Goal: Transaction & Acquisition: Purchase product/service

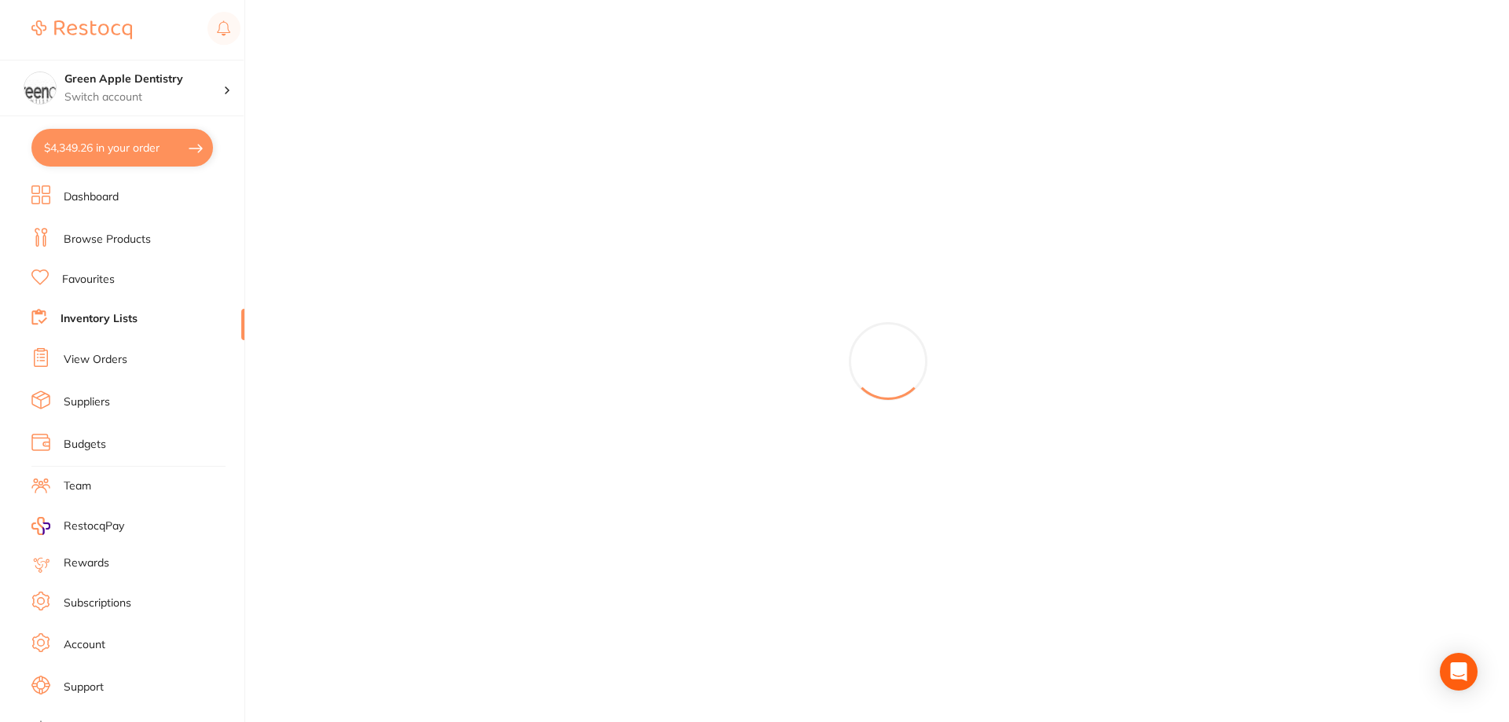
type input "4"
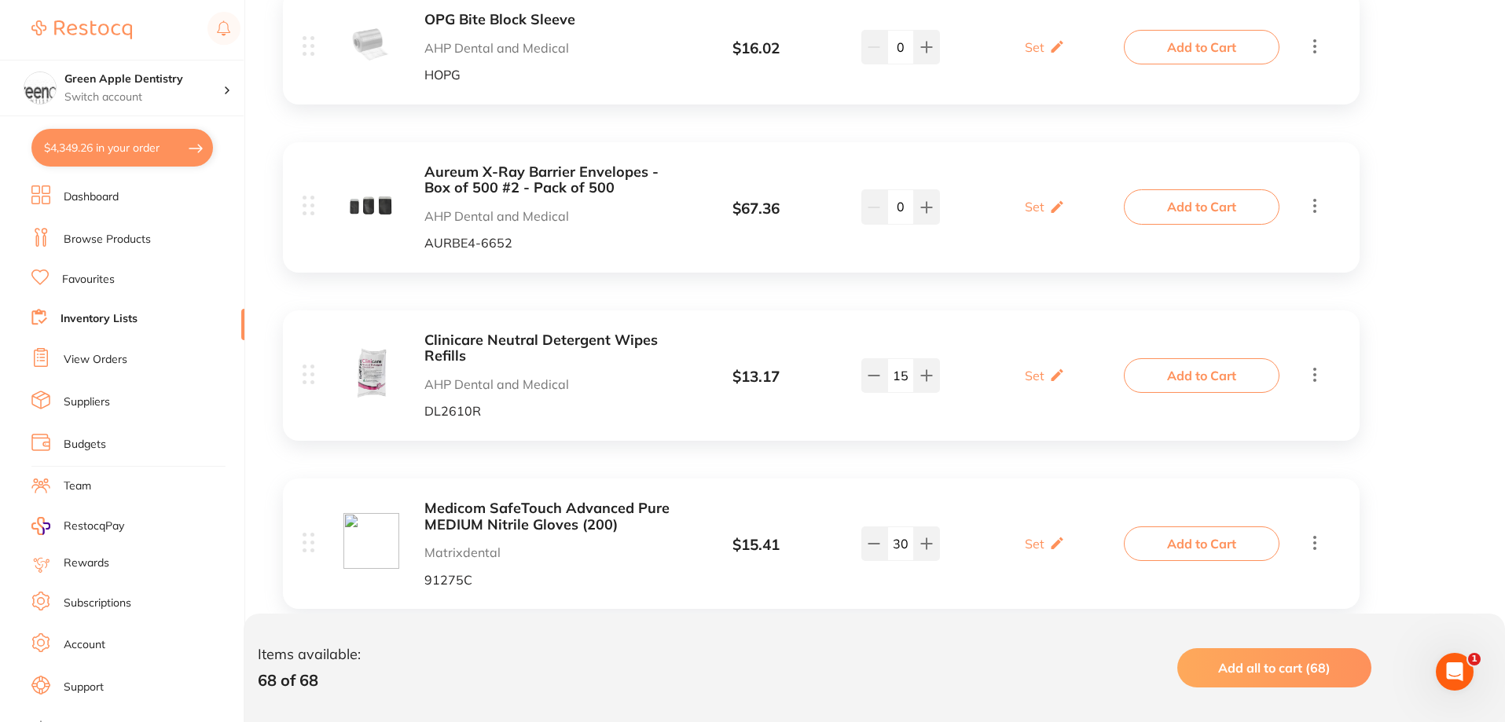
scroll to position [1414, 0]
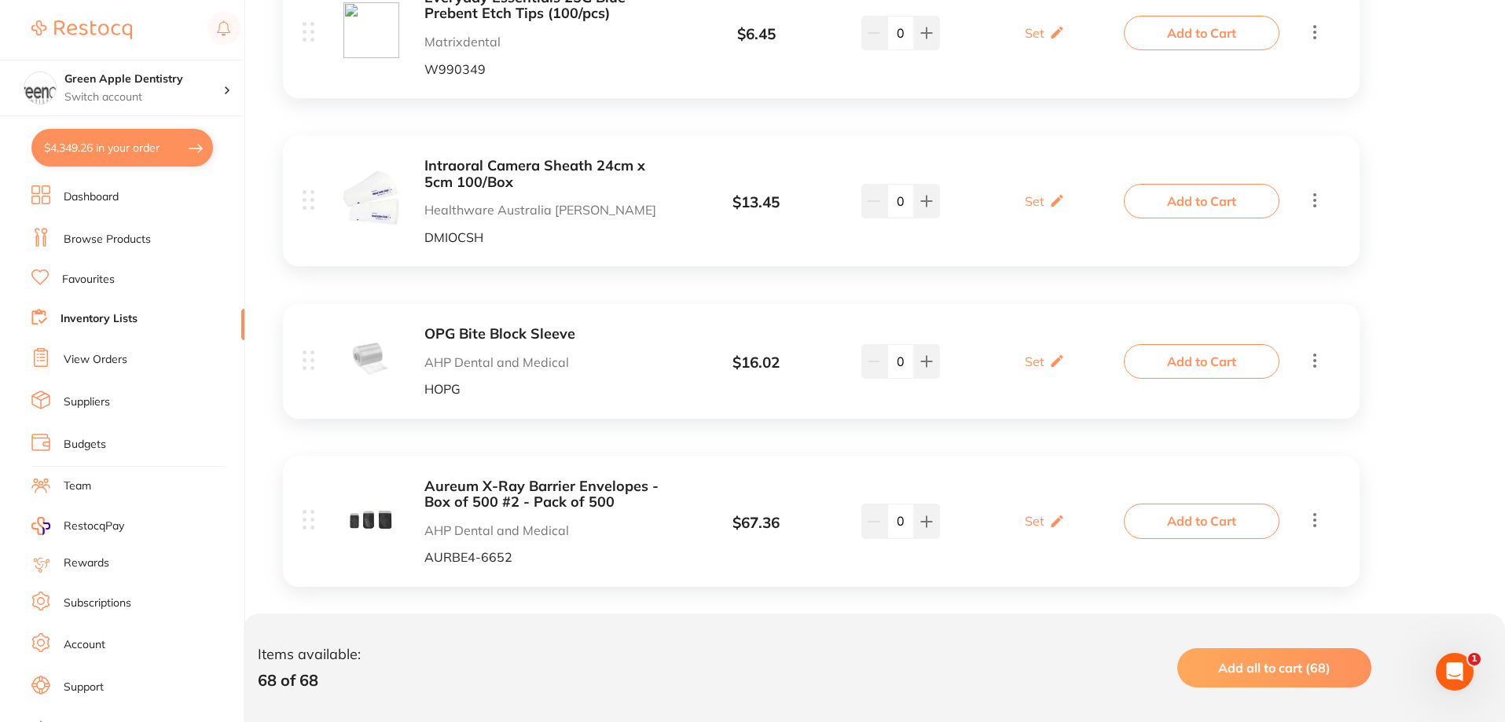
click at [152, 139] on button "$4,349.26 in your order" at bounding box center [122, 148] width 182 height 38
checkbox input "true"
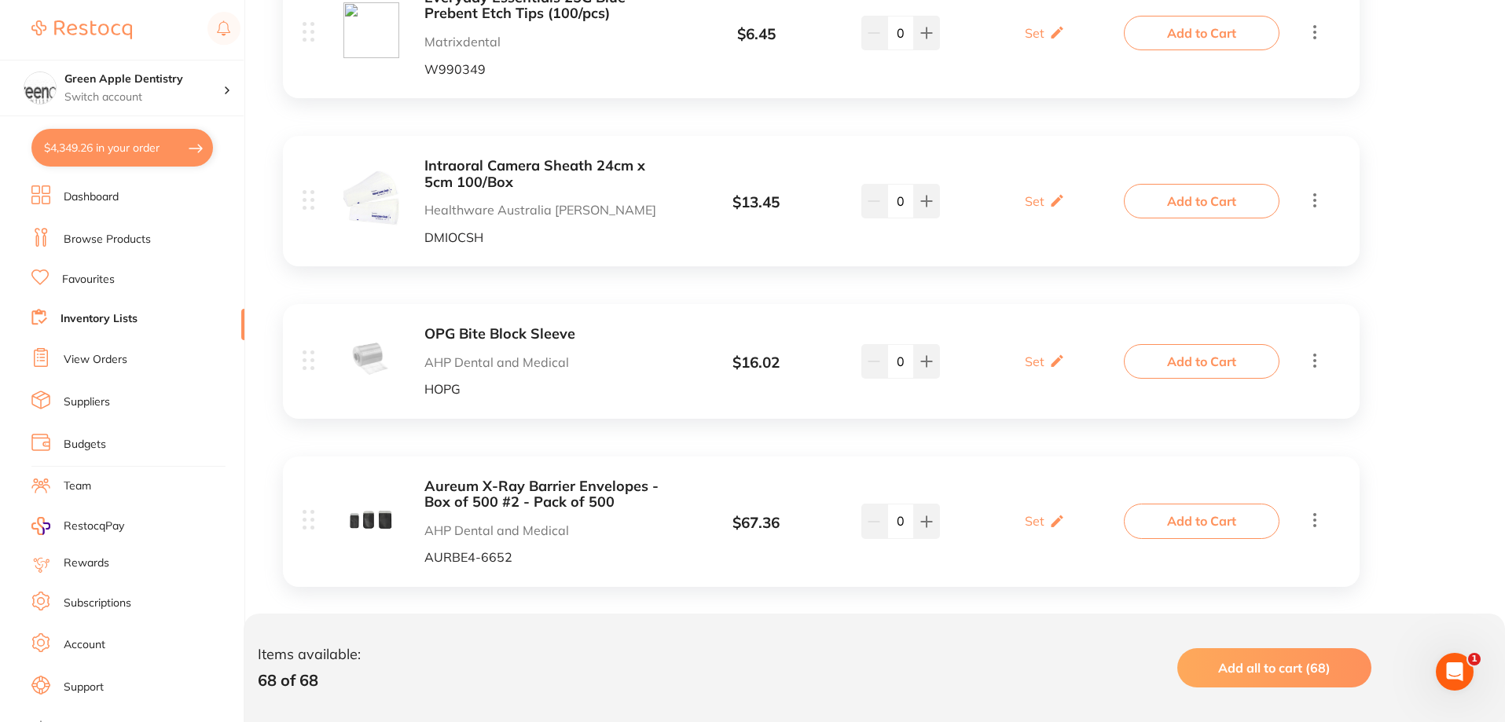
checkbox input "true"
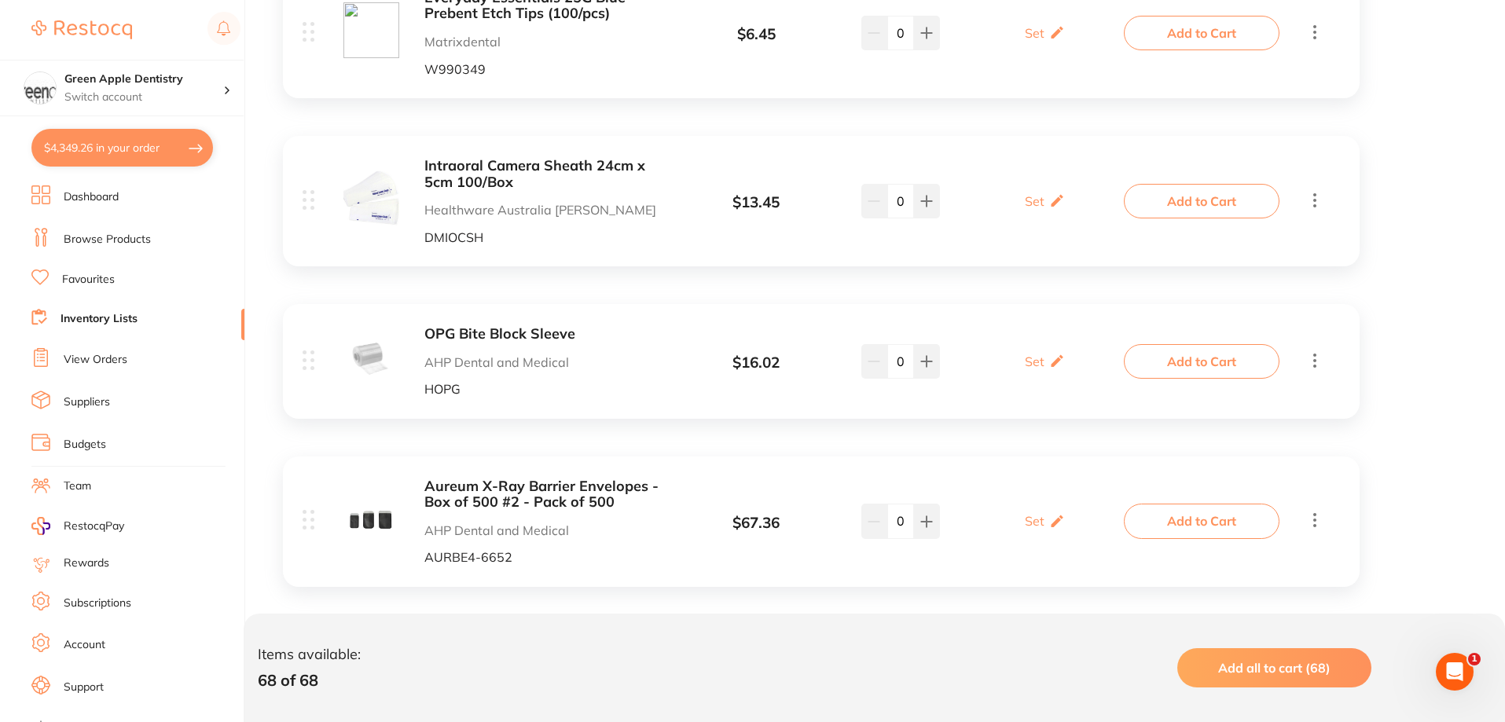
checkbox input "true"
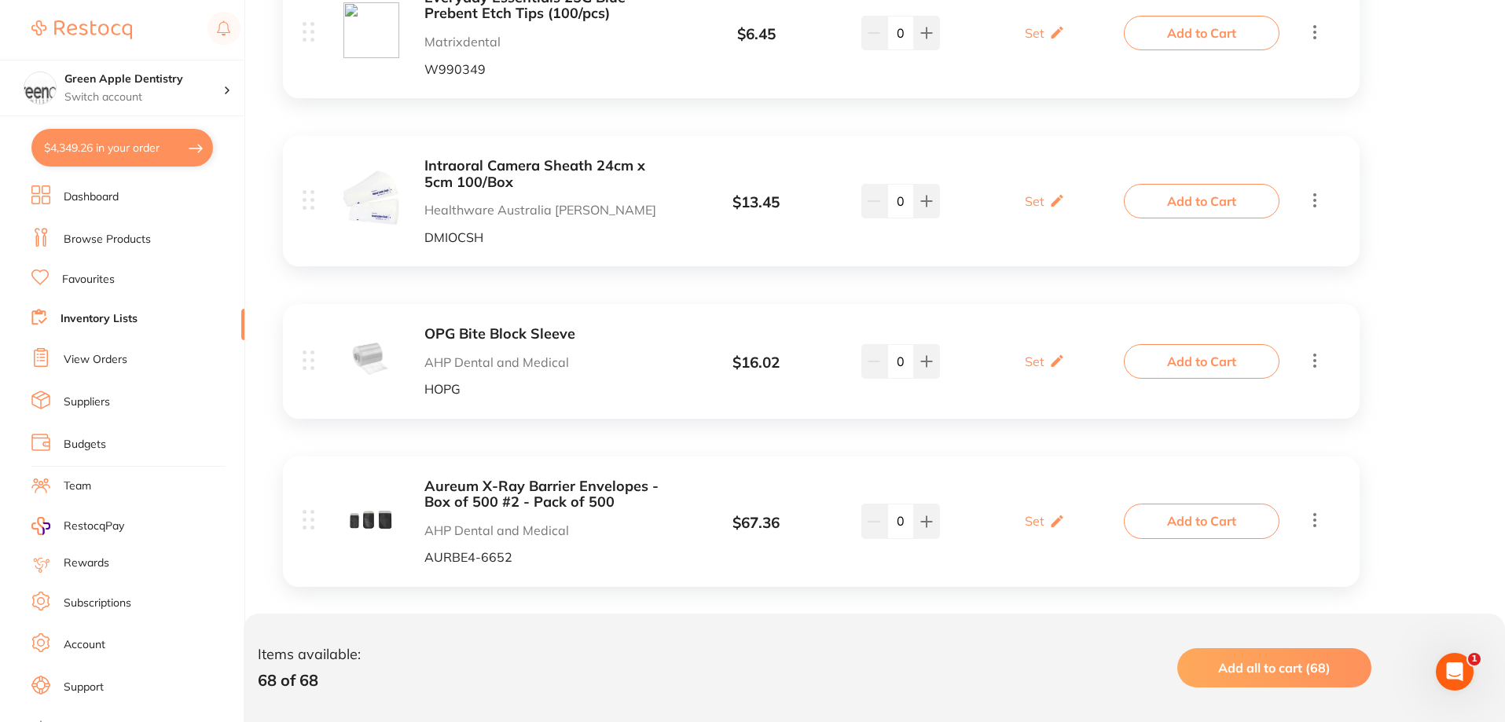
checkbox input "true"
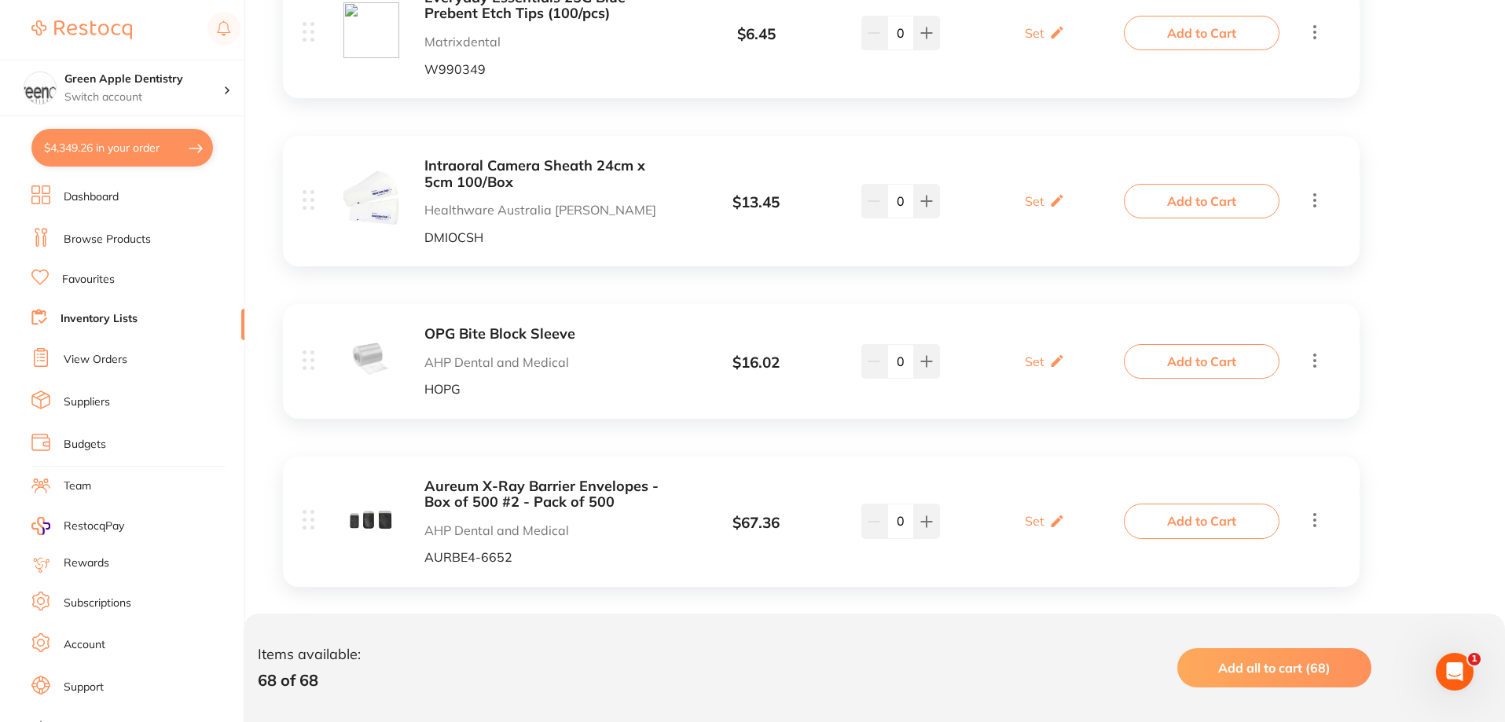
checkbox input "true"
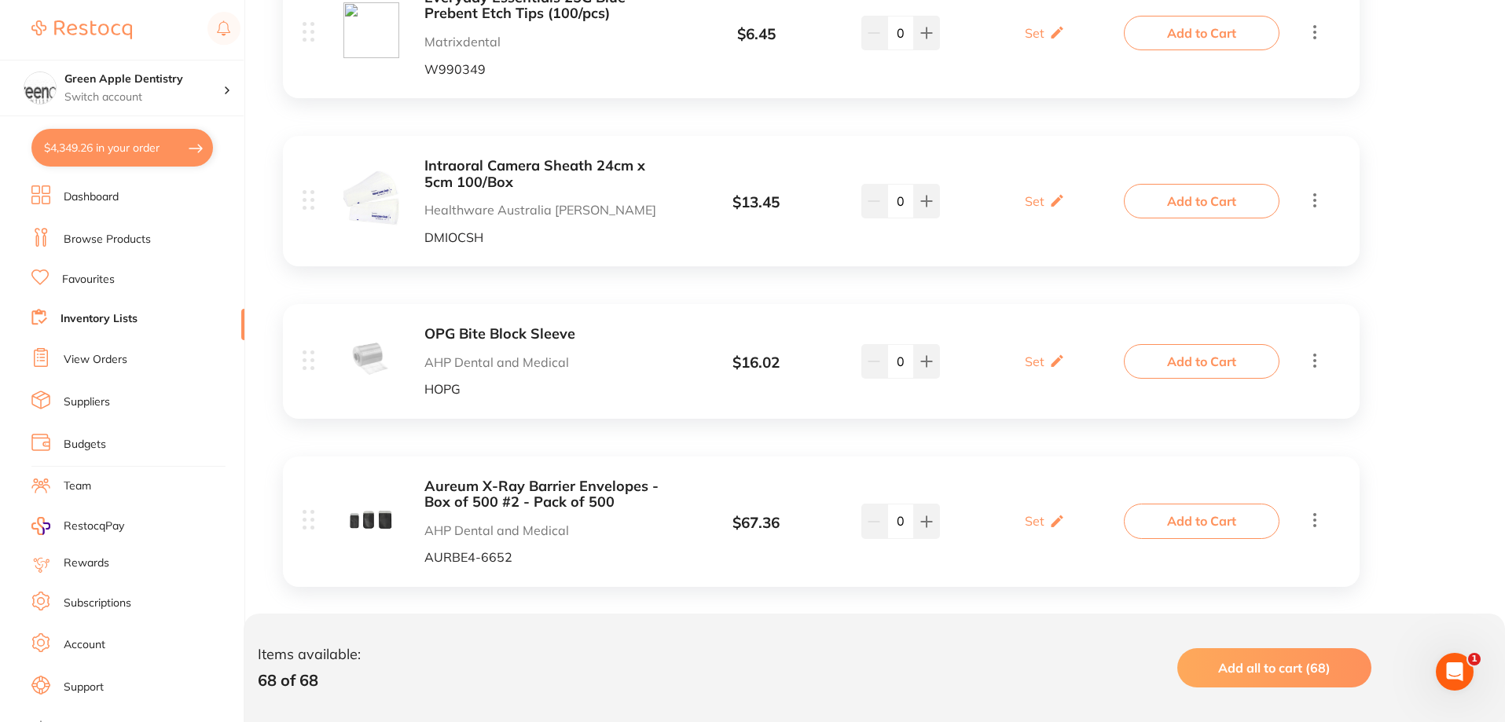
checkbox input "true"
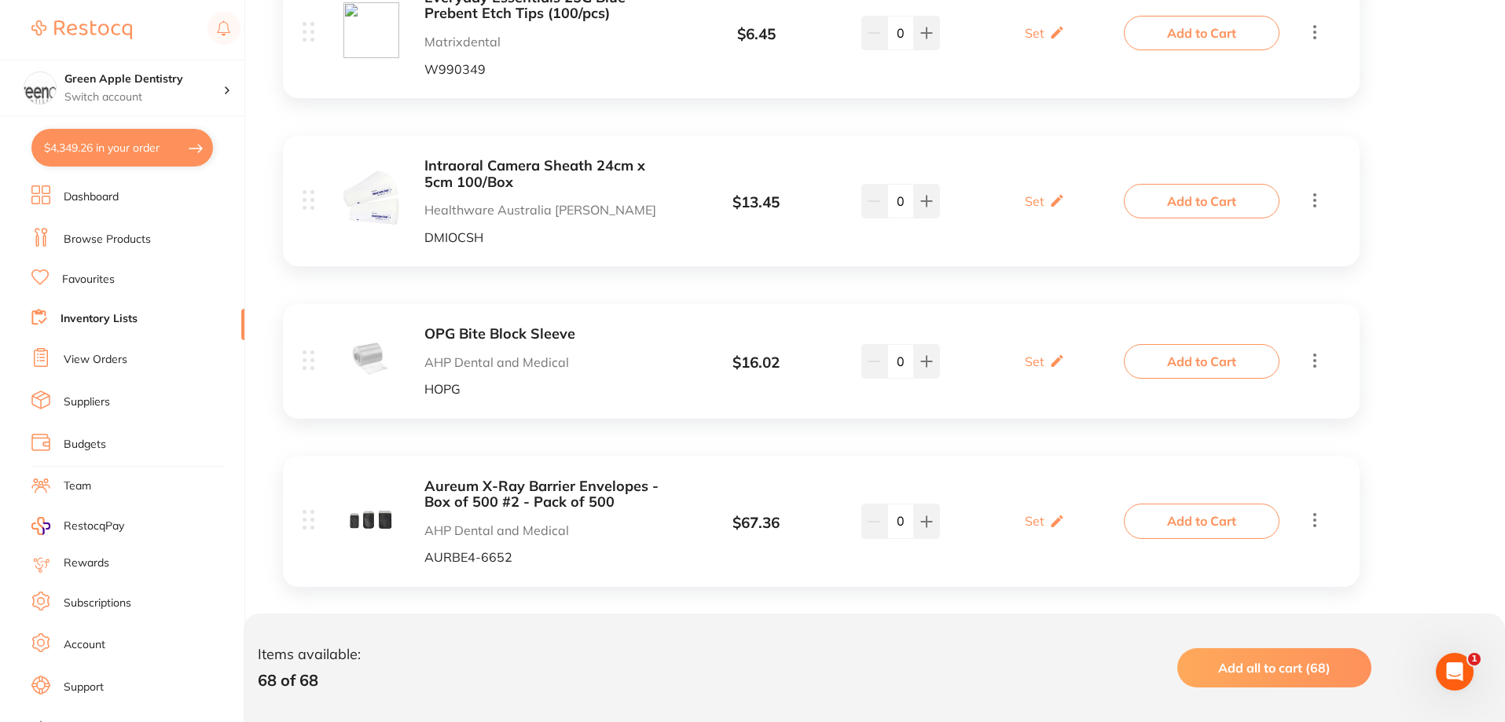
checkbox input "true"
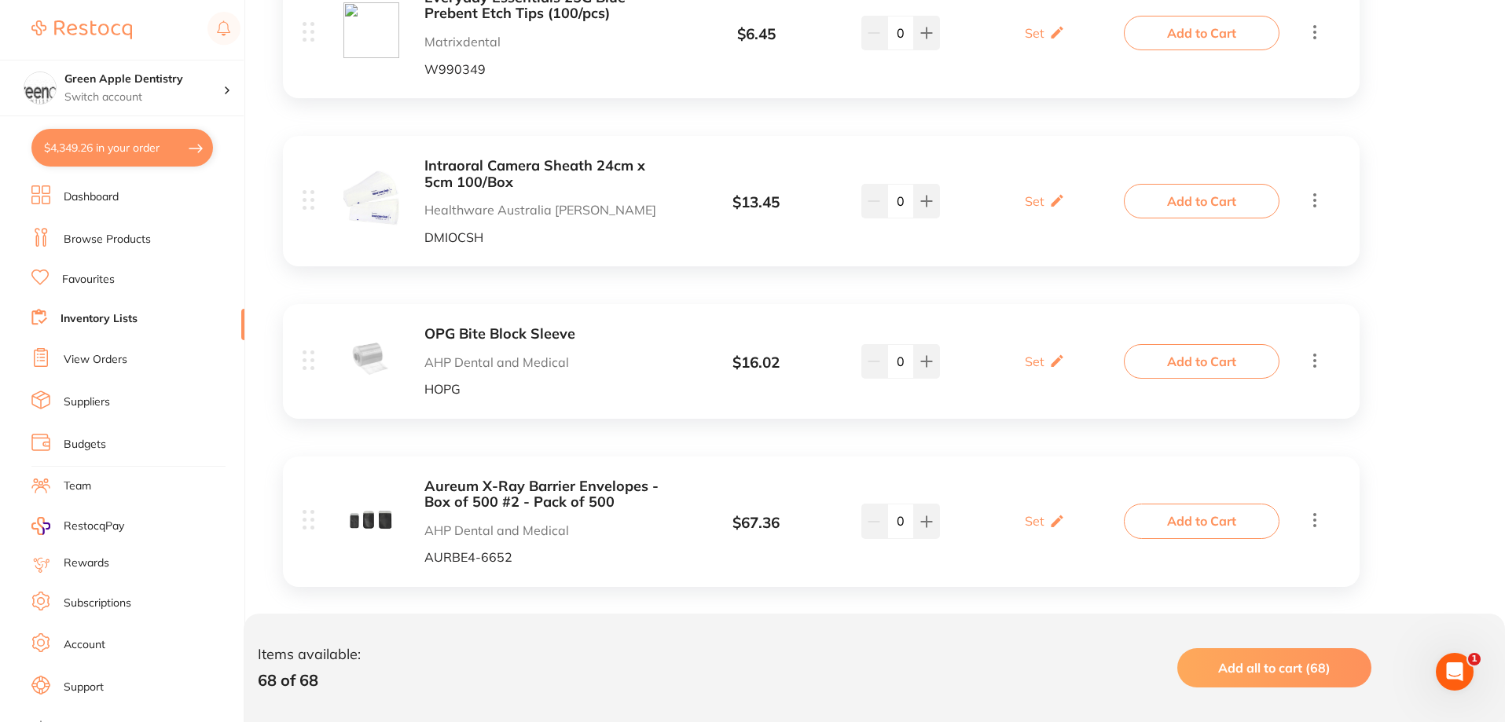
checkbox input "true"
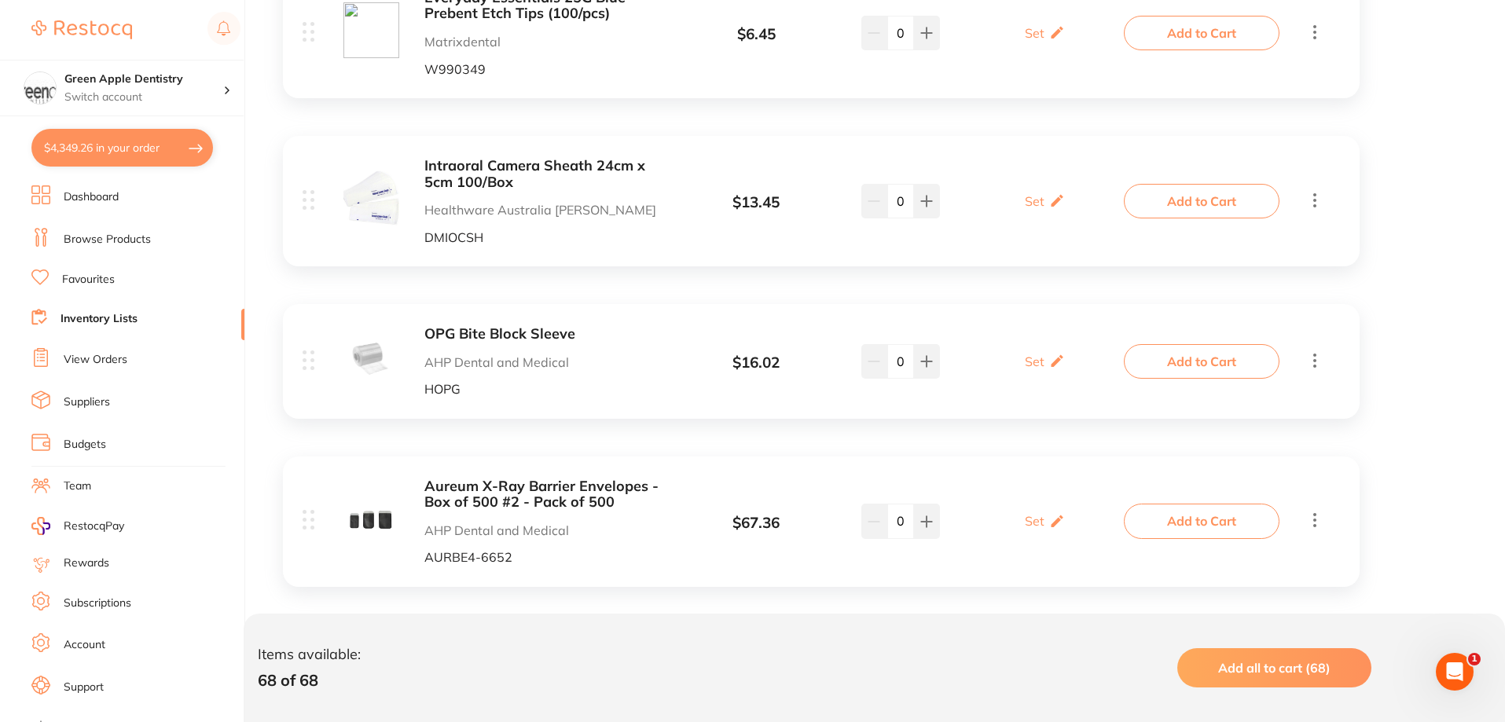
checkbox input "true"
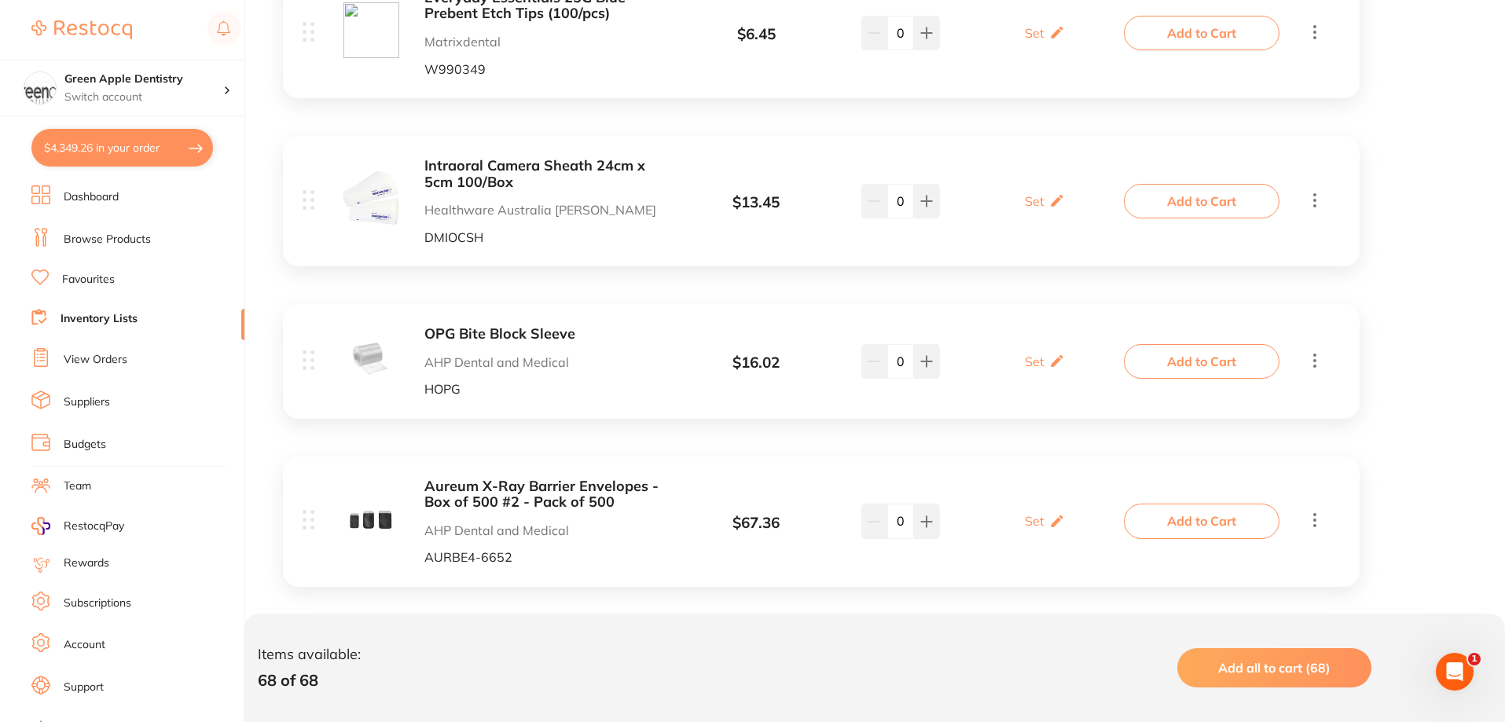
checkbox input "true"
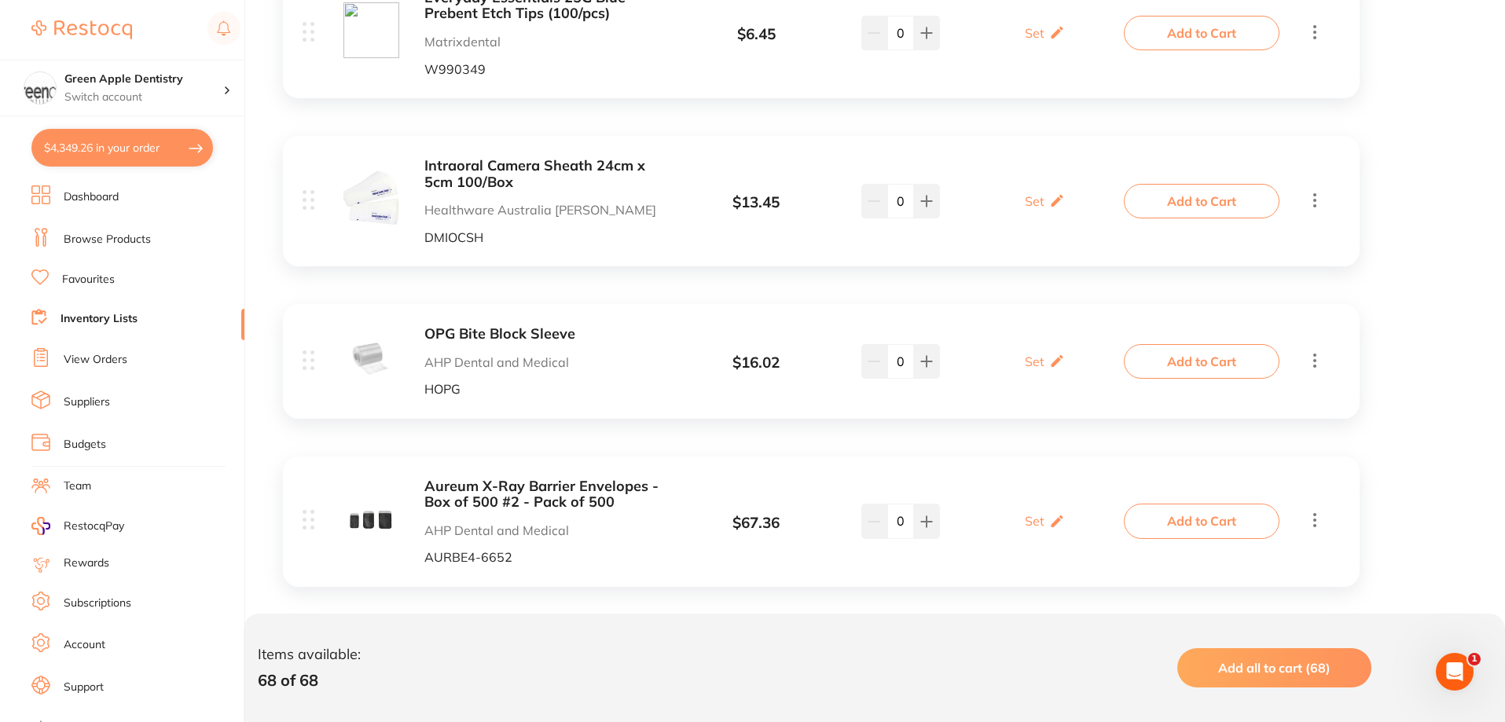
checkbox input "true"
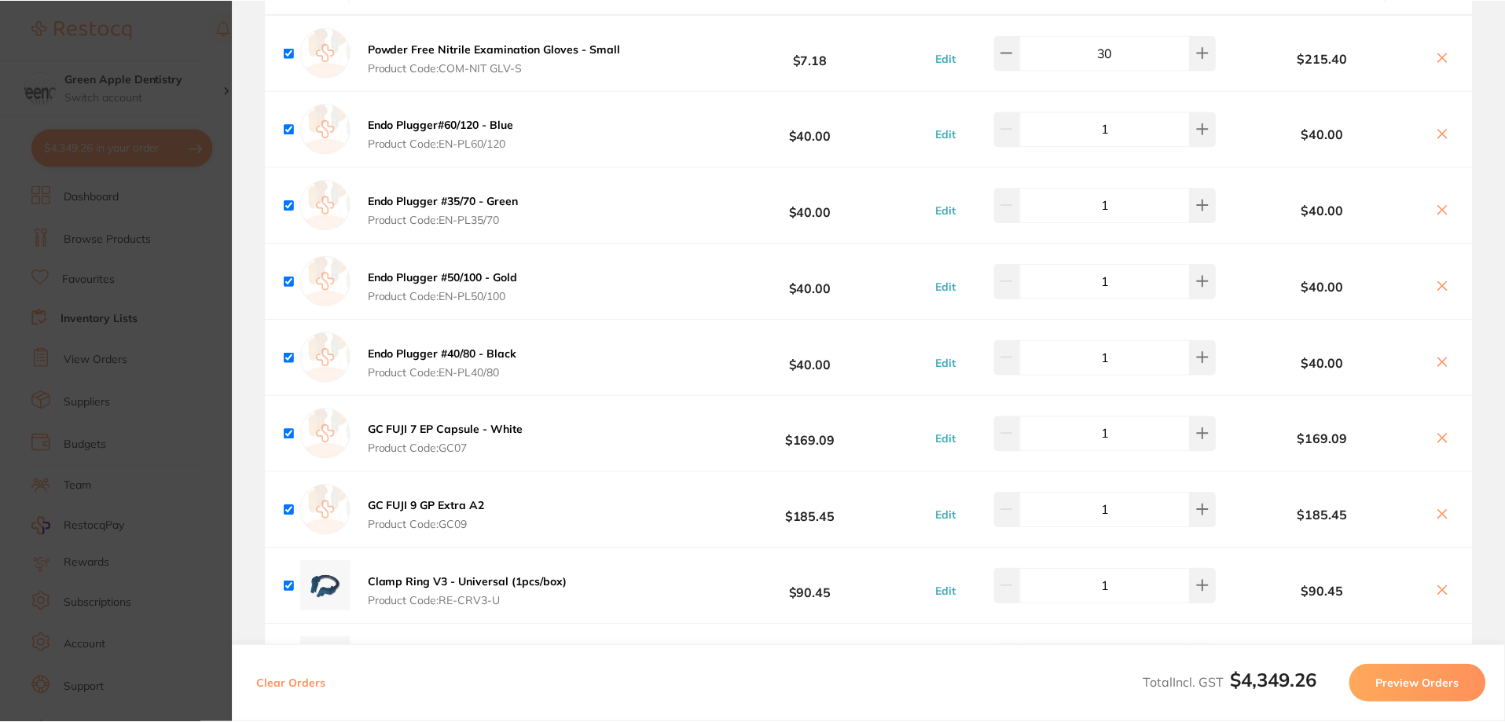
scroll to position [5029, 0]
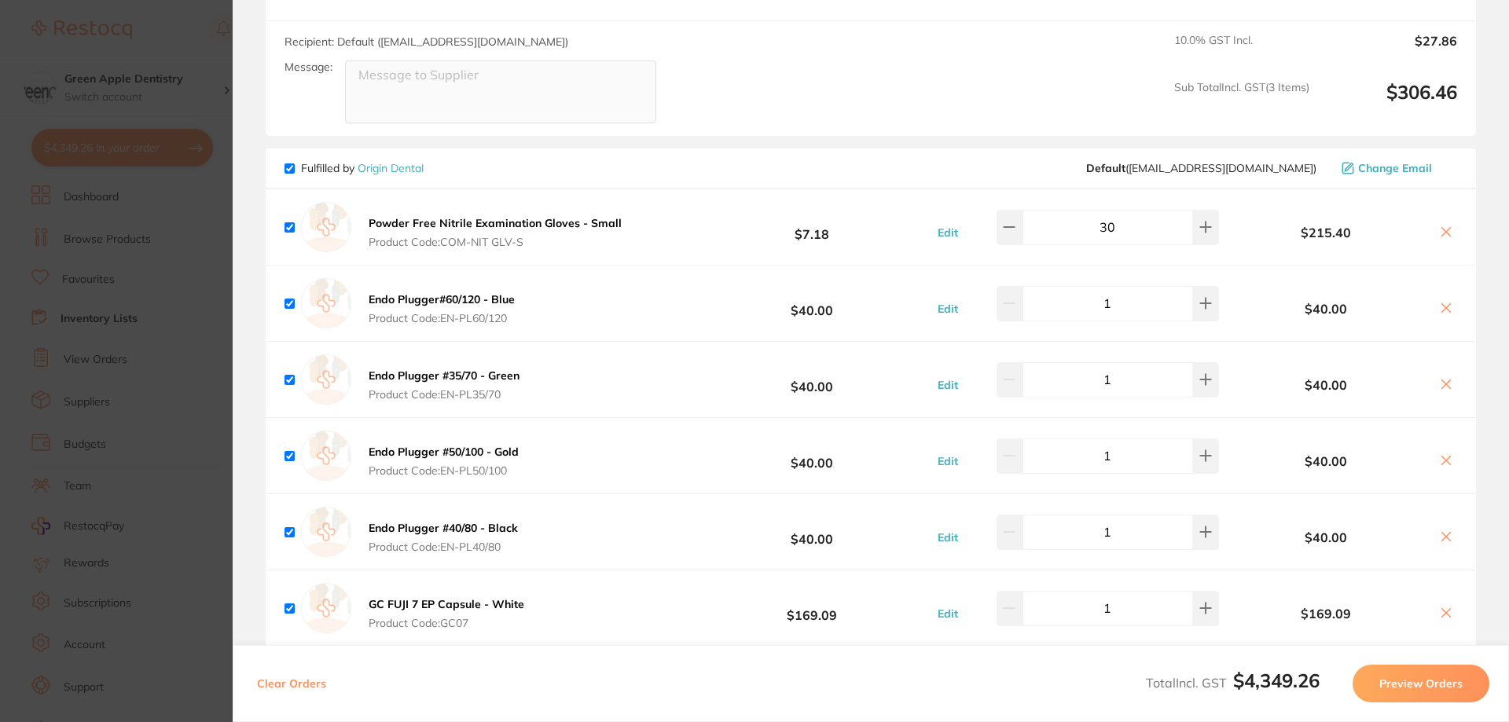
click at [378, 161] on link "Origin Dental" at bounding box center [391, 168] width 66 height 14
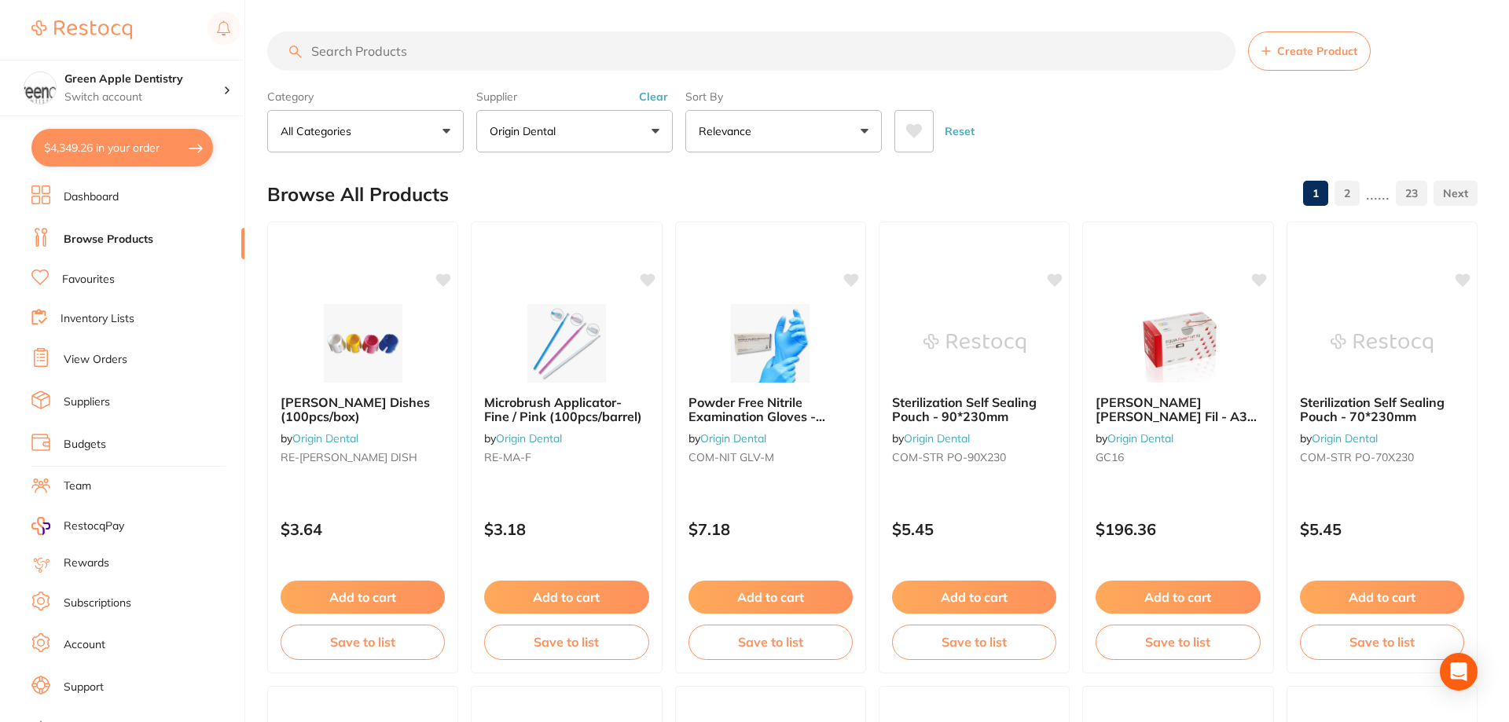
click at [446, 56] on input "search" at bounding box center [751, 50] width 968 height 39
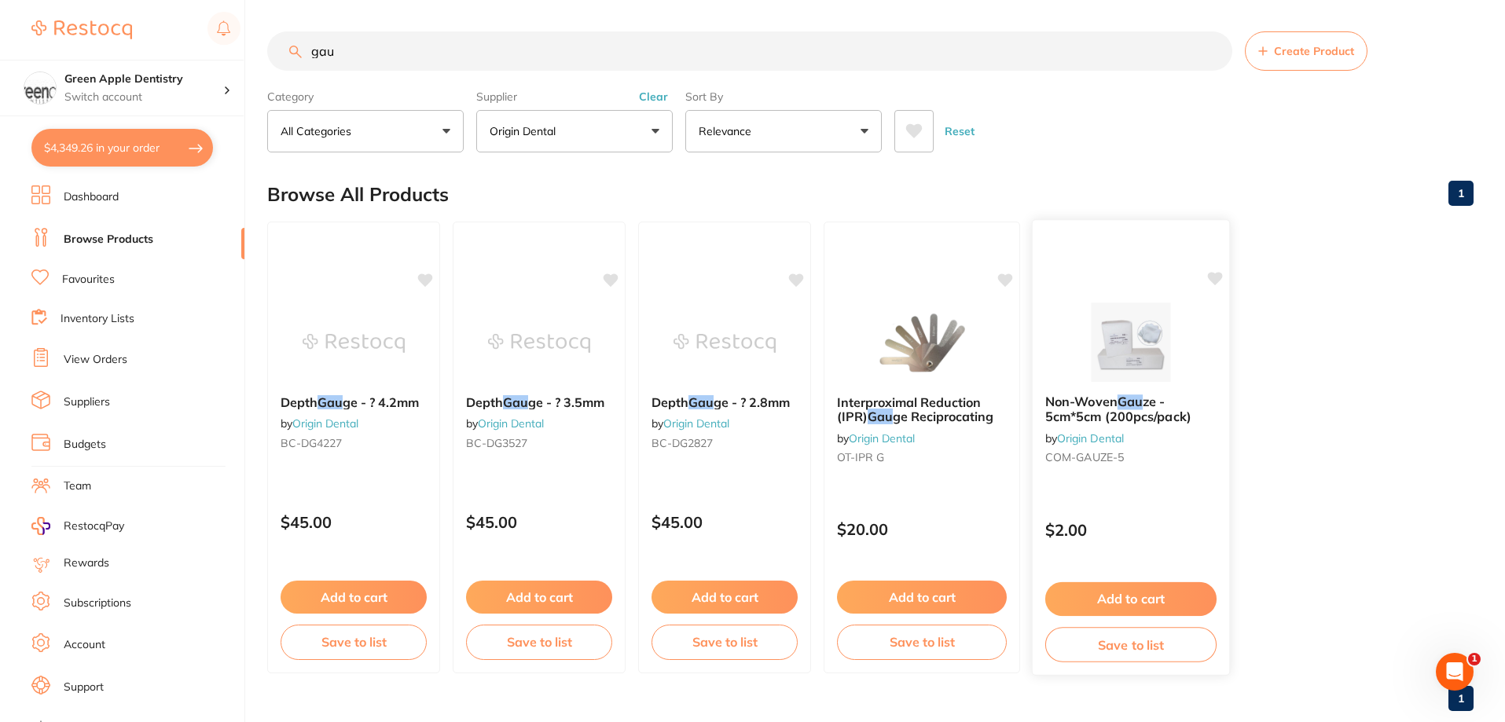
click at [1127, 352] on img at bounding box center [1130, 342] width 103 height 79
click at [624, 46] on input "gau" at bounding box center [749, 50] width 965 height 39
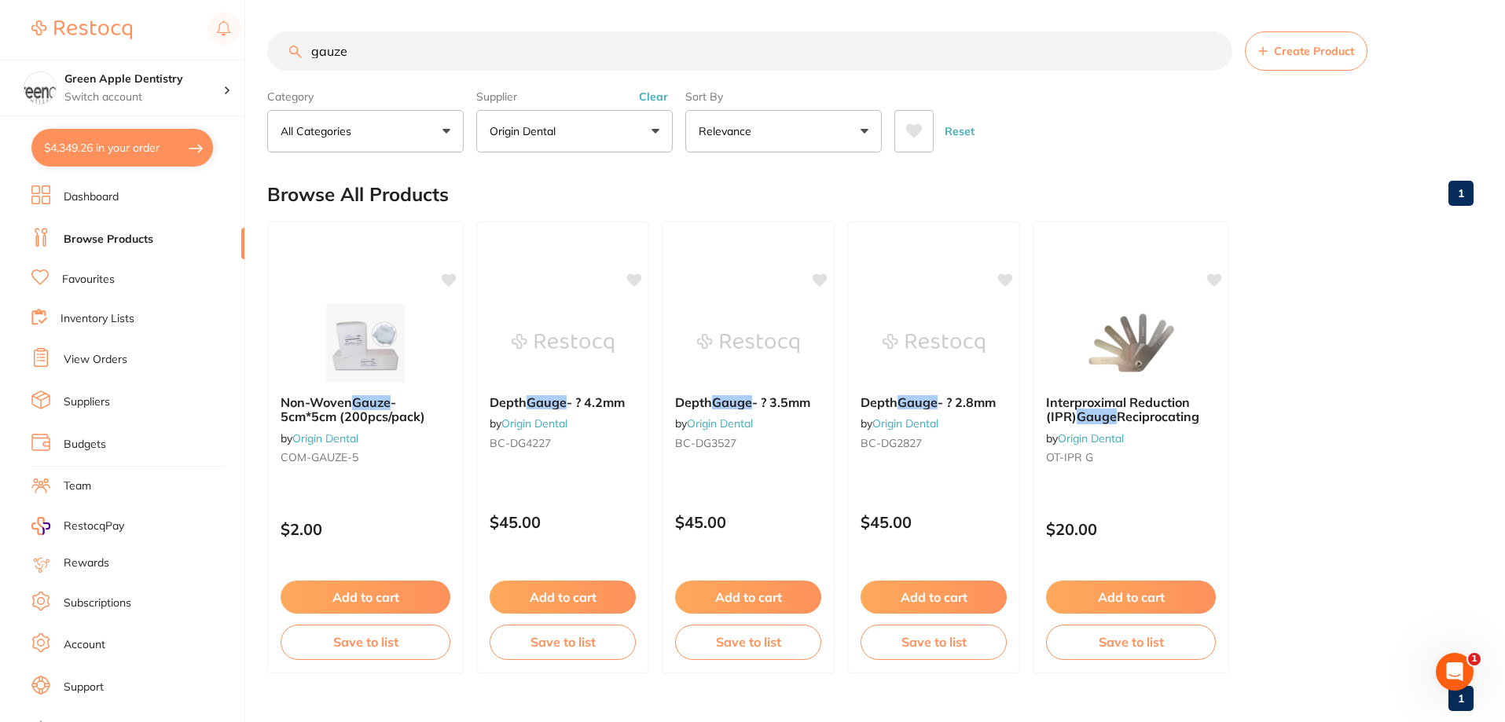
type input "gauze"
click at [107, 204] on link "Dashboard" at bounding box center [91, 197] width 55 height 16
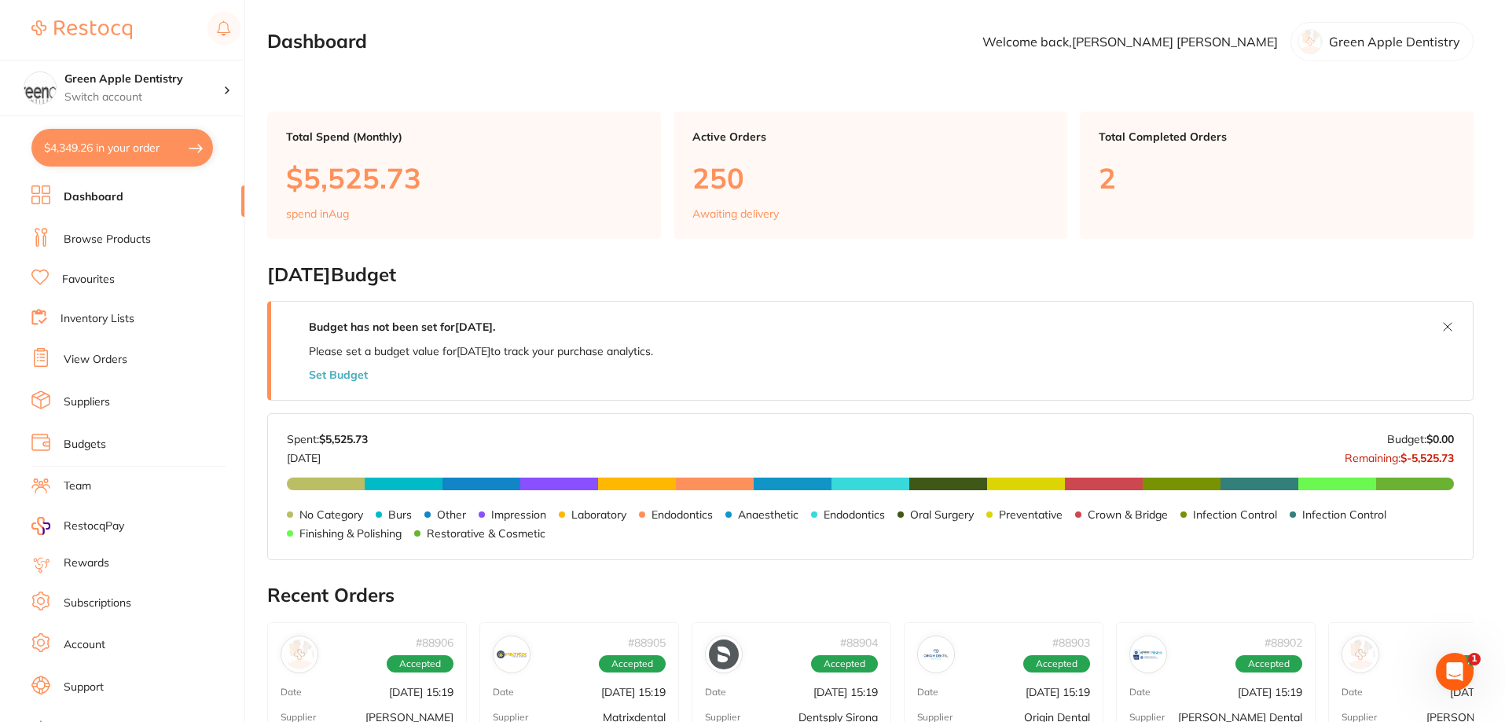
click at [113, 232] on link "Browse Products" at bounding box center [107, 240] width 87 height 16
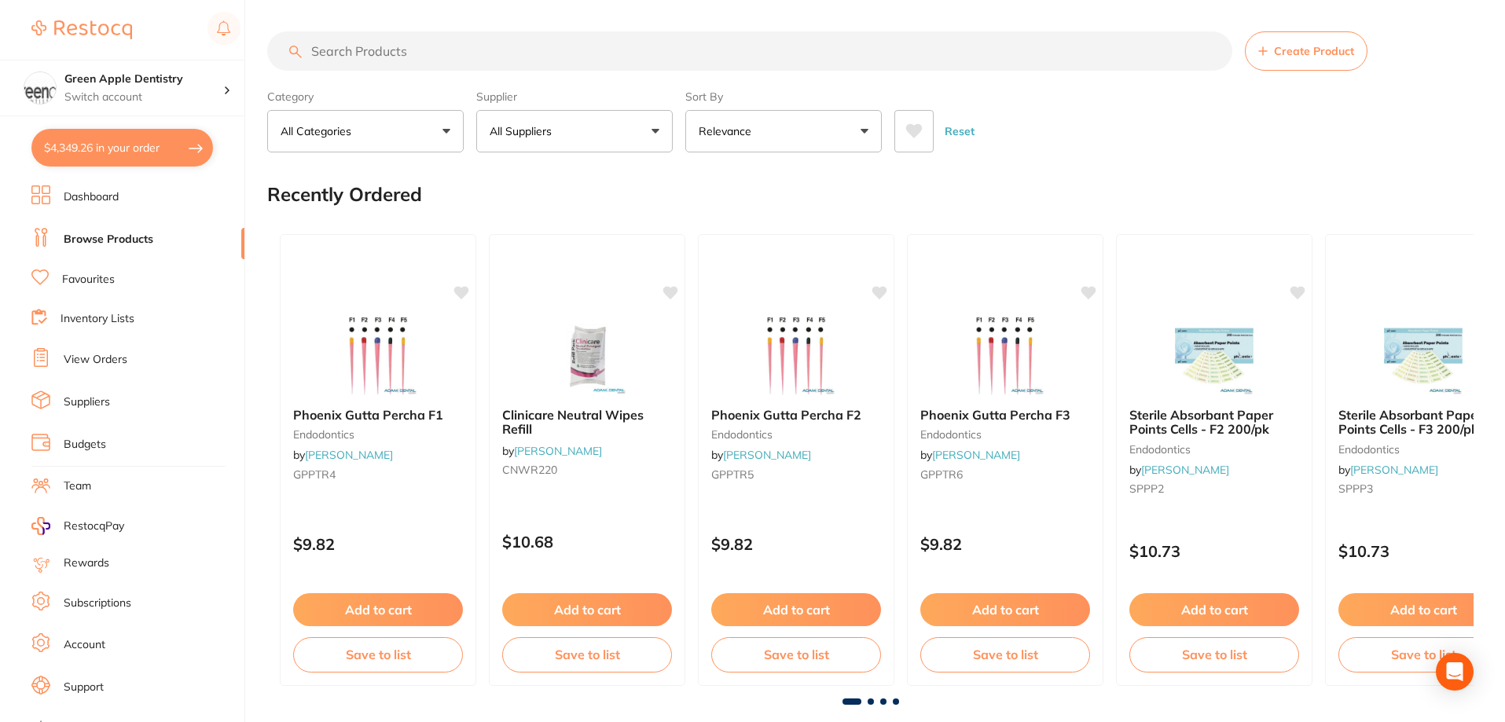
click at [521, 50] on input "search" at bounding box center [749, 50] width 965 height 39
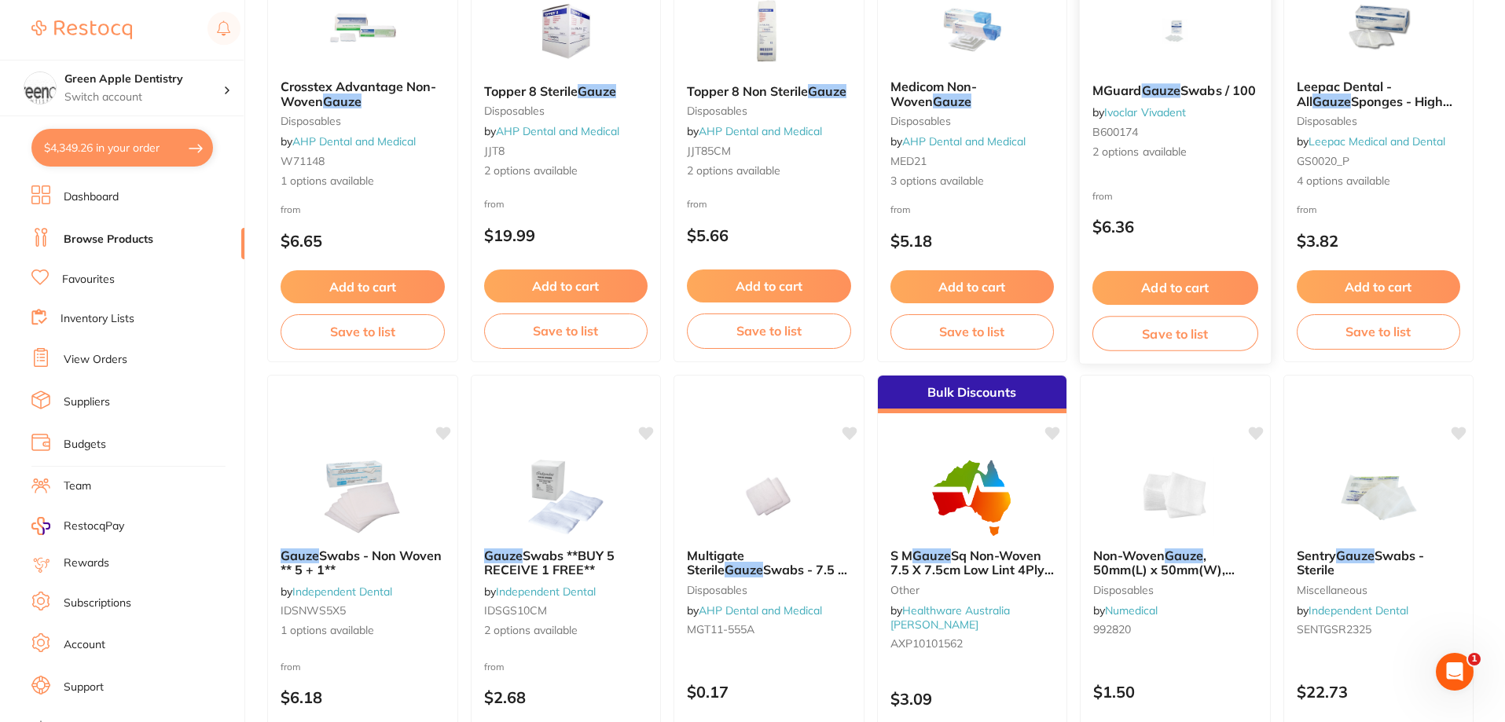
scroll to position [943, 0]
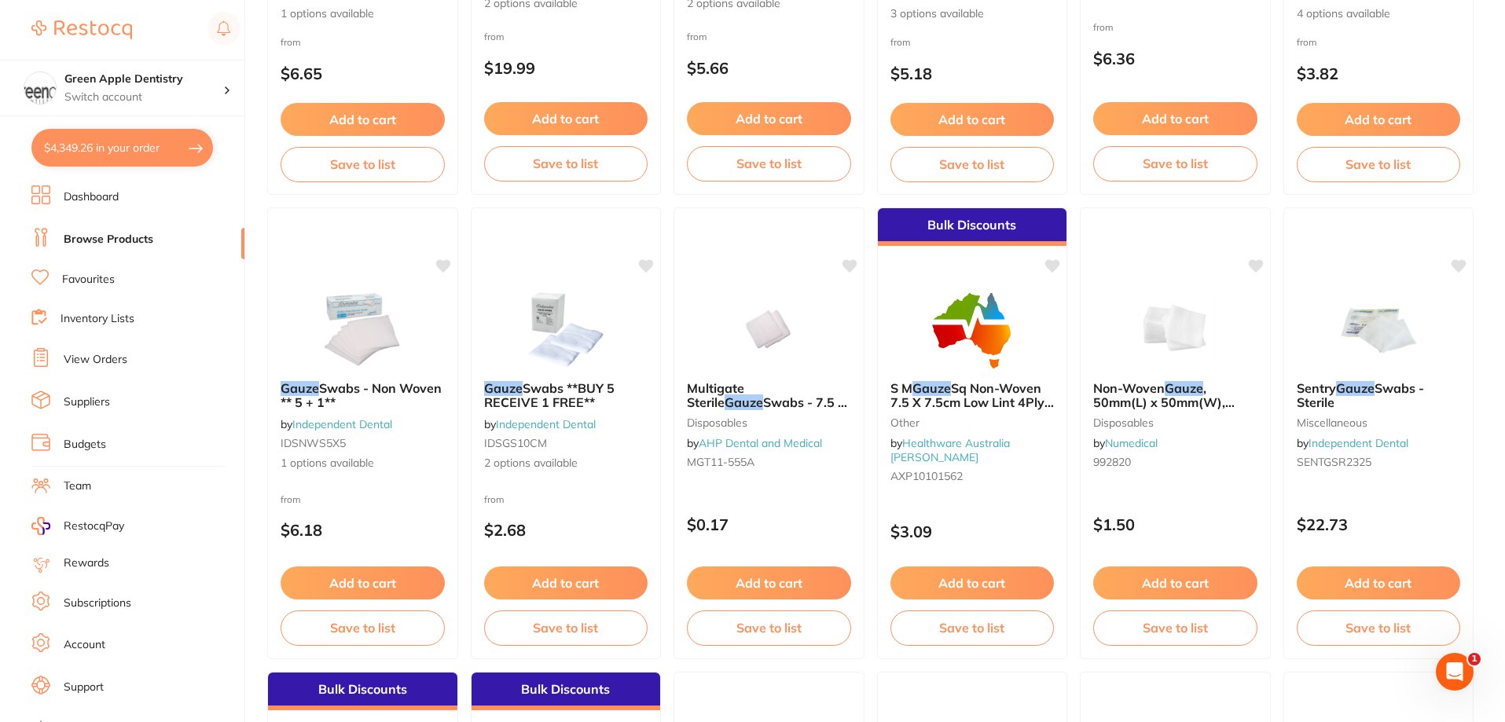
type input "gauze"
click at [162, 149] on button "$4,349.26 in your order" at bounding box center [122, 148] width 182 height 38
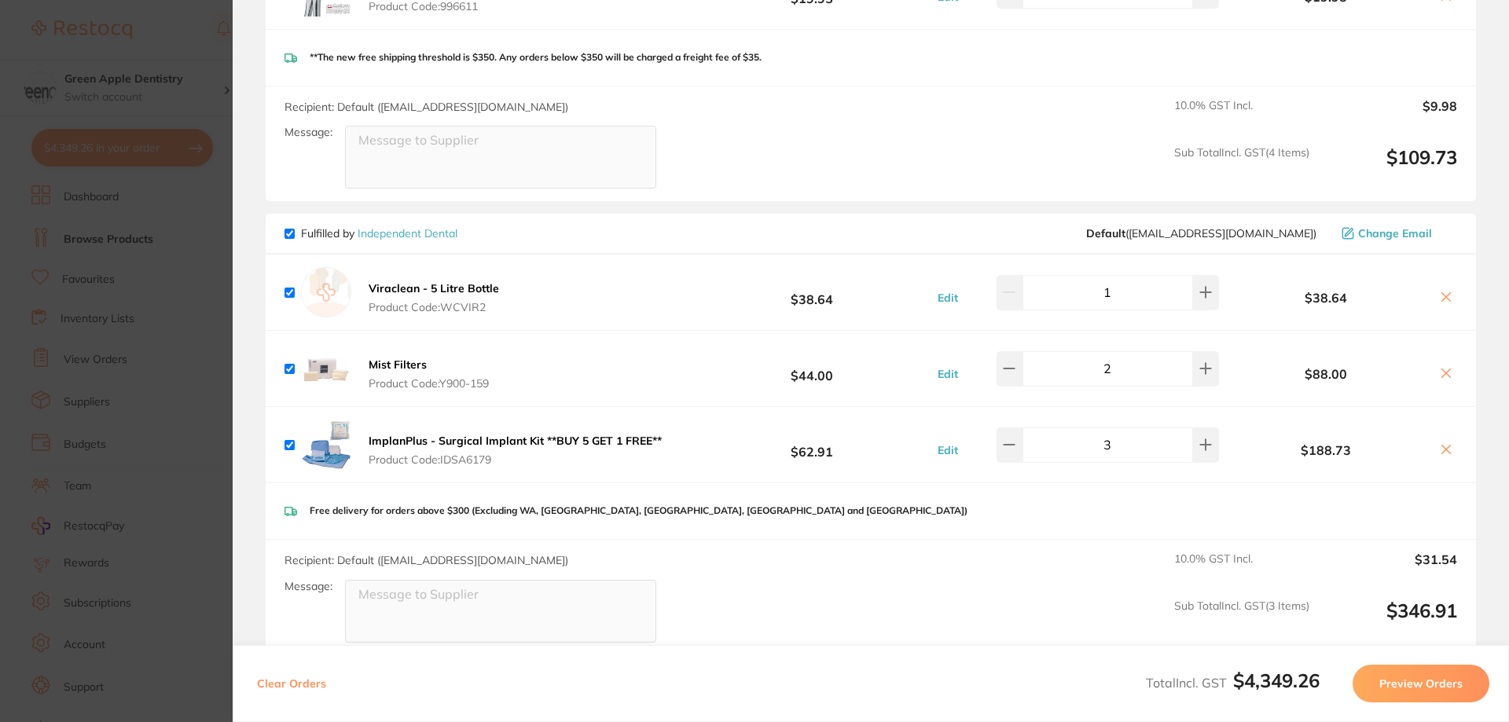
scroll to position [3458, 0]
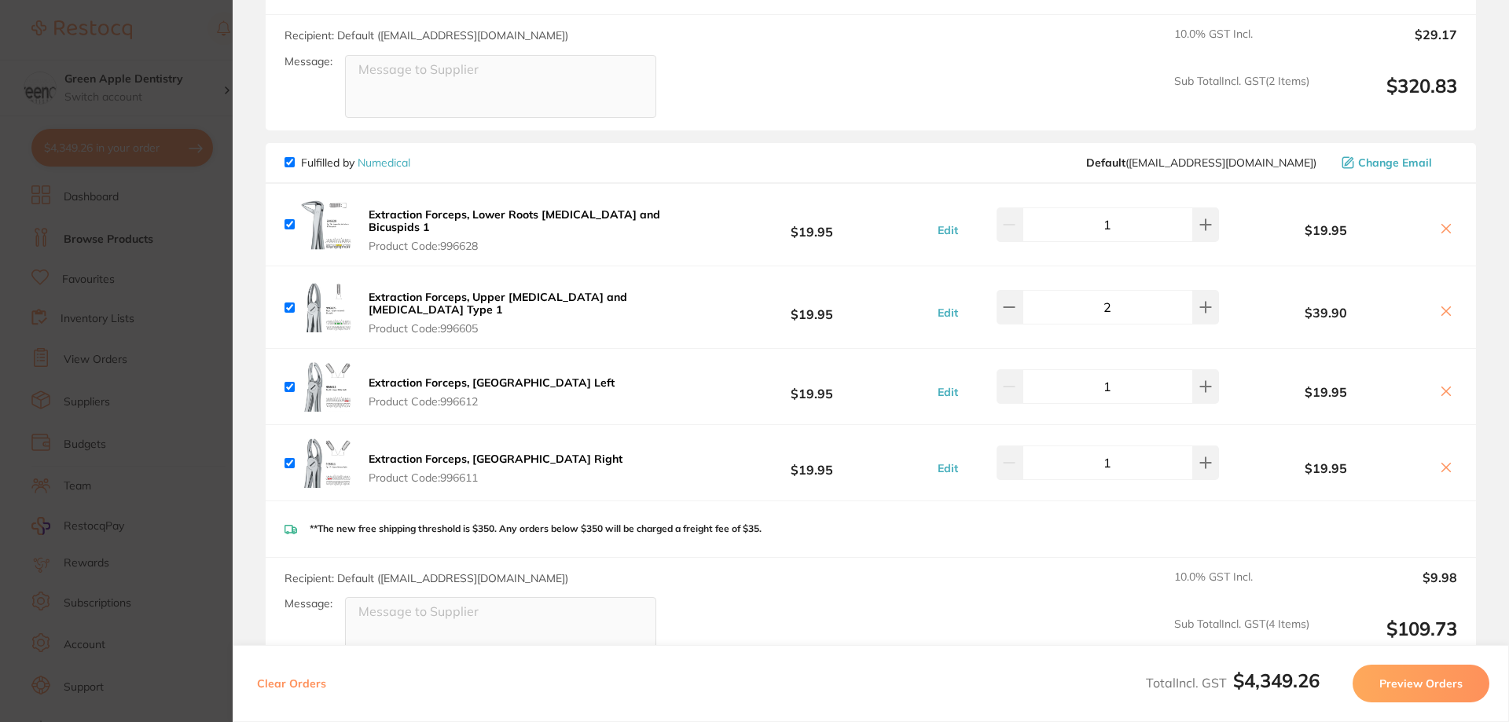
click at [211, 171] on section "Update RRP Set your pre negotiated price for this item. Item Agreed RRP (excl. …" at bounding box center [754, 361] width 1509 height 722
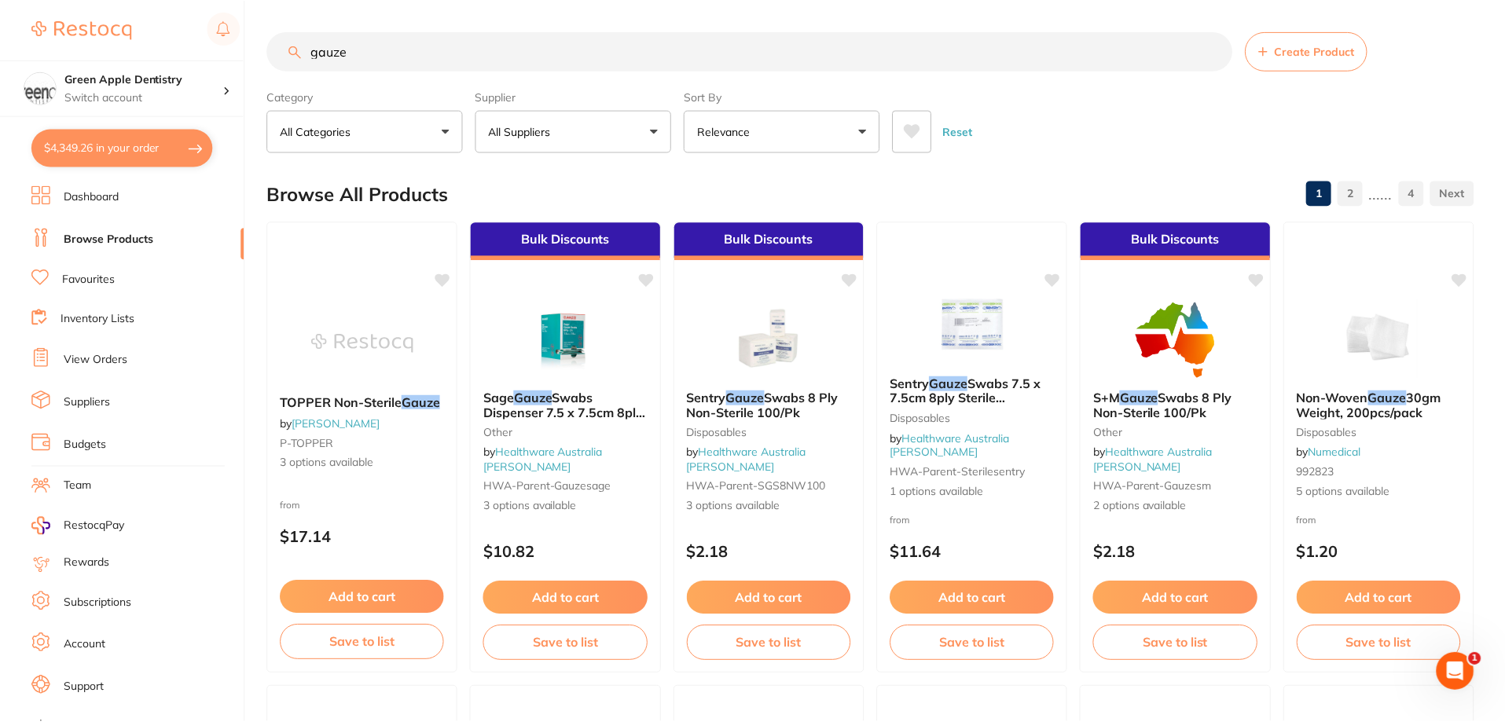
scroll to position [943, 0]
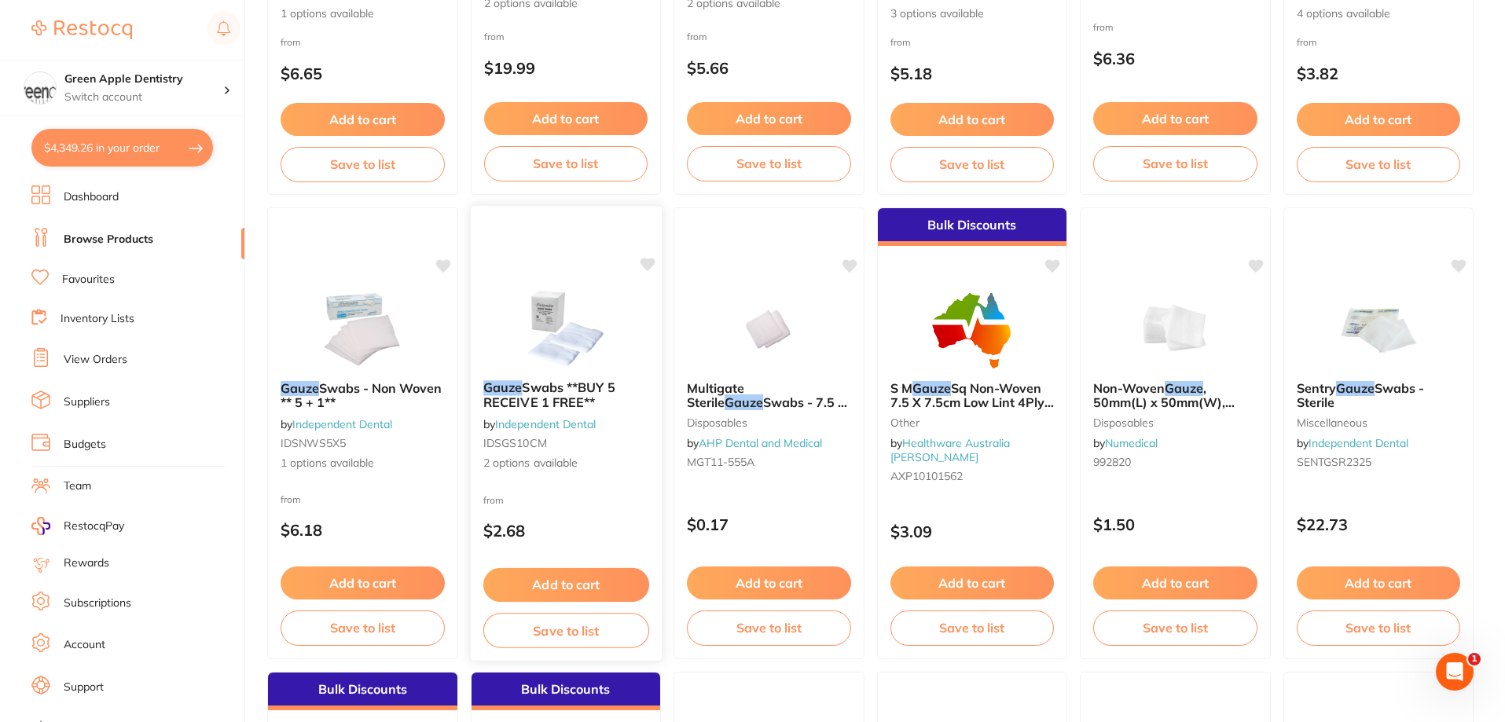
click at [591, 329] on img at bounding box center [565, 327] width 103 height 79
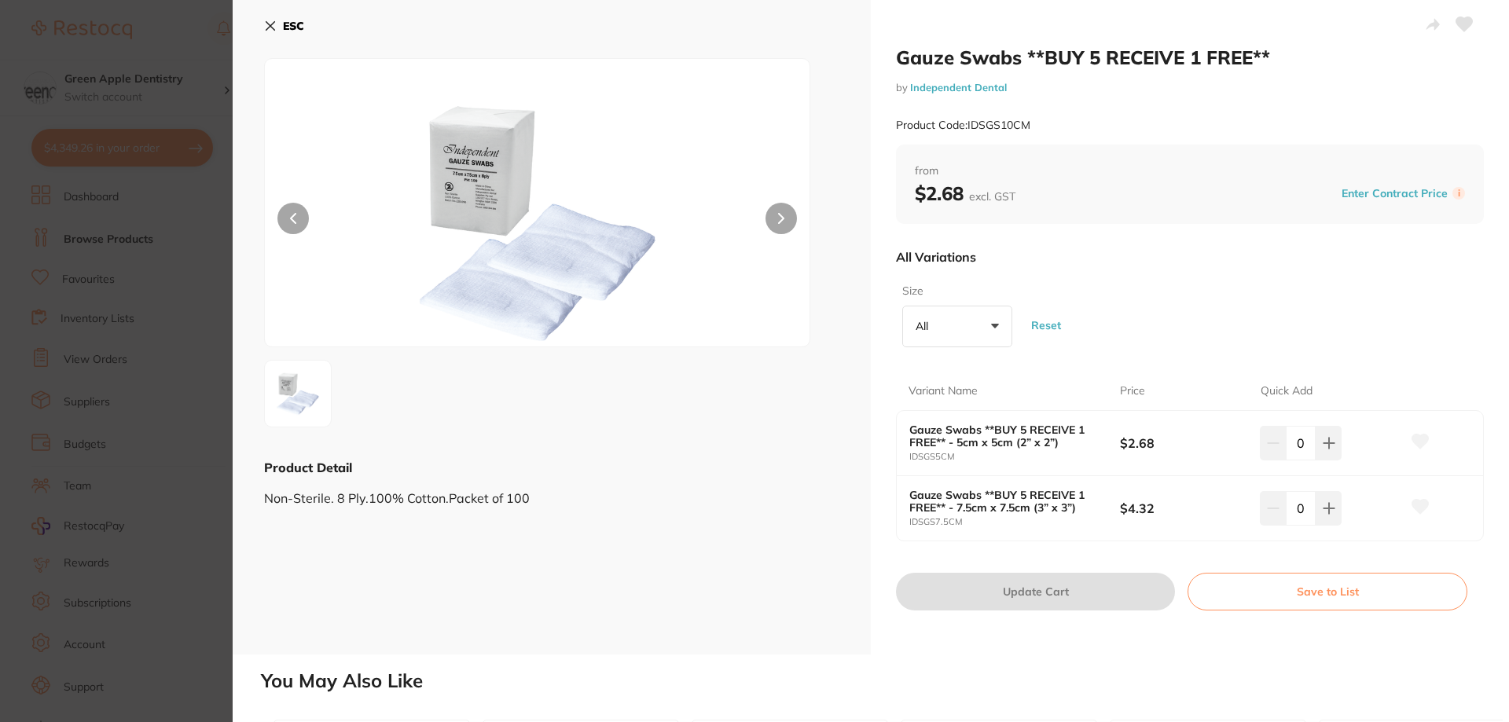
click at [298, 28] on b "ESC" at bounding box center [293, 26] width 21 height 14
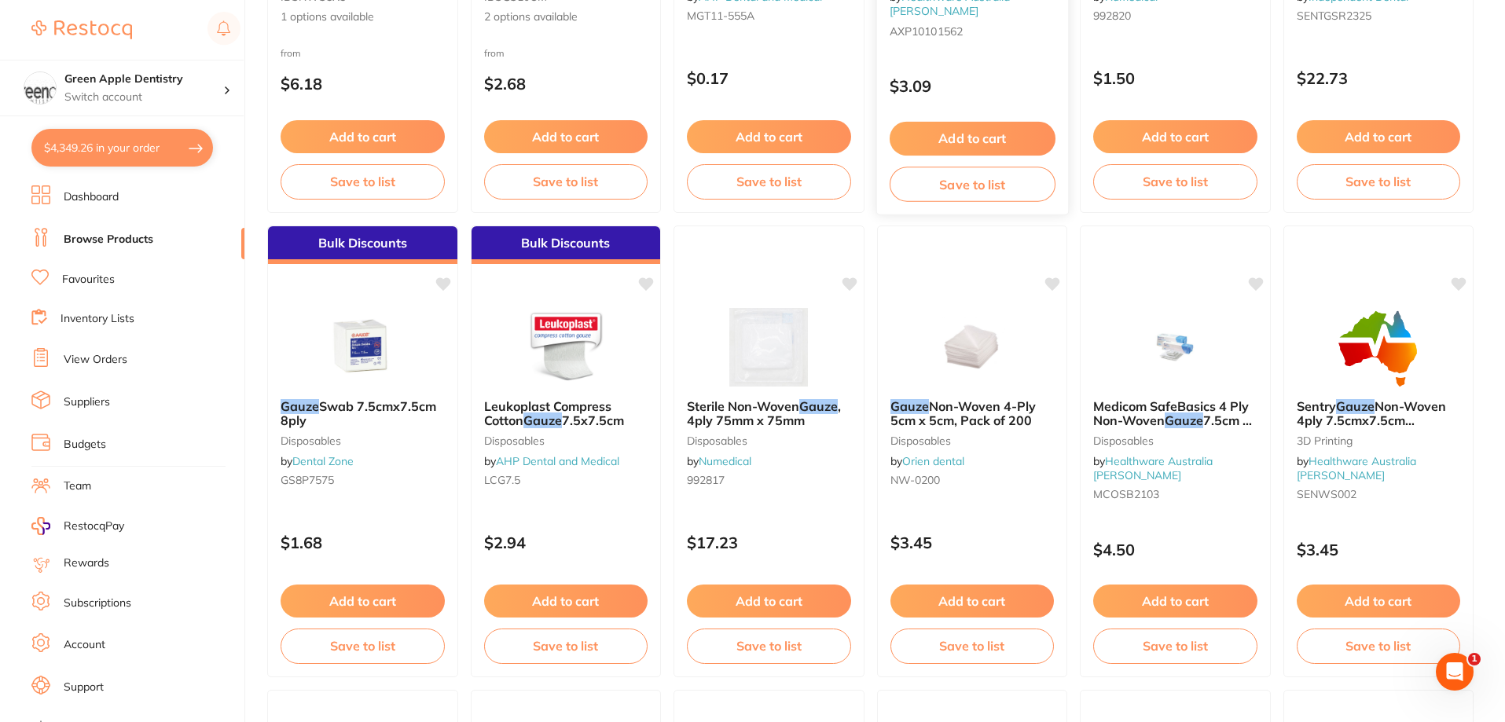
scroll to position [1414, 0]
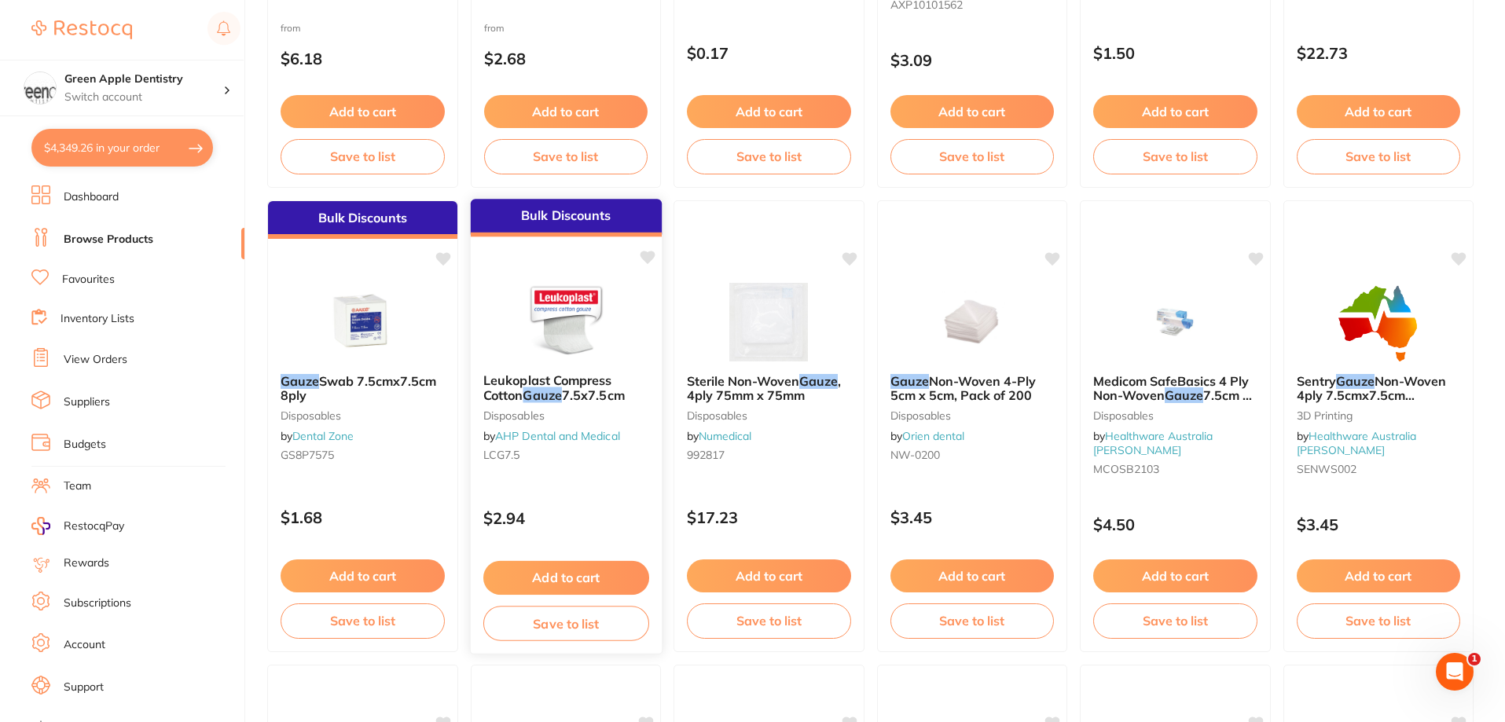
click at [565, 339] on img at bounding box center [565, 320] width 103 height 79
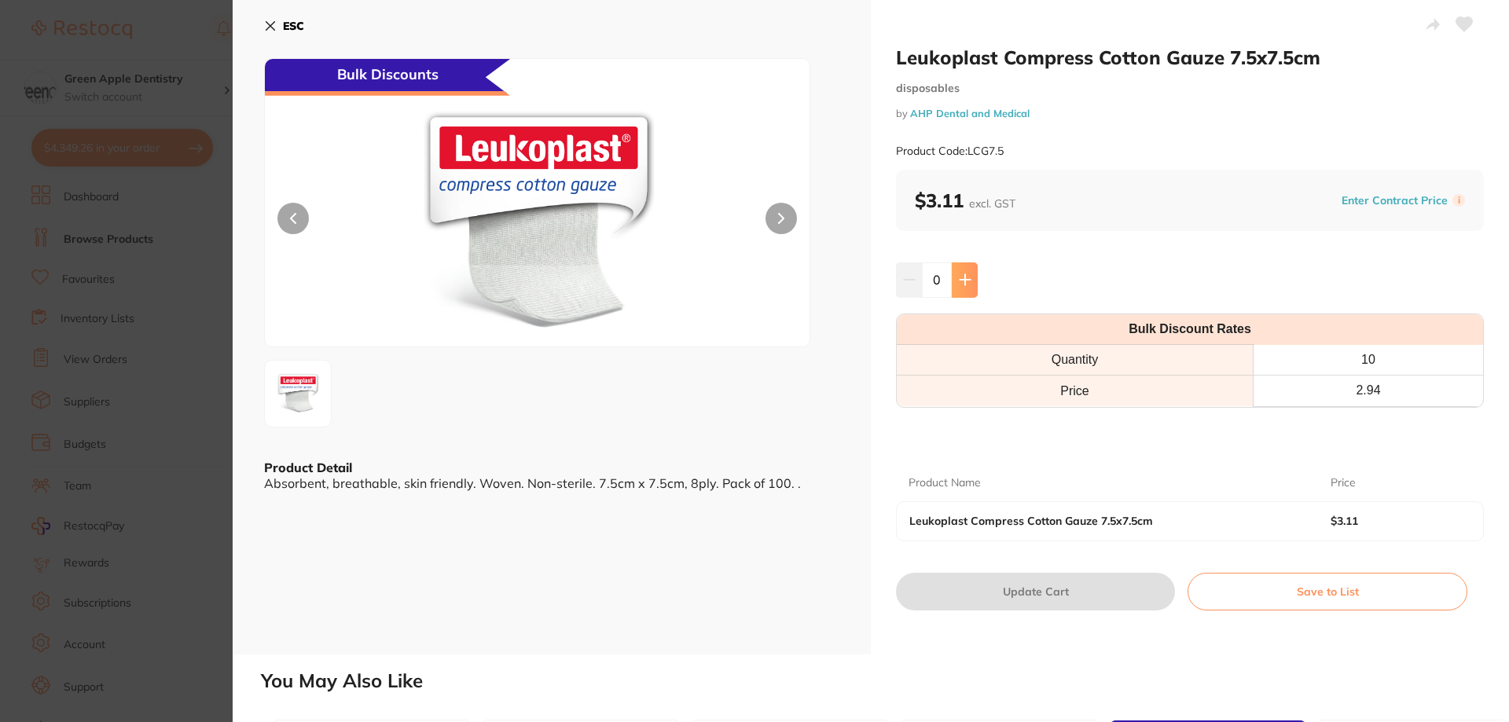
click at [973, 278] on button at bounding box center [965, 279] width 26 height 35
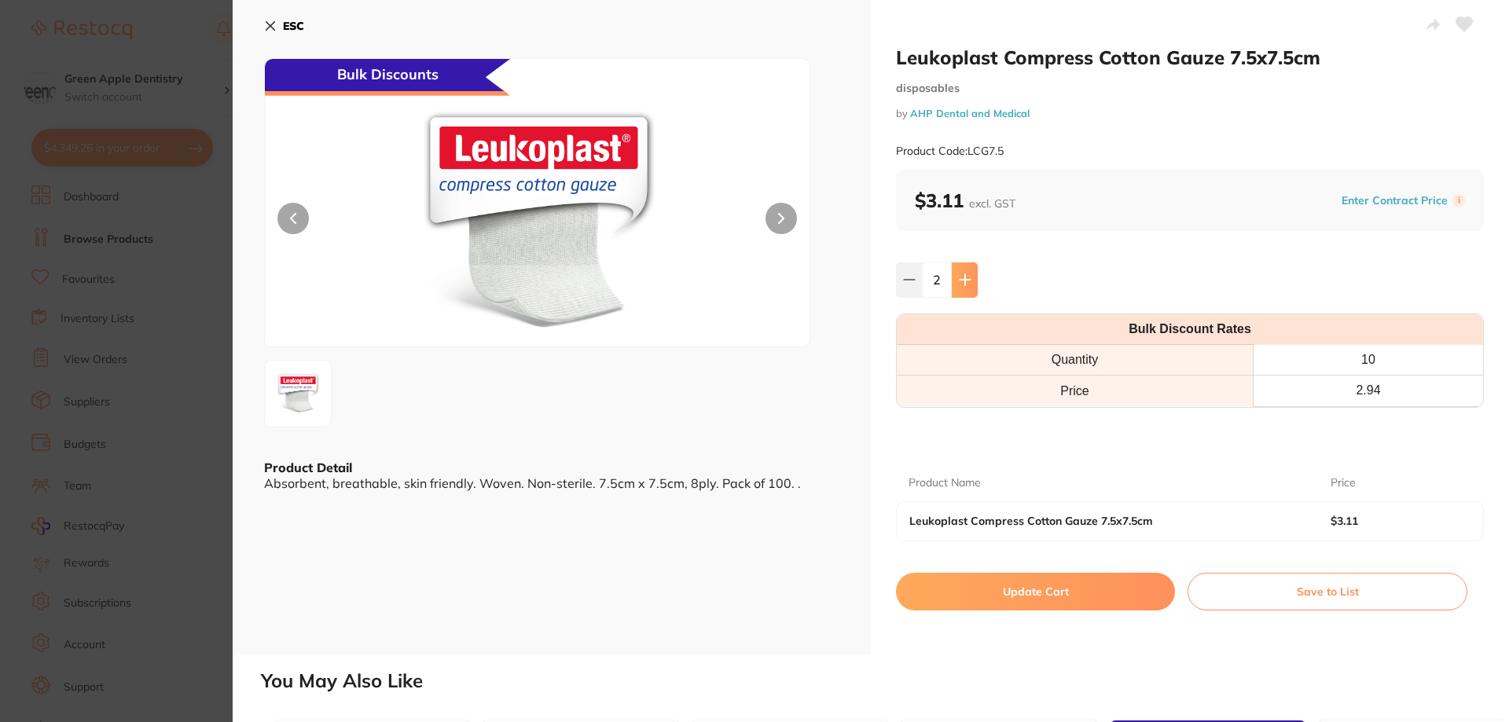
click at [973, 278] on button at bounding box center [965, 279] width 26 height 35
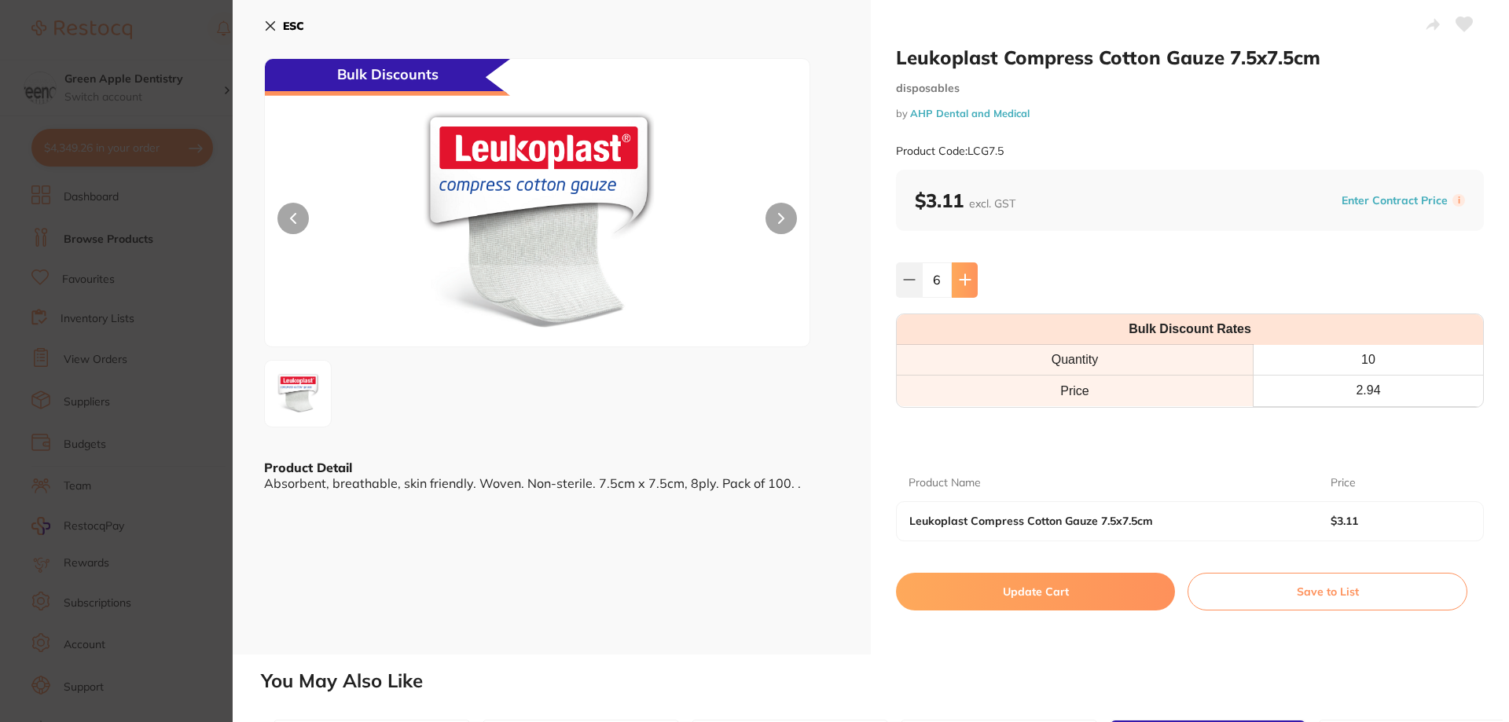
click at [973, 278] on button at bounding box center [965, 279] width 26 height 35
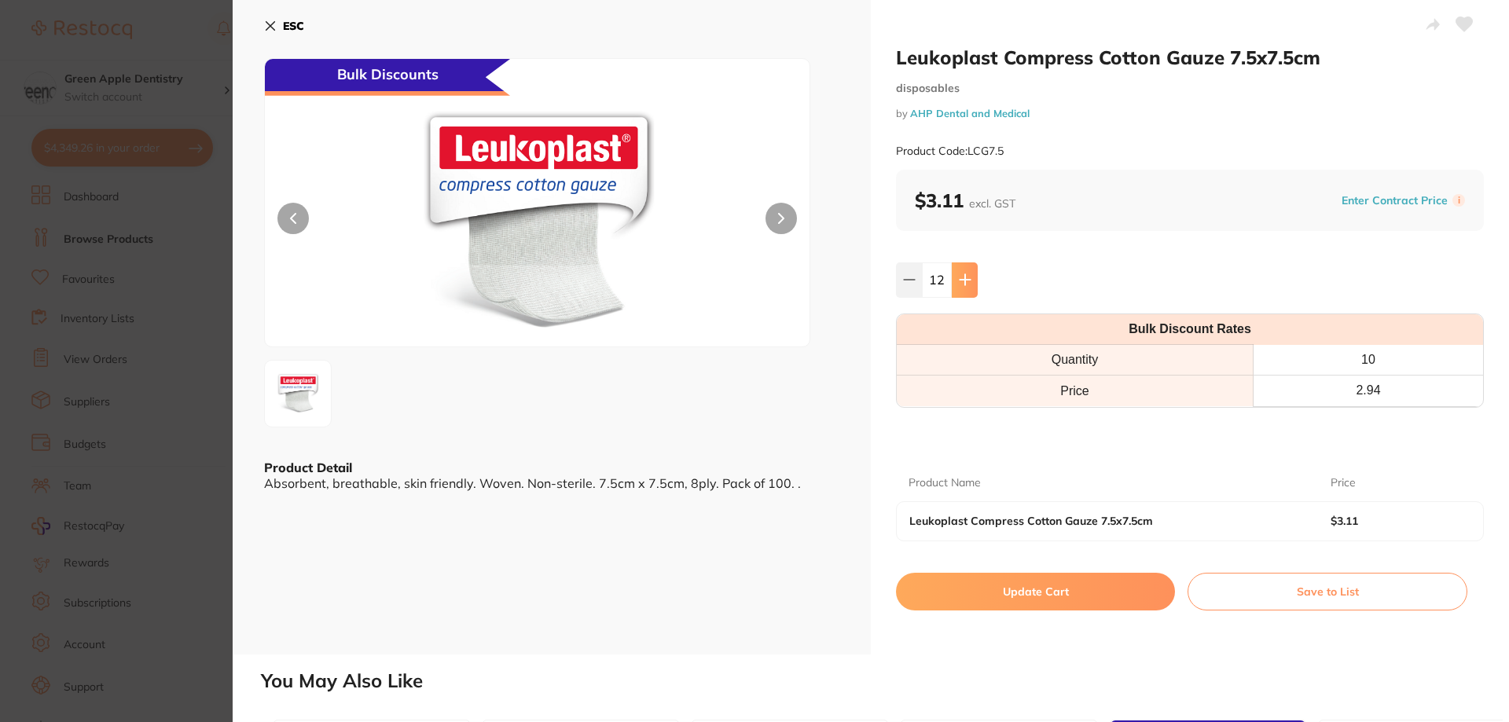
click at [973, 278] on button at bounding box center [965, 279] width 26 height 35
click at [963, 280] on icon at bounding box center [964, 280] width 10 height 10
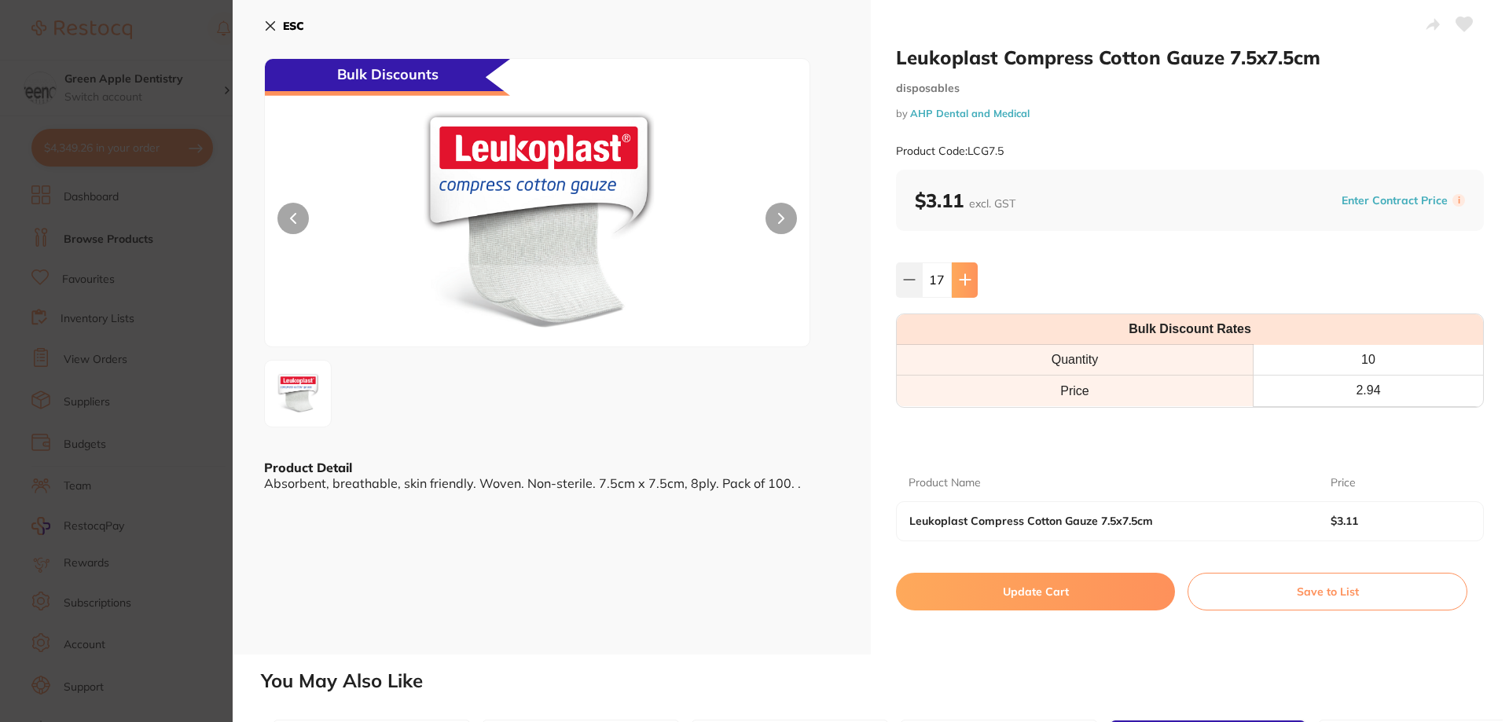
click at [963, 280] on icon at bounding box center [964, 280] width 10 height 10
type input "20"
click at [1099, 600] on button "Update Cart" at bounding box center [1035, 592] width 279 height 38
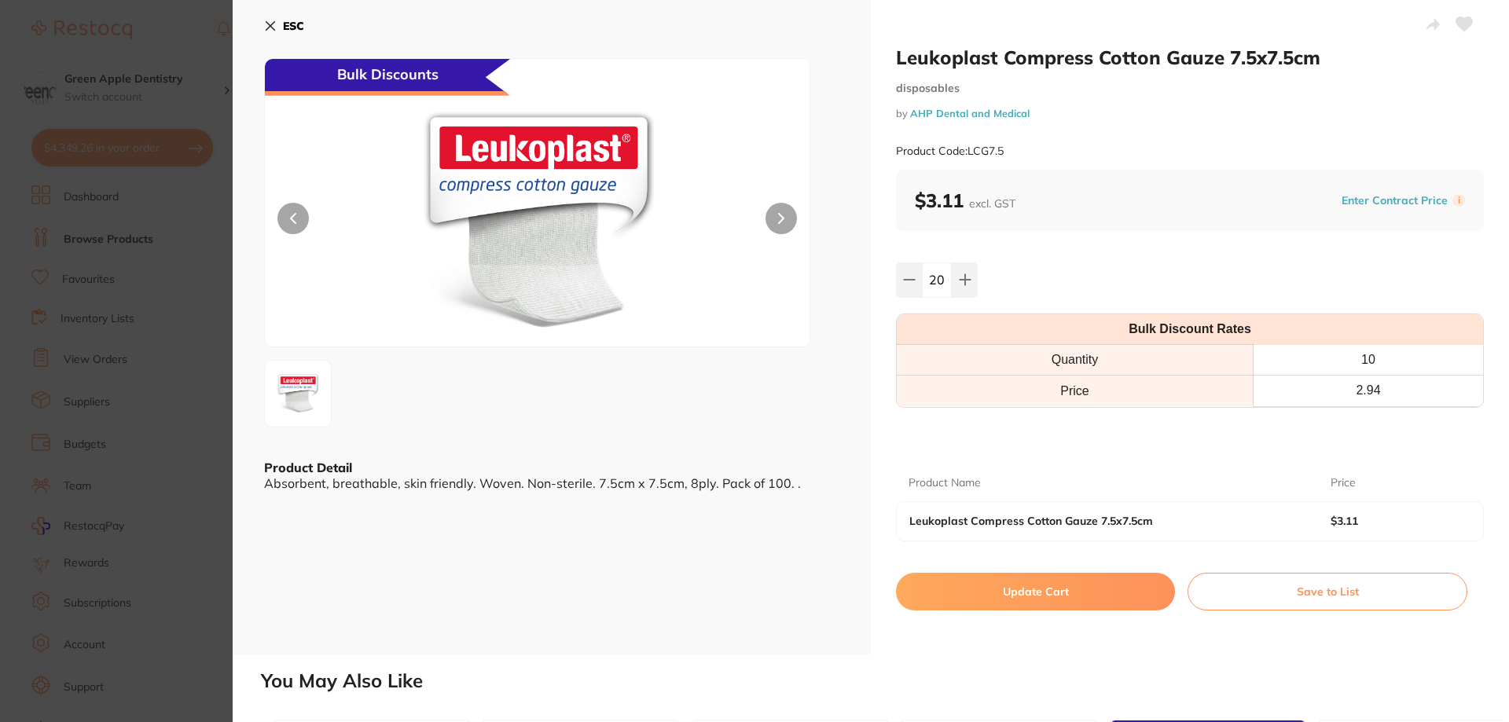
checkbox input "false"
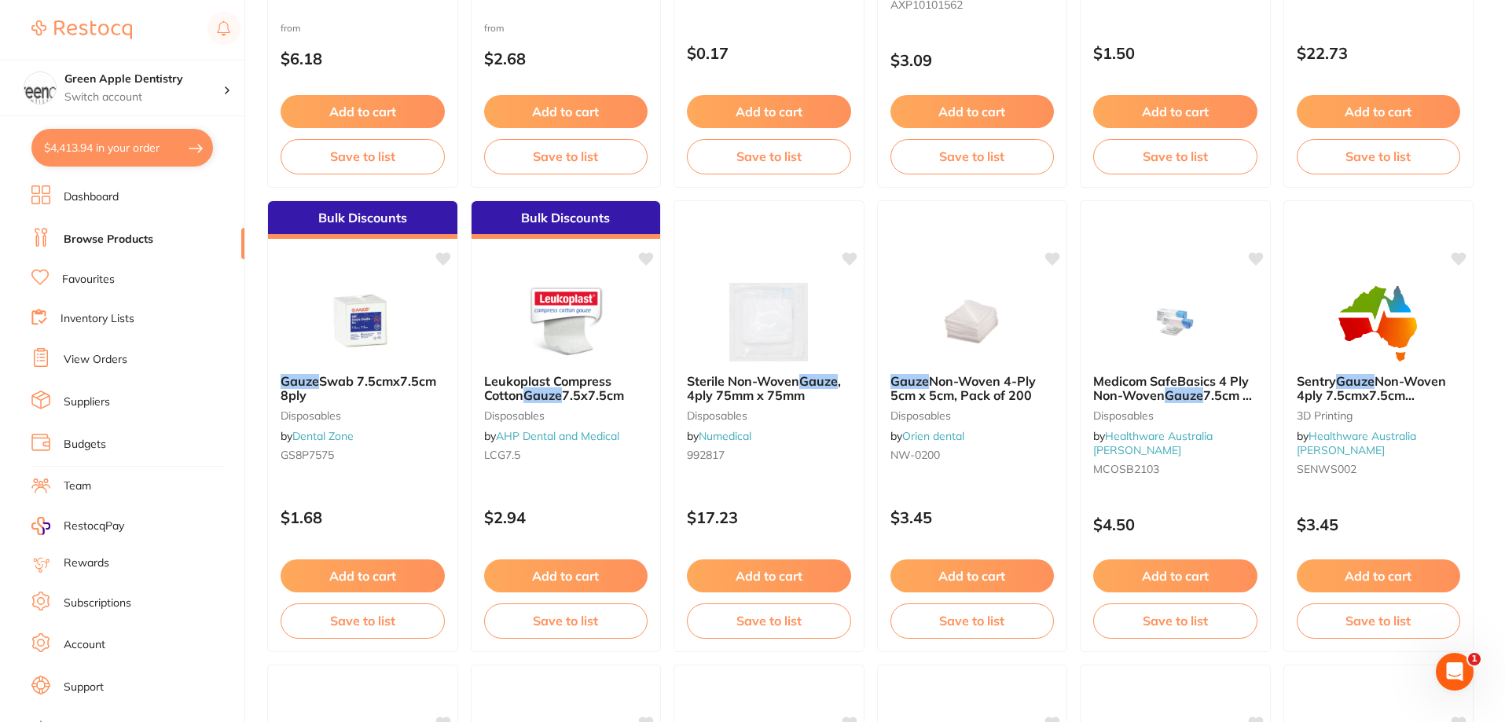
click at [144, 152] on button "$4,413.94 in your order" at bounding box center [122, 148] width 182 height 38
checkbox input "true"
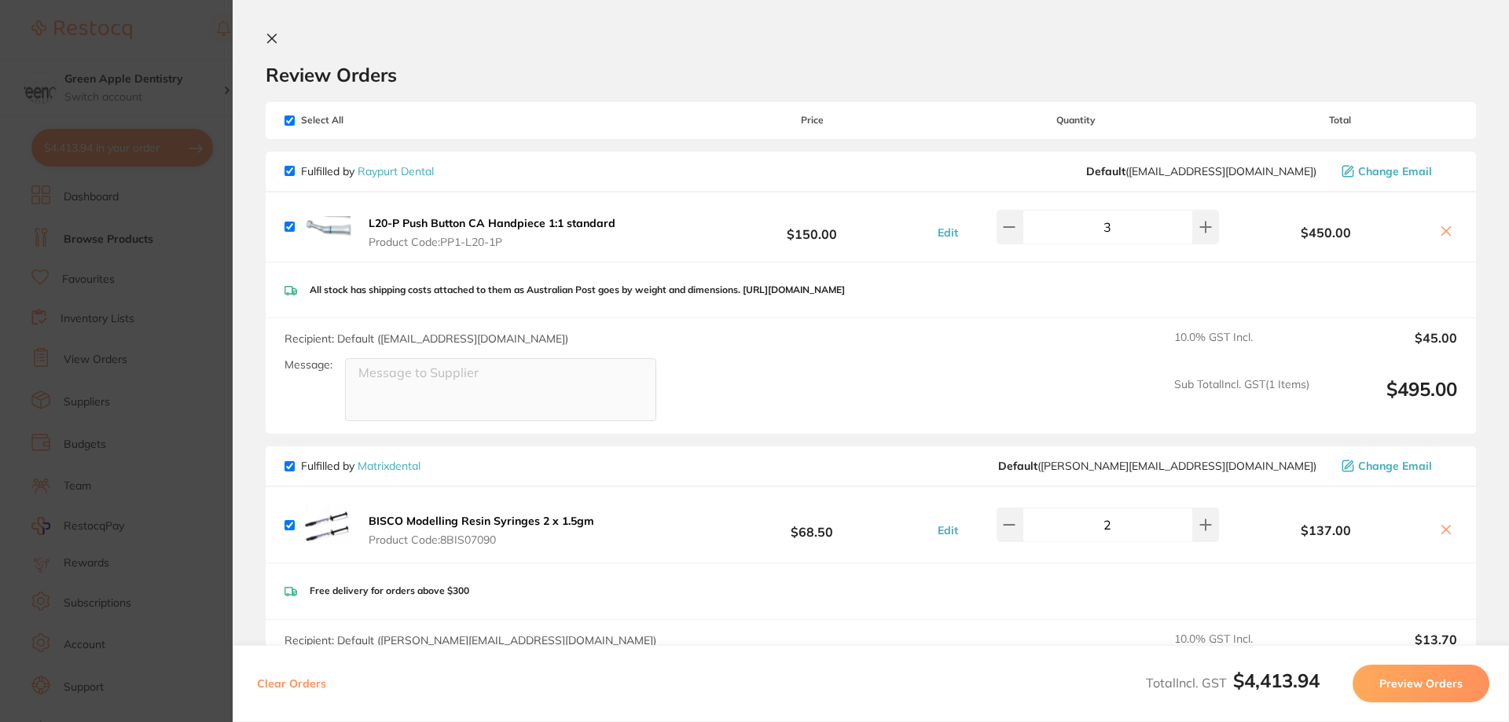
scroll to position [0, 0]
click at [273, 41] on icon at bounding box center [272, 39] width 9 height 9
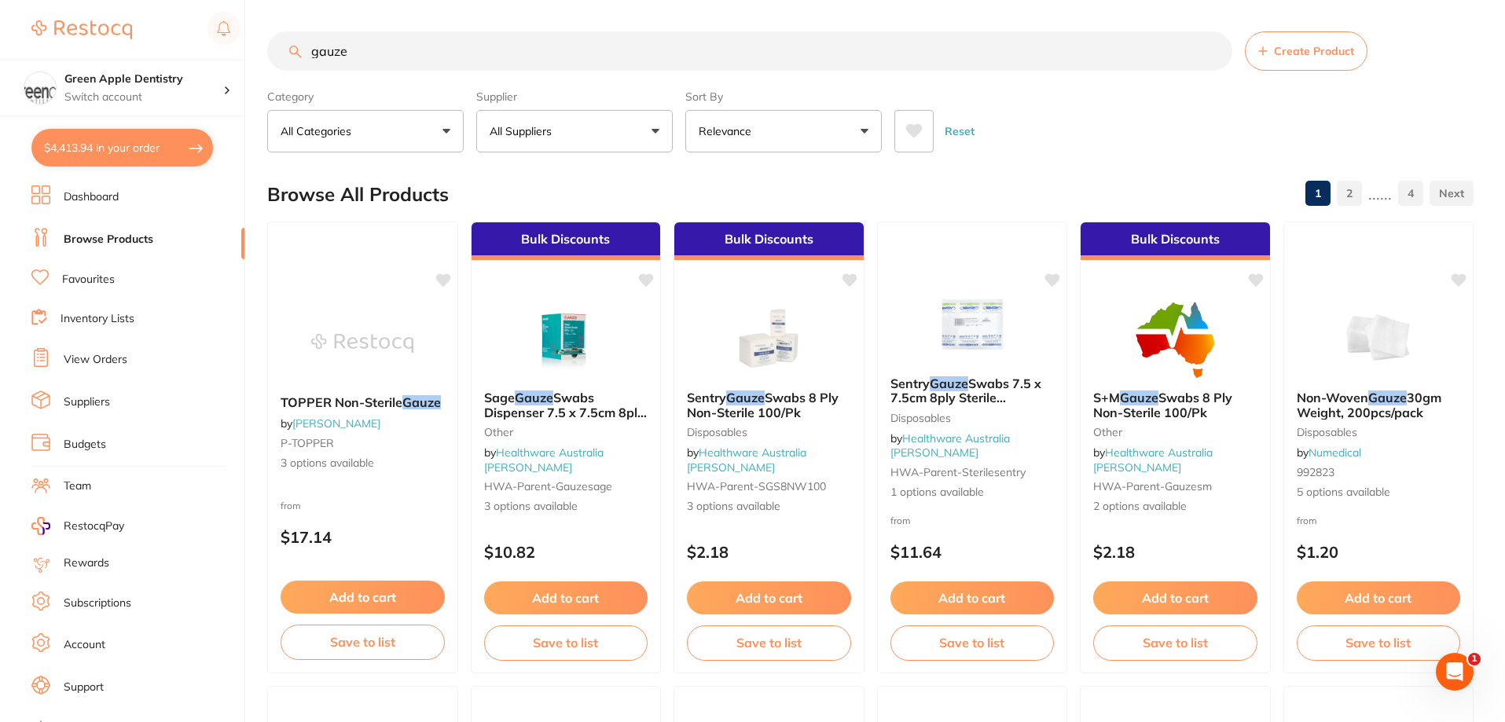
click at [170, 152] on button "$4,413.94 in your order" at bounding box center [122, 148] width 182 height 38
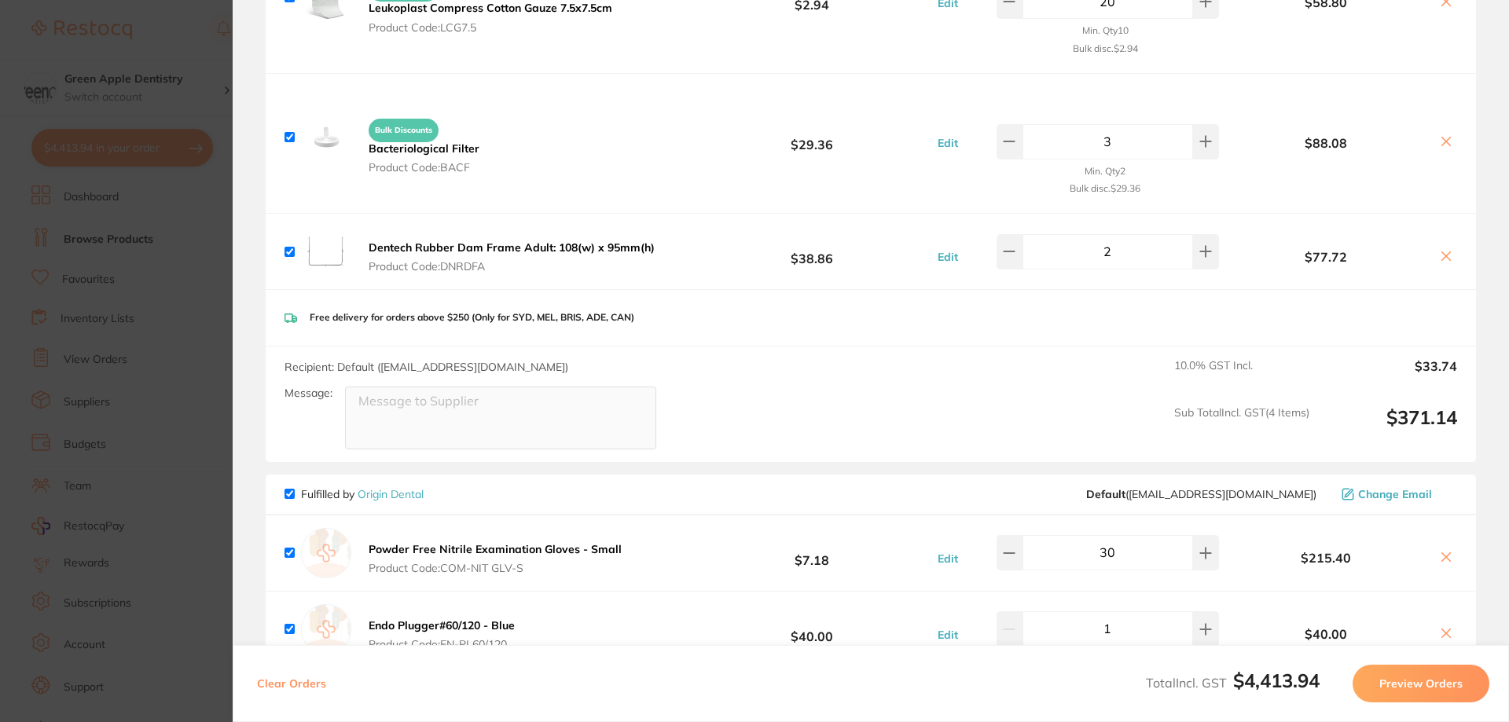
scroll to position [4372, 0]
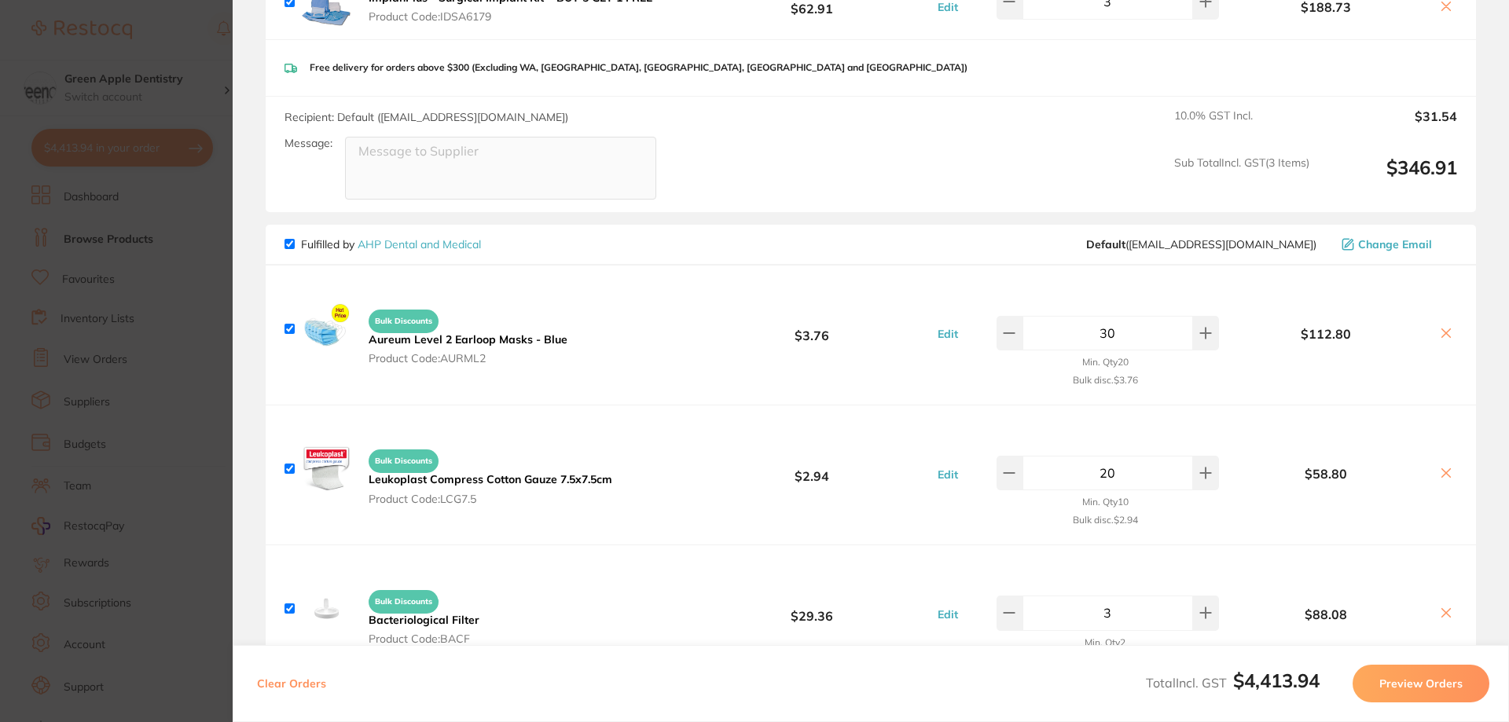
click at [197, 178] on section "Update RRP Set your pre negotiated price for this item. Item Agreed RRP (excl. …" at bounding box center [754, 361] width 1509 height 722
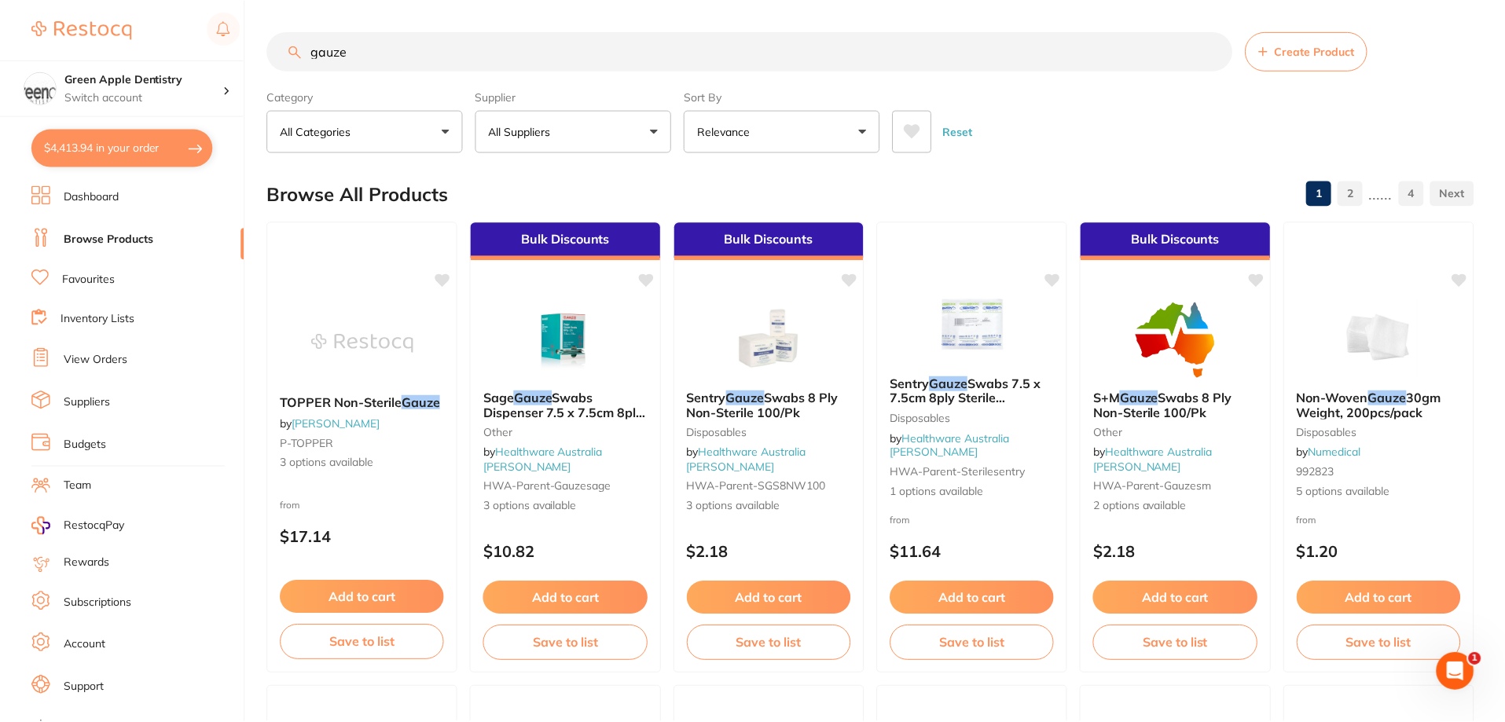
scroll to position [5, 0]
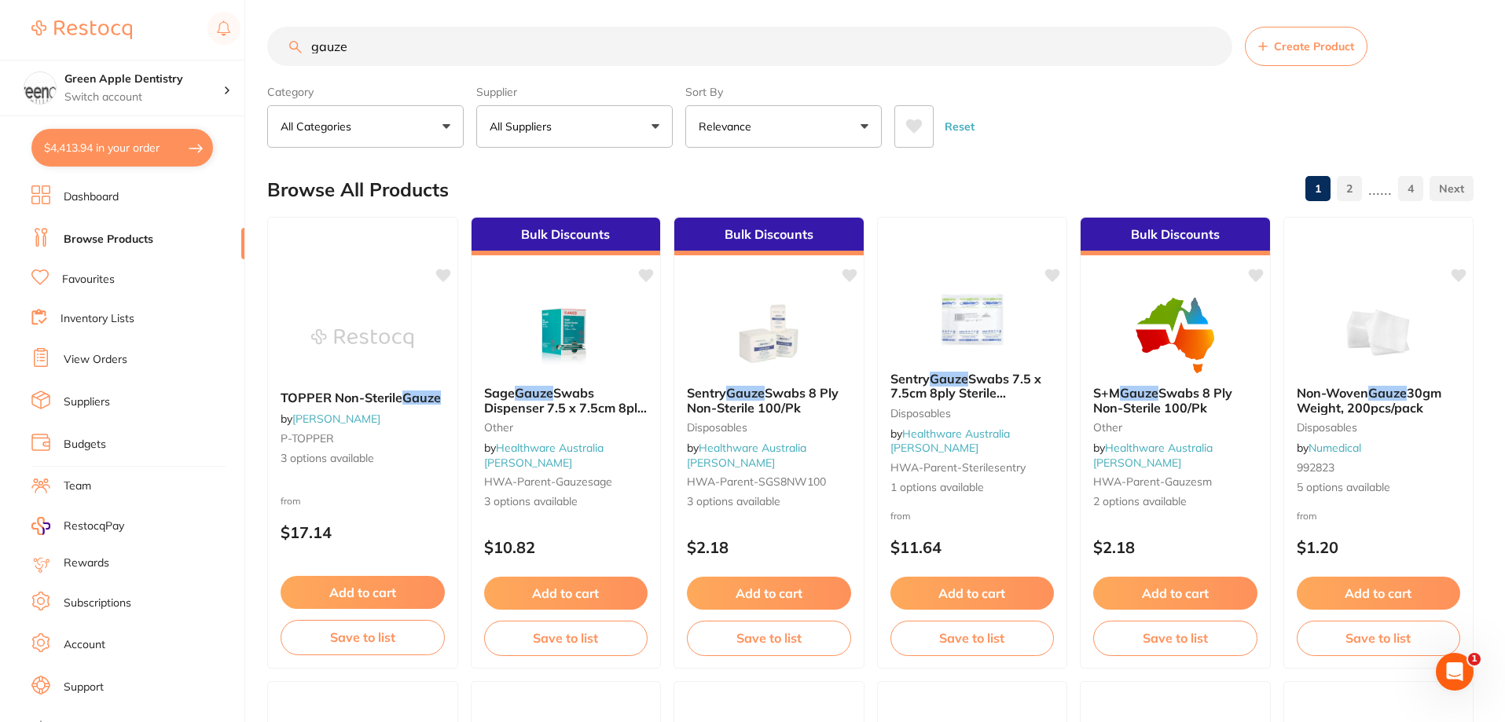
click at [482, 56] on input "gauze" at bounding box center [749, 46] width 965 height 39
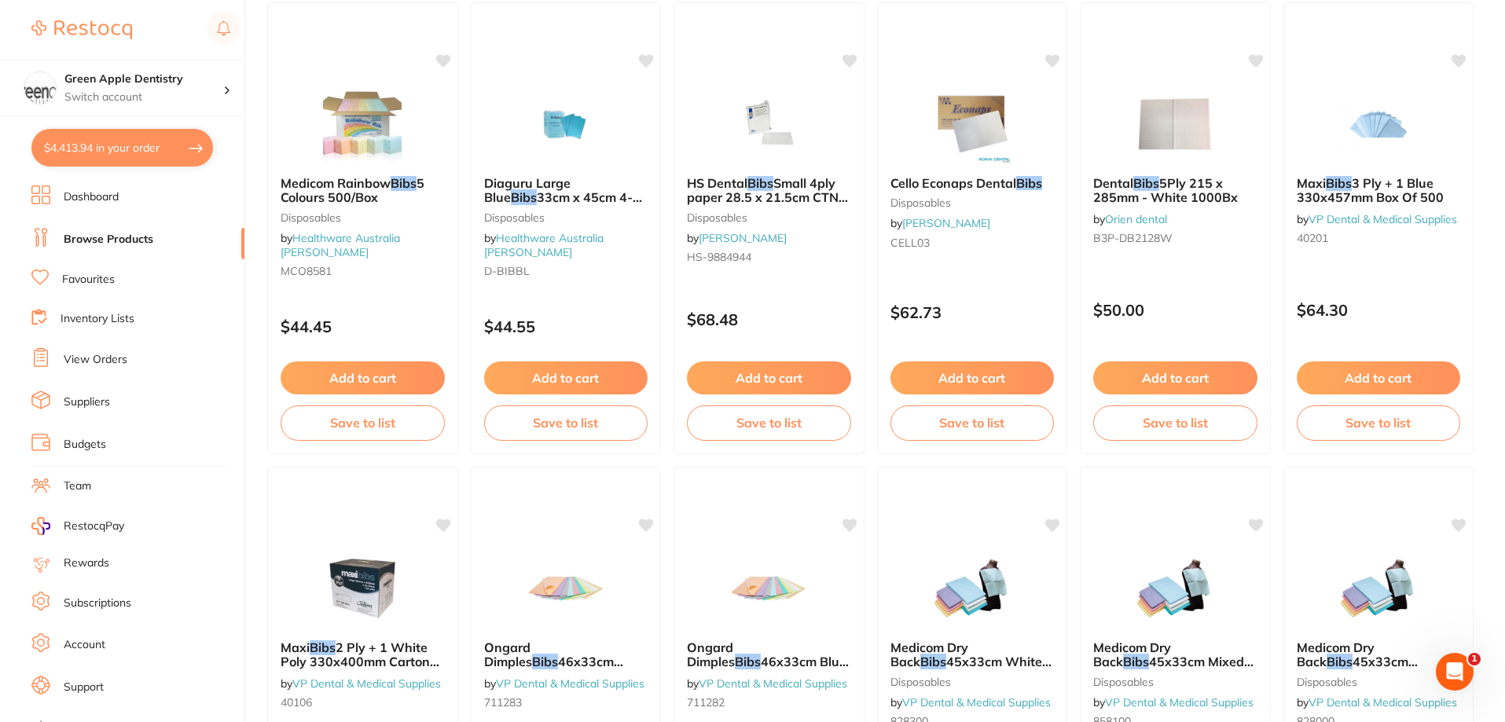
scroll to position [2122, 0]
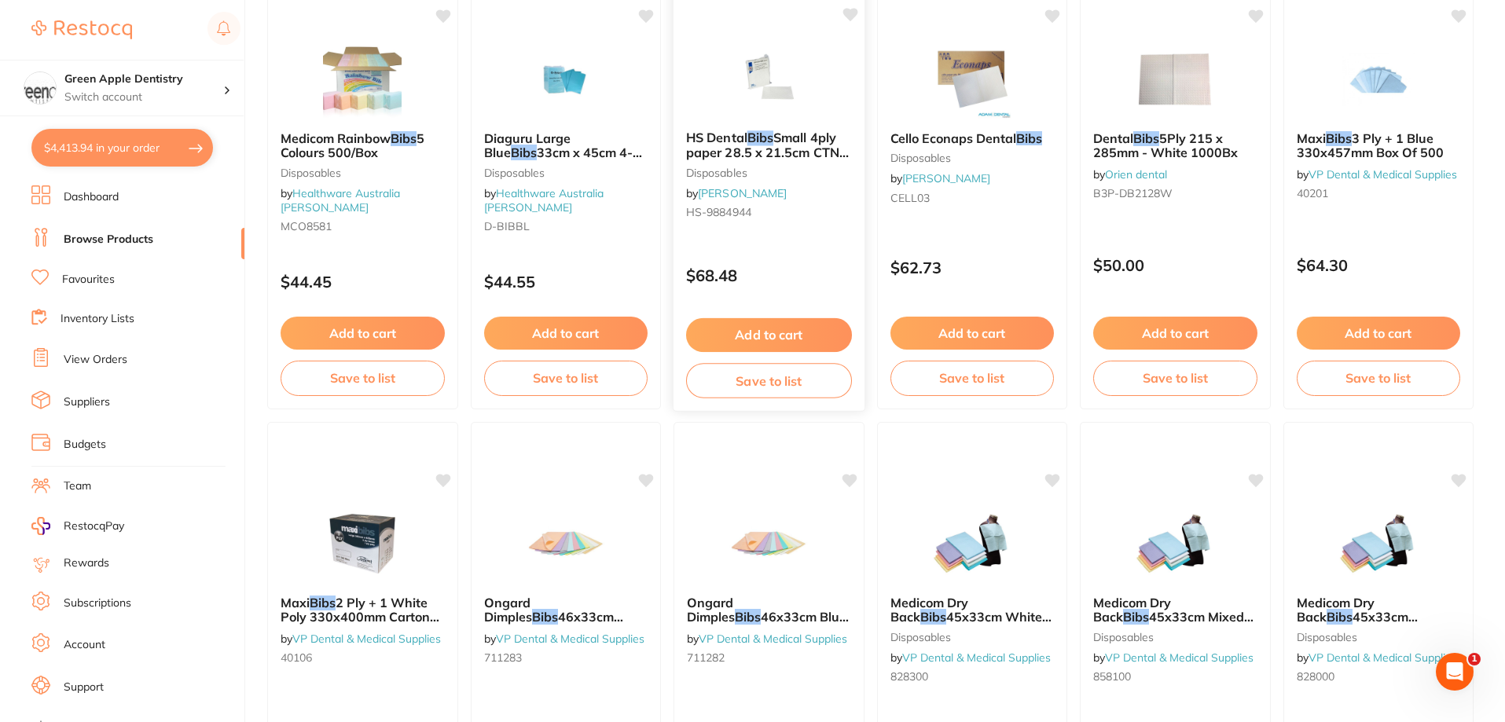
type input "bibs"
click at [789, 95] on img at bounding box center [768, 78] width 103 height 79
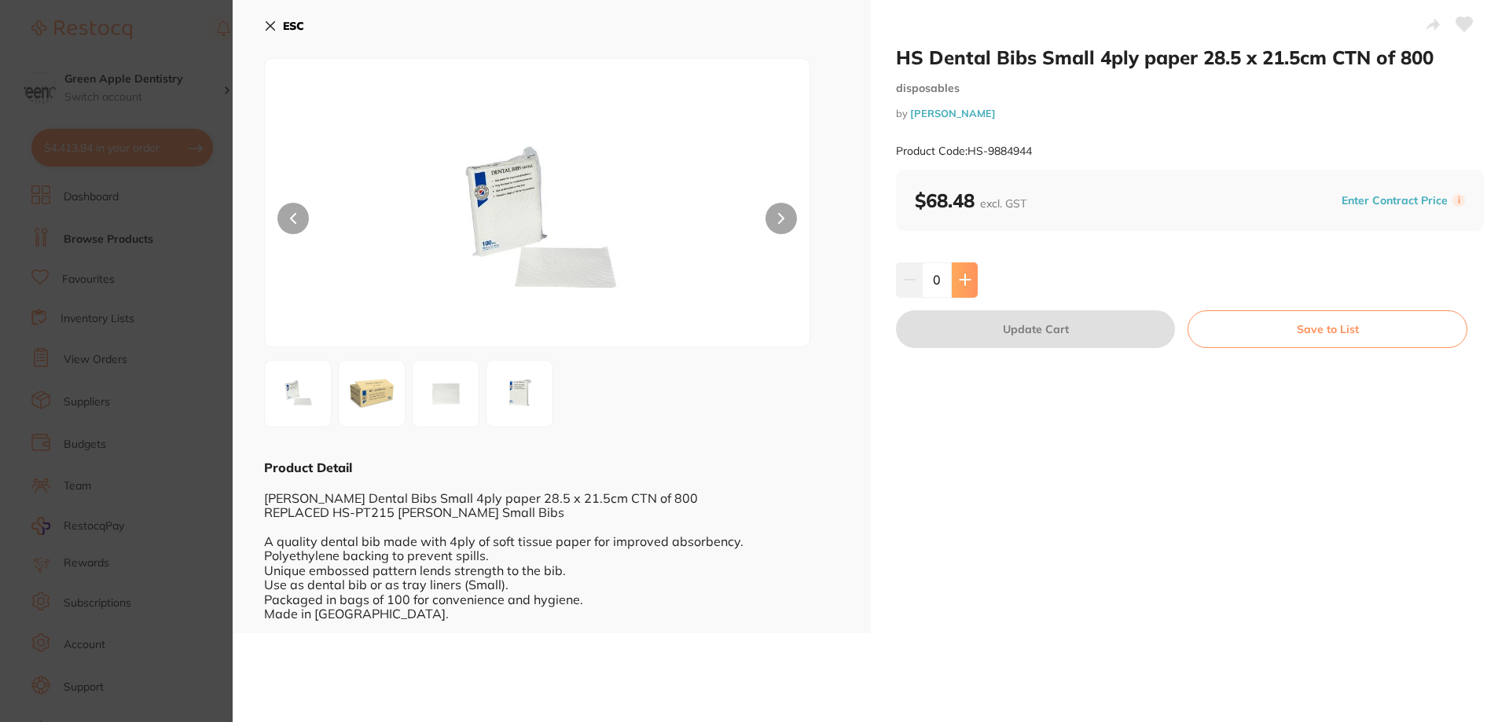
click at [959, 277] on icon at bounding box center [965, 279] width 13 height 13
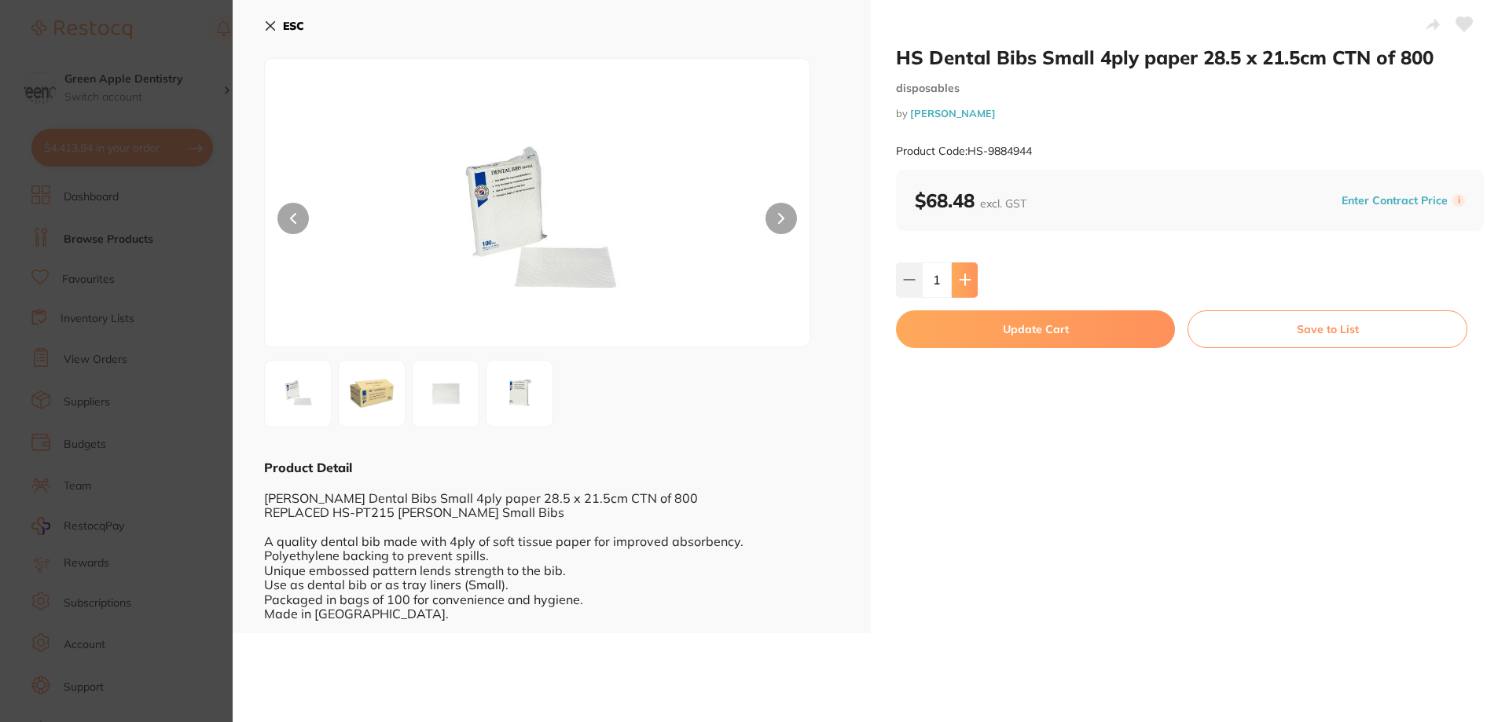
click at [959, 277] on icon at bounding box center [965, 279] width 13 height 13
type input "2"
click at [1066, 340] on button "Update Cart" at bounding box center [1035, 329] width 279 height 38
checkbox input "false"
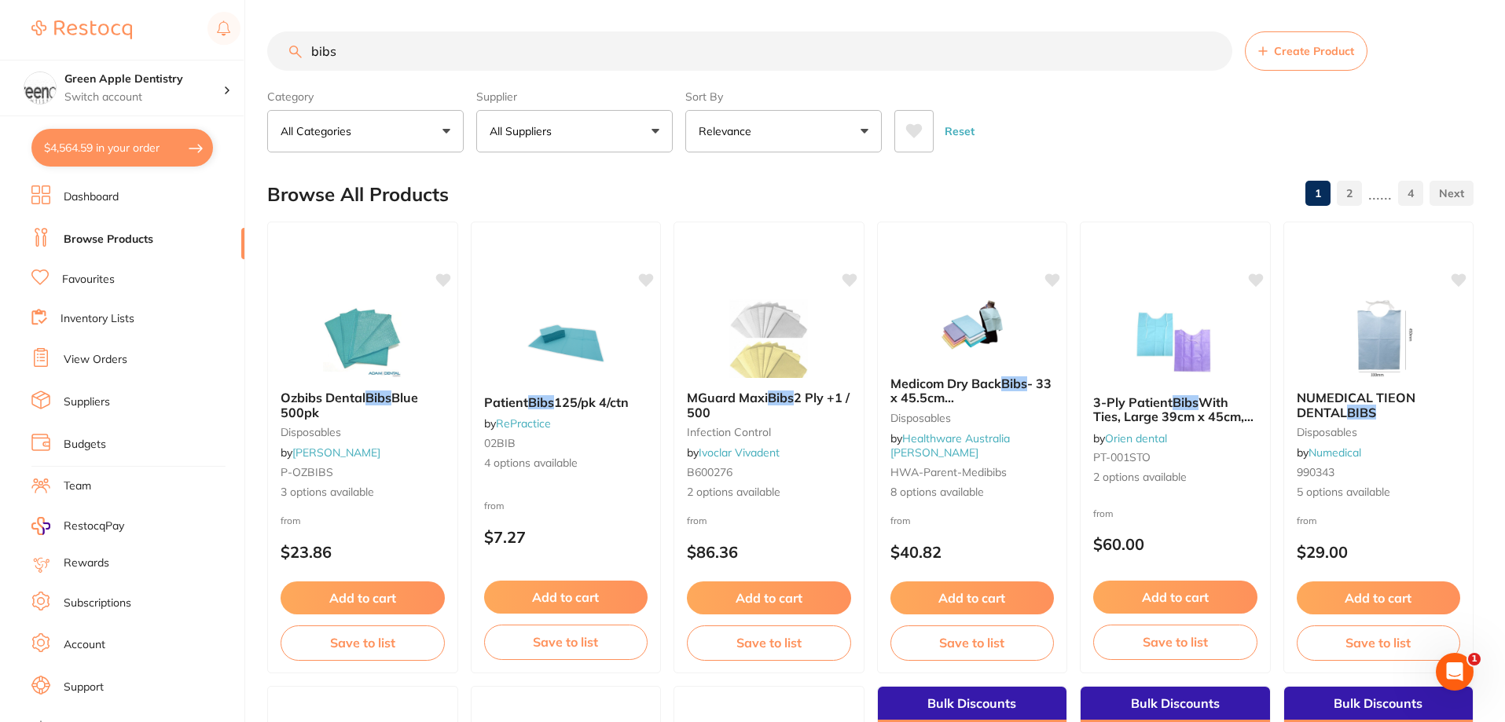
click at [619, 61] on input "bibs" at bounding box center [749, 50] width 965 height 39
click at [114, 316] on link "Inventory Lists" at bounding box center [98, 319] width 74 height 16
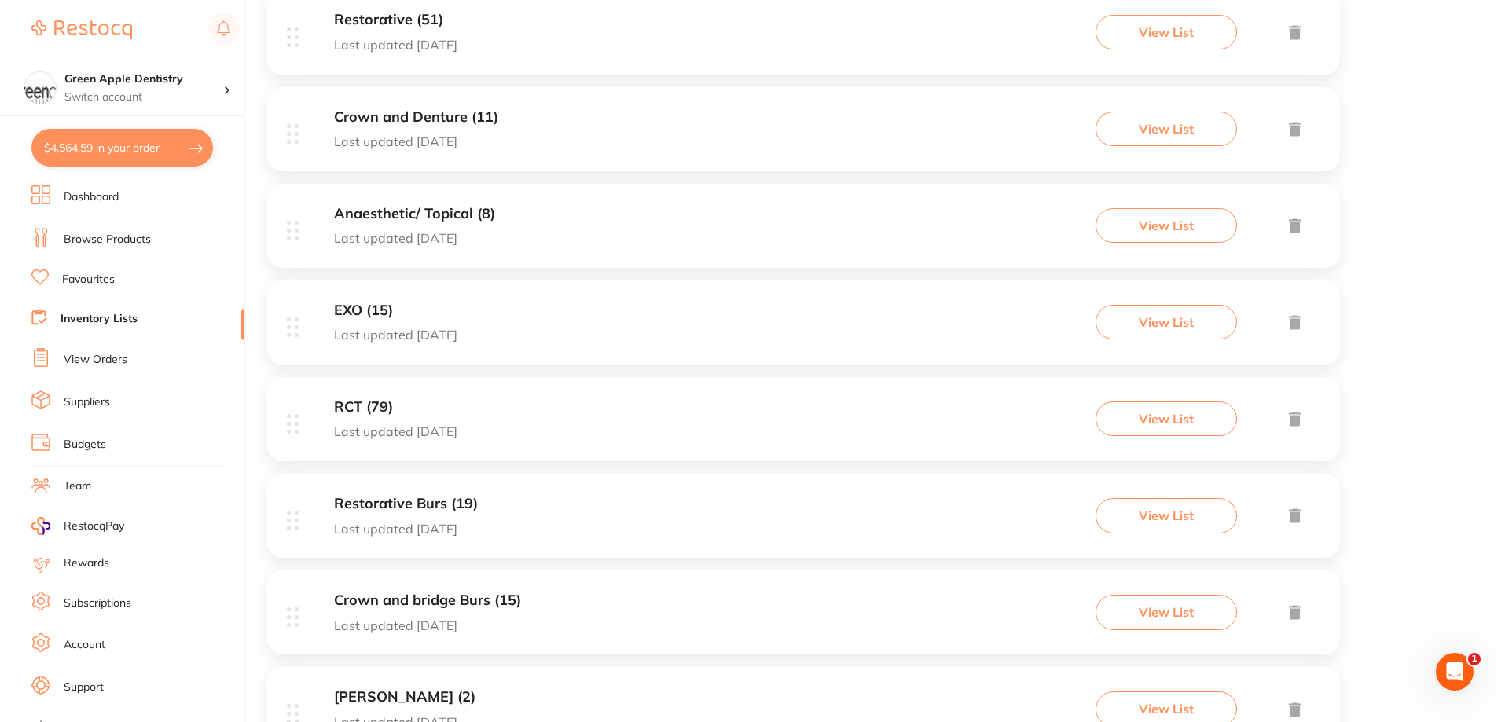
scroll to position [629, 0]
click at [533, 251] on div "Anaesthetic/ Topical (8) Last updated 32 days ago View List" at bounding box center [803, 224] width 1073 height 84
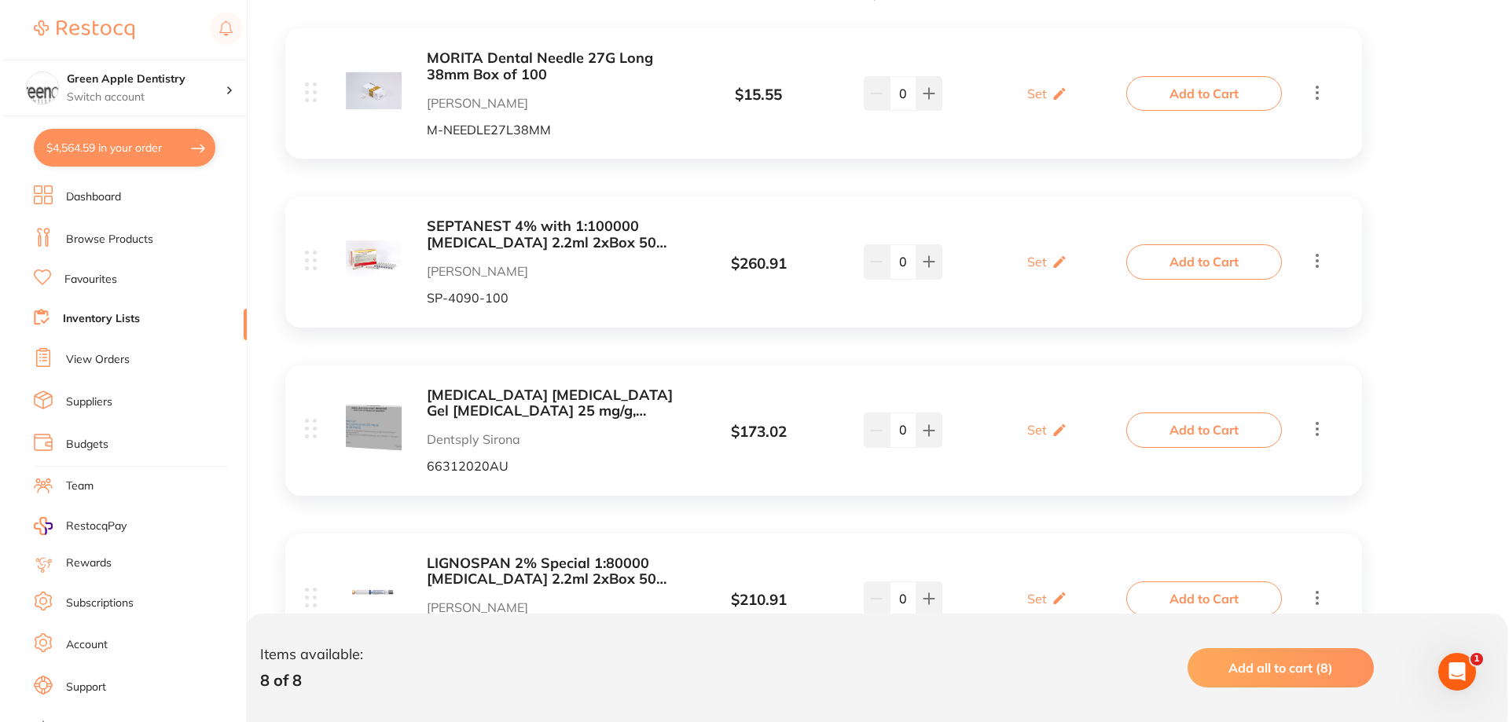
scroll to position [393, 0]
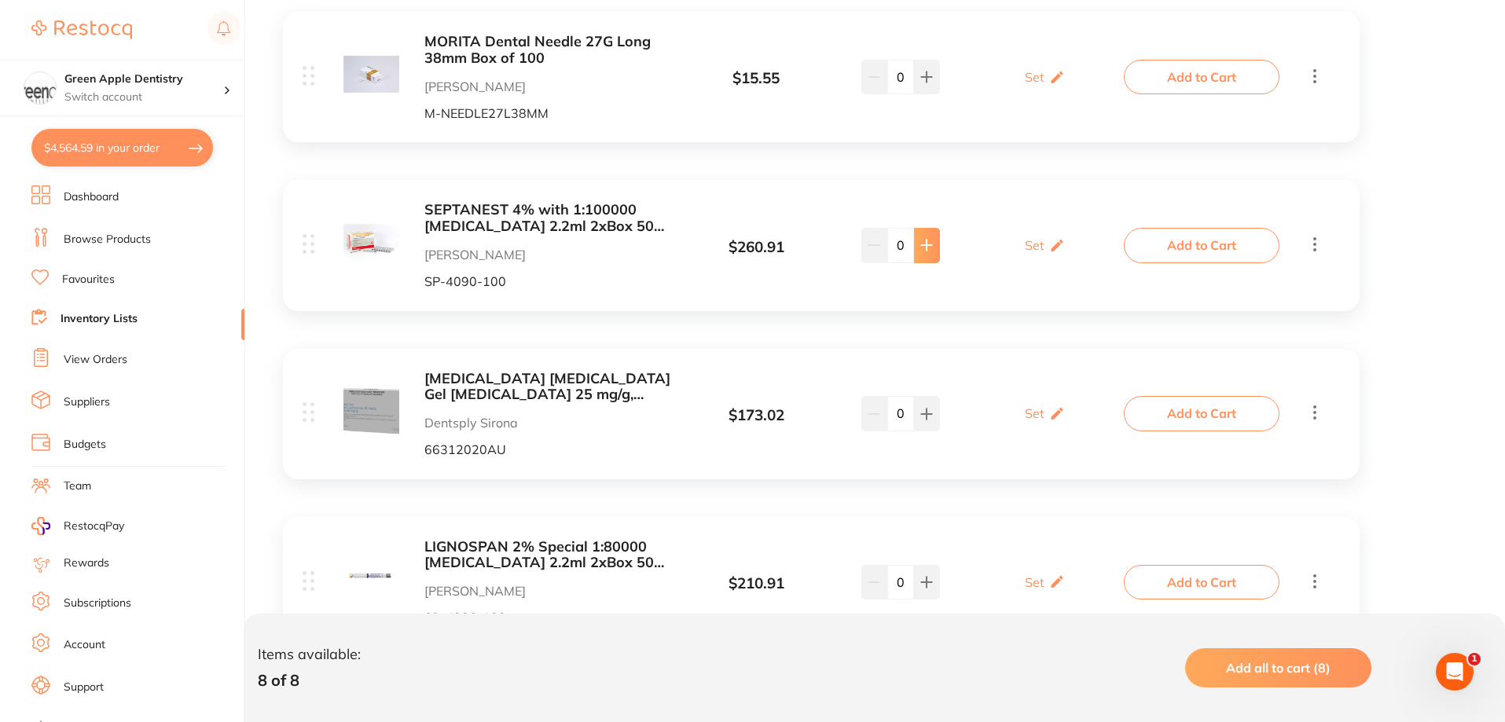
click at [923, 83] on icon at bounding box center [926, 77] width 13 height 13
click at [930, 83] on icon at bounding box center [926, 77] width 13 height 13
type input "2"
click at [1191, 257] on button "Add to Cart" at bounding box center [1202, 245] width 156 height 35
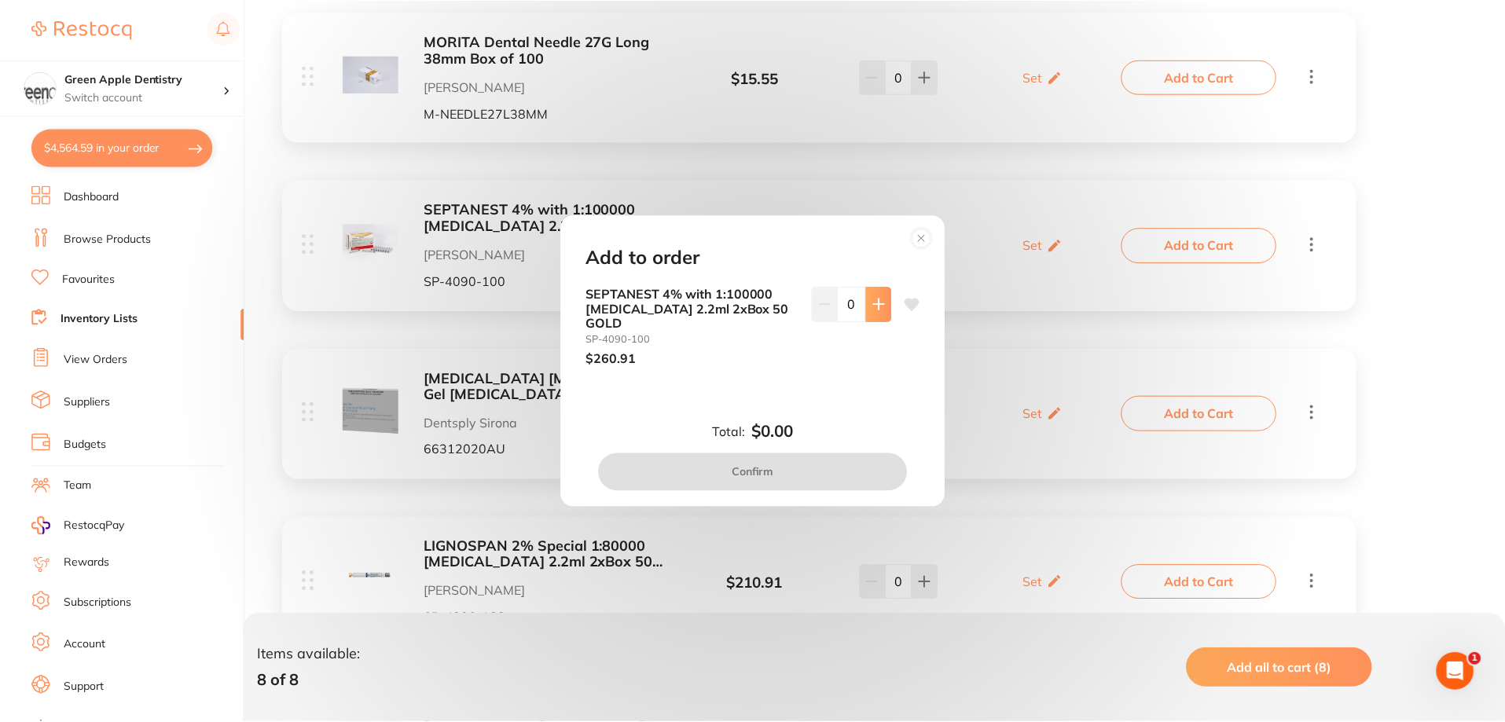
scroll to position [0, 0]
click at [869, 316] on button at bounding box center [881, 304] width 26 height 35
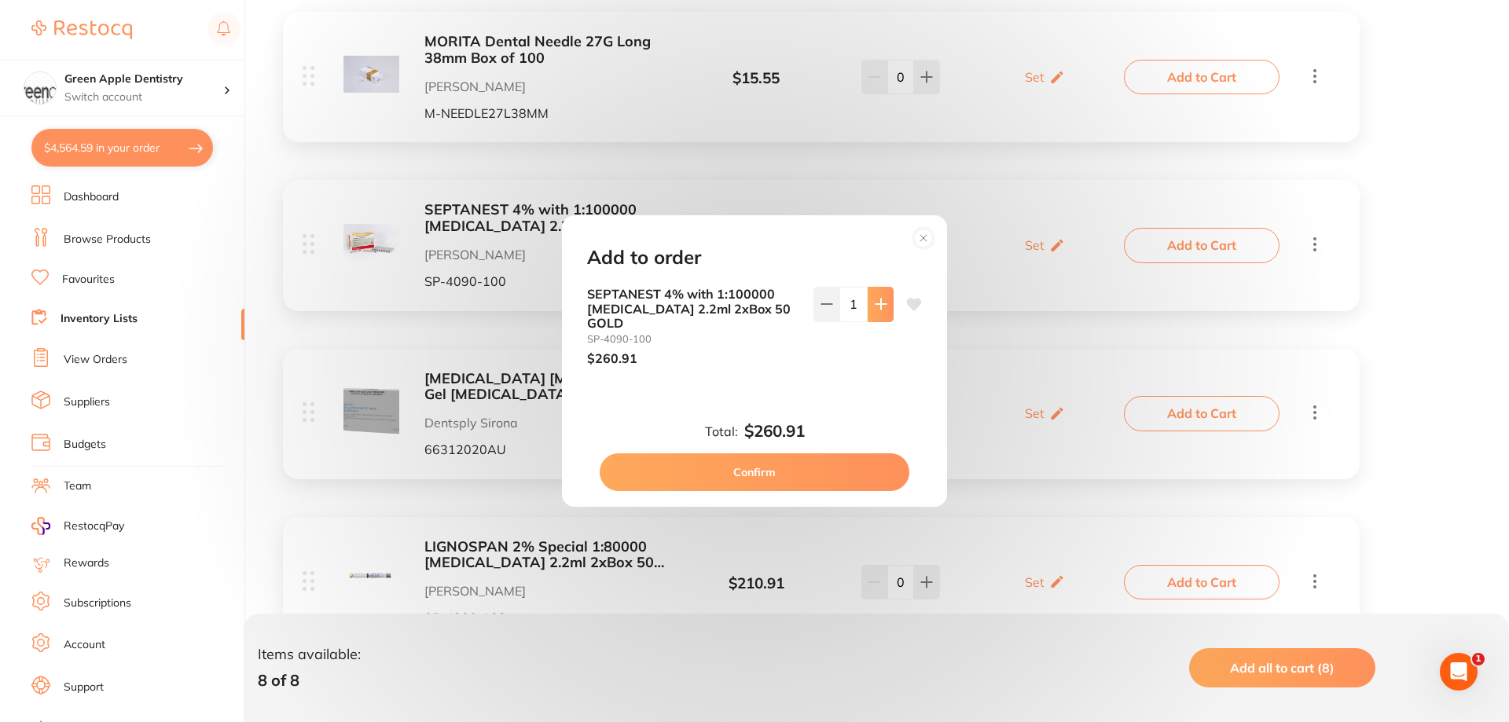
click at [869, 316] on button at bounding box center [881, 304] width 26 height 35
type input "2"
click at [756, 470] on button "Confirm" at bounding box center [755, 472] width 310 height 38
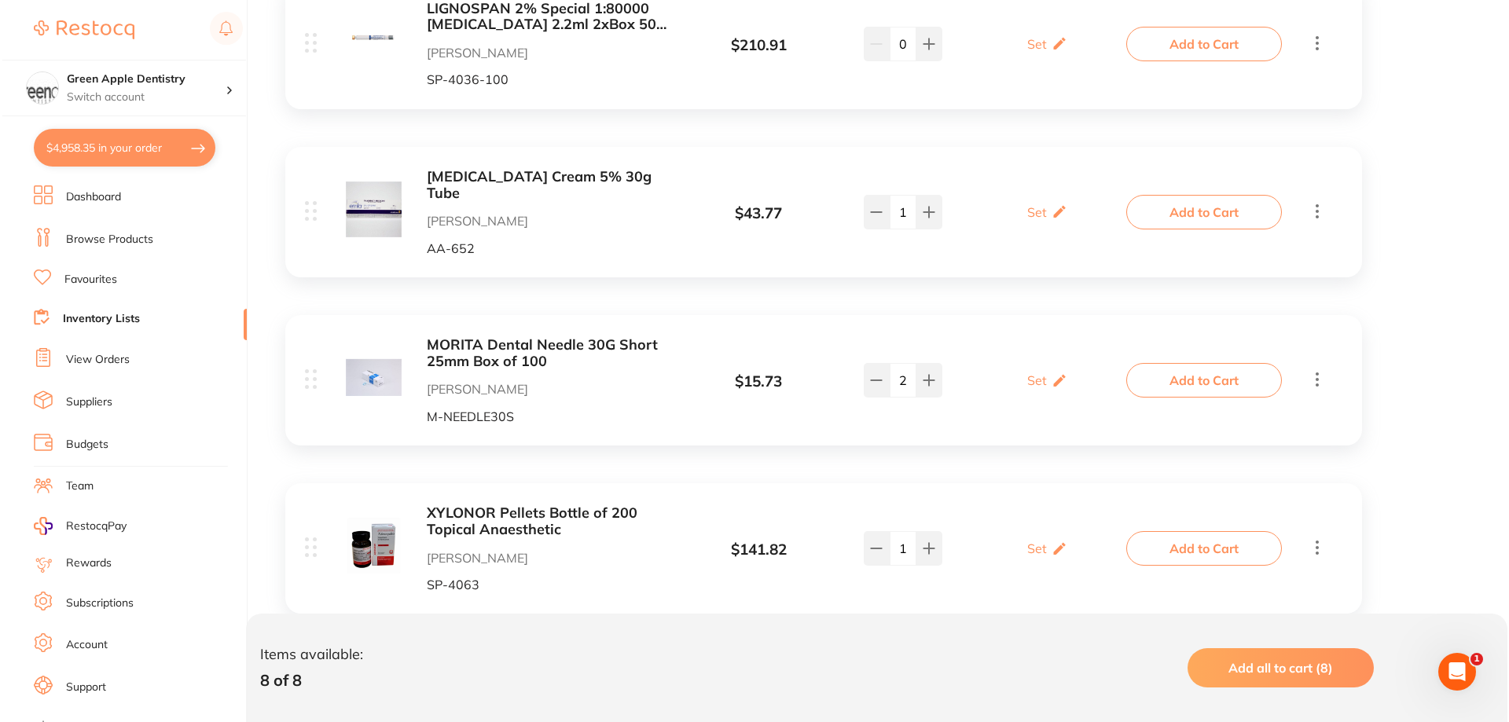
scroll to position [1022, 0]
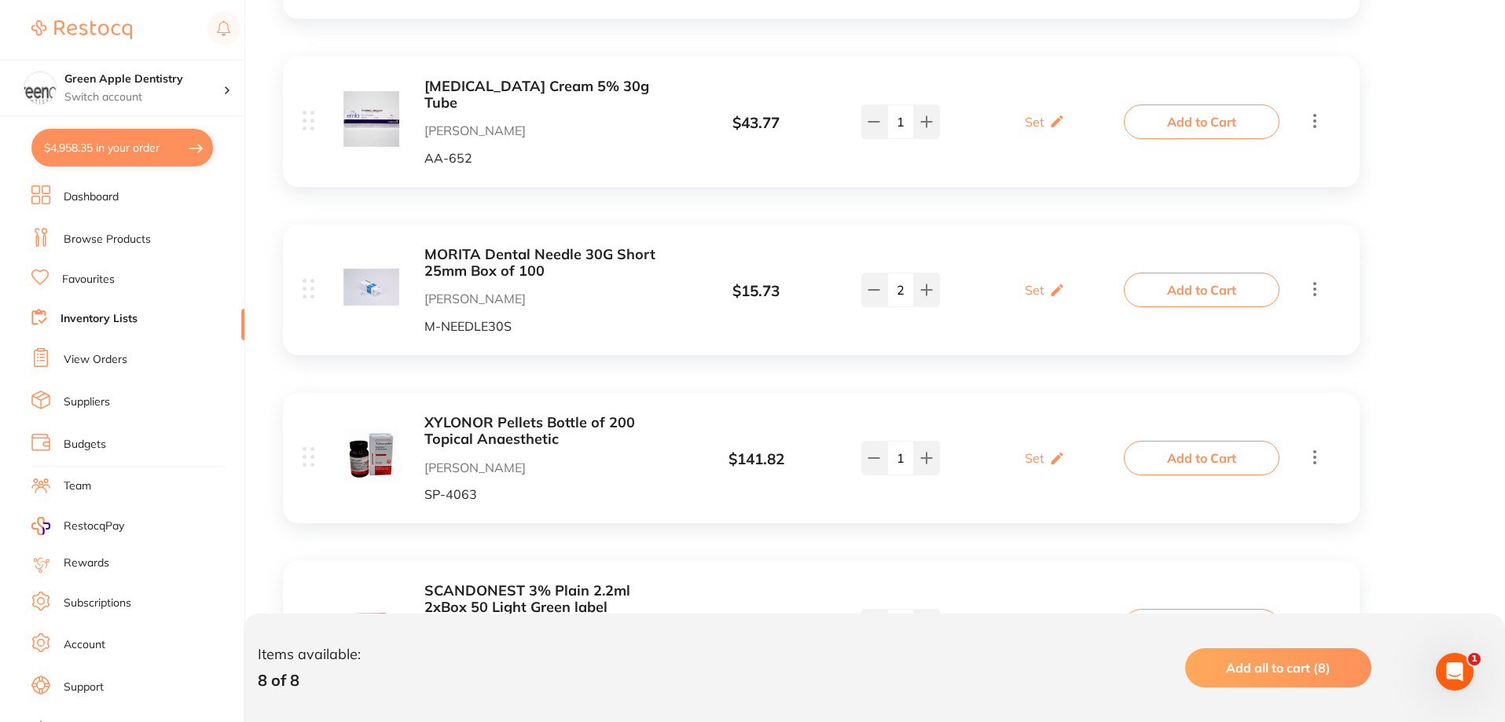
click at [1193, 279] on button "Add to Cart" at bounding box center [1202, 290] width 156 height 35
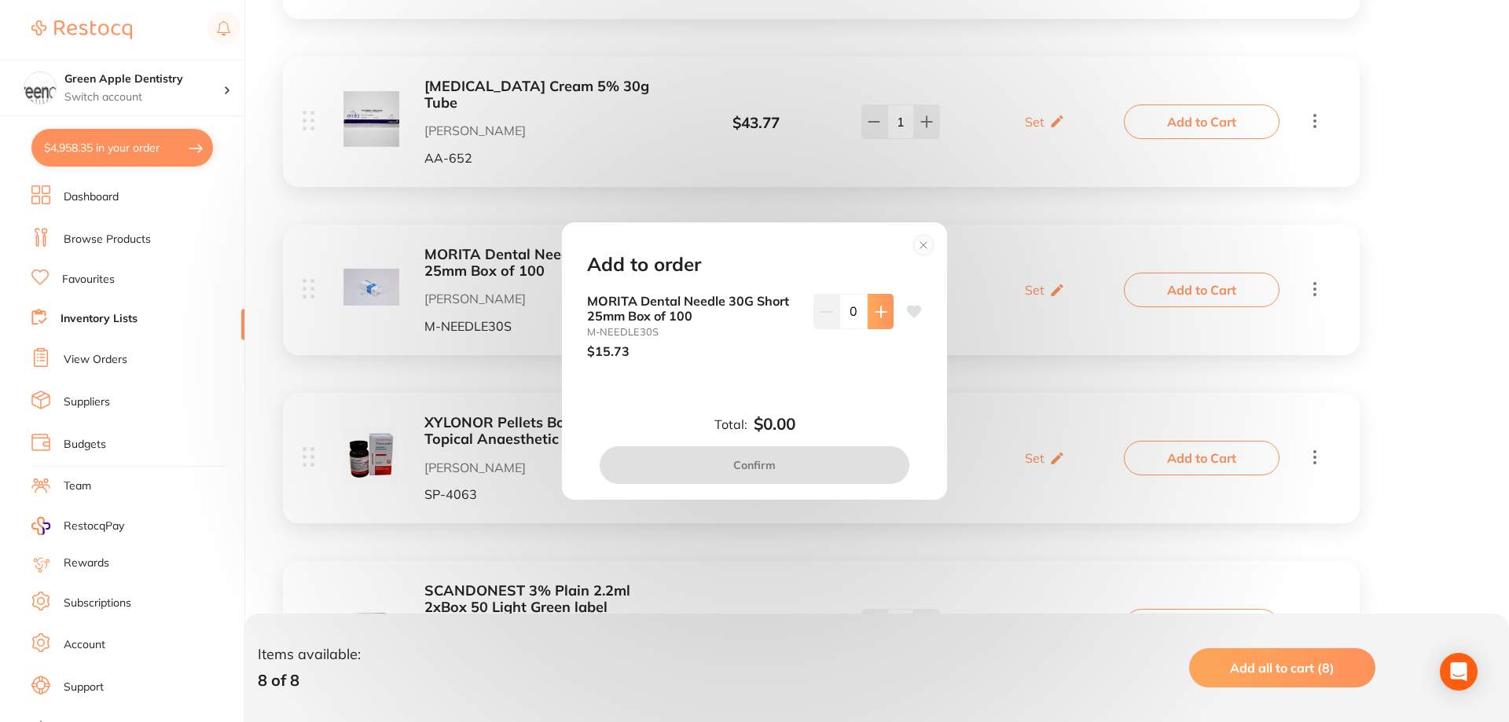
click at [881, 314] on icon at bounding box center [881, 312] width 13 height 13
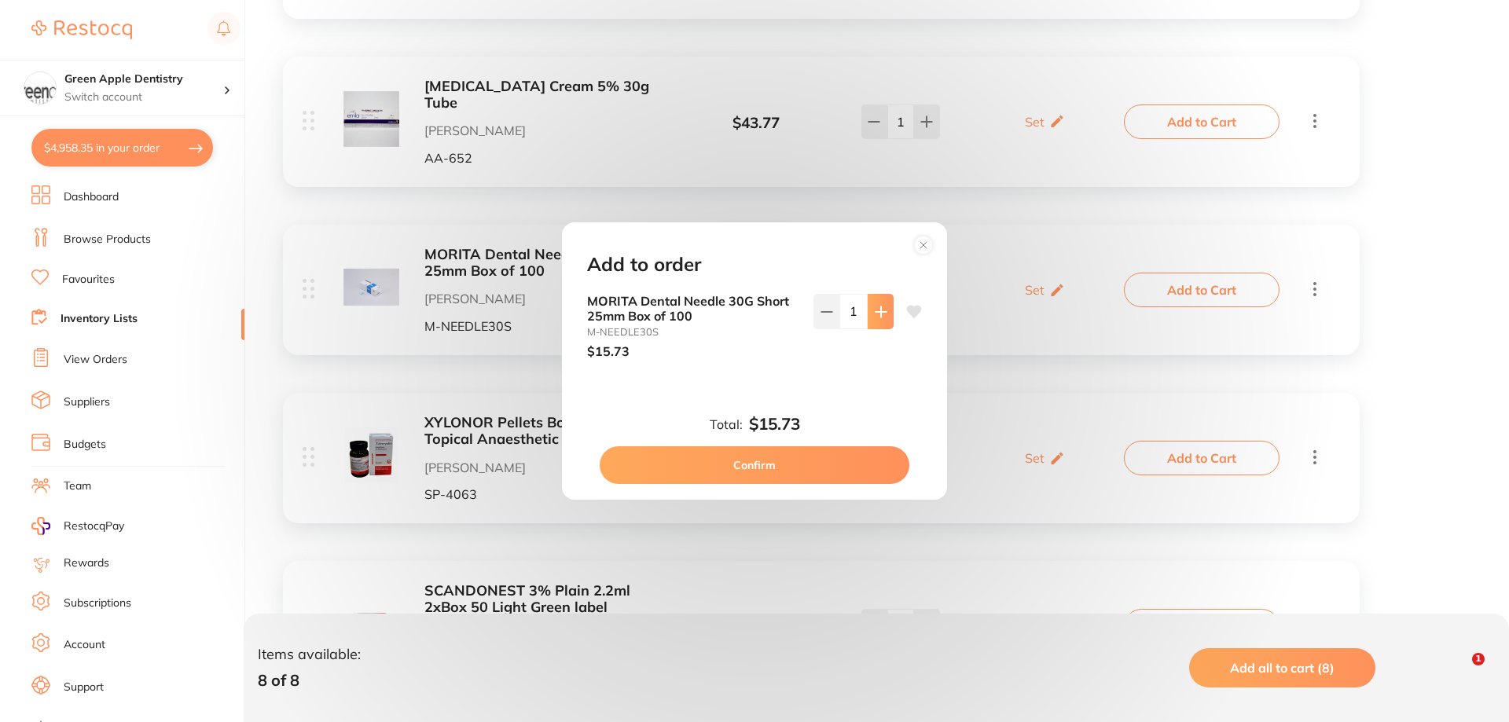
click at [881, 314] on icon at bounding box center [881, 312] width 13 height 13
type input "3"
click at [815, 472] on button "Confirm" at bounding box center [755, 465] width 310 height 38
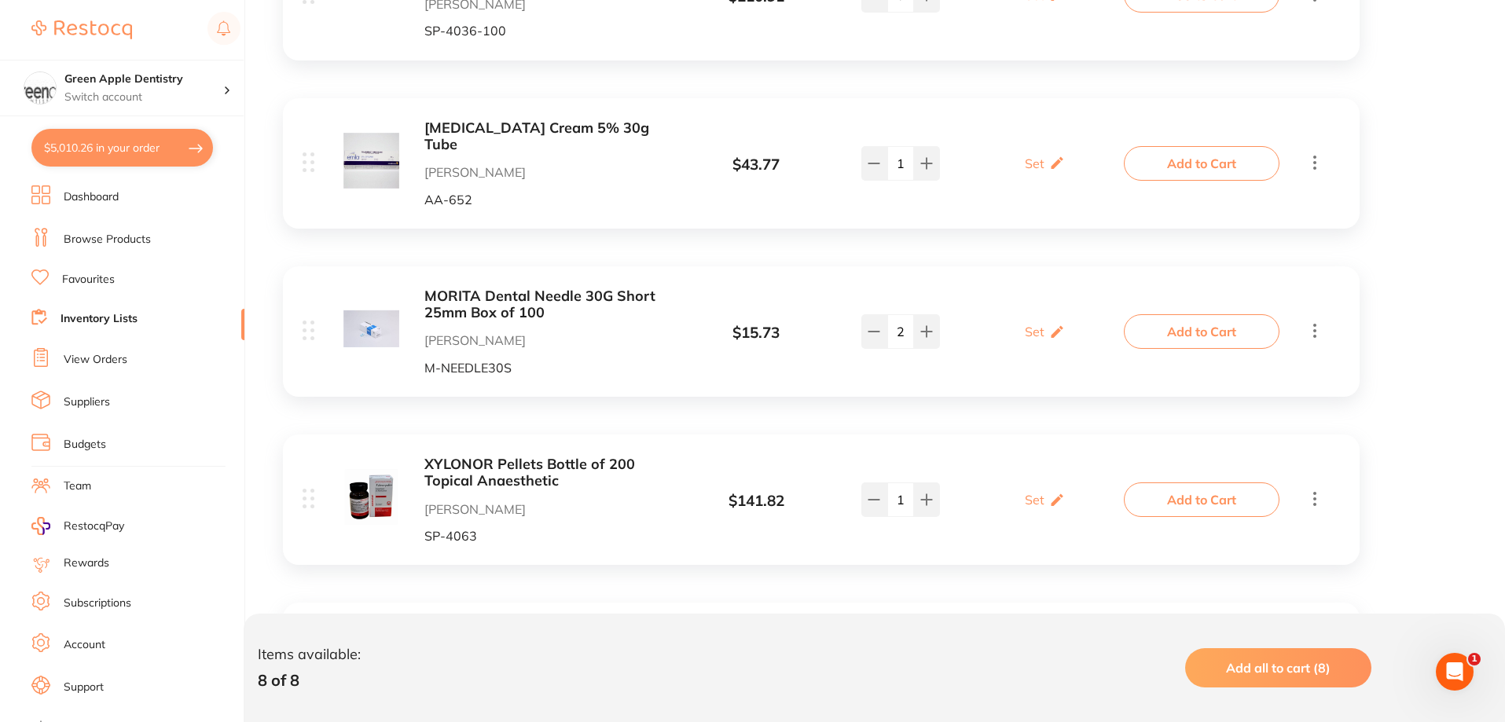
scroll to position [972, 0]
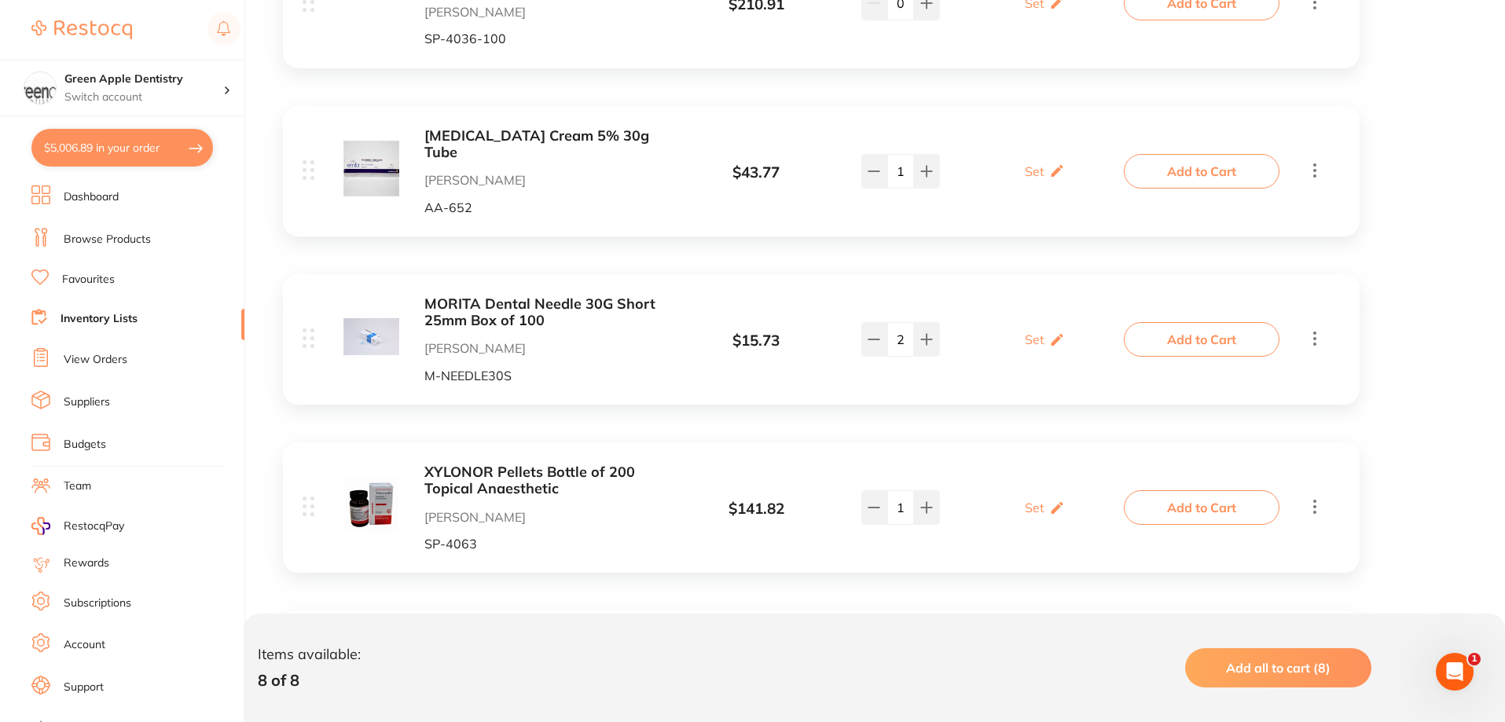
click at [590, 296] on b "MORITA Dental Needle 30G Short 25mm Box of 100" at bounding box center [548, 312] width 249 height 32
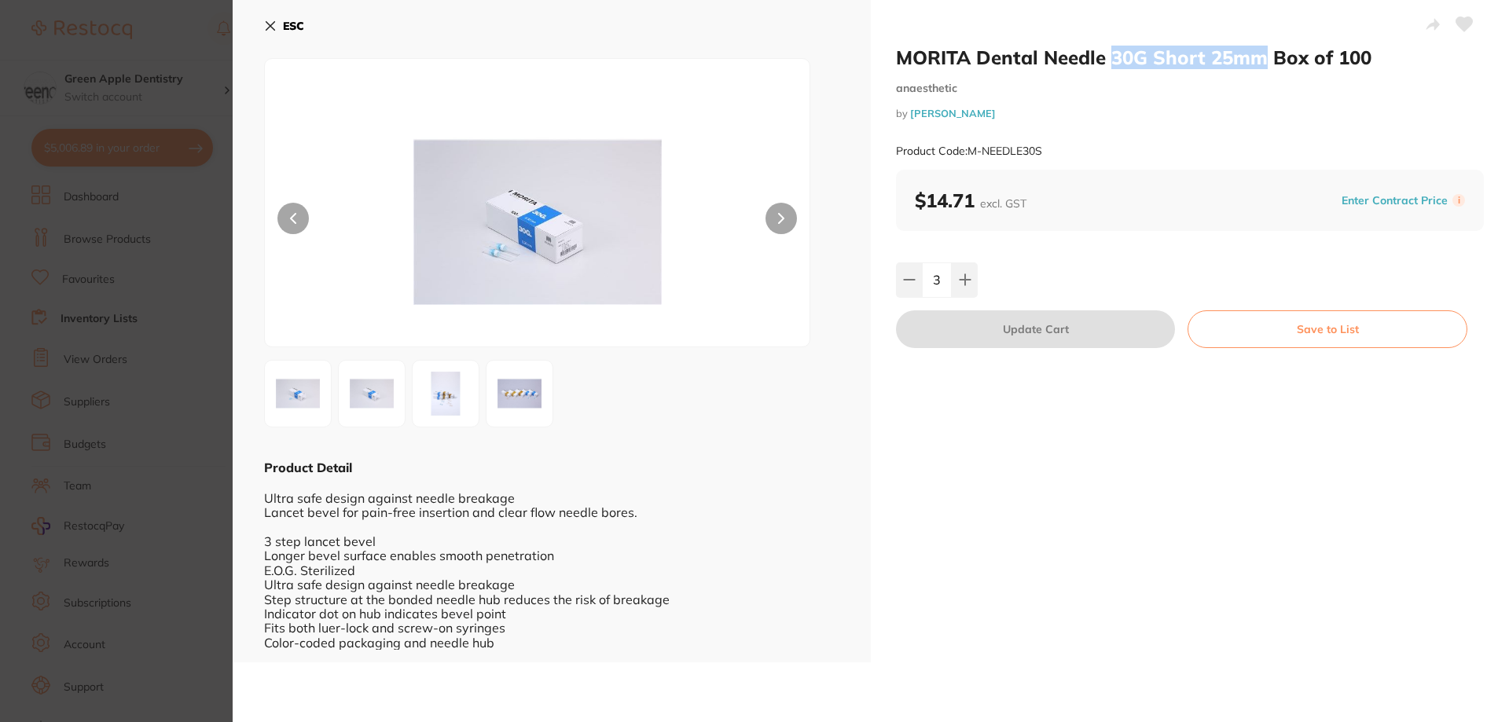
drag, startPoint x: 1112, startPoint y: 63, endPoint x: 1262, endPoint y: 66, distance: 150.1
click at [1262, 66] on h2 "MORITA Dental Needle 30G Short 25mm Box of 100" at bounding box center [1190, 58] width 588 height 24
copy h2 "30G Short 25mm"
click at [289, 29] on b "ESC" at bounding box center [293, 26] width 21 height 14
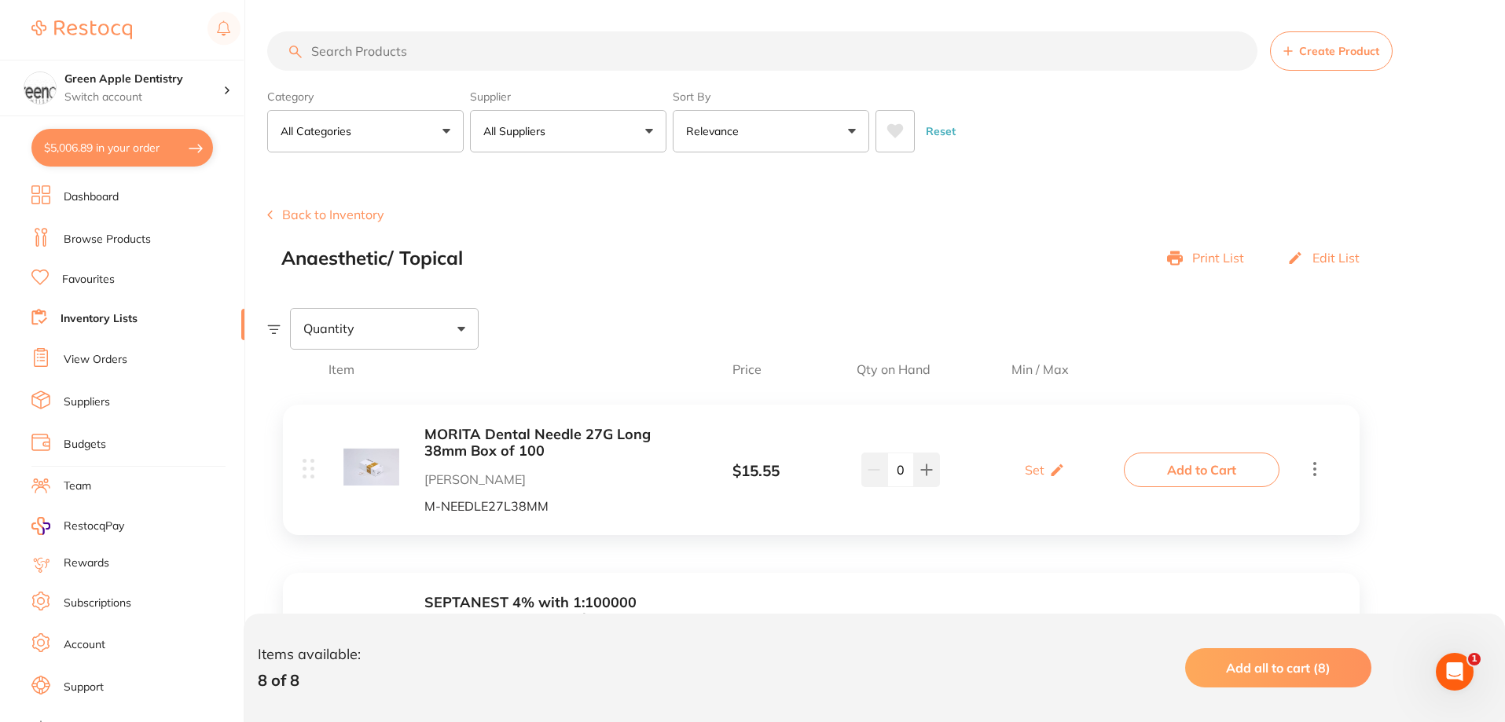
click at [108, 232] on link "Browse Products" at bounding box center [107, 240] width 87 height 16
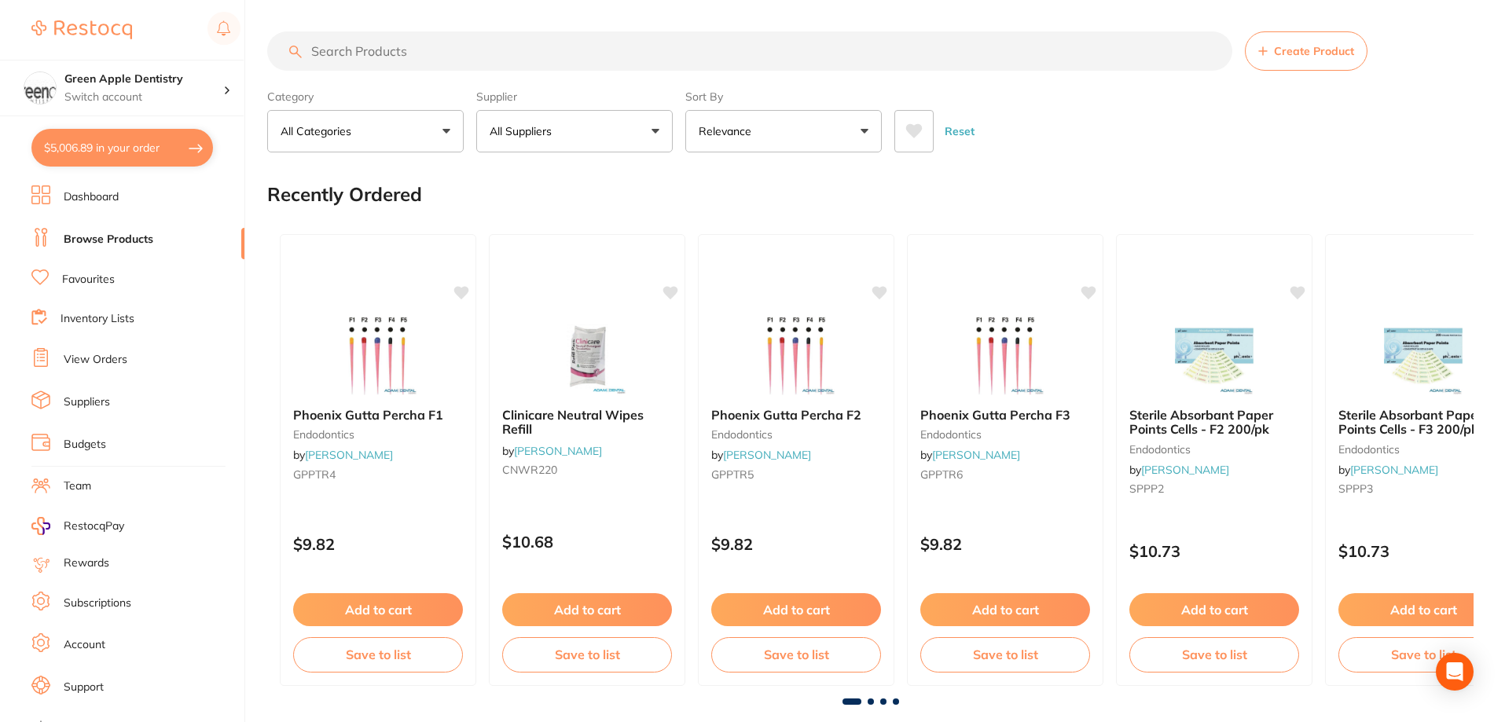
click at [408, 49] on input "search" at bounding box center [749, 50] width 965 height 39
paste input "30G Short 25mm"
type input "30G Short 25mm"
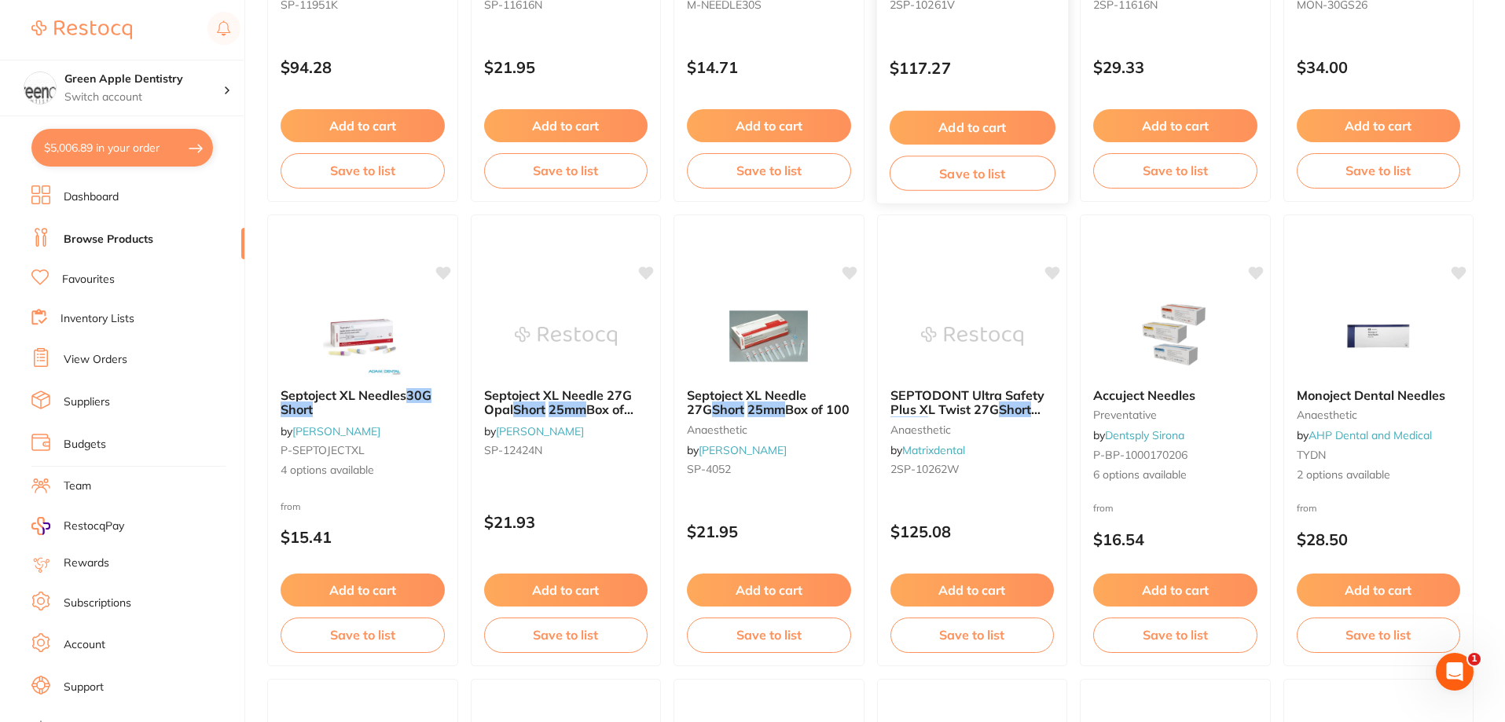
scroll to position [539, 0]
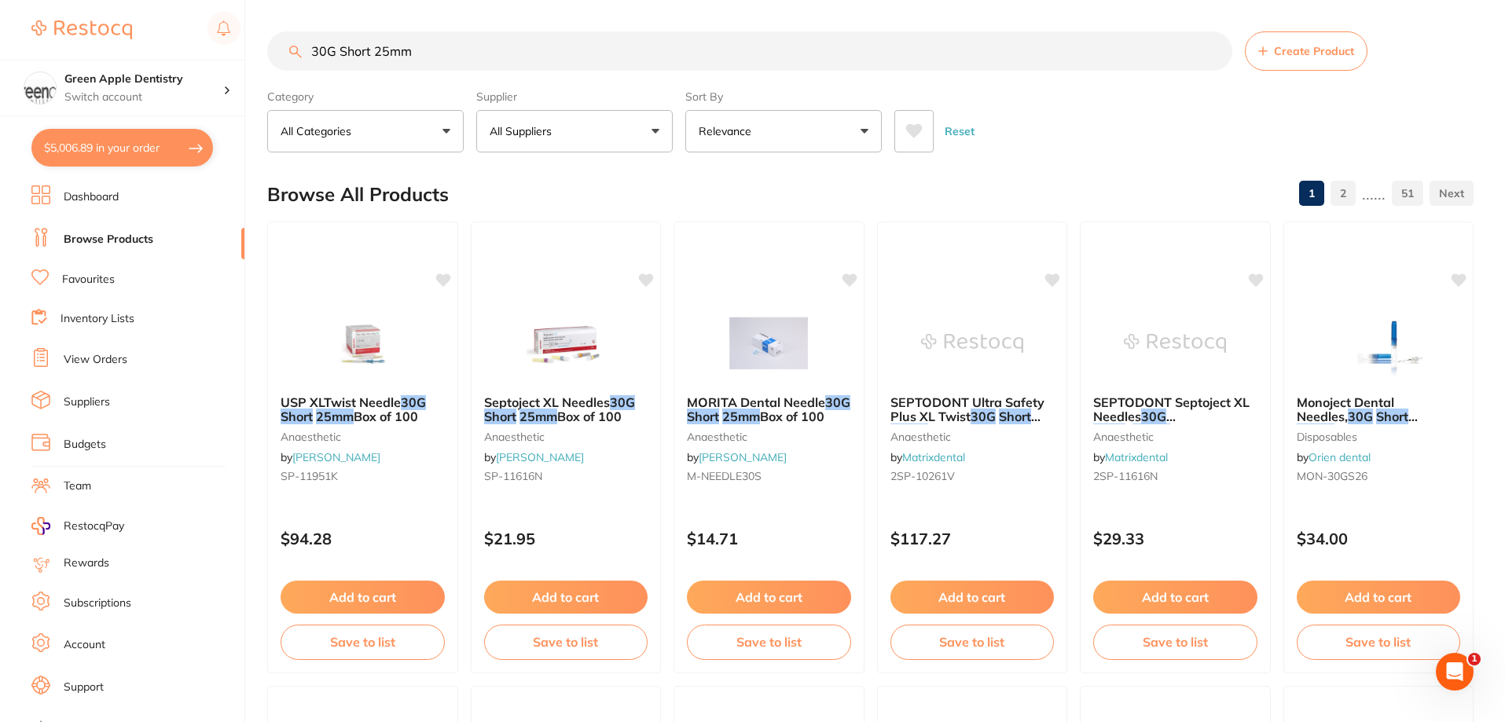
type input "30G Short 25mm"
click at [573, 120] on button "All Suppliers" at bounding box center [574, 131] width 196 height 42
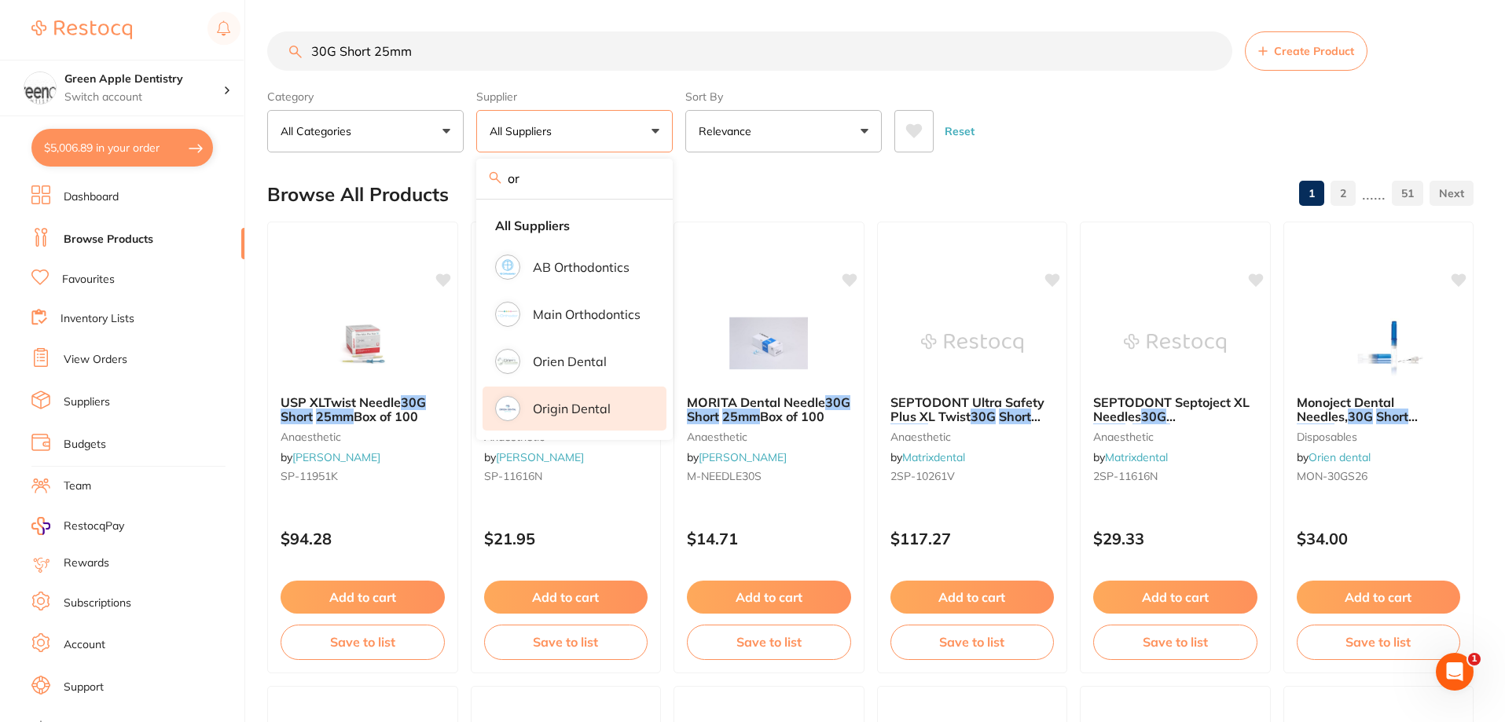
type input "or"
click at [562, 398] on li "Origin Dental" at bounding box center [574, 409] width 184 height 44
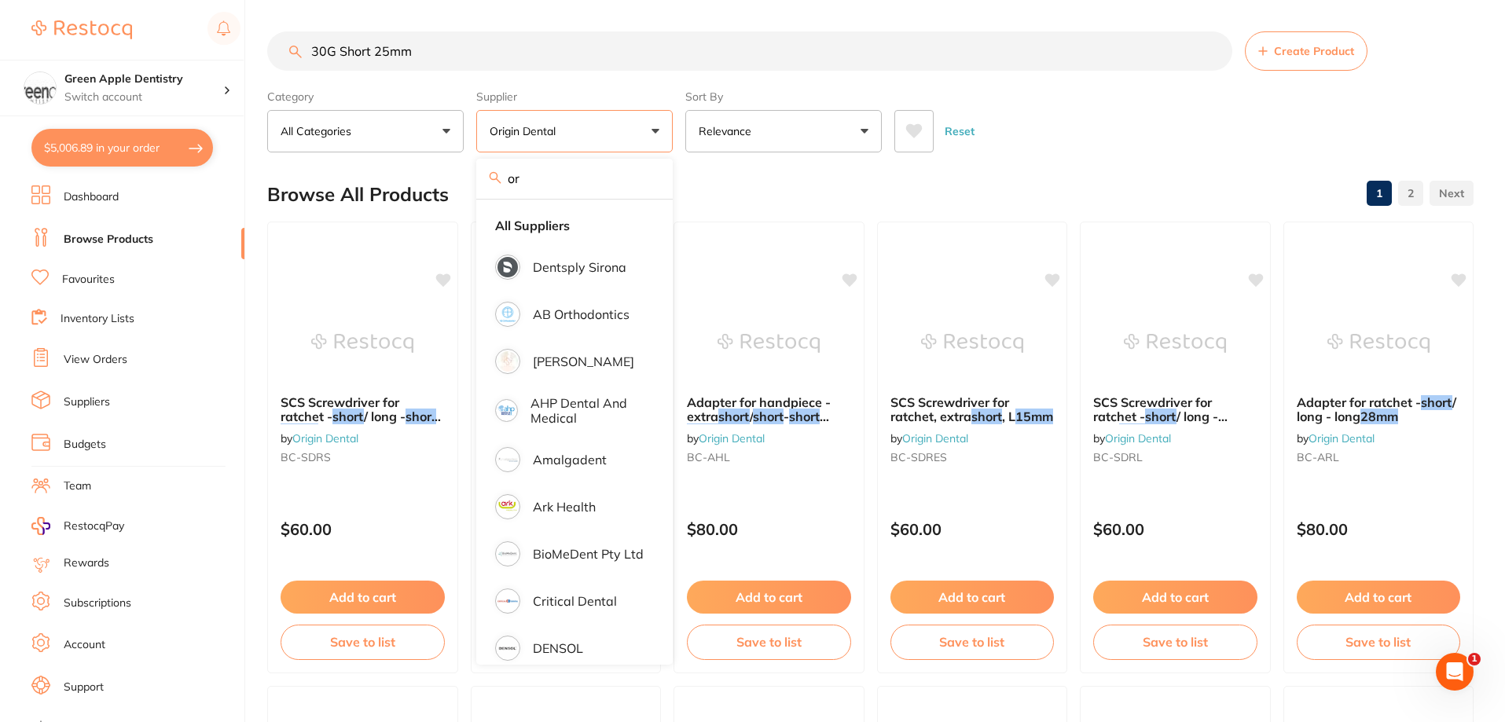
click at [1068, 182] on div "Browse All Products 1 2" at bounding box center [870, 194] width 1206 height 53
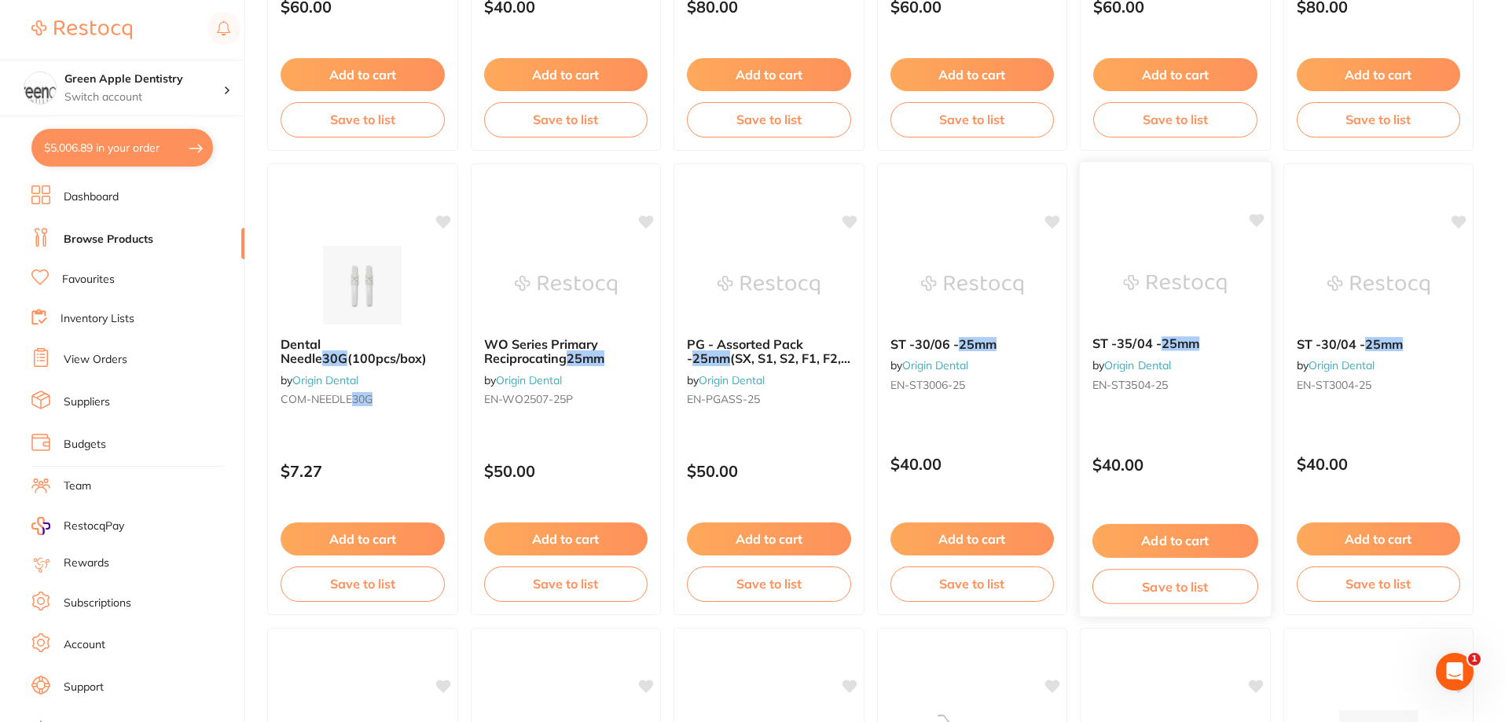
scroll to position [629, 0]
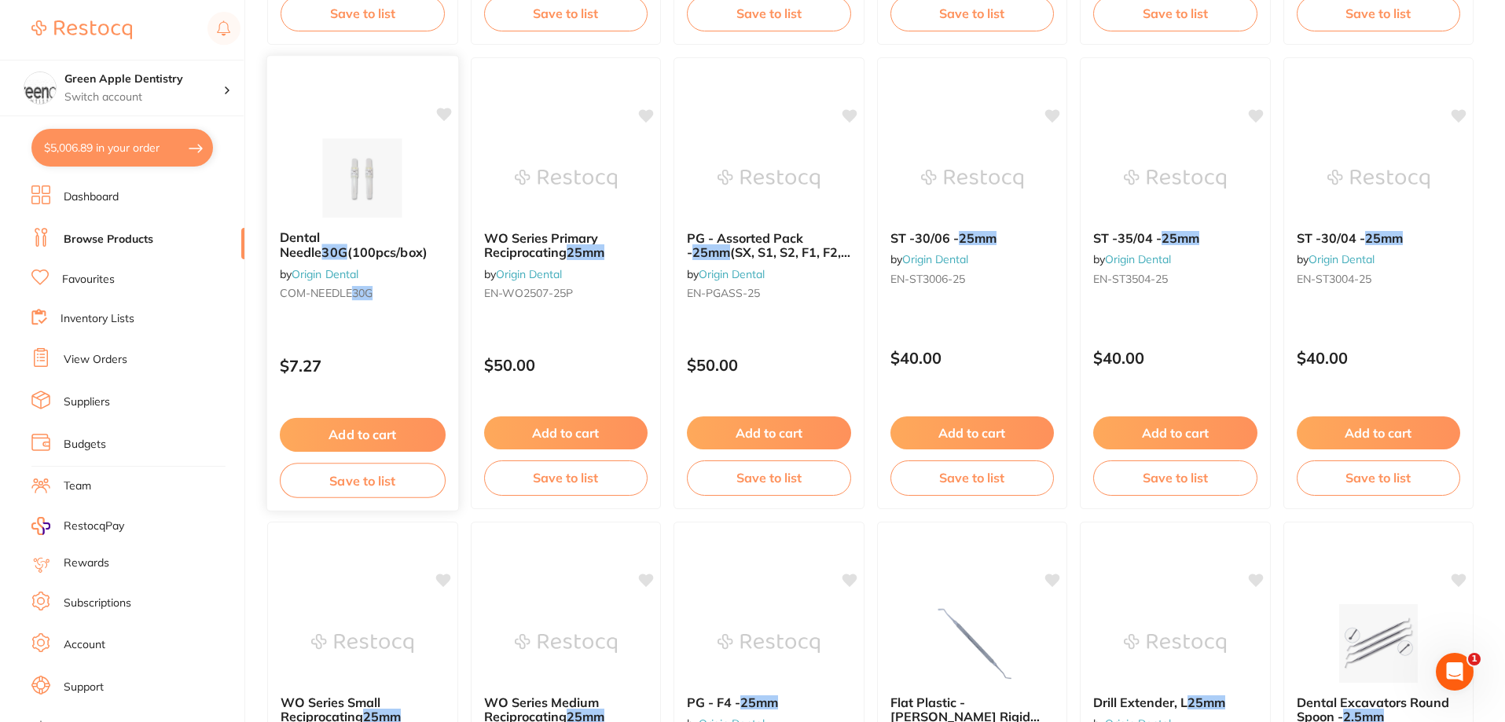
click at [370, 207] on img at bounding box center [362, 177] width 103 height 79
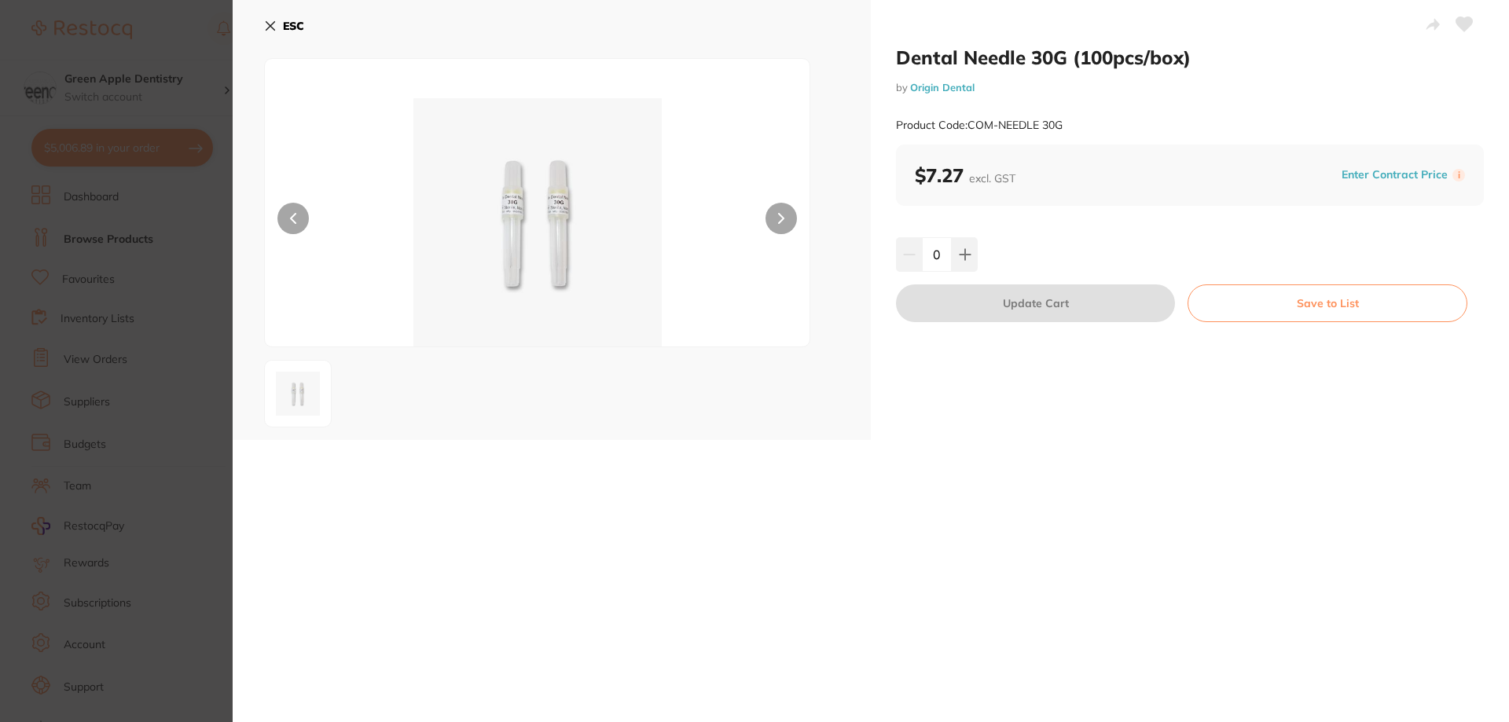
click at [518, 216] on img at bounding box center [537, 222] width 327 height 248
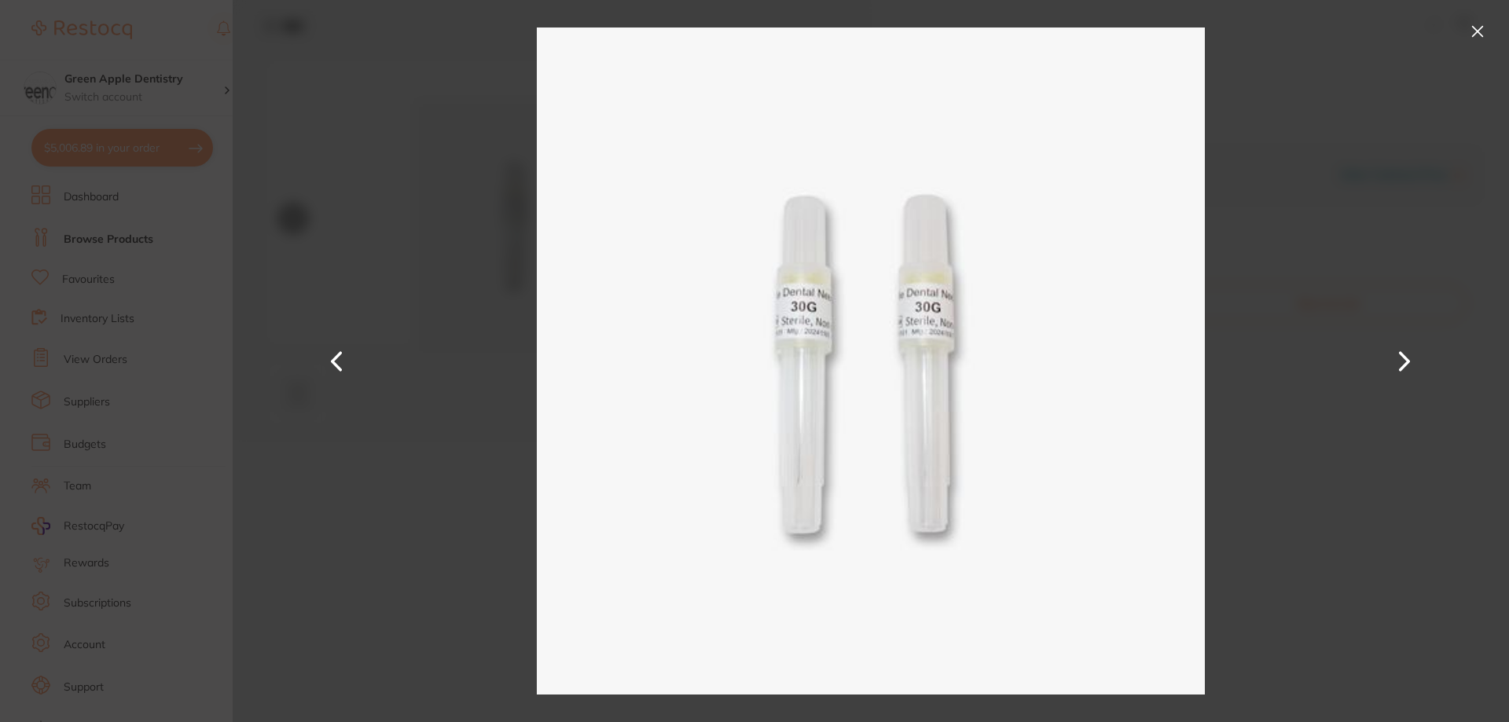
click at [1470, 34] on button at bounding box center [1477, 31] width 25 height 25
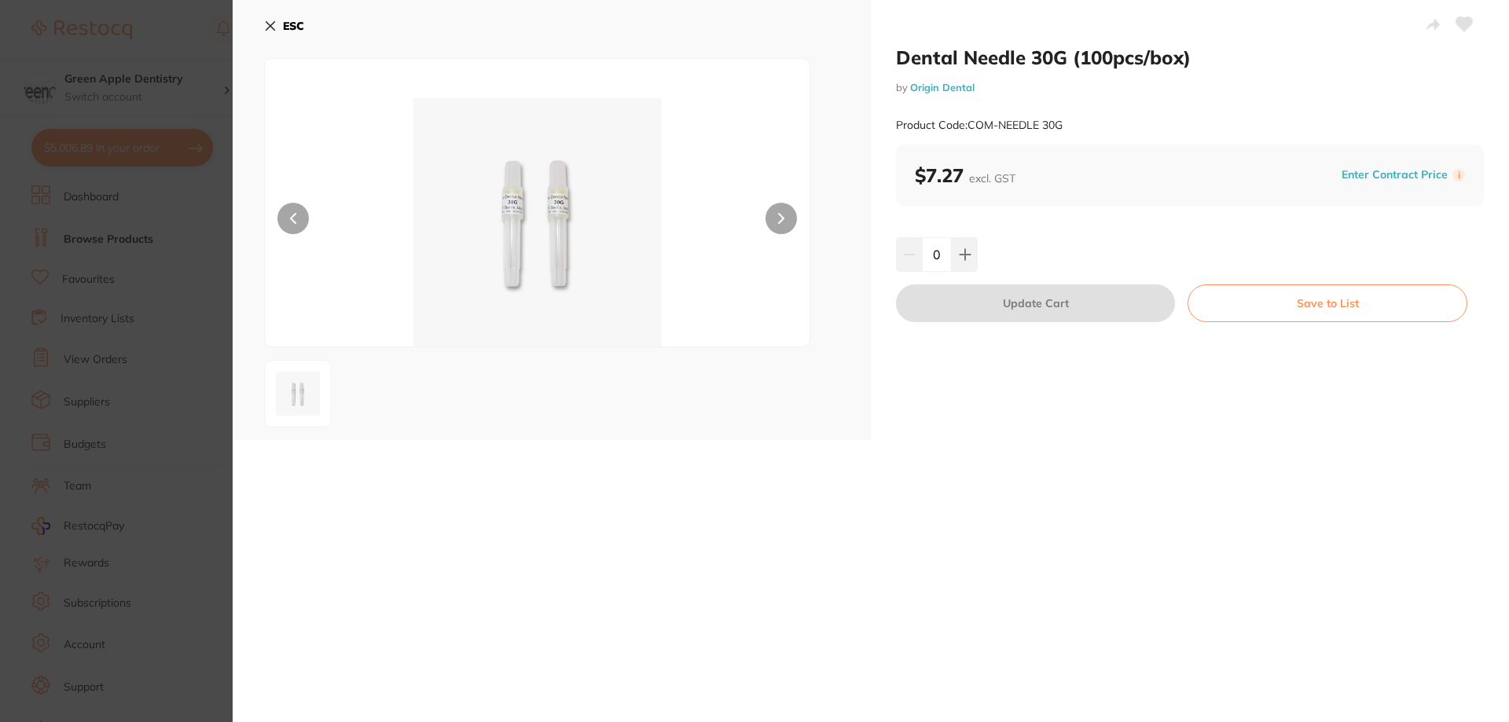
click at [271, 27] on icon at bounding box center [270, 26] width 9 height 9
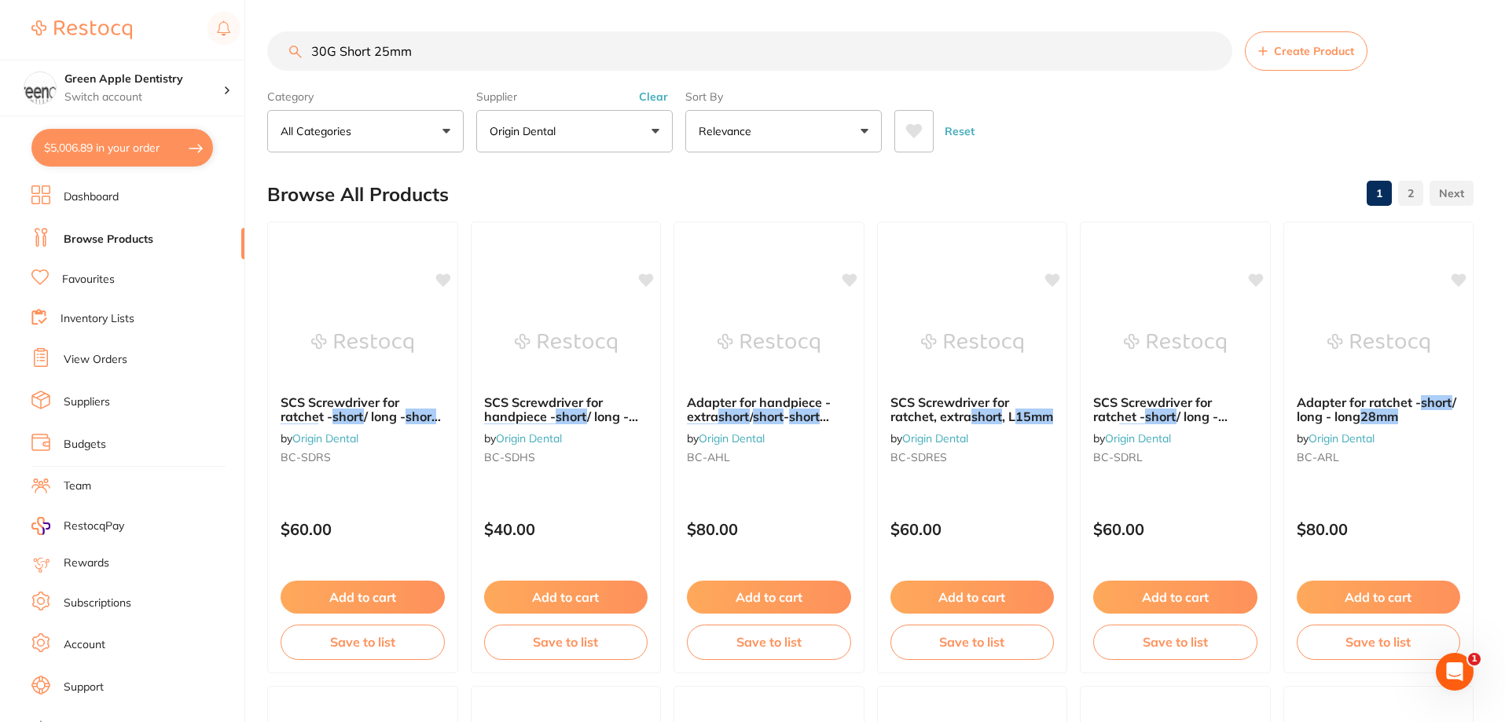
click at [507, 49] on input "30G Short 25mm" at bounding box center [749, 50] width 965 height 39
type input "3"
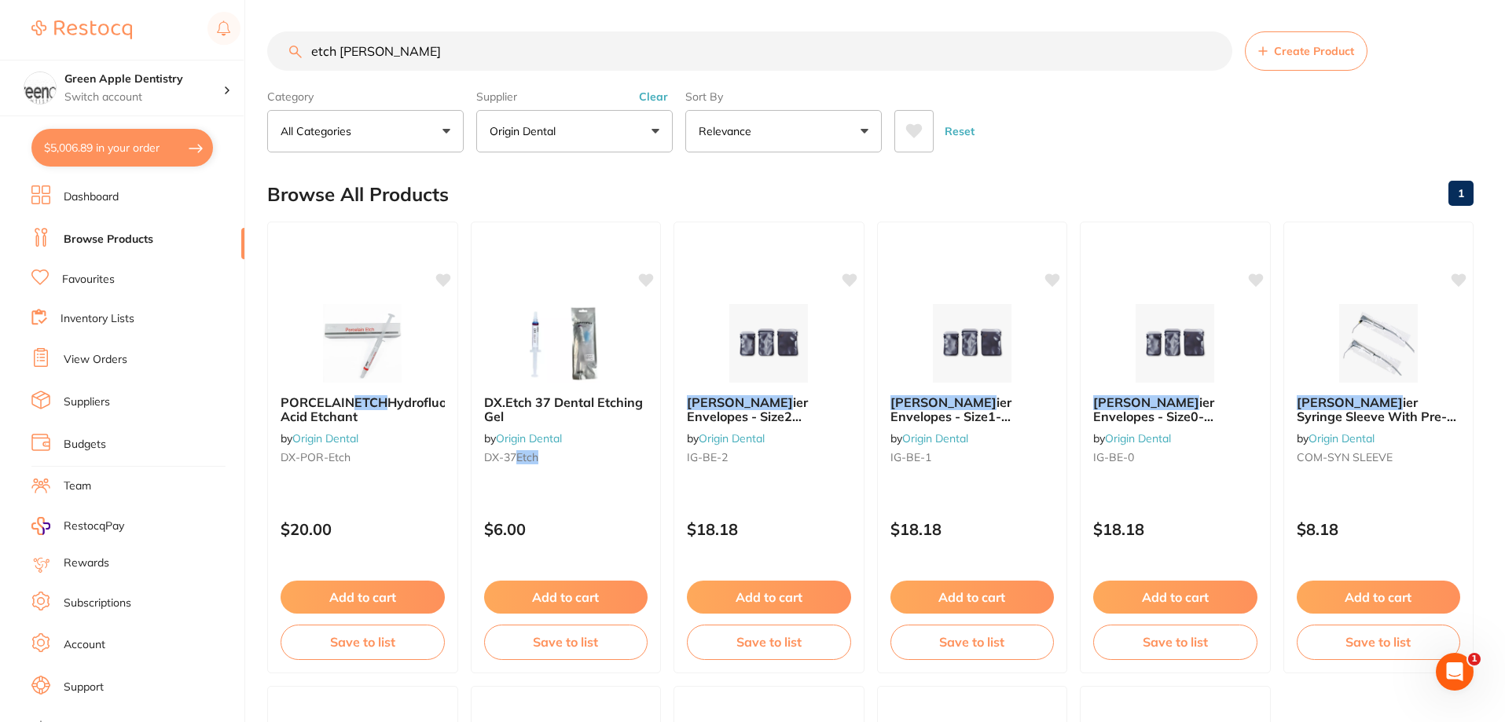
click at [464, 45] on input "etch barr" at bounding box center [749, 50] width 965 height 39
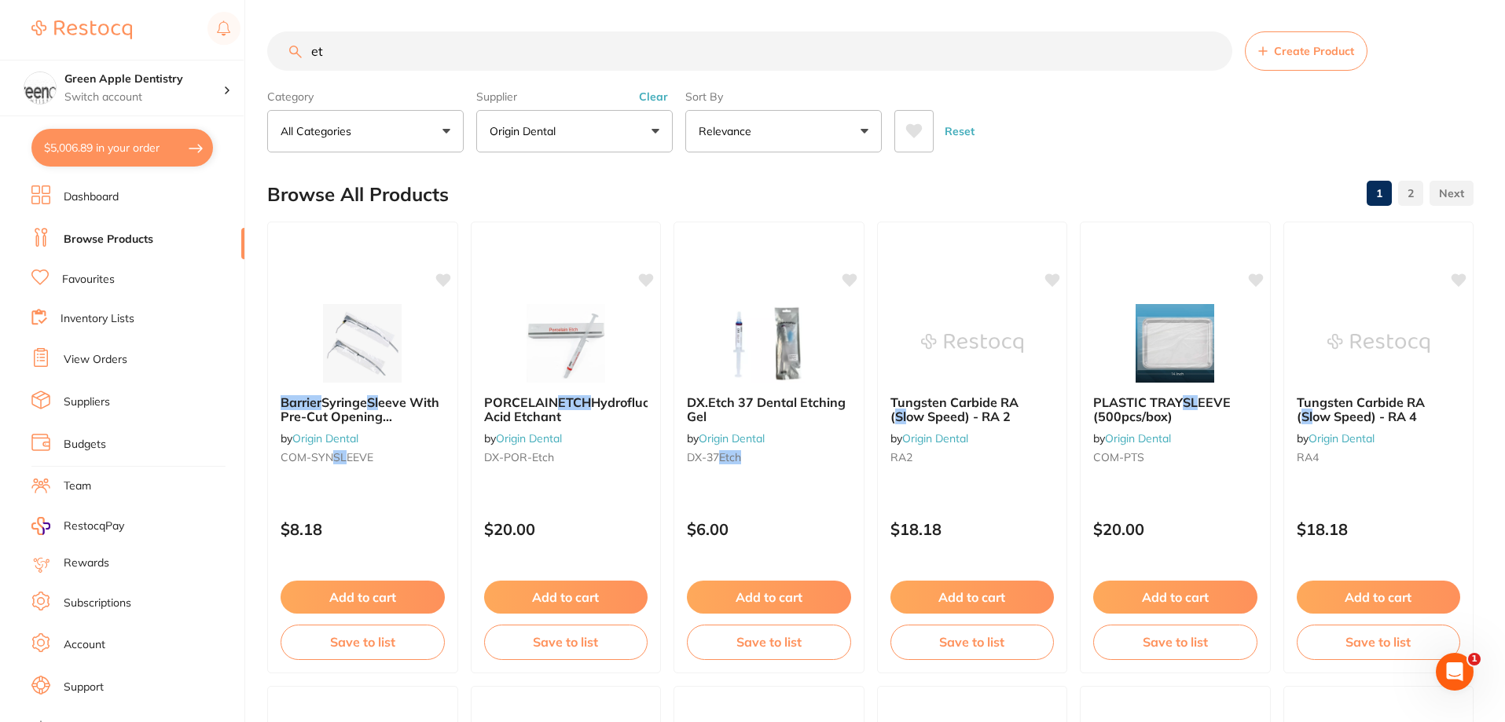
type input "e"
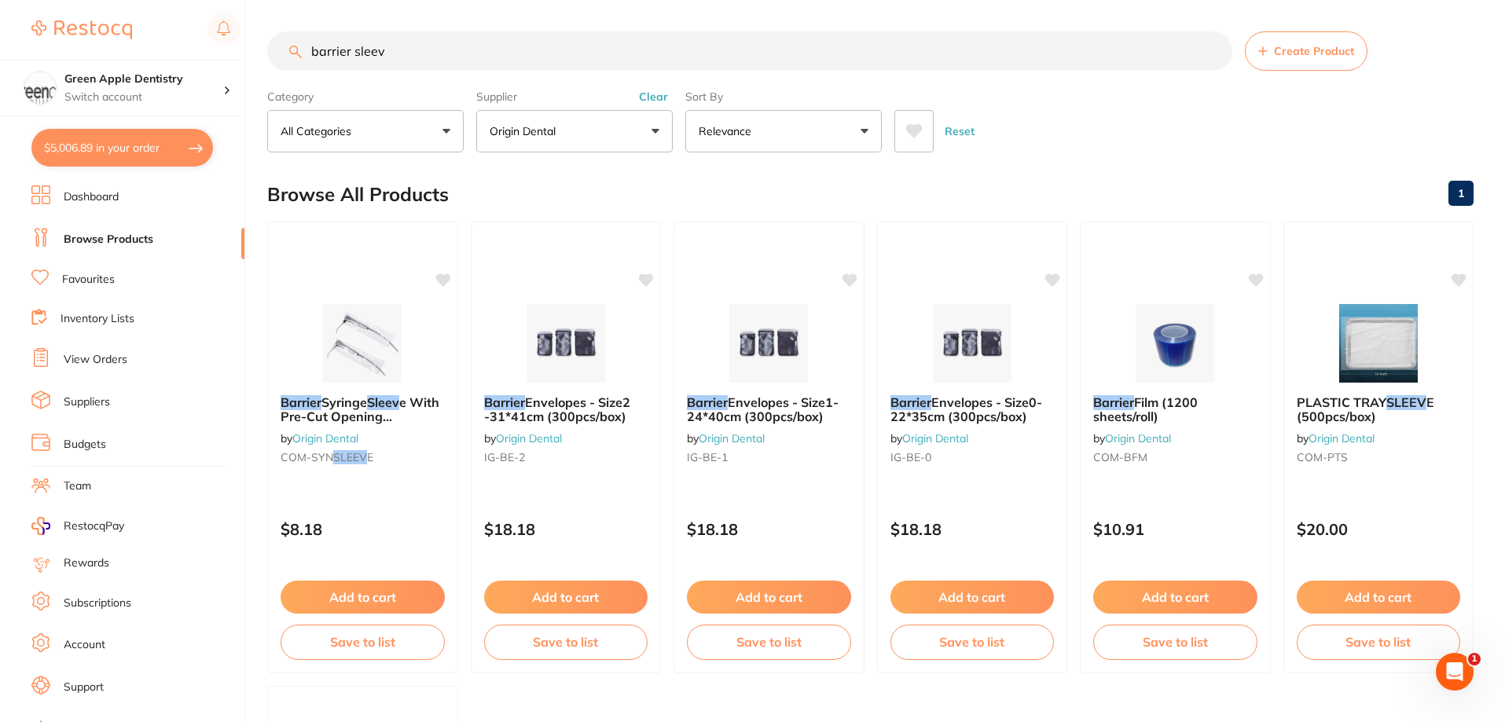
click at [585, 122] on button "Origin Dental" at bounding box center [574, 131] width 196 height 42
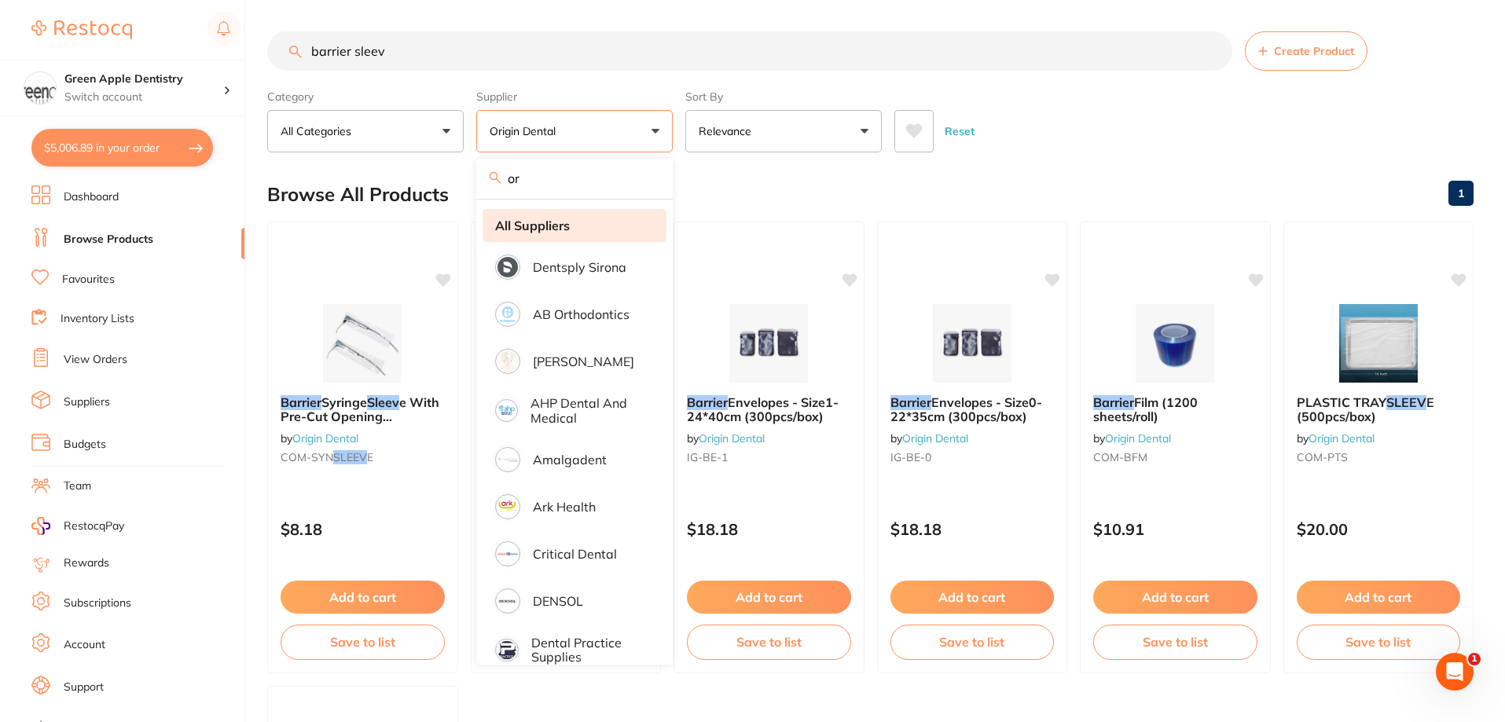
click at [563, 223] on strong "All Suppliers" at bounding box center [532, 225] width 75 height 14
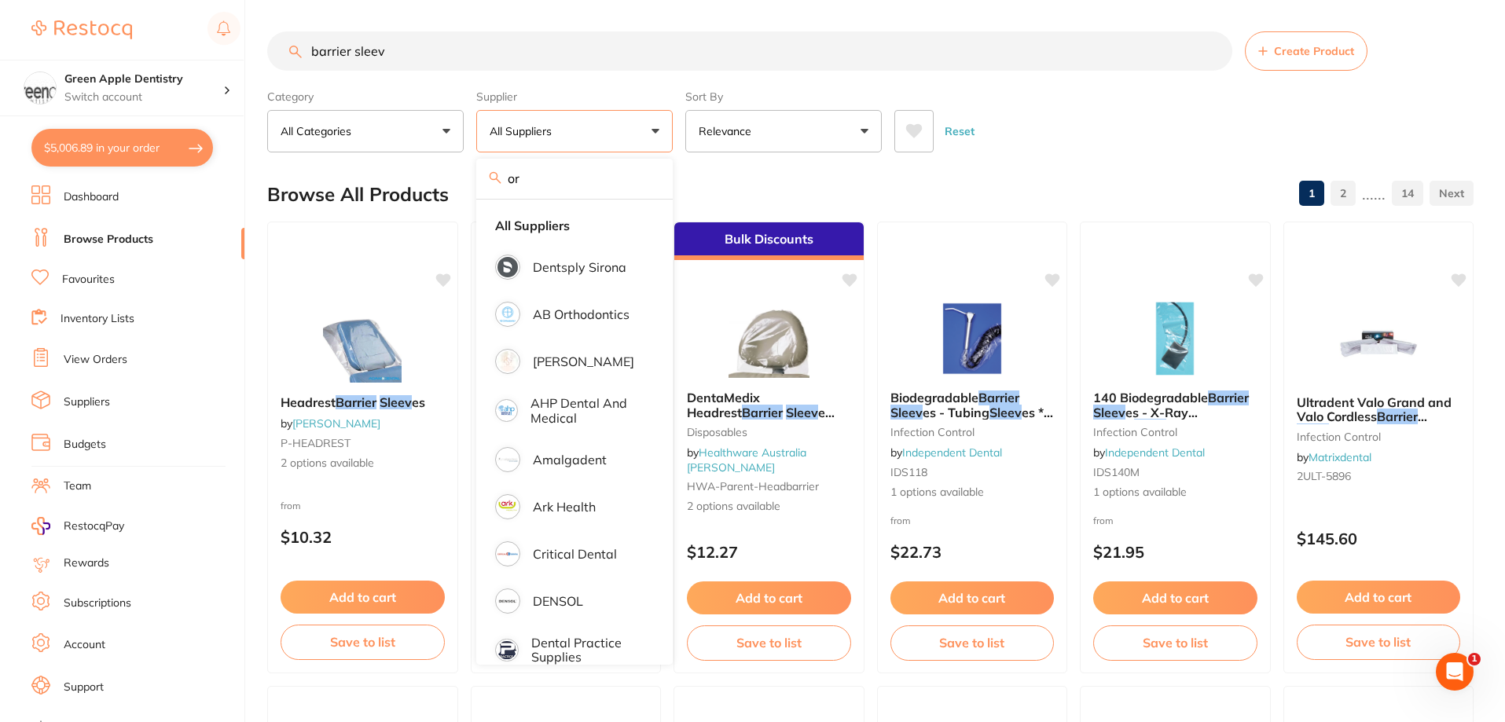
click at [1072, 101] on div "Reset" at bounding box center [1177, 124] width 567 height 55
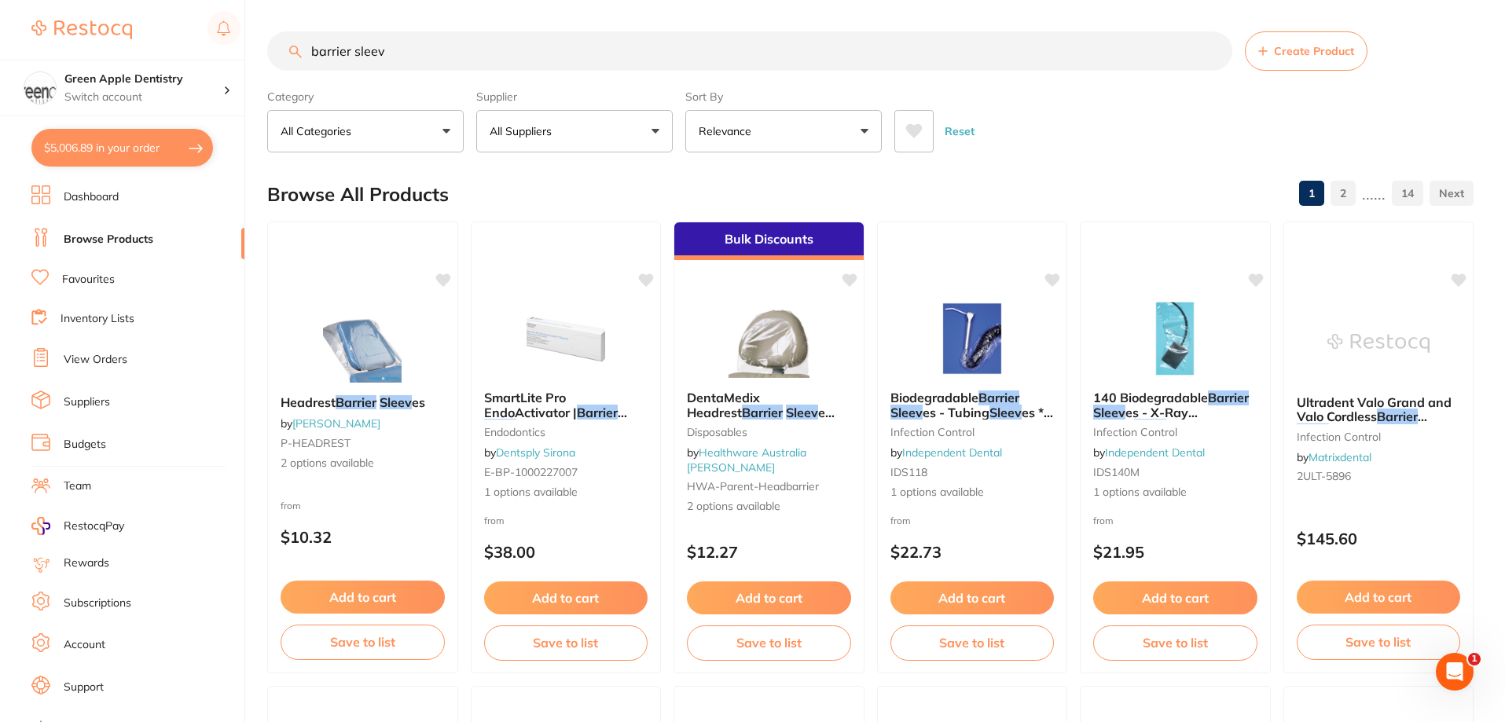
click at [312, 53] on input "barrier sleev" at bounding box center [749, 50] width 965 height 39
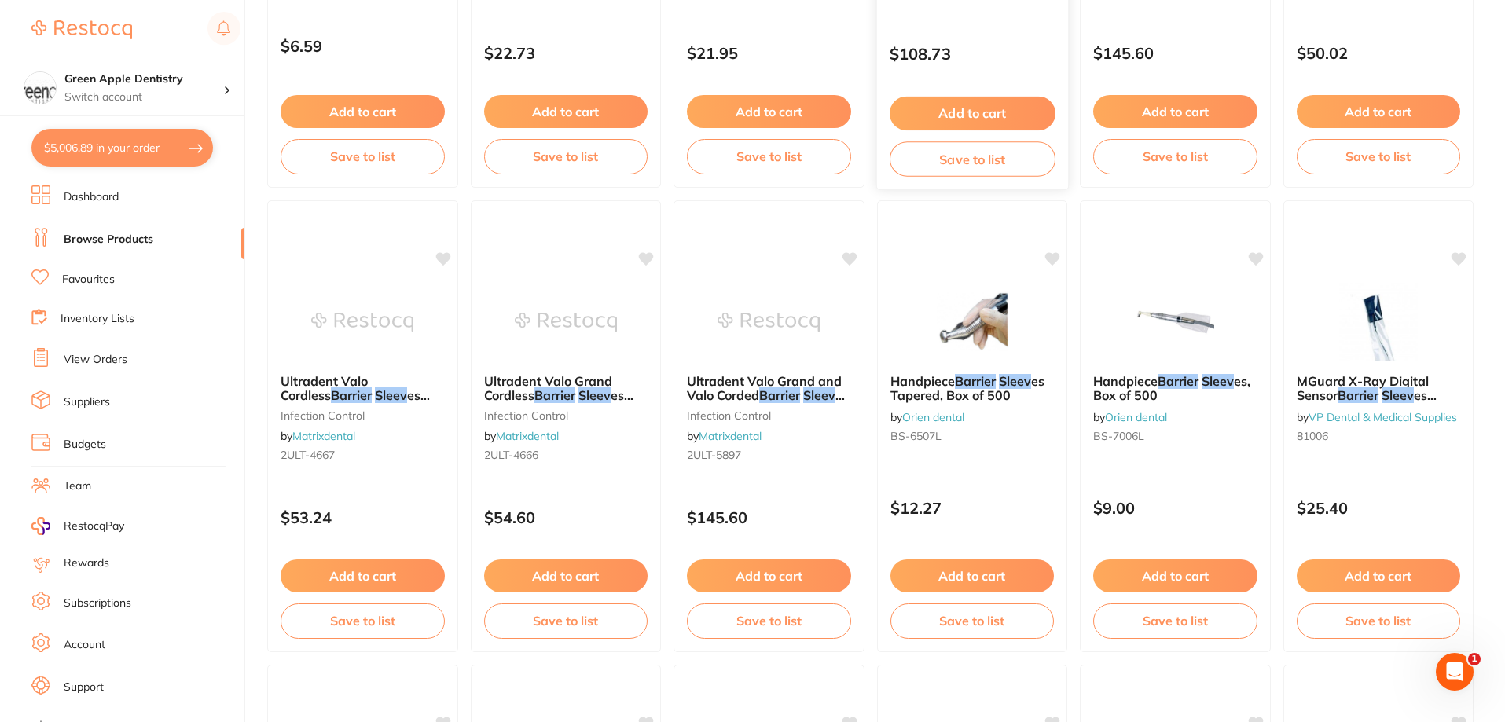
scroll to position [1100, 0]
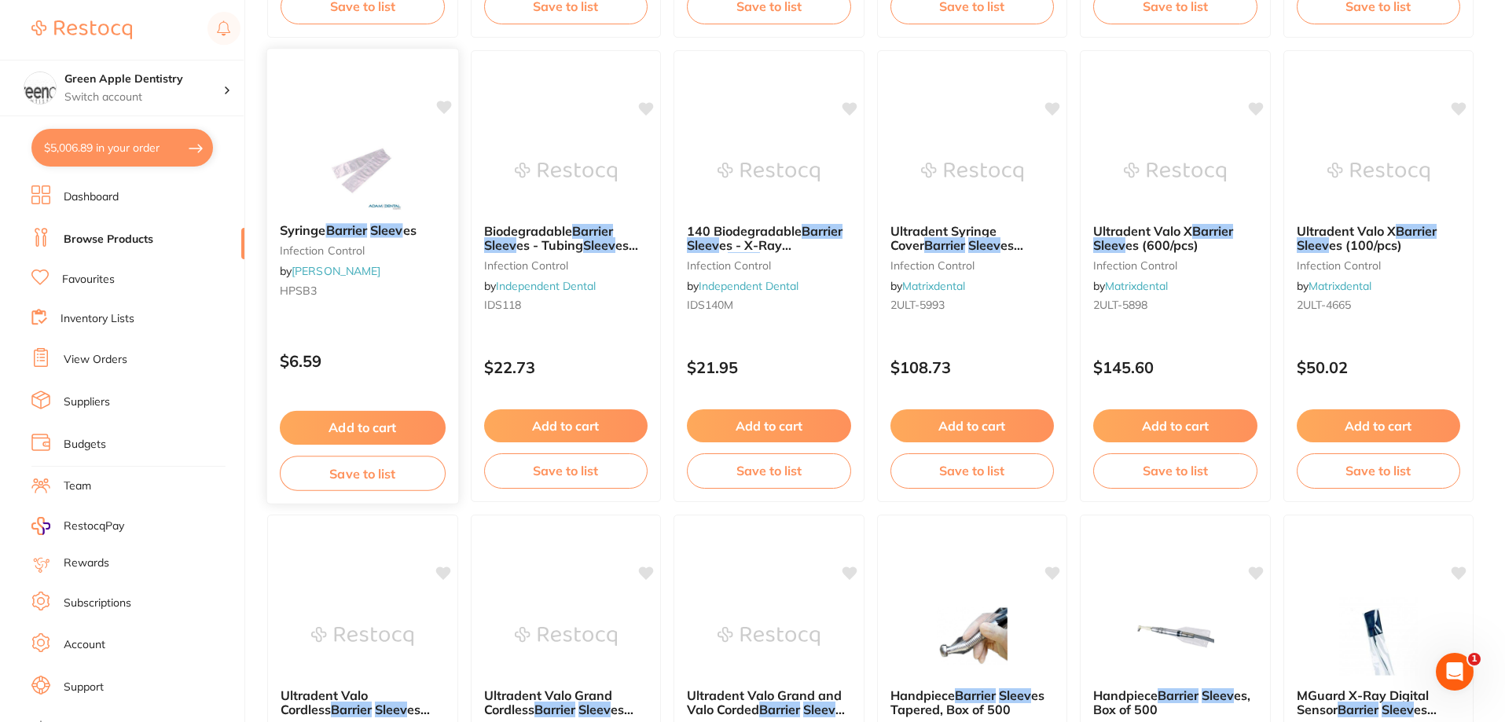
click at [405, 181] on img at bounding box center [362, 170] width 103 height 79
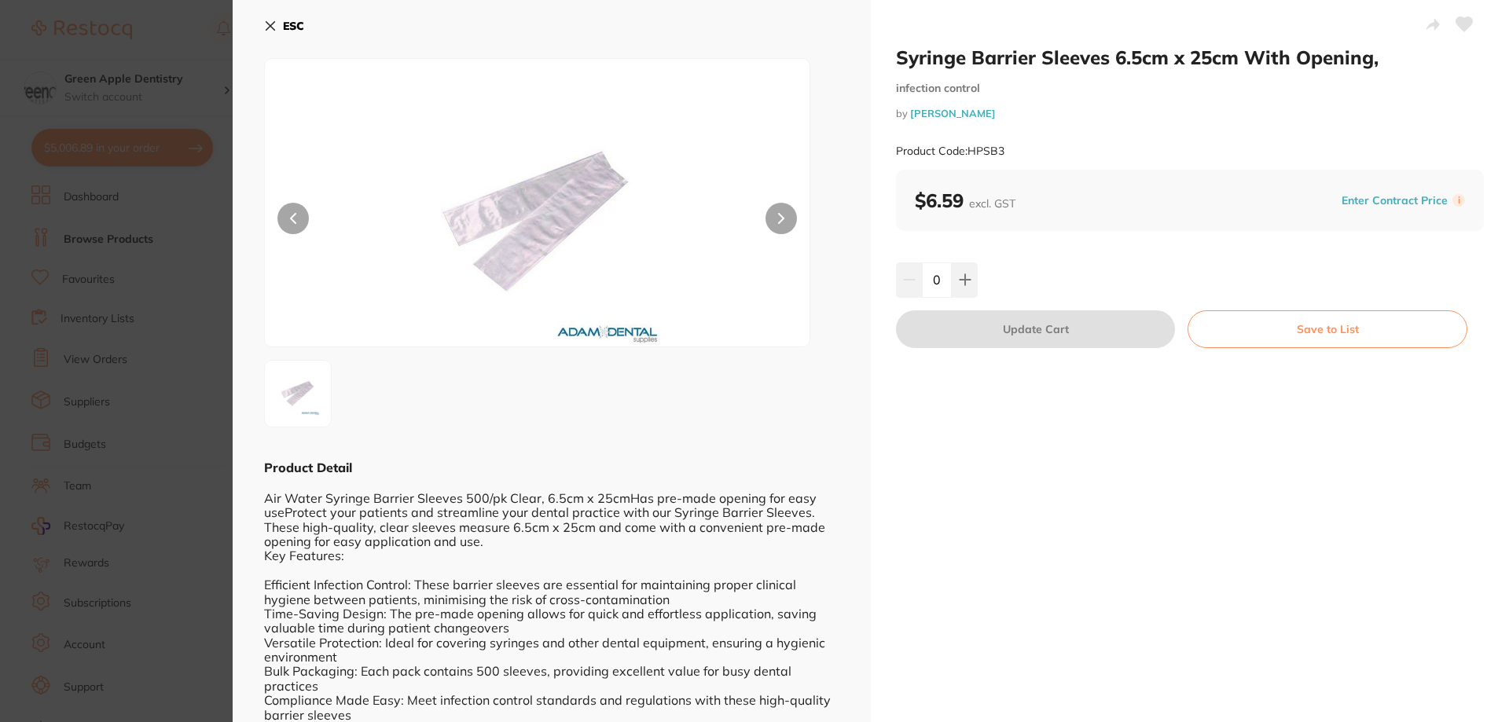
click at [276, 24] on icon at bounding box center [270, 26] width 13 height 13
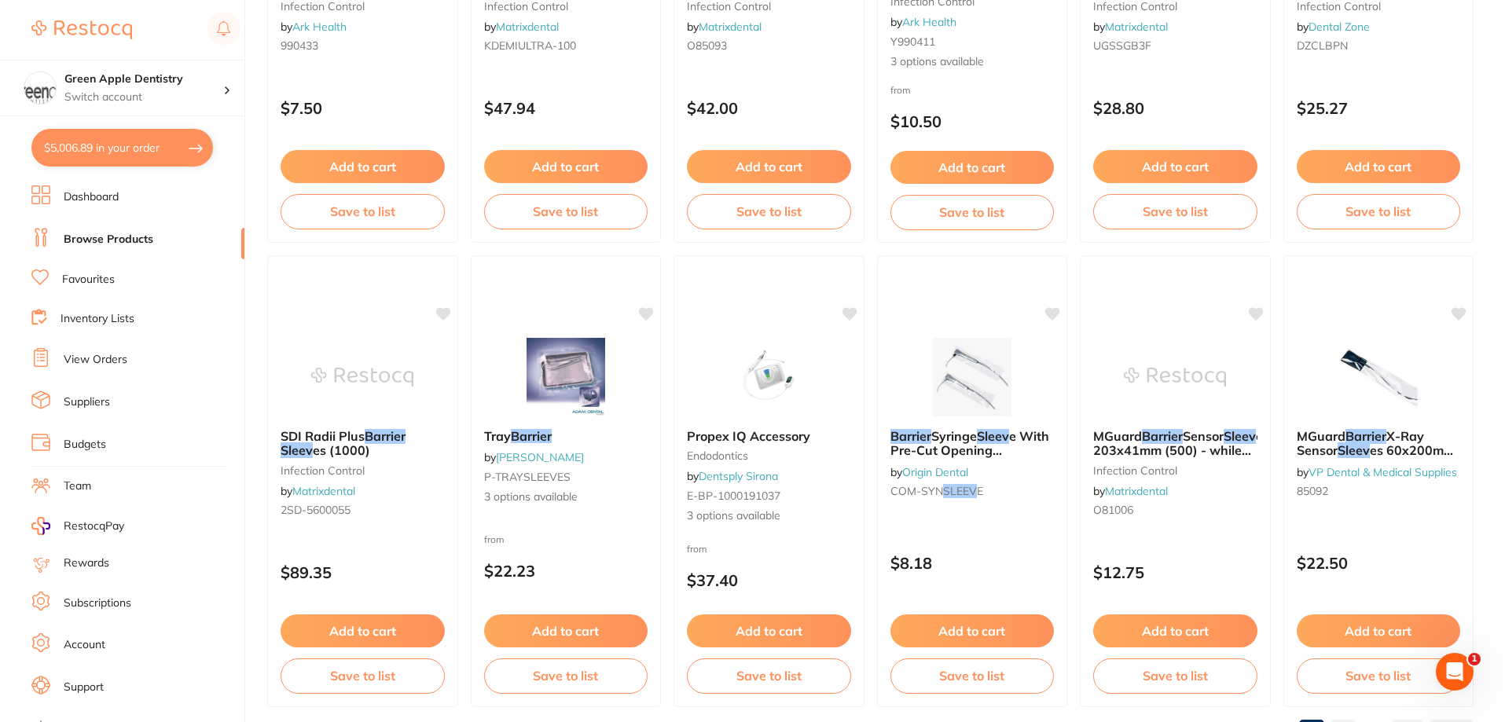
scroll to position [3748, 0]
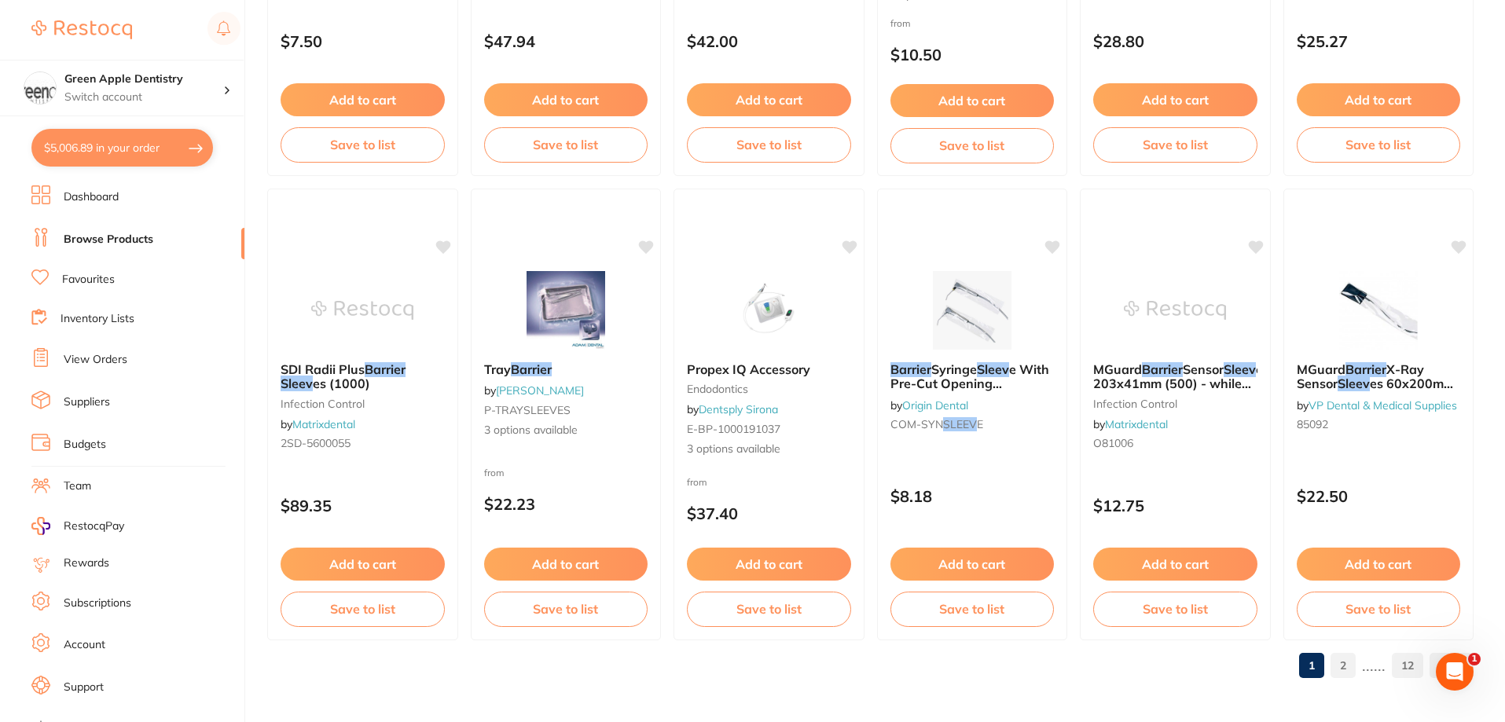
click at [1348, 669] on link "2" at bounding box center [1342, 665] width 25 height 31
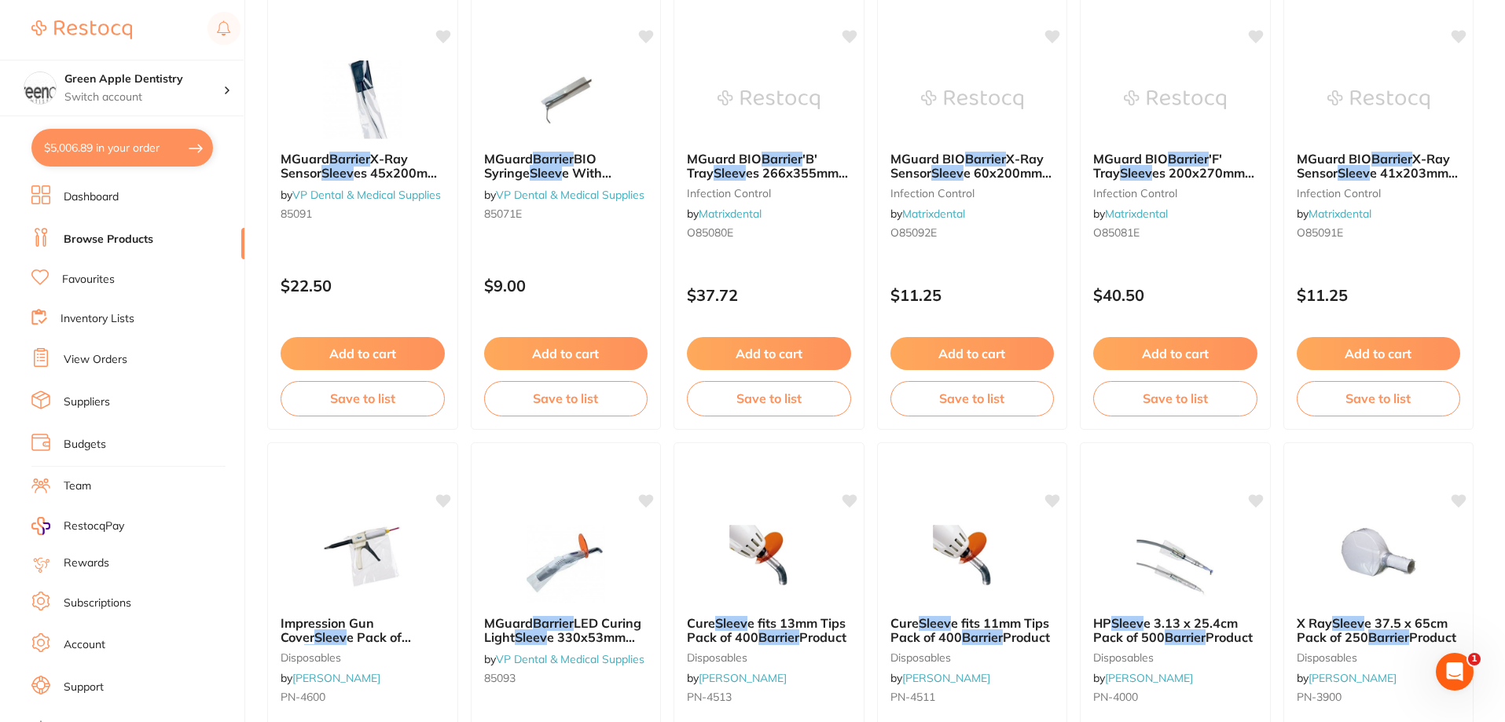
scroll to position [0, 0]
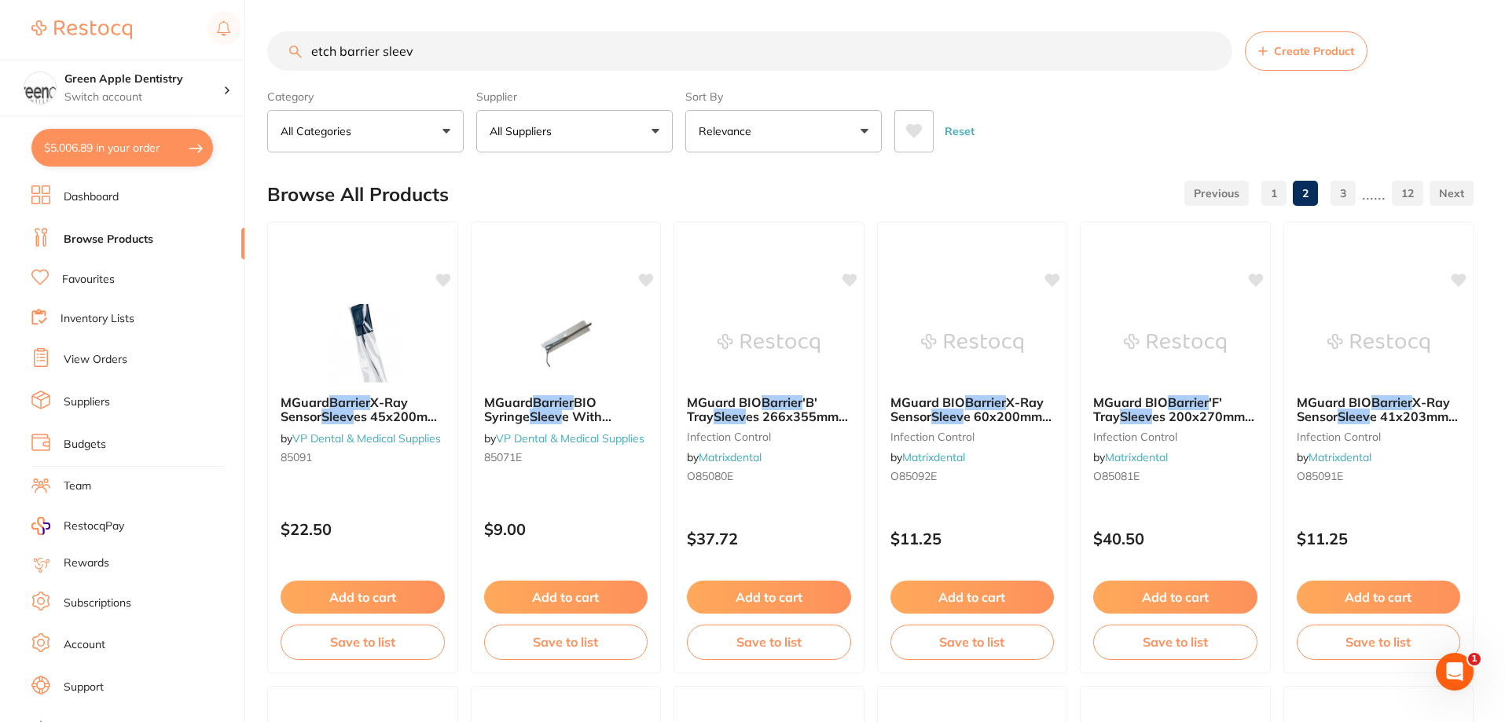
click at [339, 53] on input "etch barrier sleev" at bounding box center [749, 50] width 965 height 39
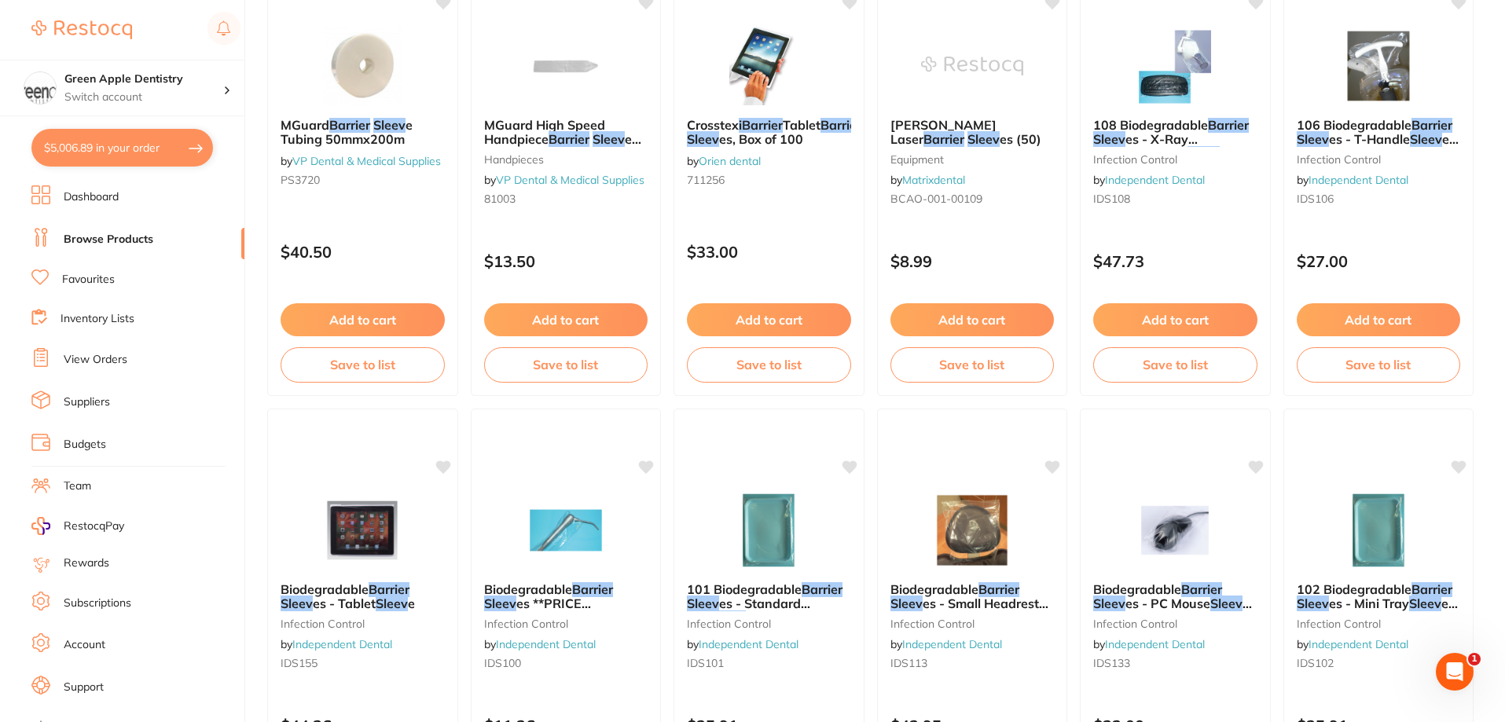
scroll to position [2357, 0]
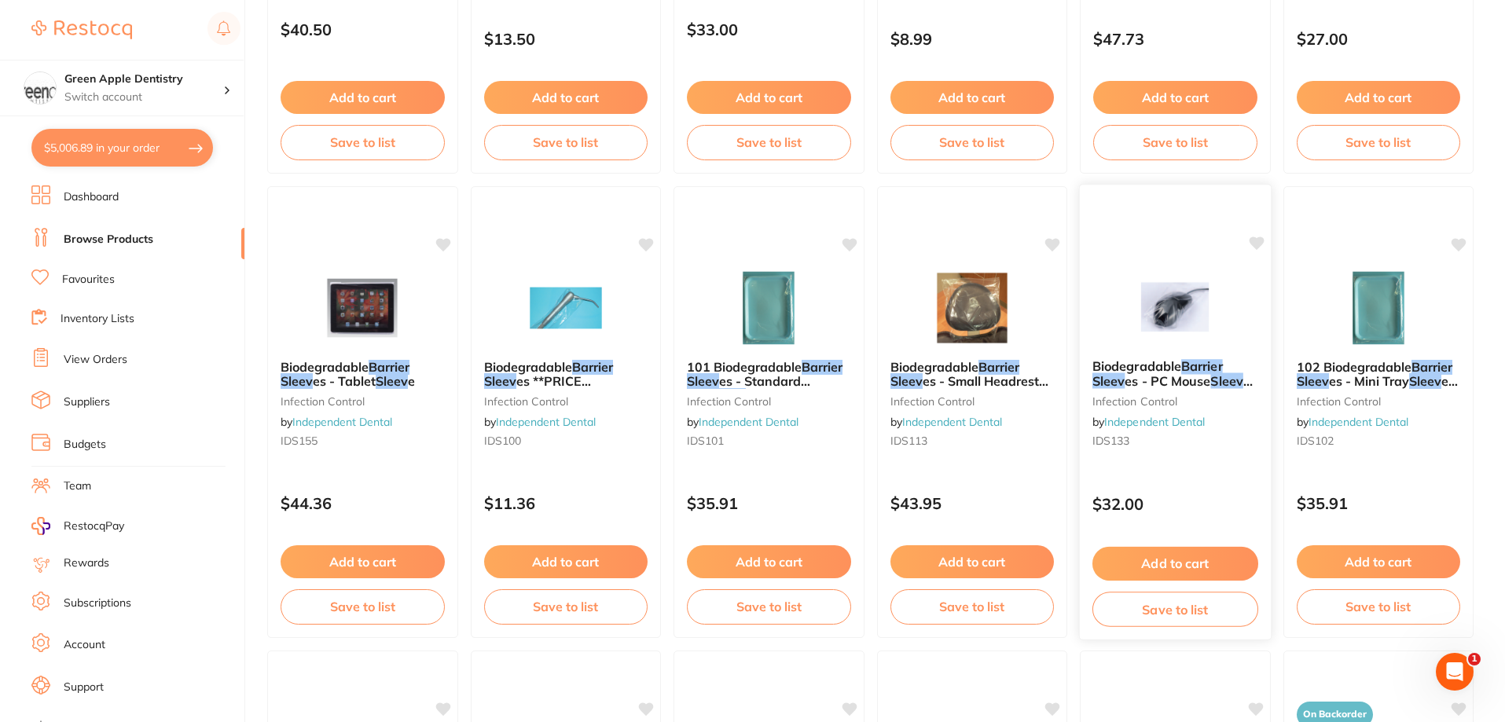
type input "barrier sleev"
click at [1186, 303] on img at bounding box center [1175, 306] width 103 height 79
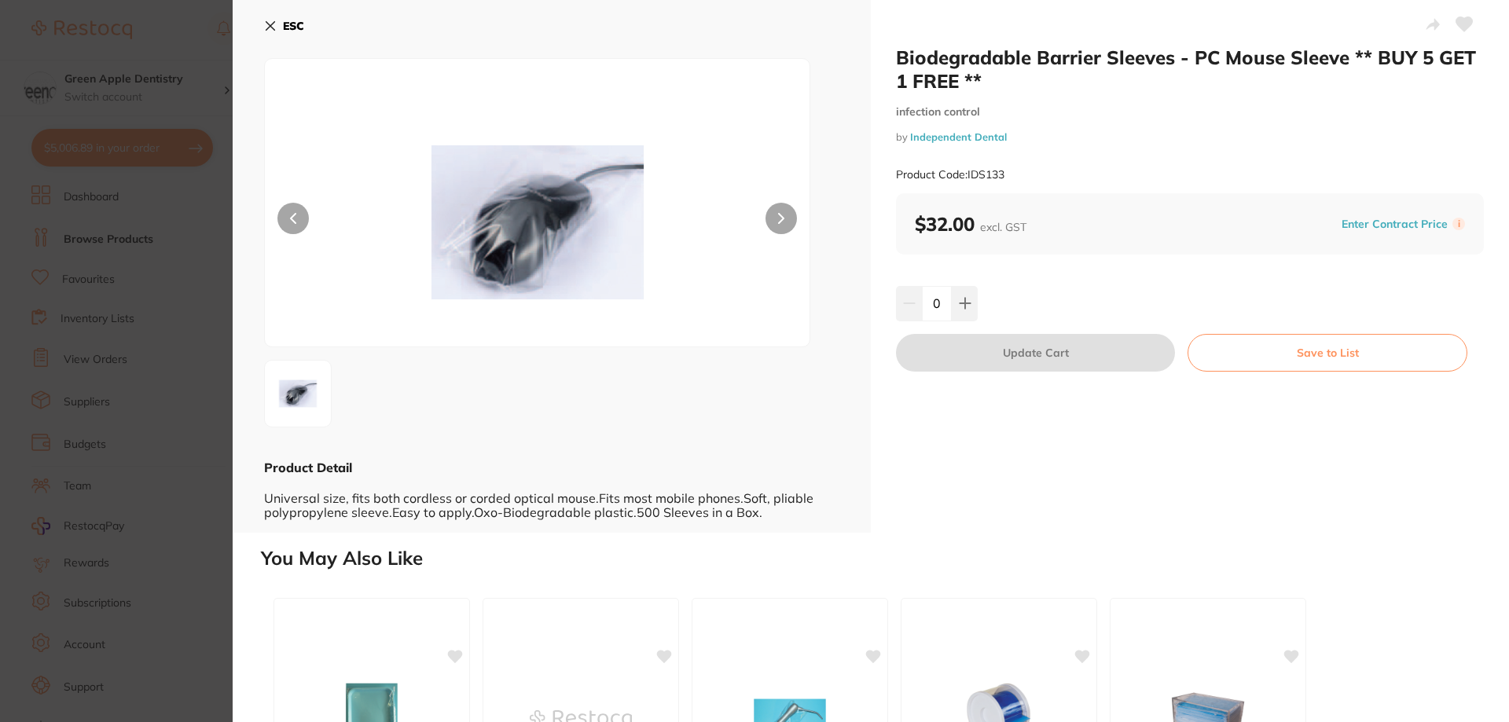
click at [288, 20] on b "ESC" at bounding box center [293, 26] width 21 height 14
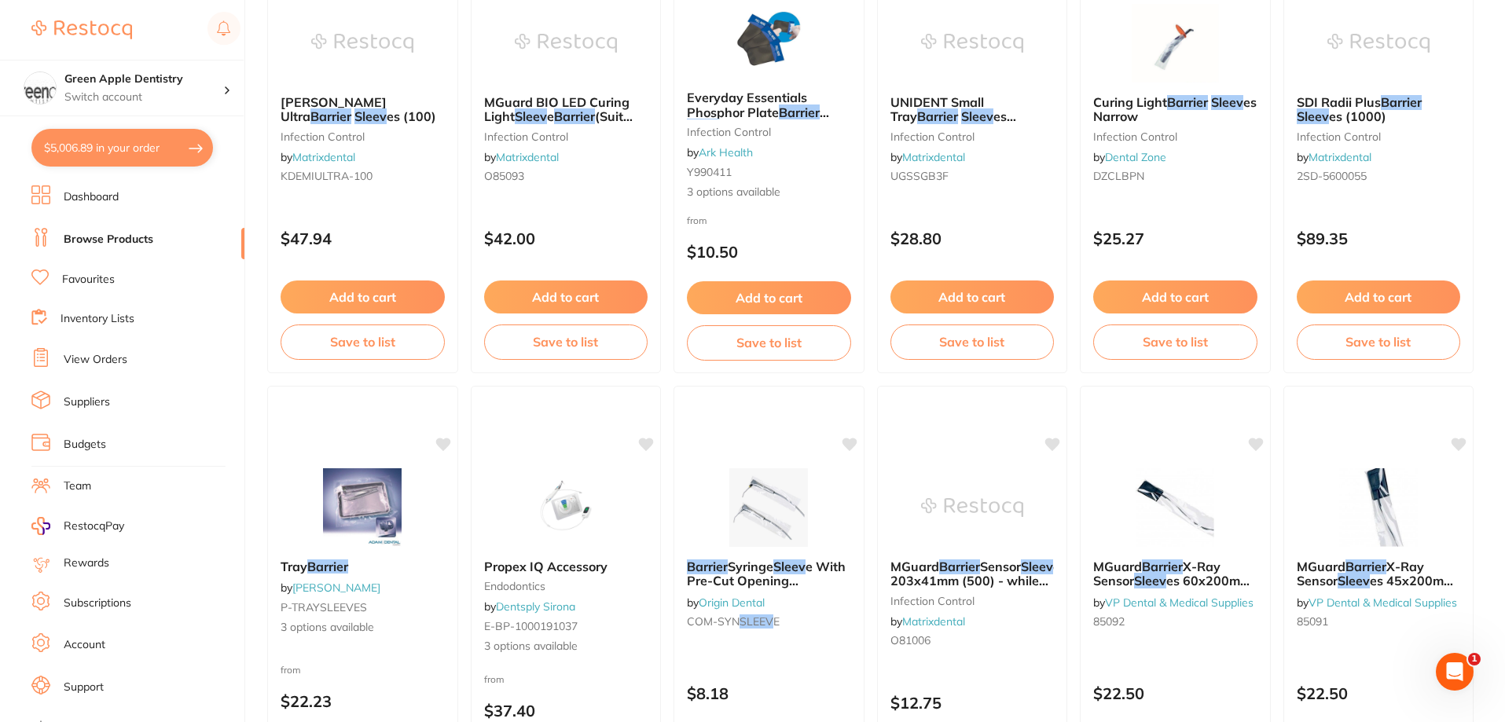
scroll to position [3748, 0]
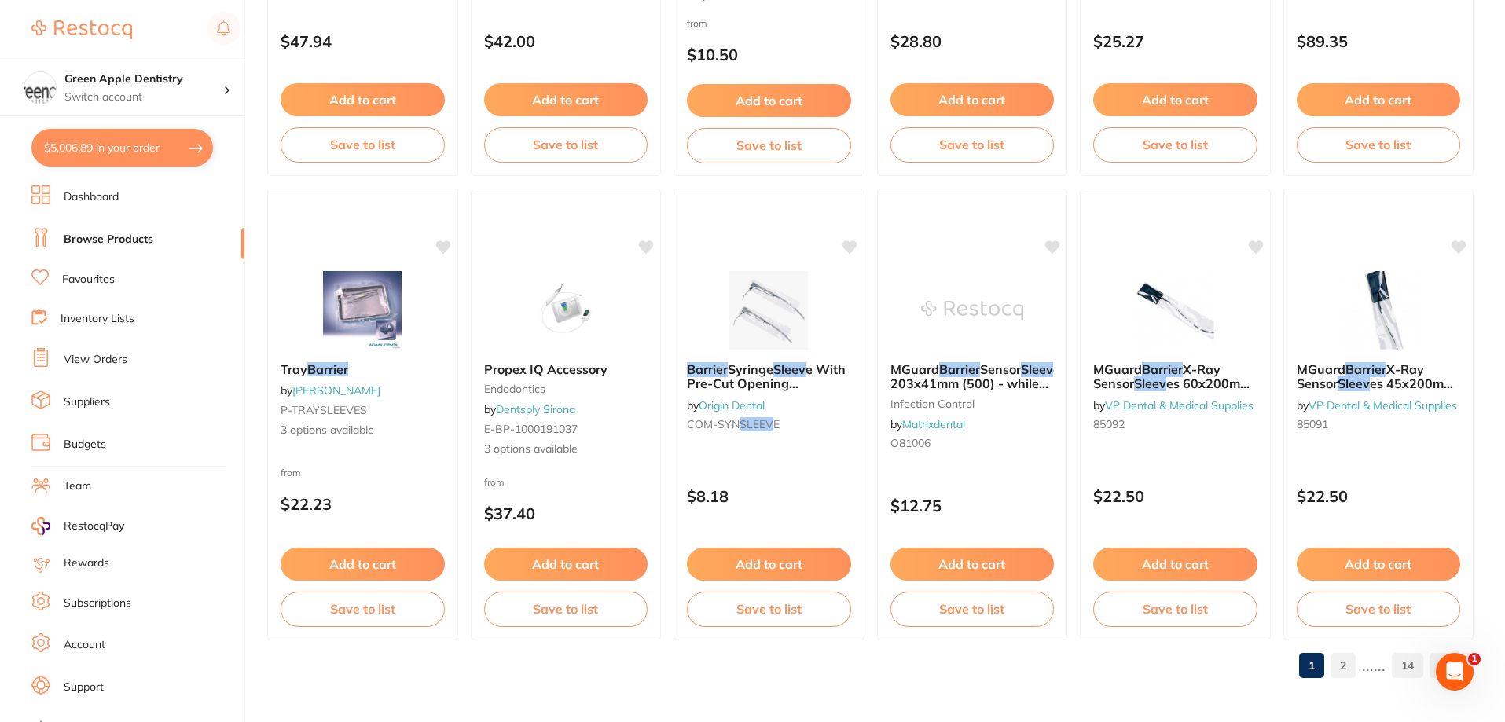
click at [1344, 660] on link "2" at bounding box center [1342, 665] width 25 height 31
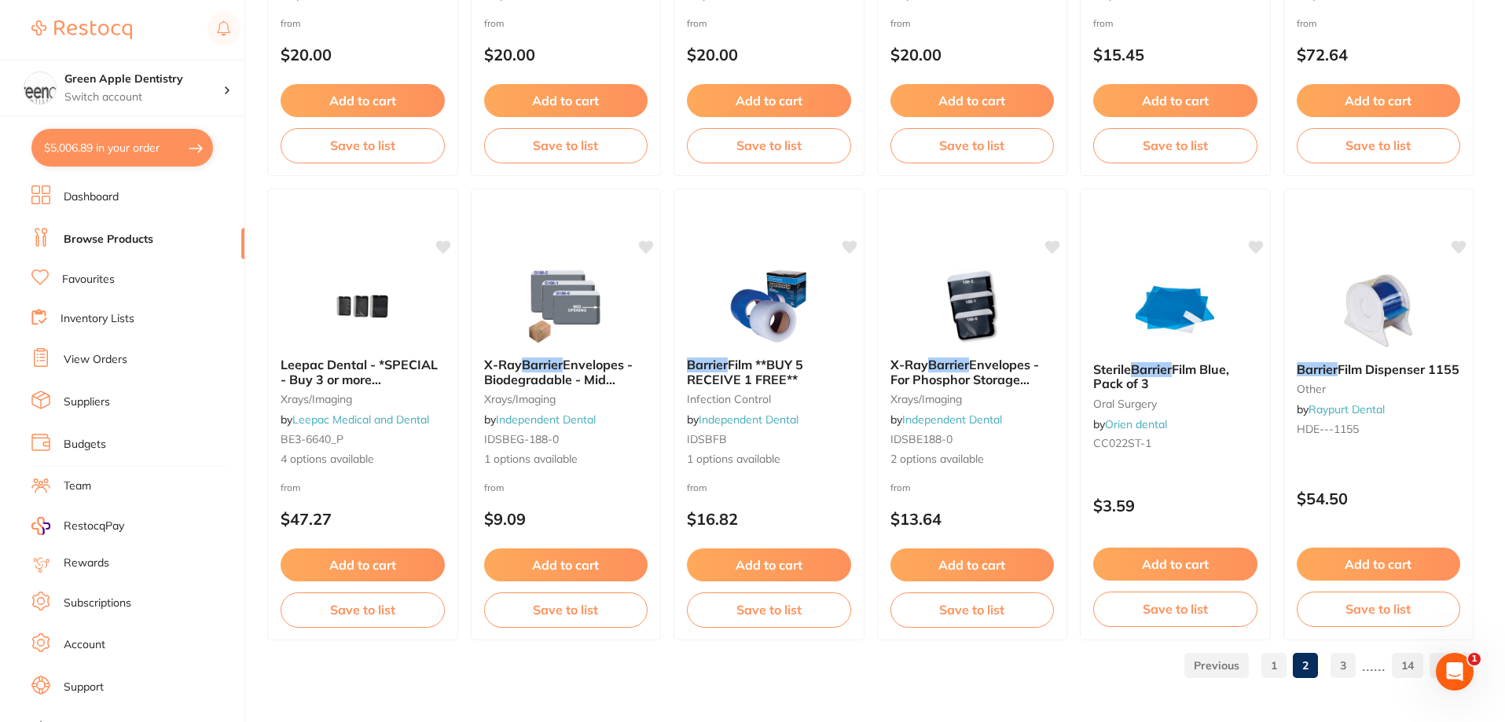
click at [1336, 670] on link "3" at bounding box center [1342, 665] width 25 height 31
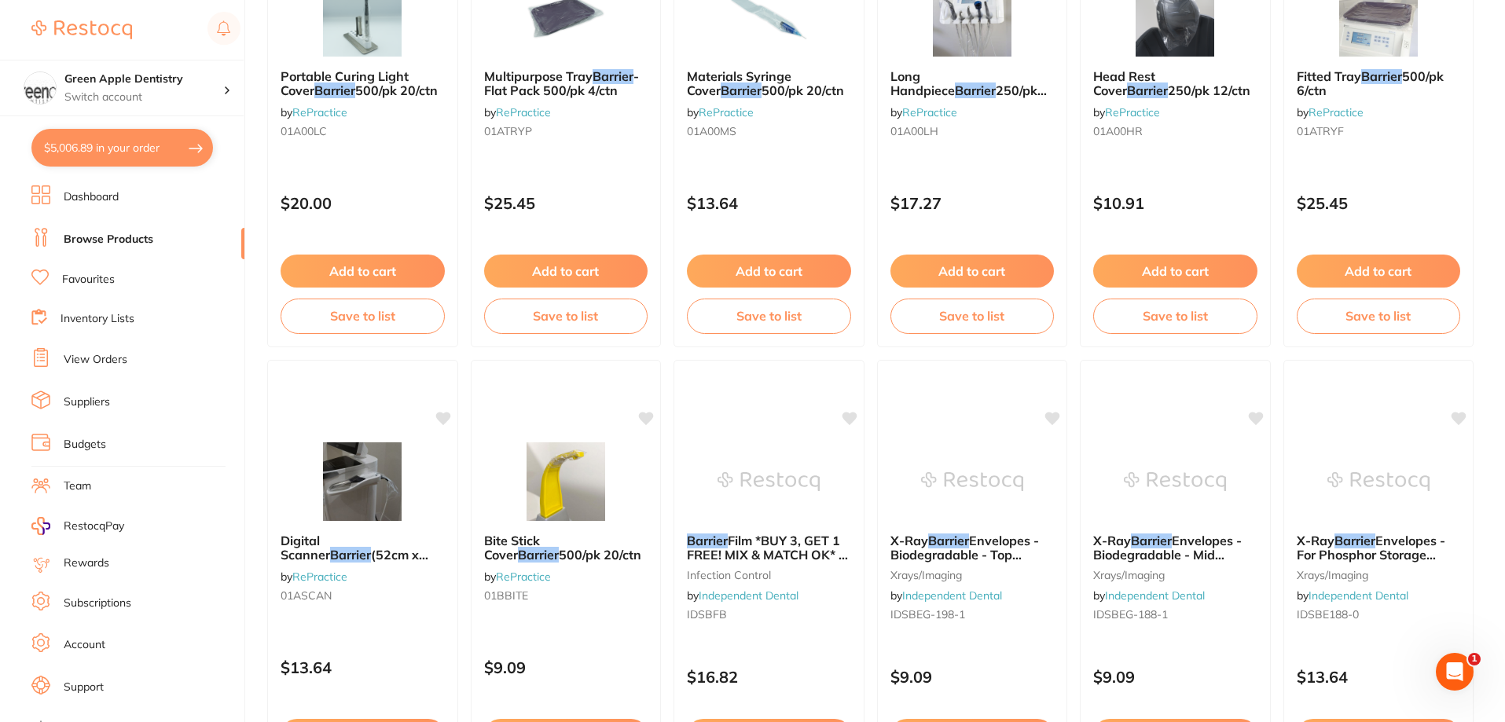
scroll to position [1257, 0]
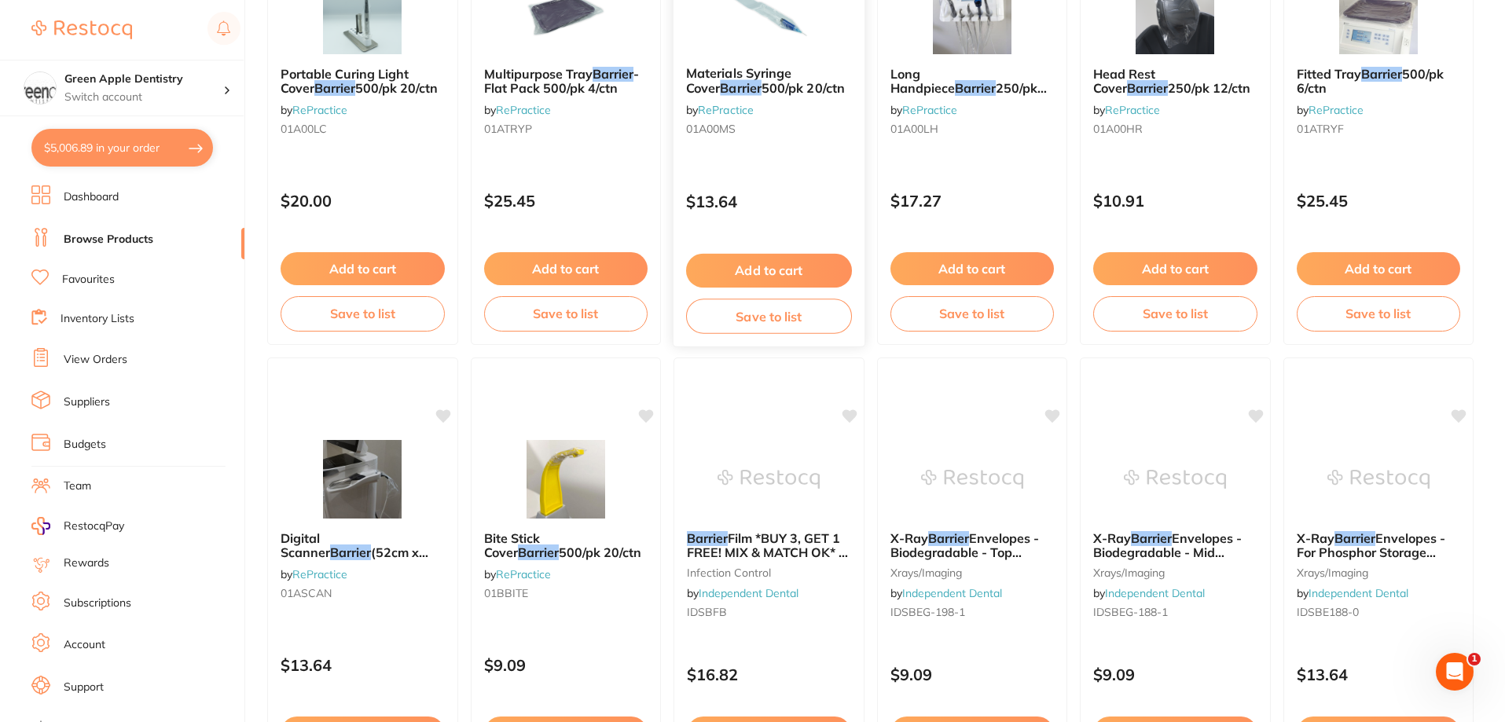
click at [787, 39] on img at bounding box center [768, 13] width 103 height 79
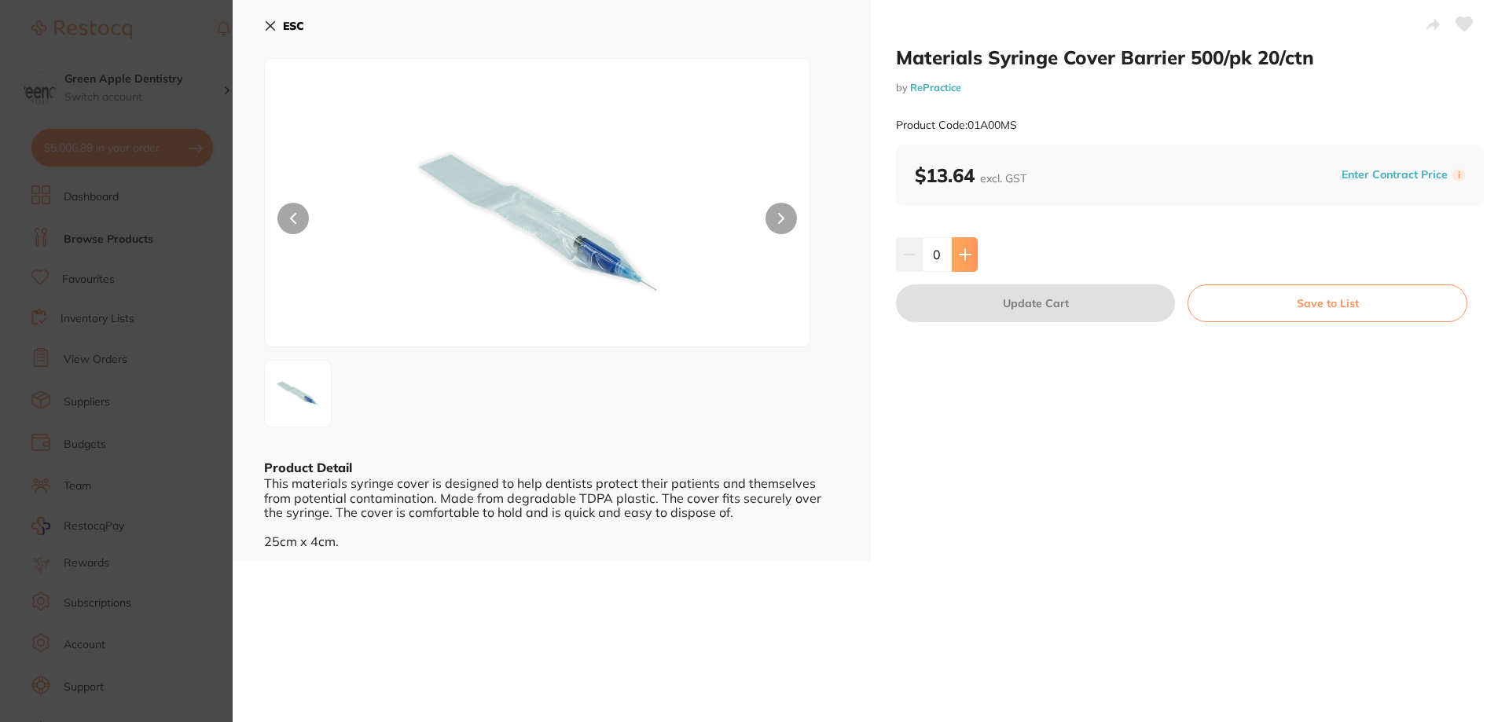
click at [968, 254] on icon at bounding box center [964, 254] width 10 height 10
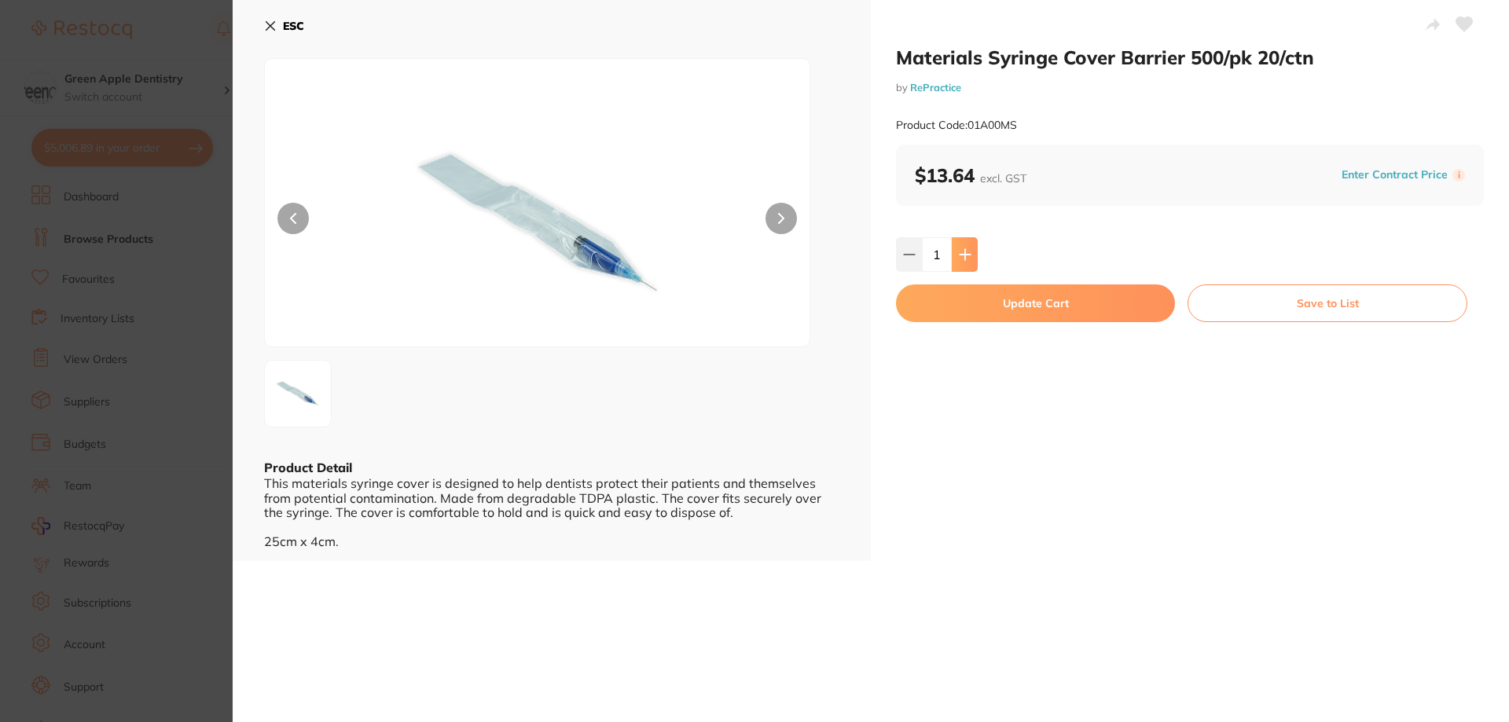
click at [967, 255] on icon at bounding box center [964, 254] width 10 height 10
click at [962, 254] on icon at bounding box center [964, 254] width 10 height 10
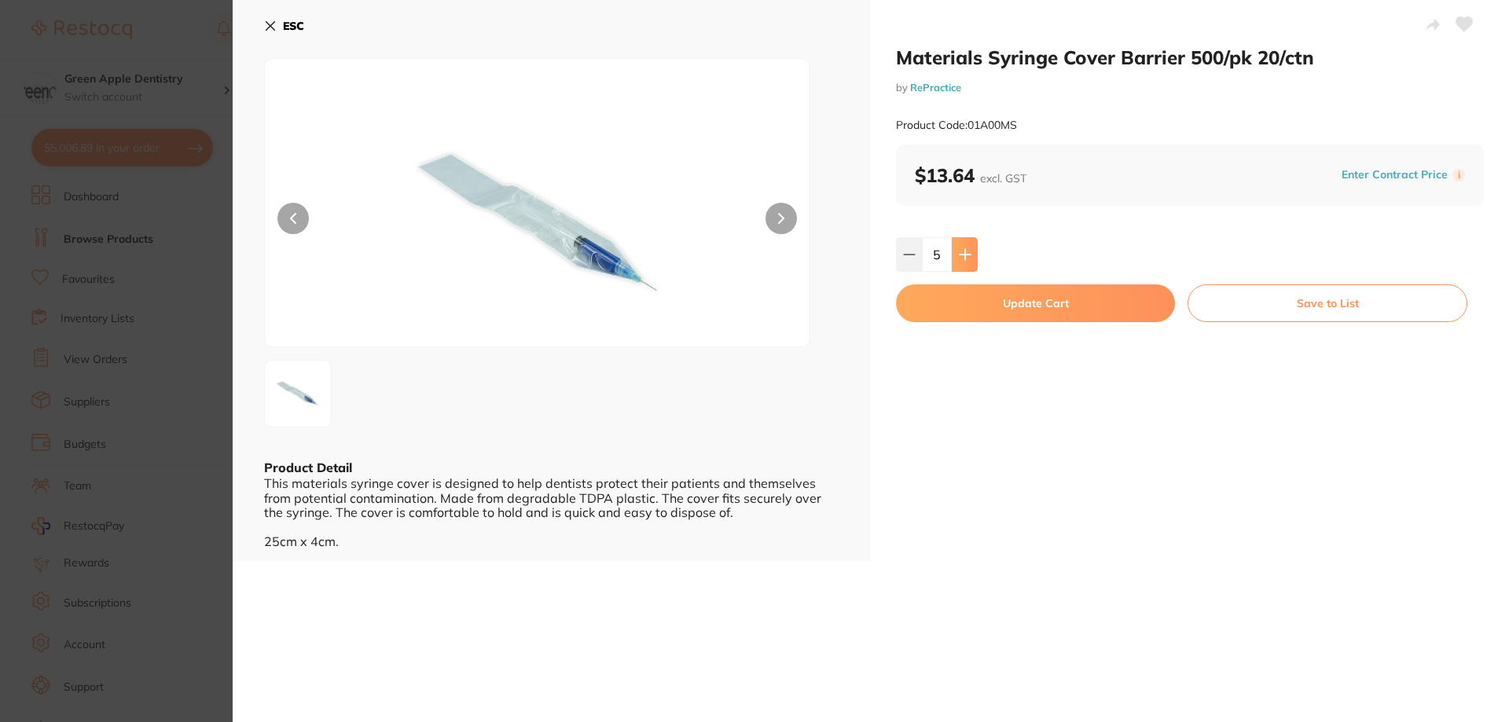
type input "6"
click at [1007, 295] on button "Update Cart" at bounding box center [1035, 303] width 279 height 38
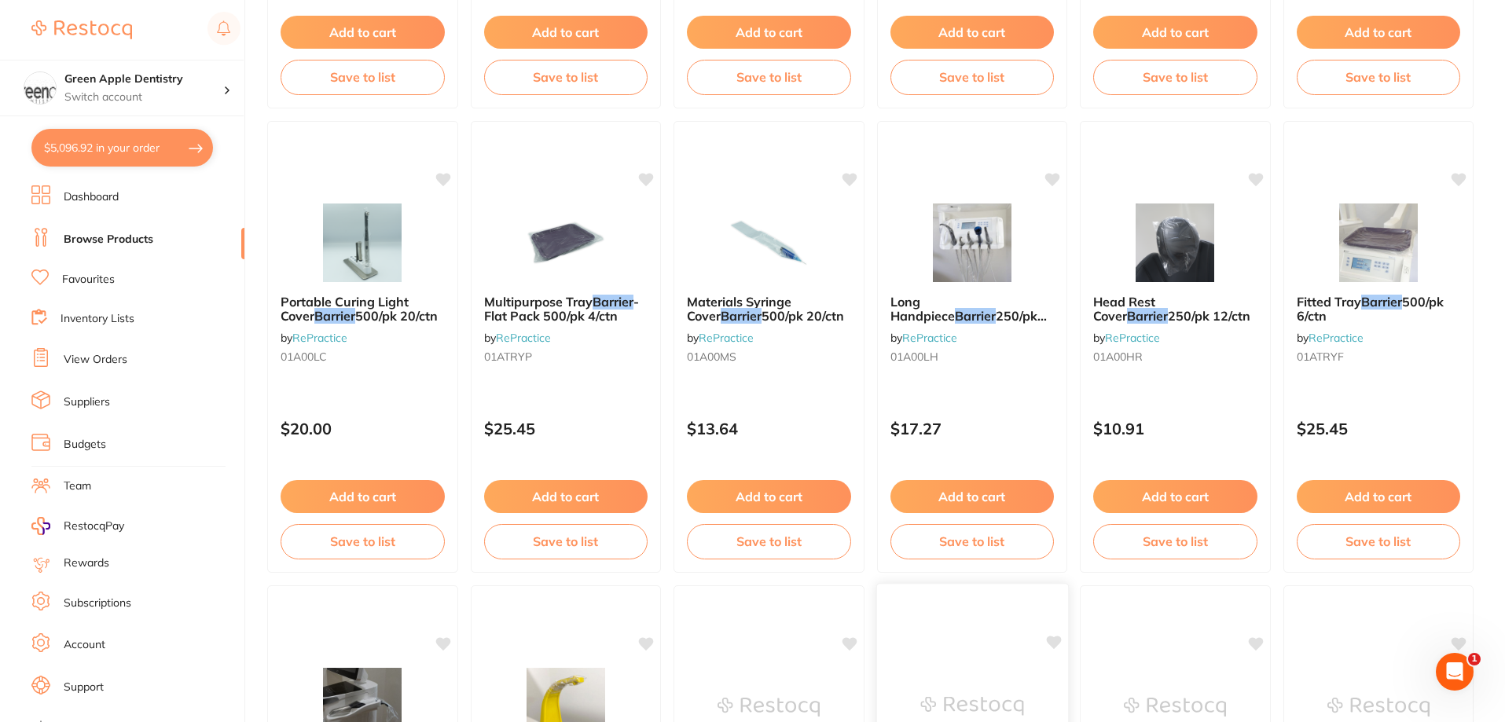
scroll to position [1022, 0]
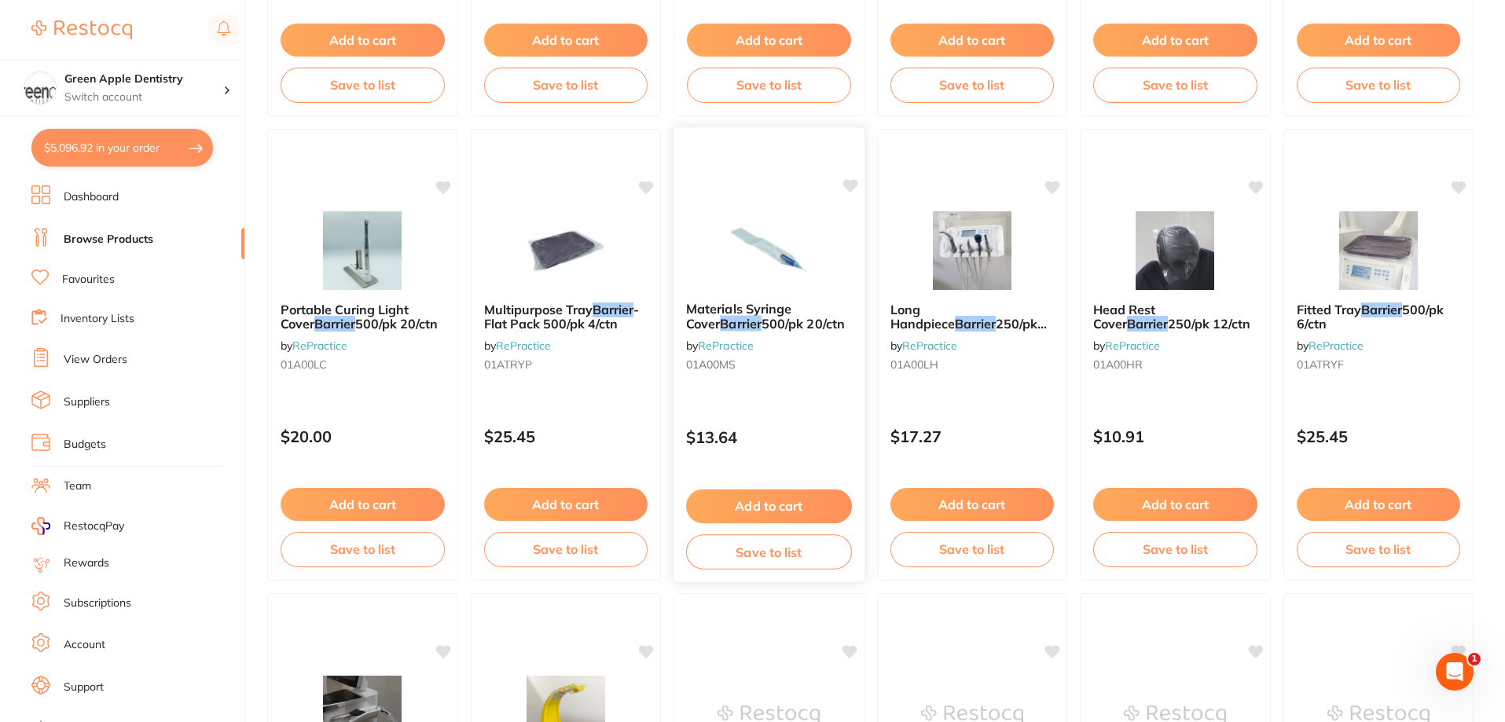
click at [822, 265] on div at bounding box center [768, 249] width 191 height 79
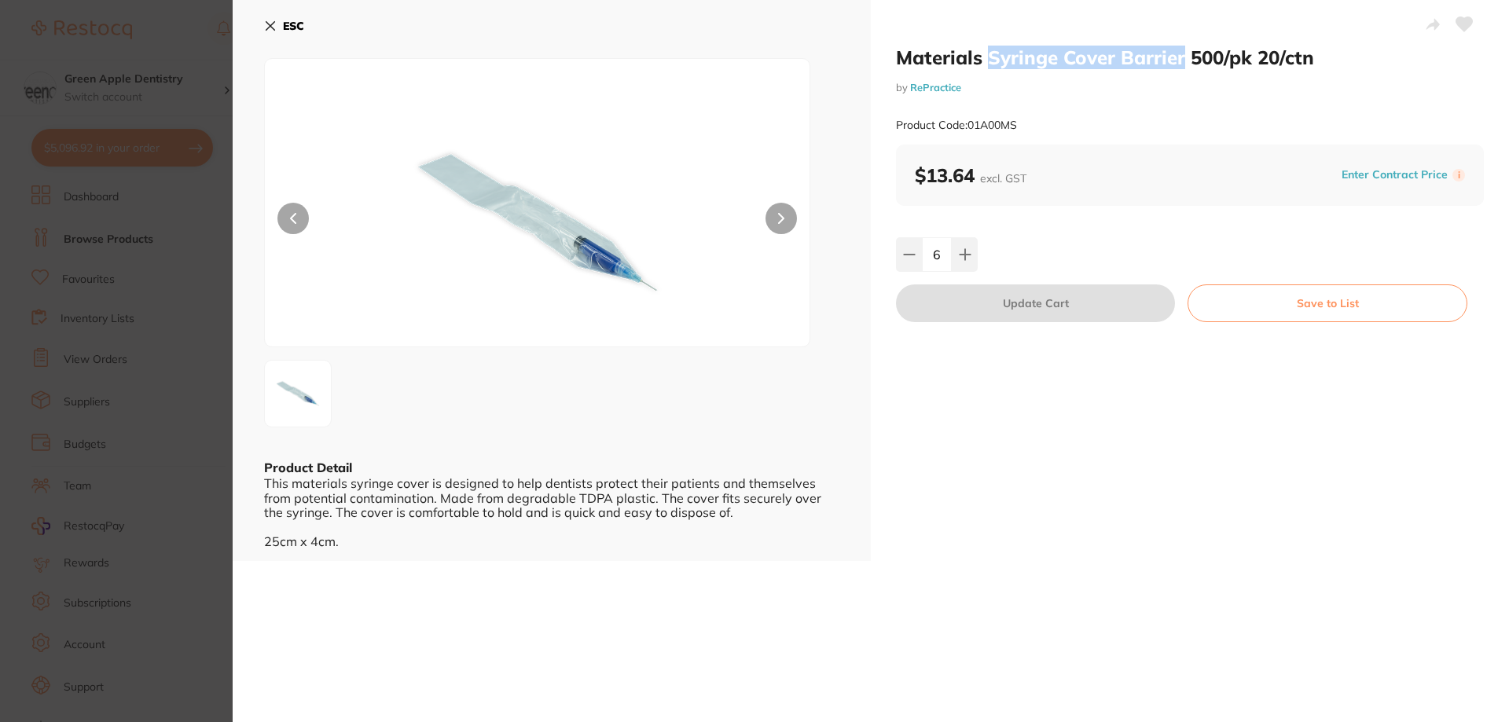
drag, startPoint x: 1117, startPoint y: 55, endPoint x: 1177, endPoint y: 68, distance: 61.8
click at [1177, 68] on h2 "Materials Syringe Cover Barrier 500/pk 20/ctn" at bounding box center [1190, 58] width 588 height 24
copy h2 "Syringe Cover Barrier"
click at [244, 24] on div "ESC Product Detail This materials syringe cover is designed to help dentists pr…" at bounding box center [552, 280] width 638 height 561
click at [262, 23] on div "ESC Product Detail This materials syringe cover is designed to help dentists pr…" at bounding box center [552, 280] width 638 height 561
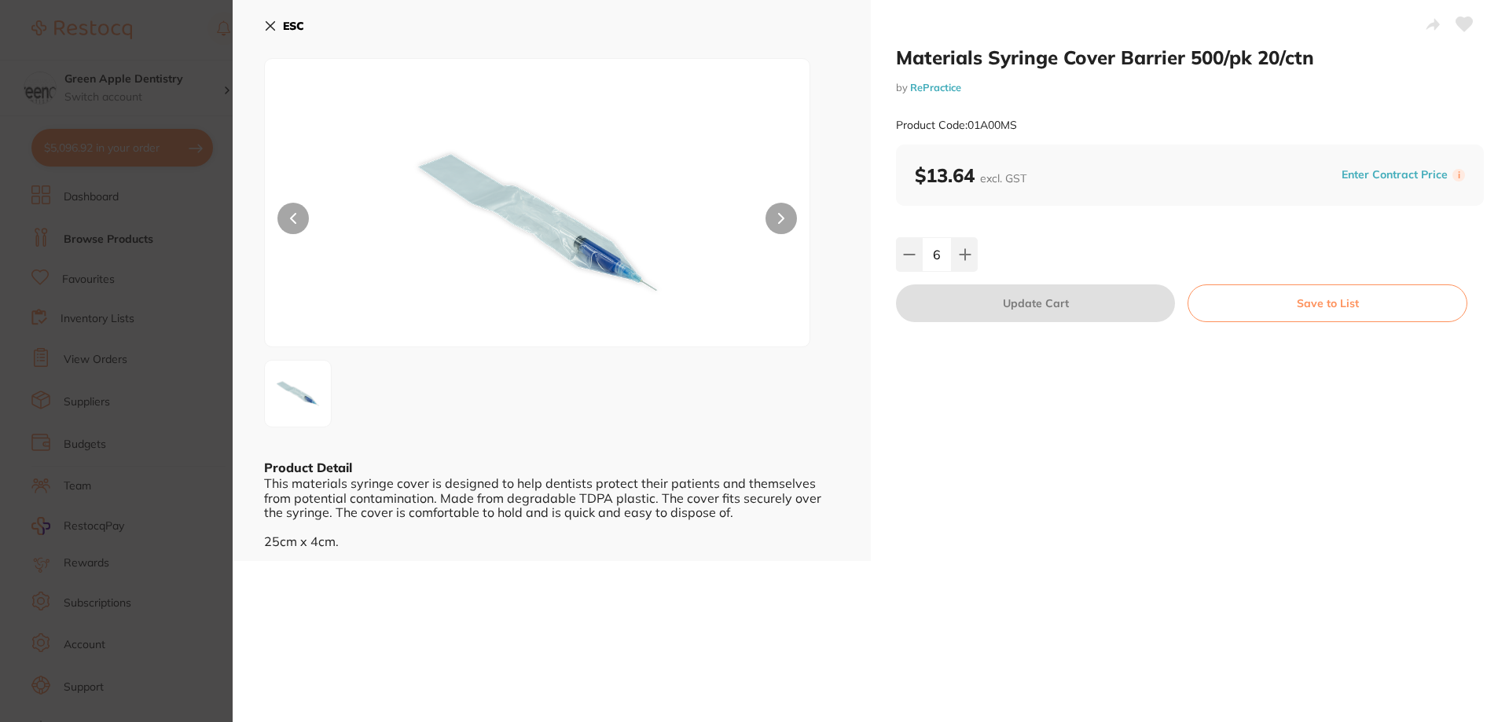
click at [277, 22] on button "ESC" at bounding box center [284, 26] width 40 height 27
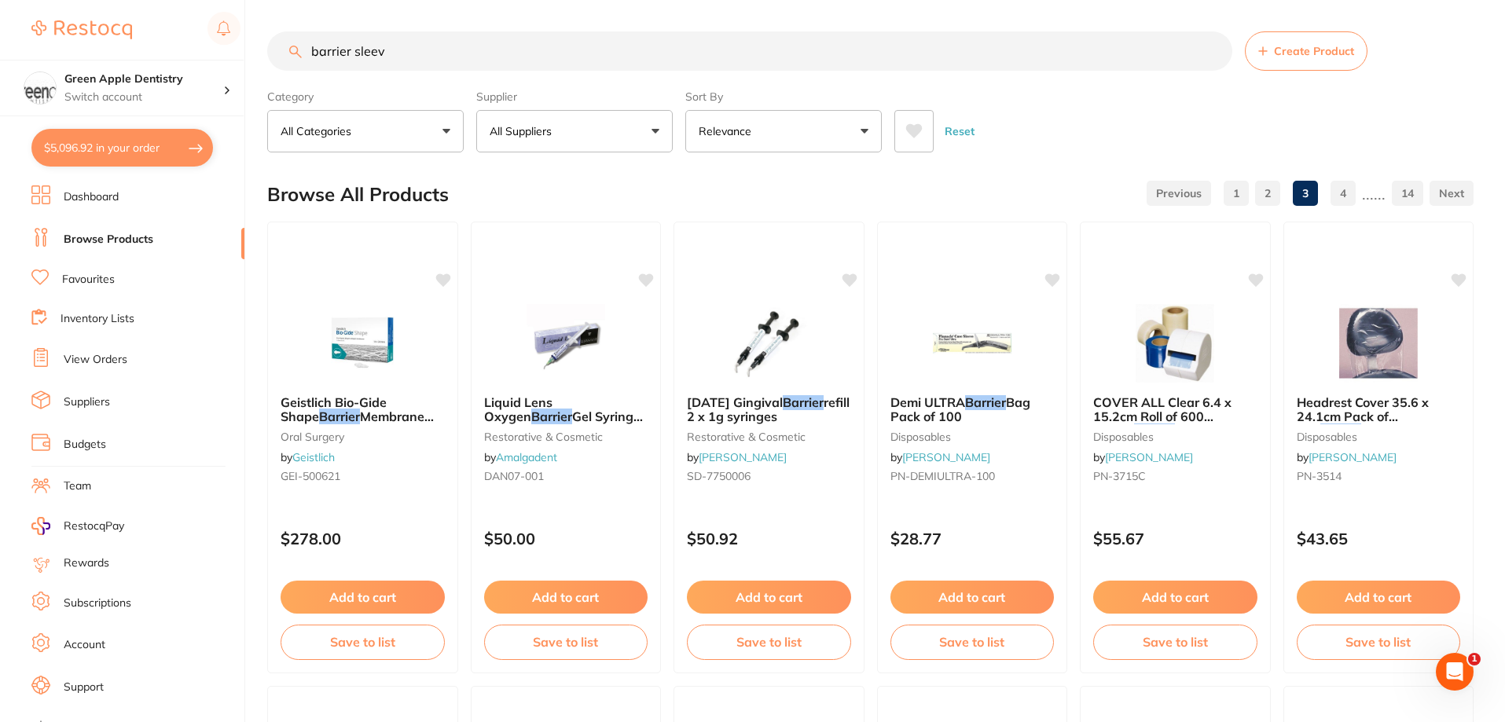
click at [582, 48] on input "barrier sleev" at bounding box center [749, 50] width 965 height 39
paste input "Syringe Cover Barrier"
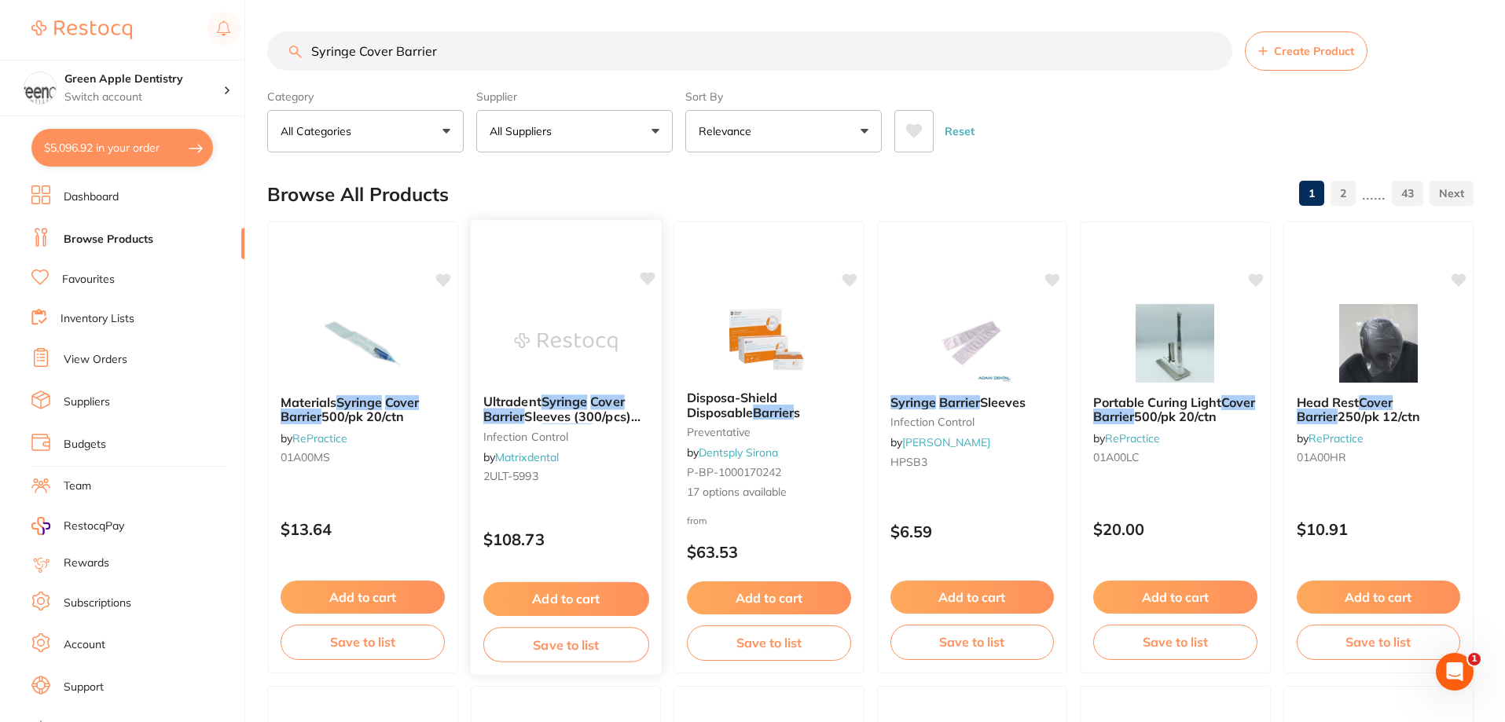
type input "Syringe Cover Barrier"
click at [594, 310] on img at bounding box center [565, 342] width 103 height 79
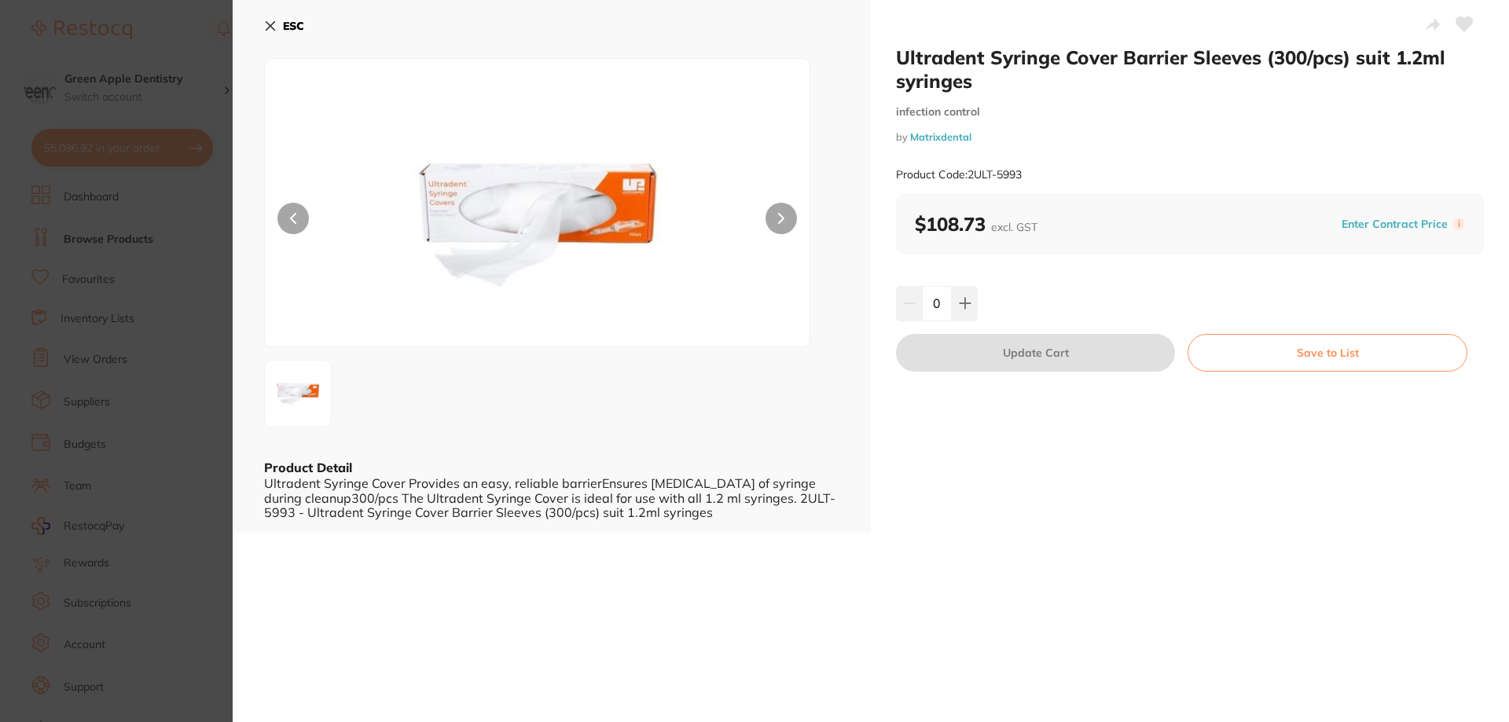
click at [291, 21] on b "ESC" at bounding box center [293, 26] width 21 height 14
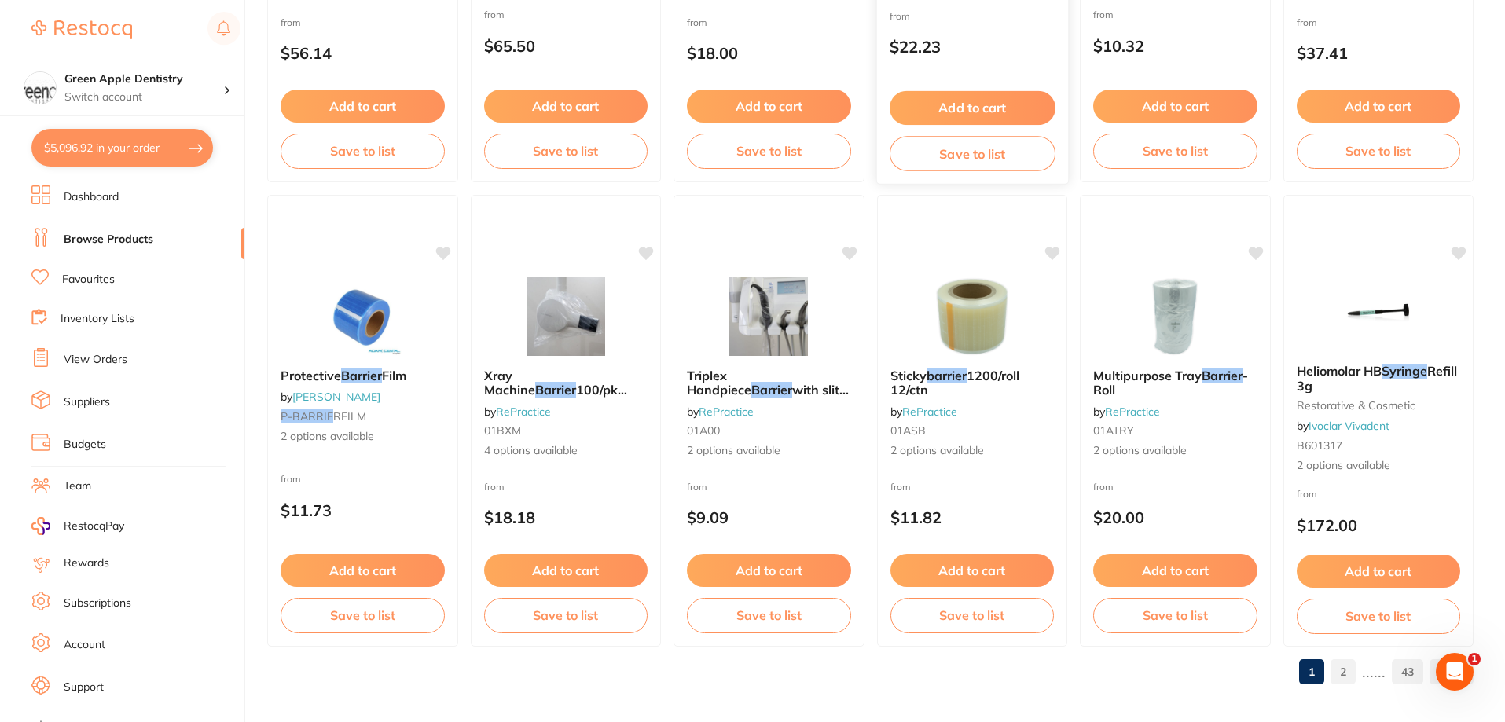
scroll to position [3748, 0]
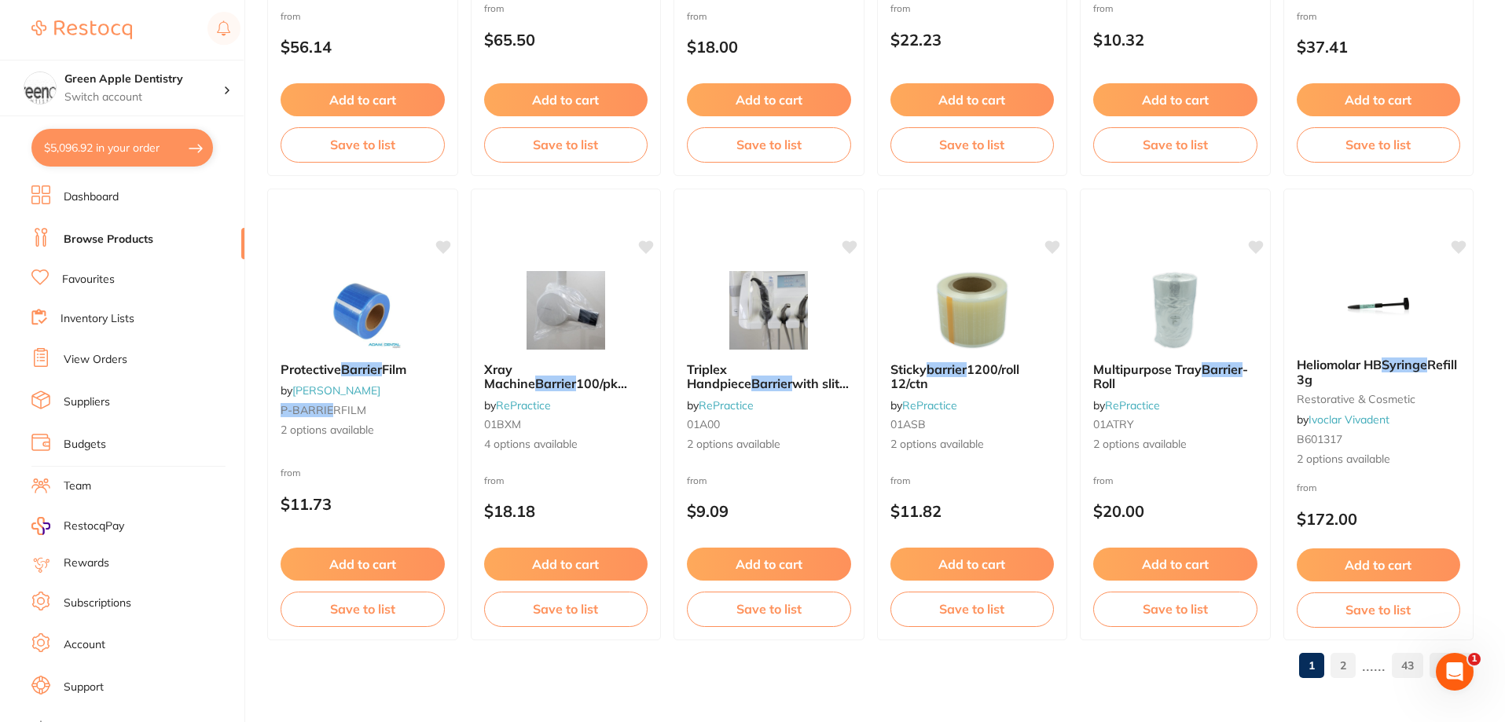
click at [1338, 672] on link "2" at bounding box center [1342, 665] width 25 height 31
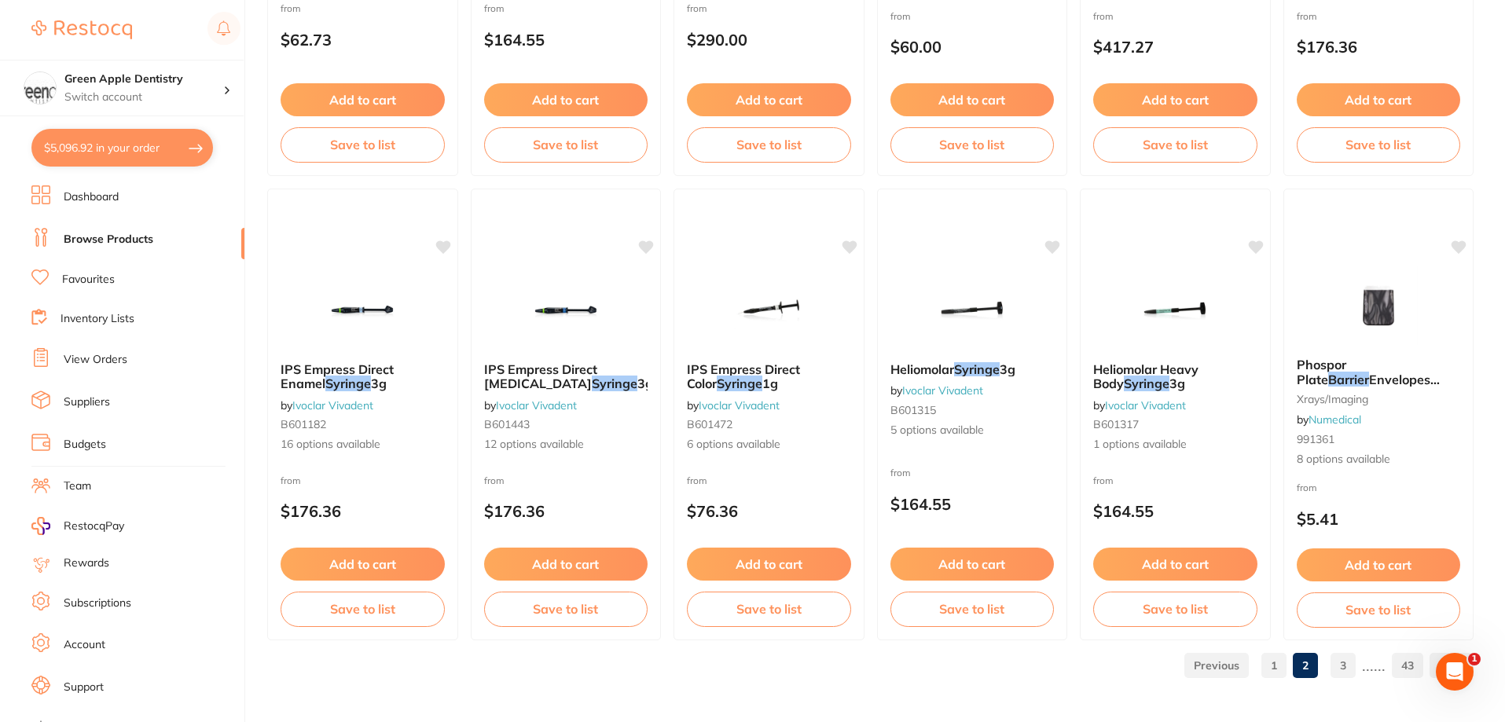
click at [1341, 656] on link "3" at bounding box center [1342, 665] width 25 height 31
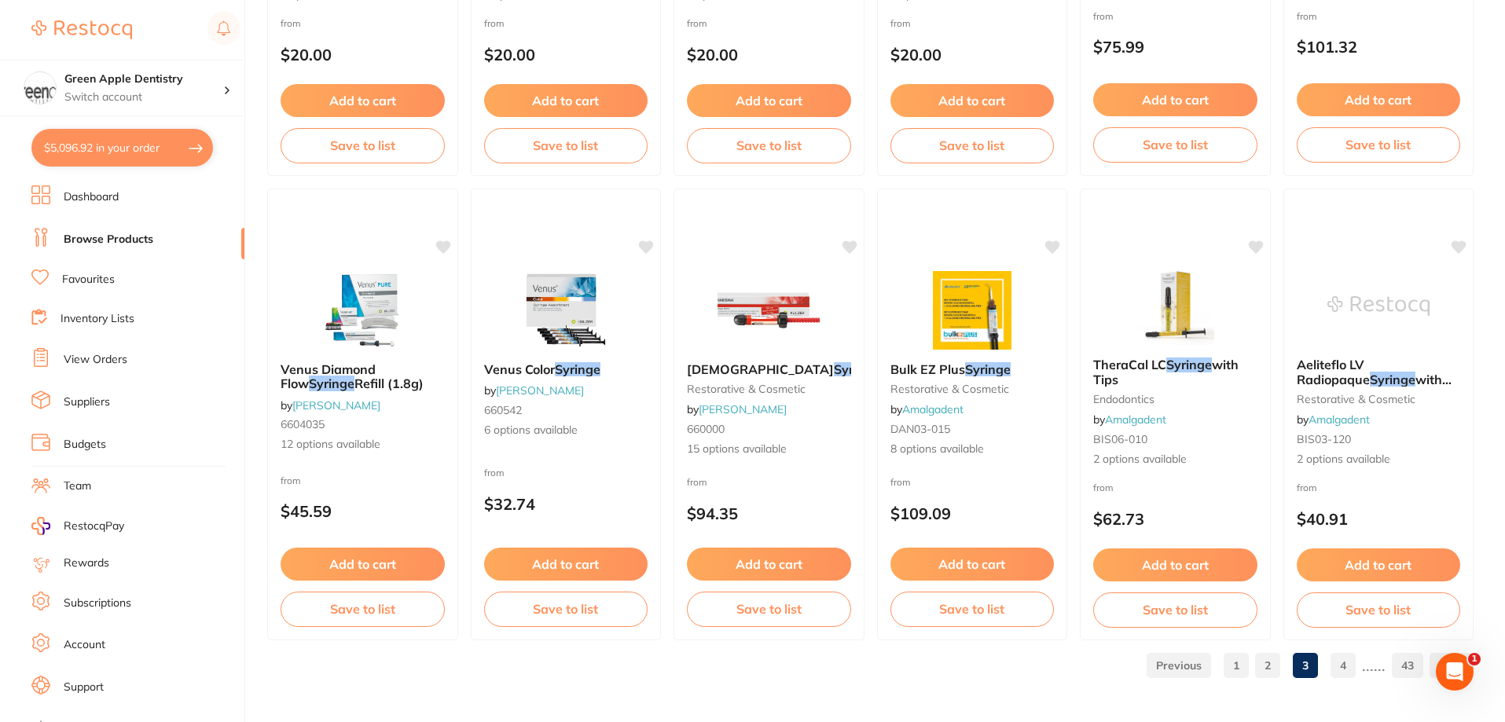
click at [1337, 668] on link "4" at bounding box center [1342, 665] width 25 height 31
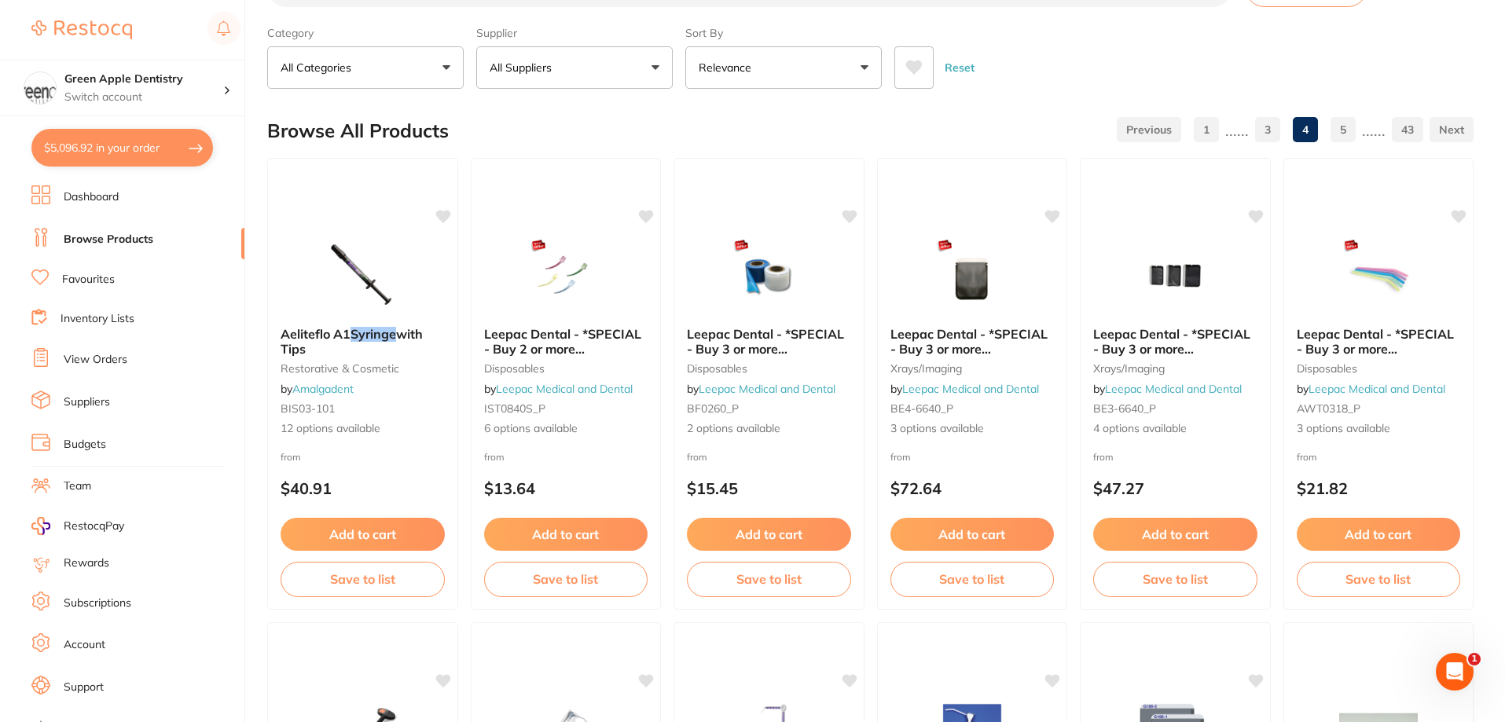
scroll to position [0, 0]
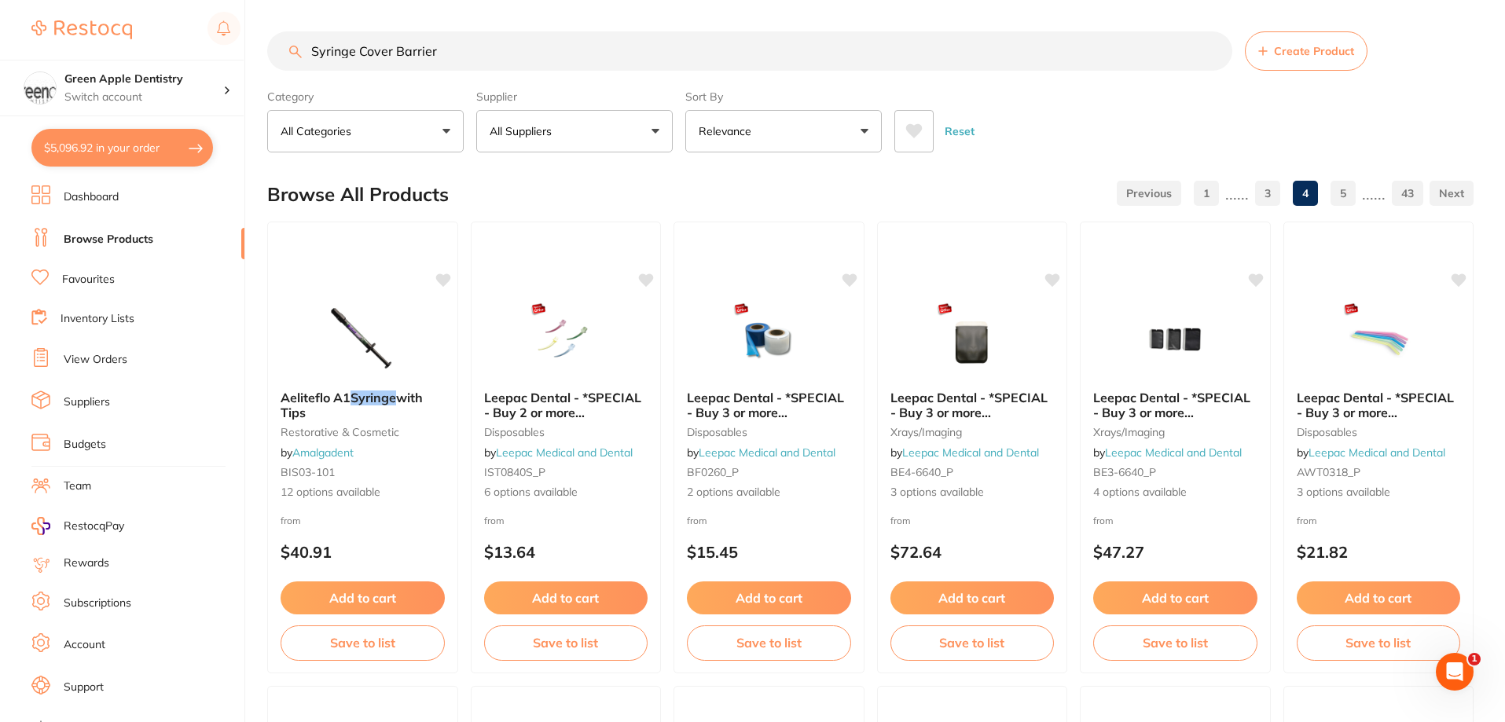
click at [504, 77] on section "Syringe Cover Barrier Create Product Category All Categories All Categories 3D …" at bounding box center [870, 91] width 1206 height 121
click at [505, 66] on input "Syringe Cover Barrier" at bounding box center [749, 50] width 965 height 39
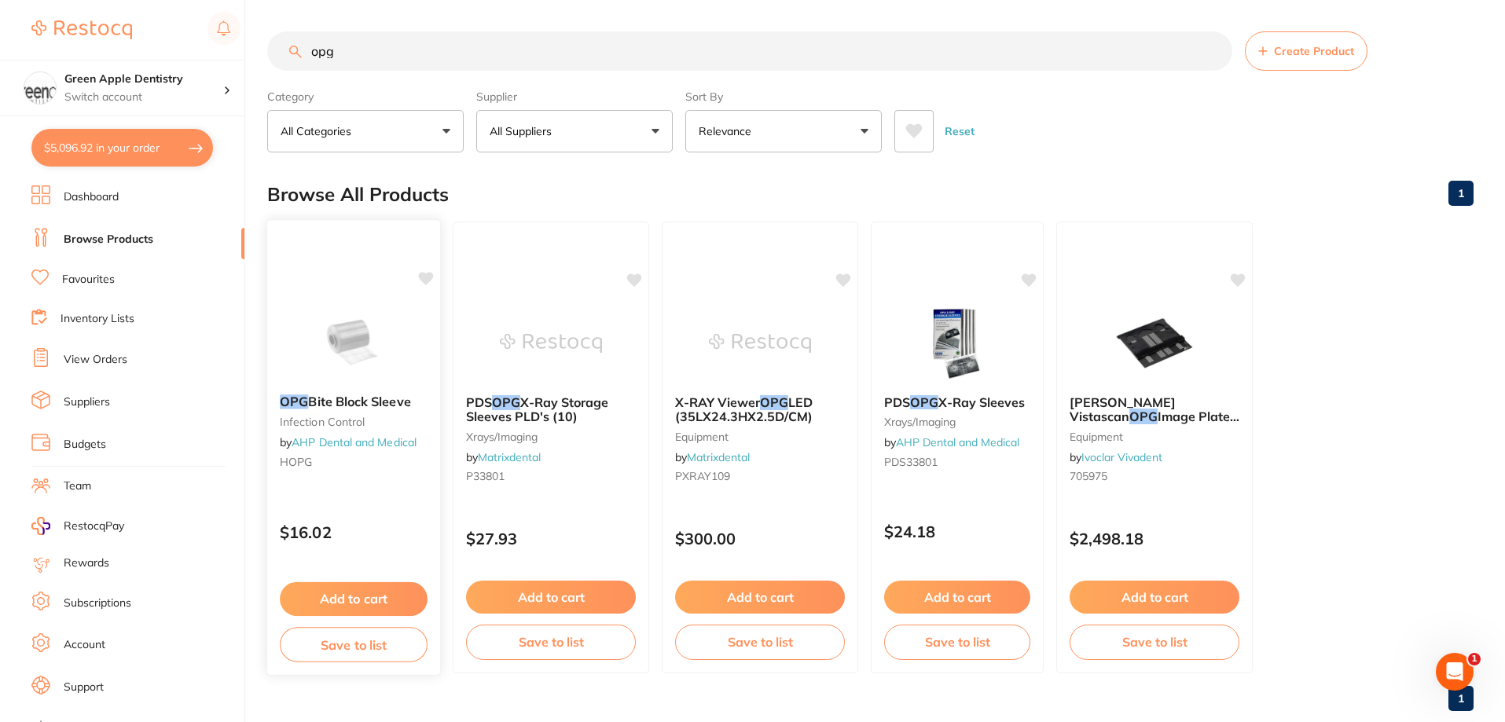
type input "opg"
click at [389, 353] on img at bounding box center [353, 342] width 103 height 79
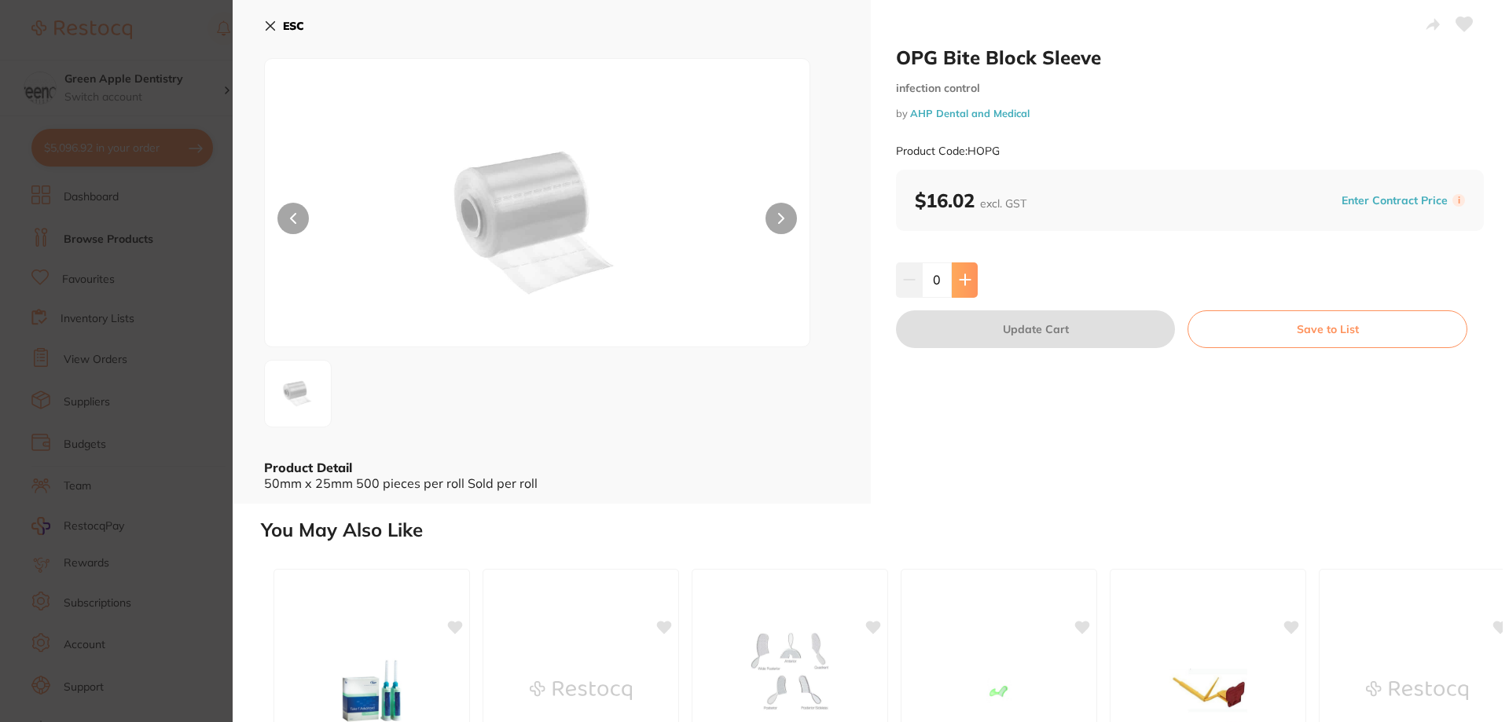
click at [965, 286] on icon at bounding box center [965, 279] width 13 height 13
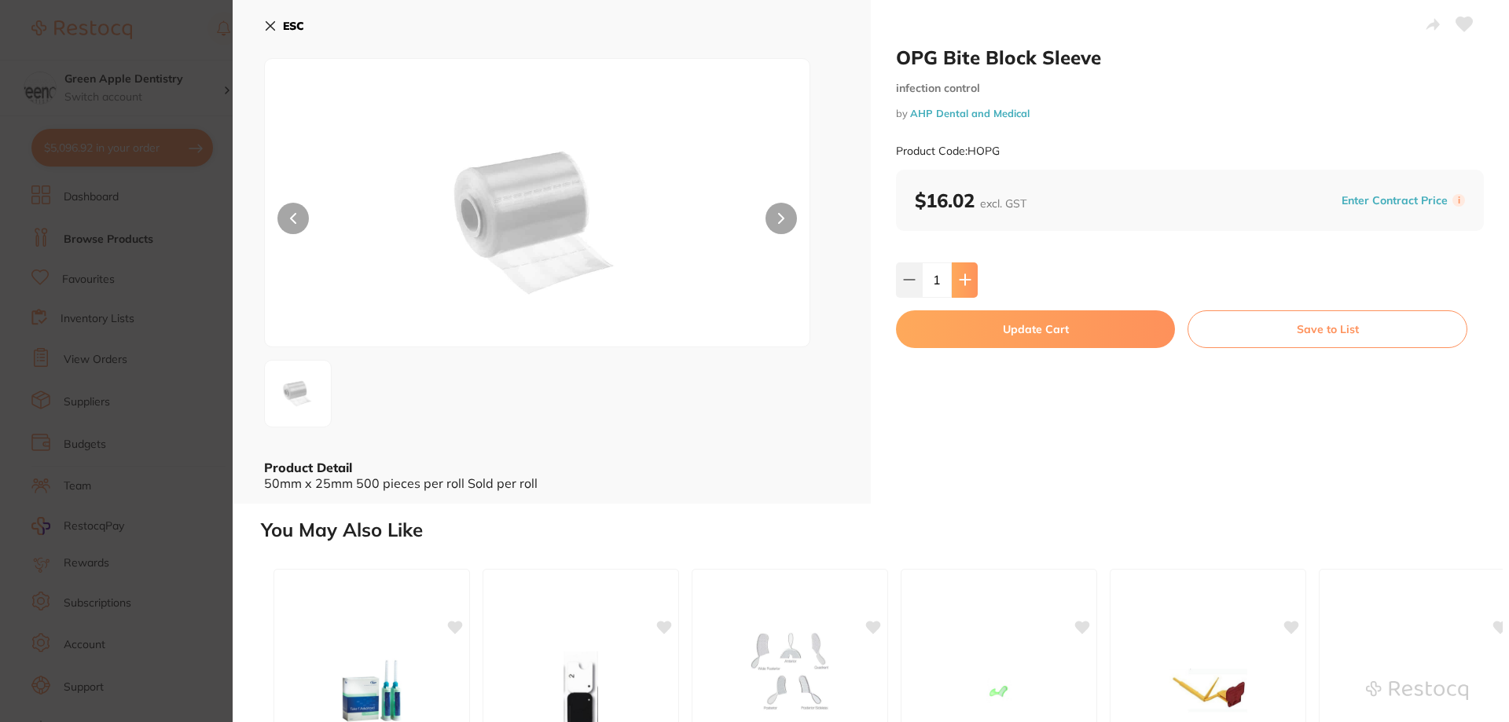
click at [965, 285] on icon at bounding box center [965, 279] width 13 height 13
type input "2"
click at [1028, 335] on button "Update Cart" at bounding box center [1035, 329] width 279 height 38
checkbox input "false"
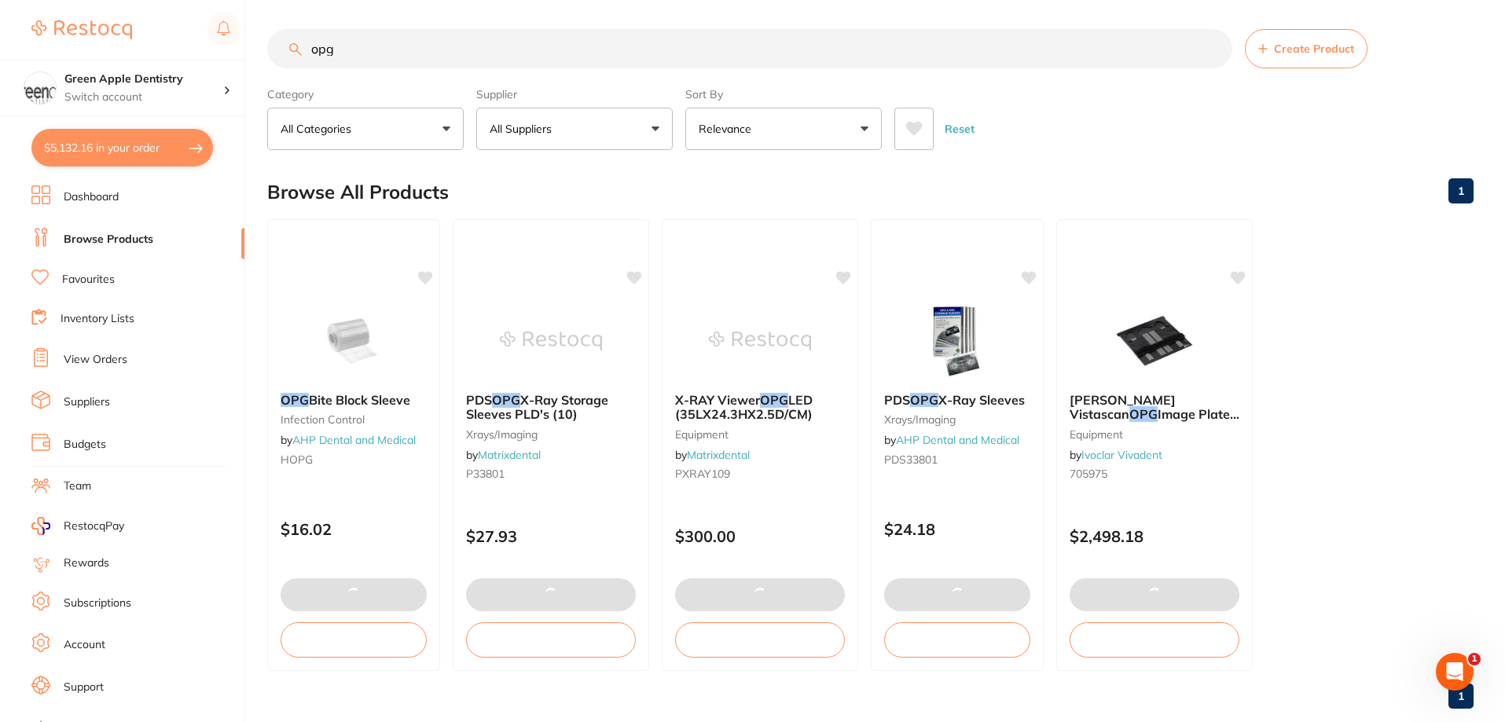
scroll to position [33, 0]
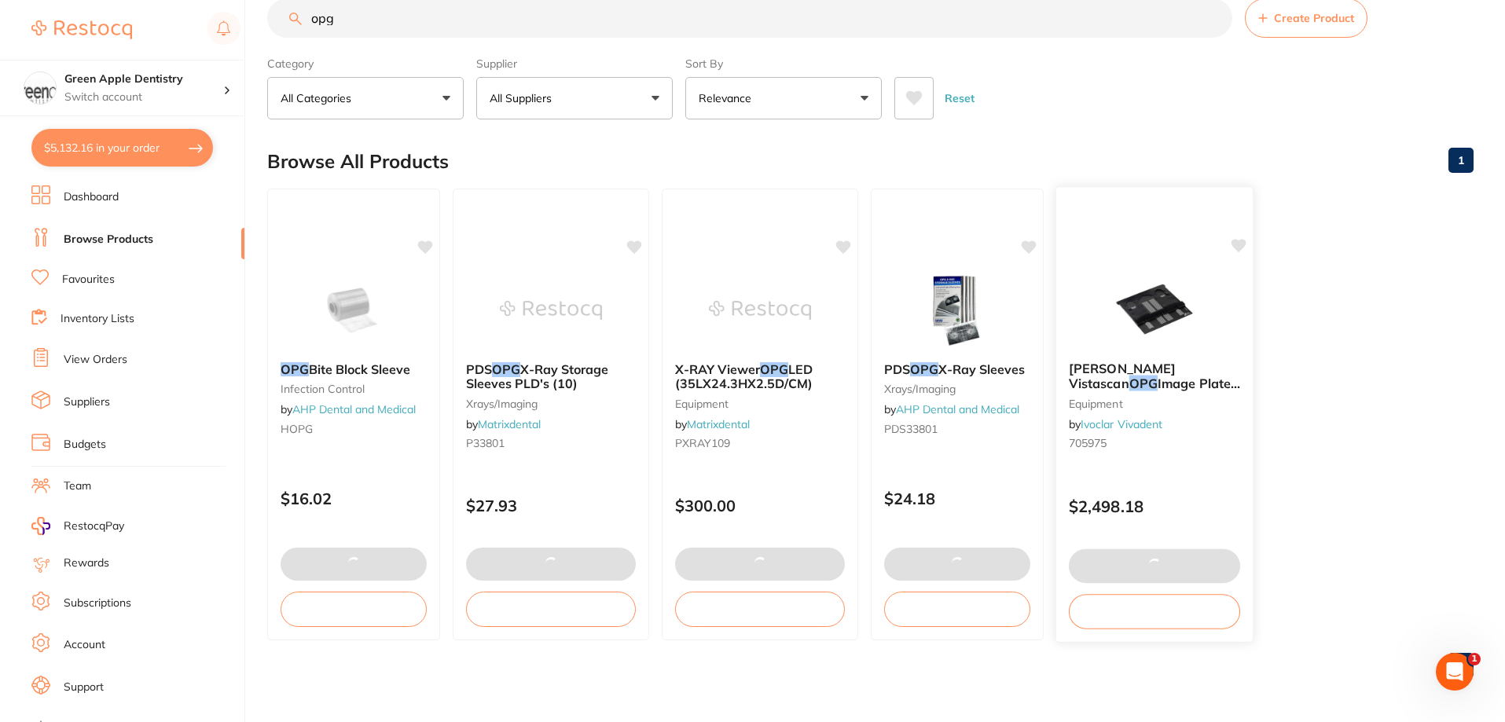
click at [1183, 302] on img at bounding box center [1154, 309] width 103 height 79
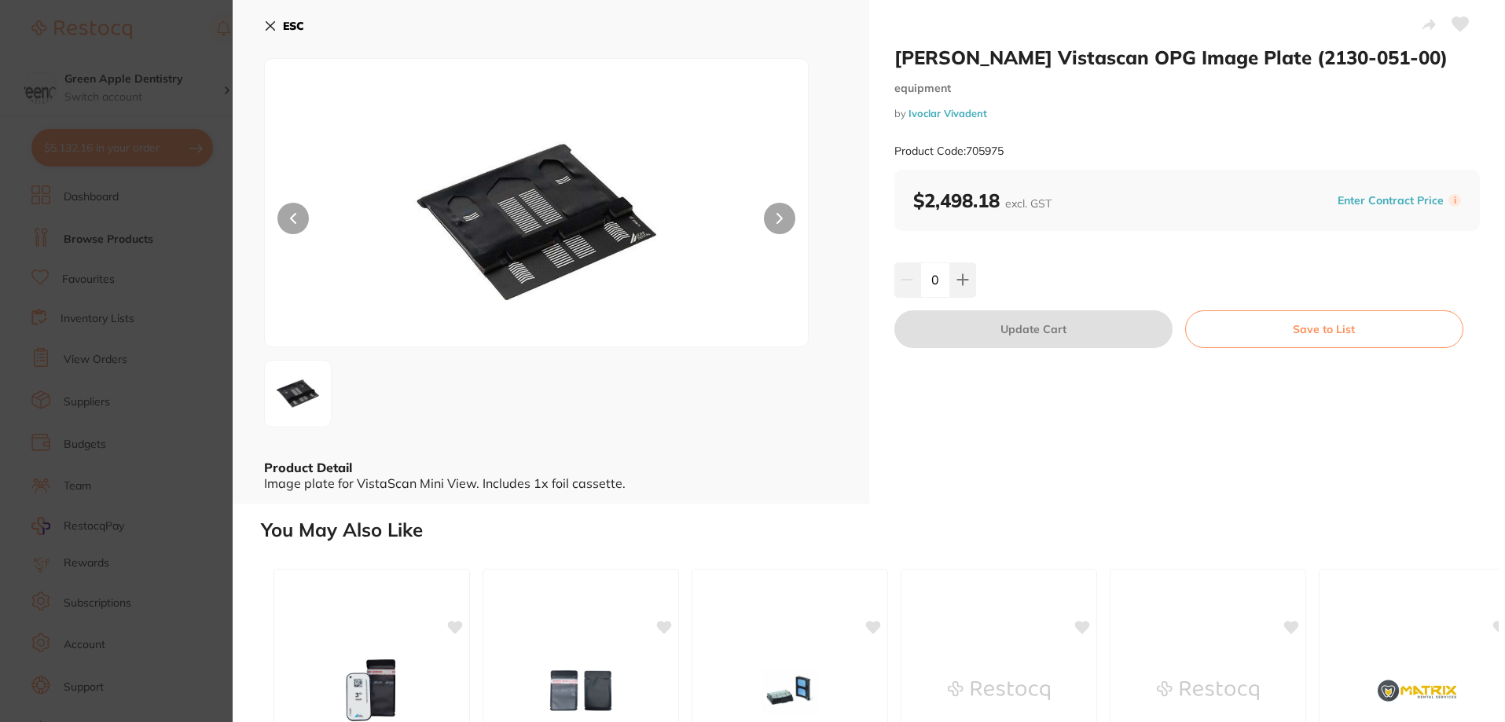
click at [283, 20] on b "ESC" at bounding box center [293, 26] width 21 height 14
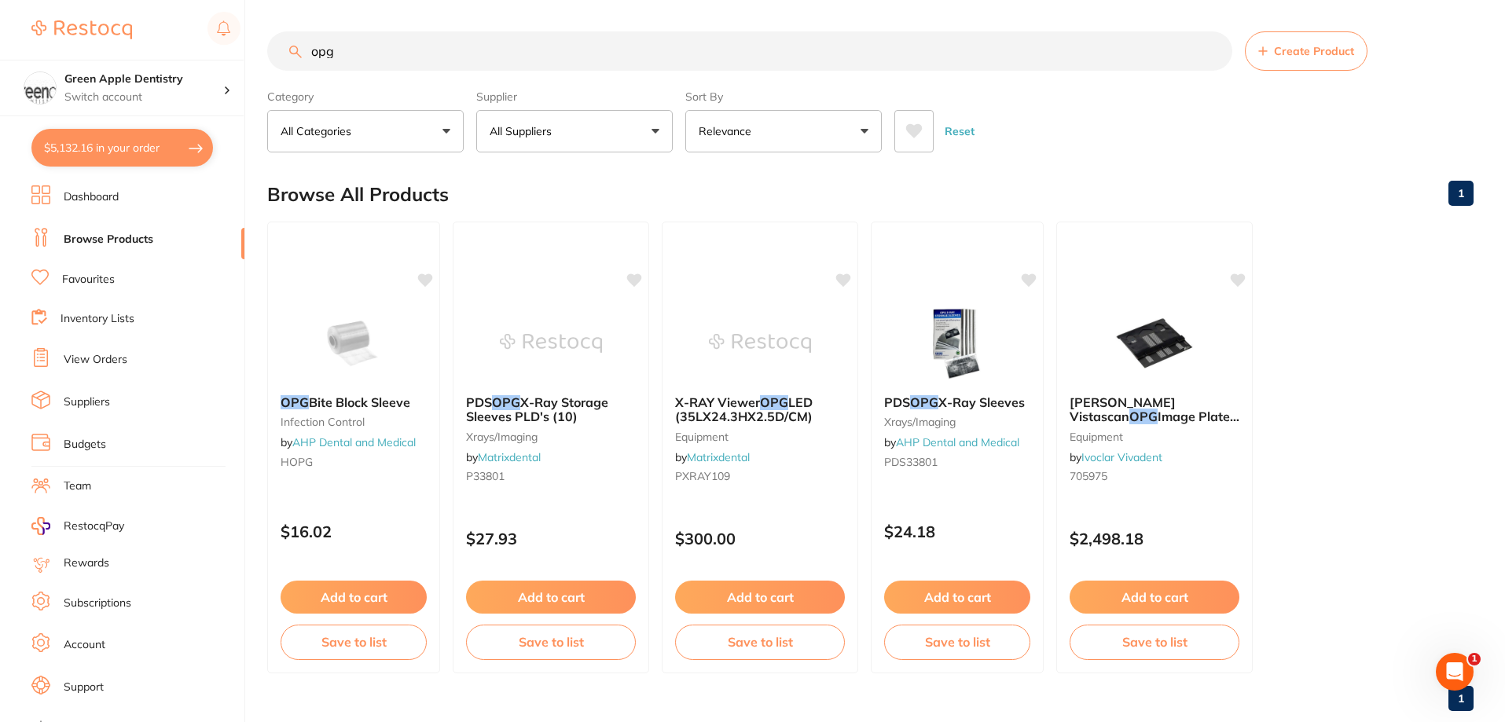
click at [146, 156] on button "$5,132.16 in your order" at bounding box center [122, 148] width 182 height 38
checkbox input "true"
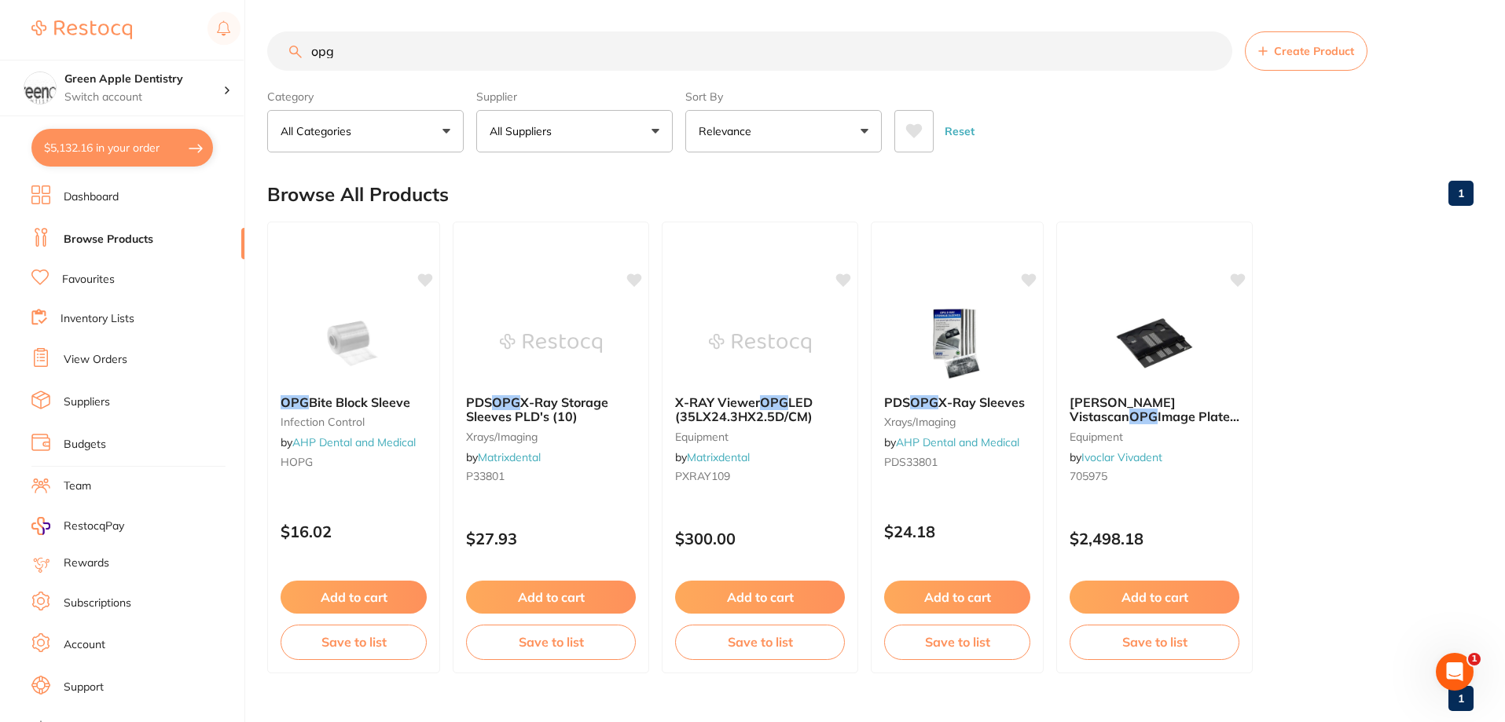
checkbox input "true"
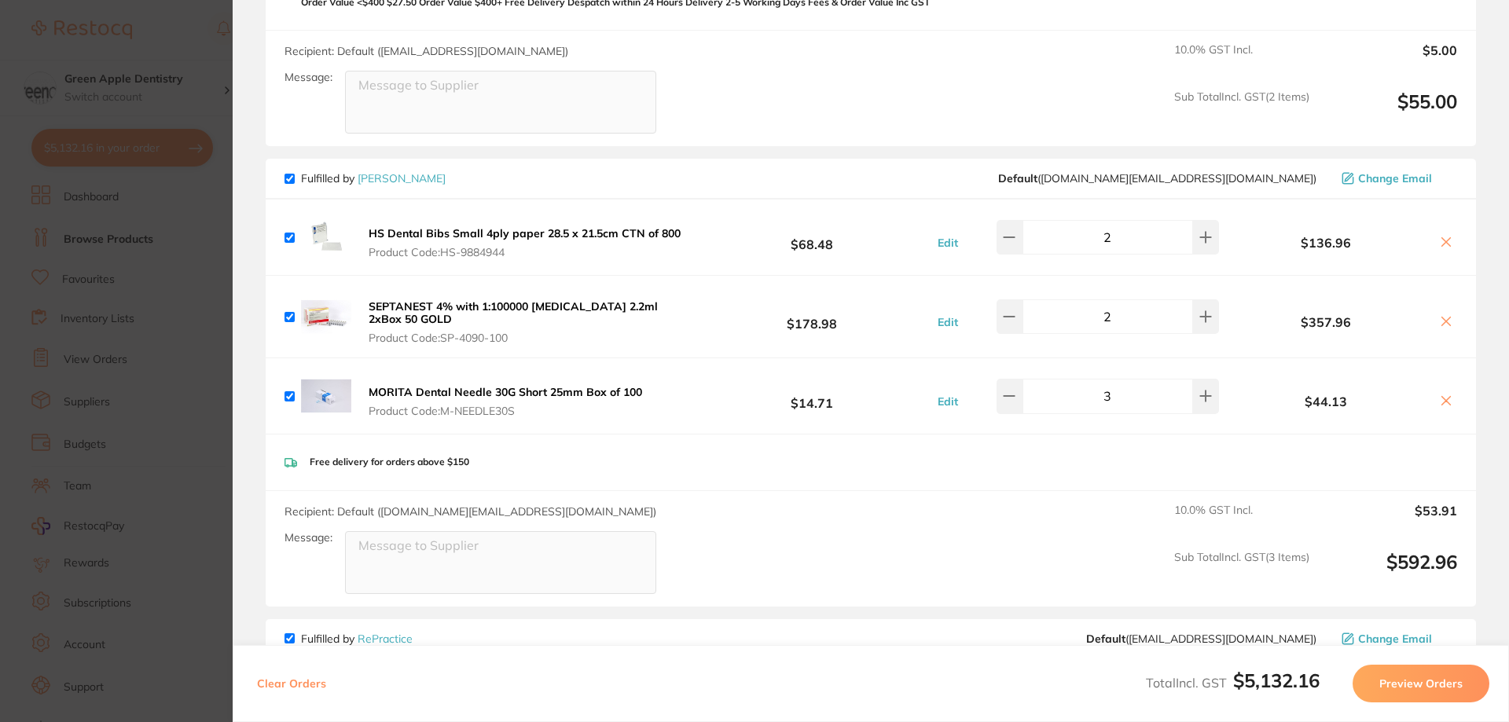
scroll to position [3115, 0]
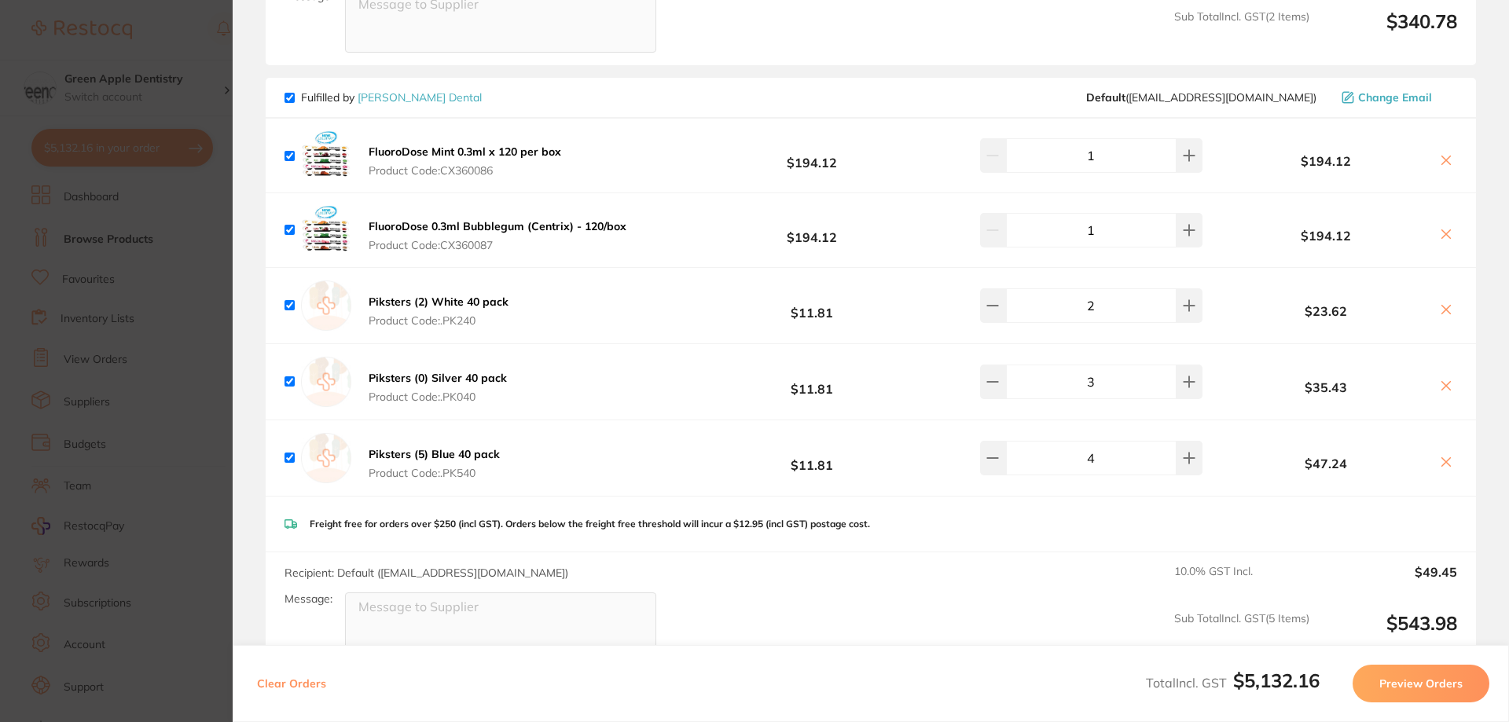
scroll to position [993, 0]
click at [512, 150] on b "FluoroDose Mint 0.3ml x 120 per box" at bounding box center [465, 150] width 193 height 14
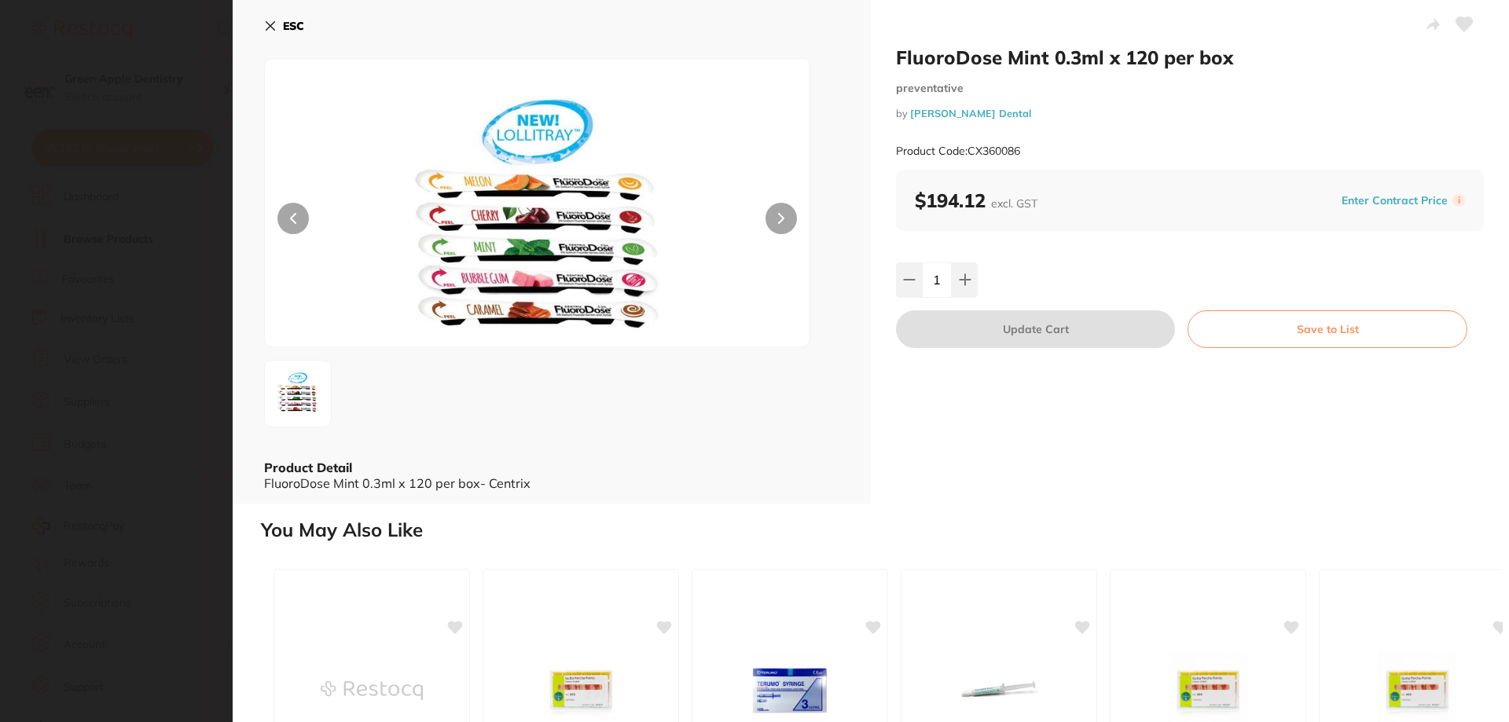
scroll to position [0, 0]
click at [293, 17] on button "ESC" at bounding box center [284, 26] width 40 height 27
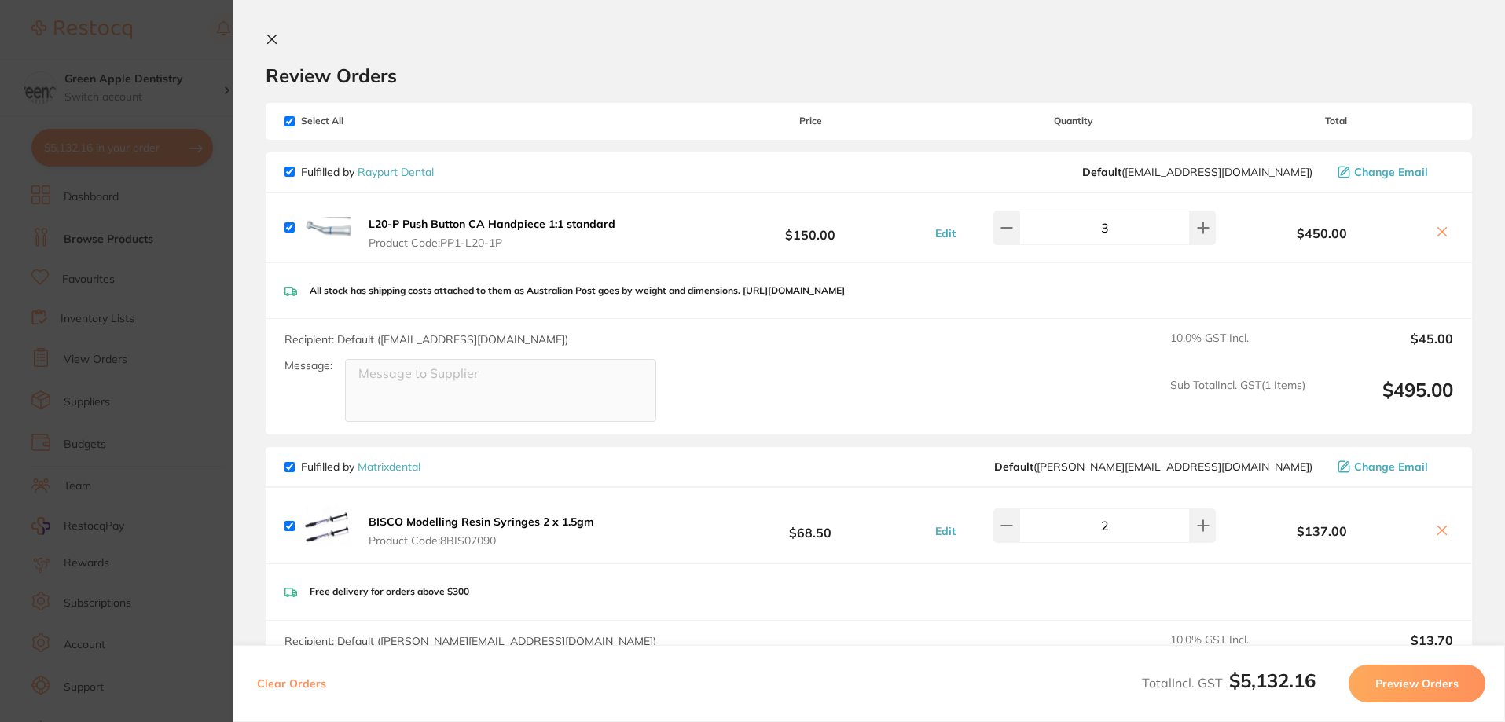
click at [273, 42] on icon at bounding box center [272, 39] width 13 height 13
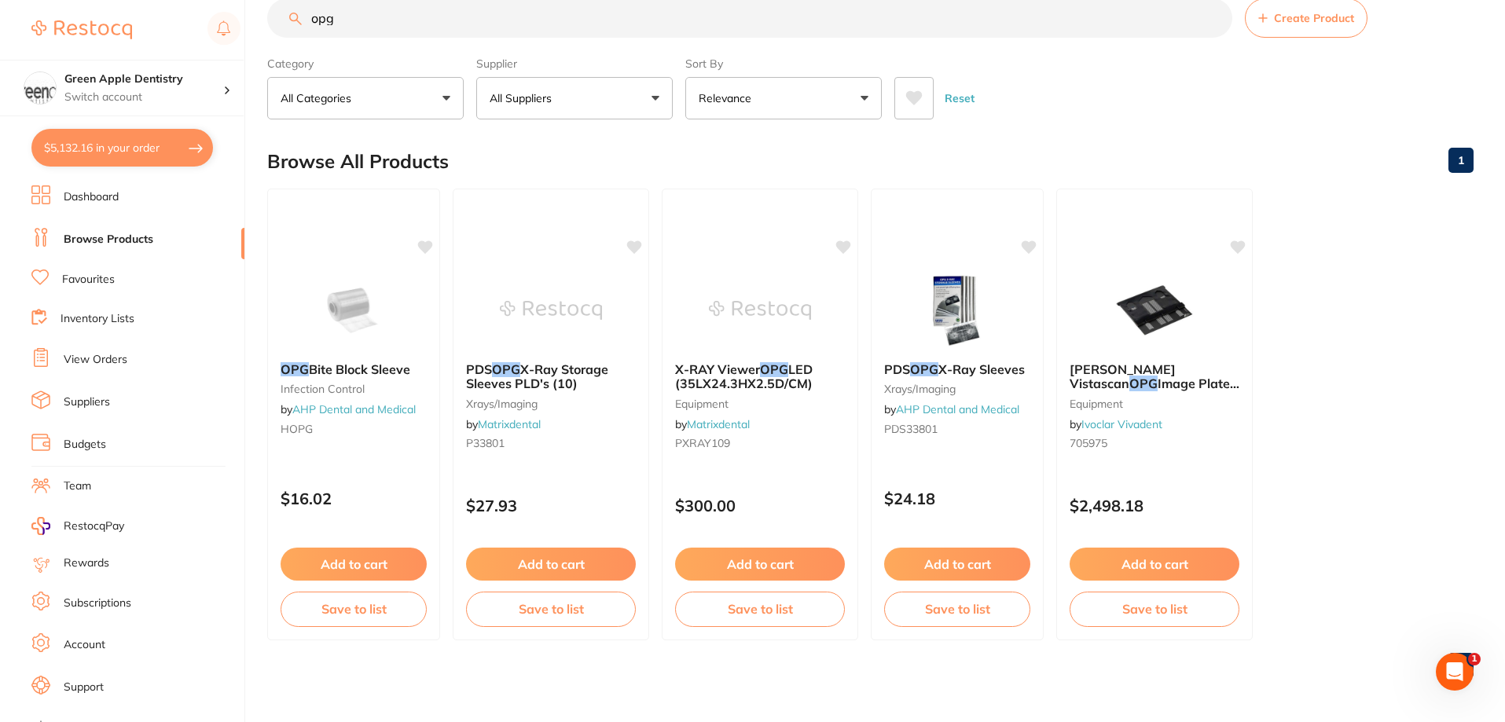
click at [416, 23] on input "opg" at bounding box center [749, 17] width 965 height 39
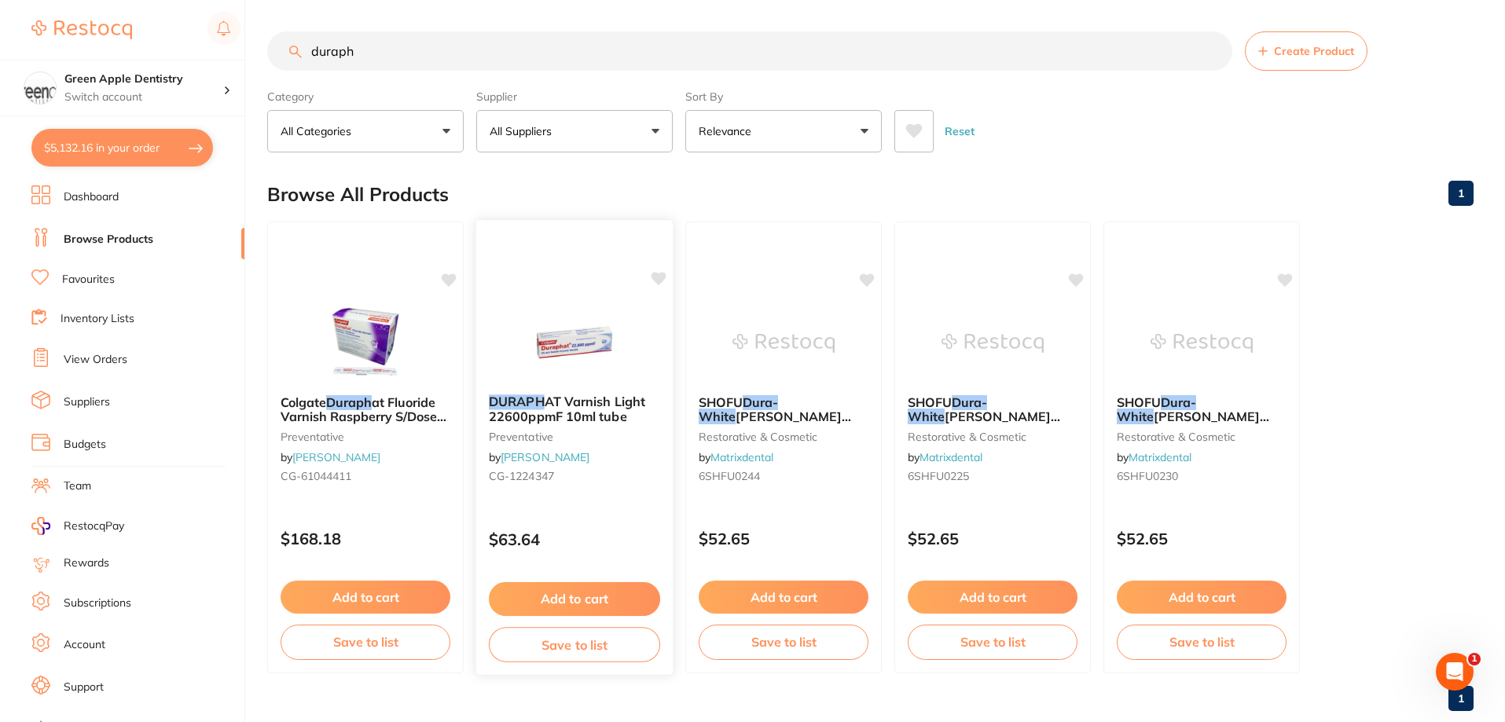
type input "duraph"
click at [597, 318] on img at bounding box center [574, 342] width 103 height 79
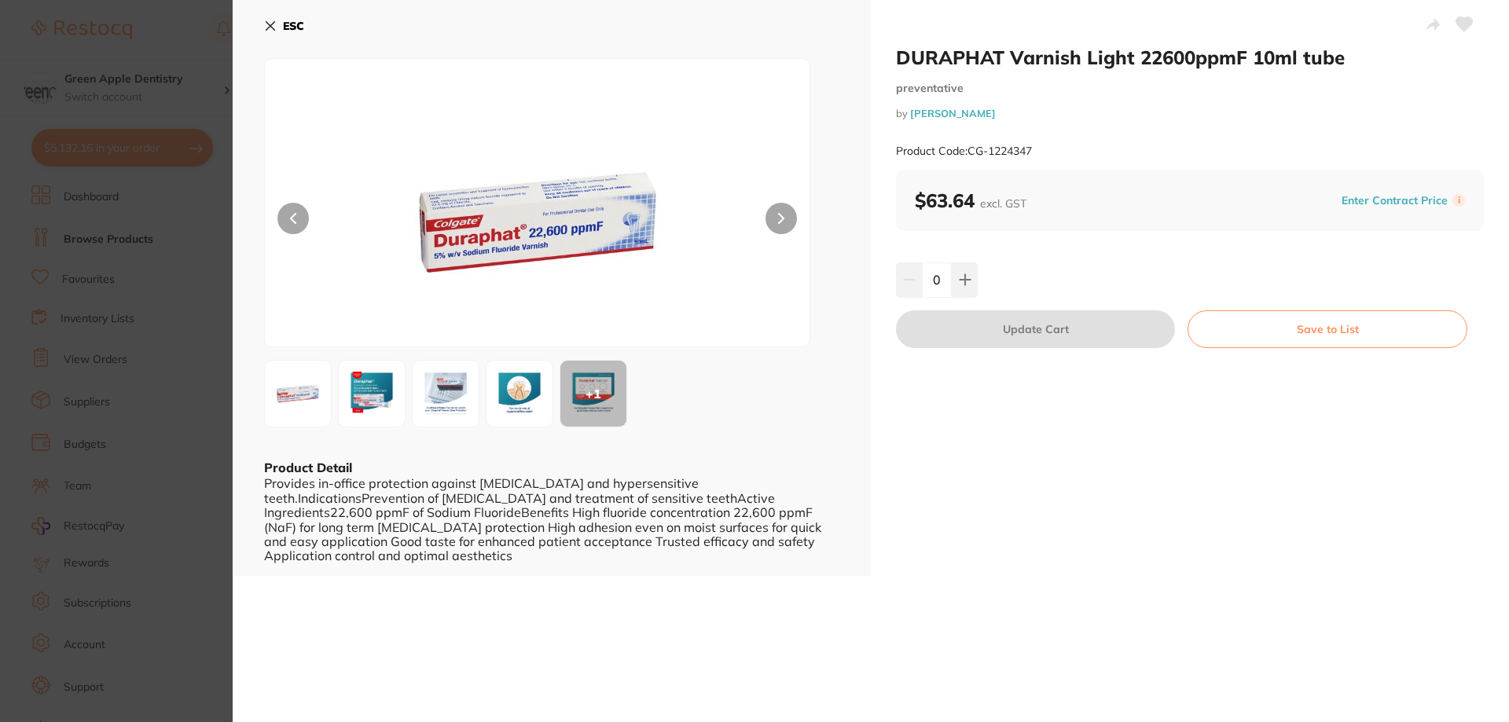
click at [289, 33] on button "ESC" at bounding box center [284, 26] width 40 height 27
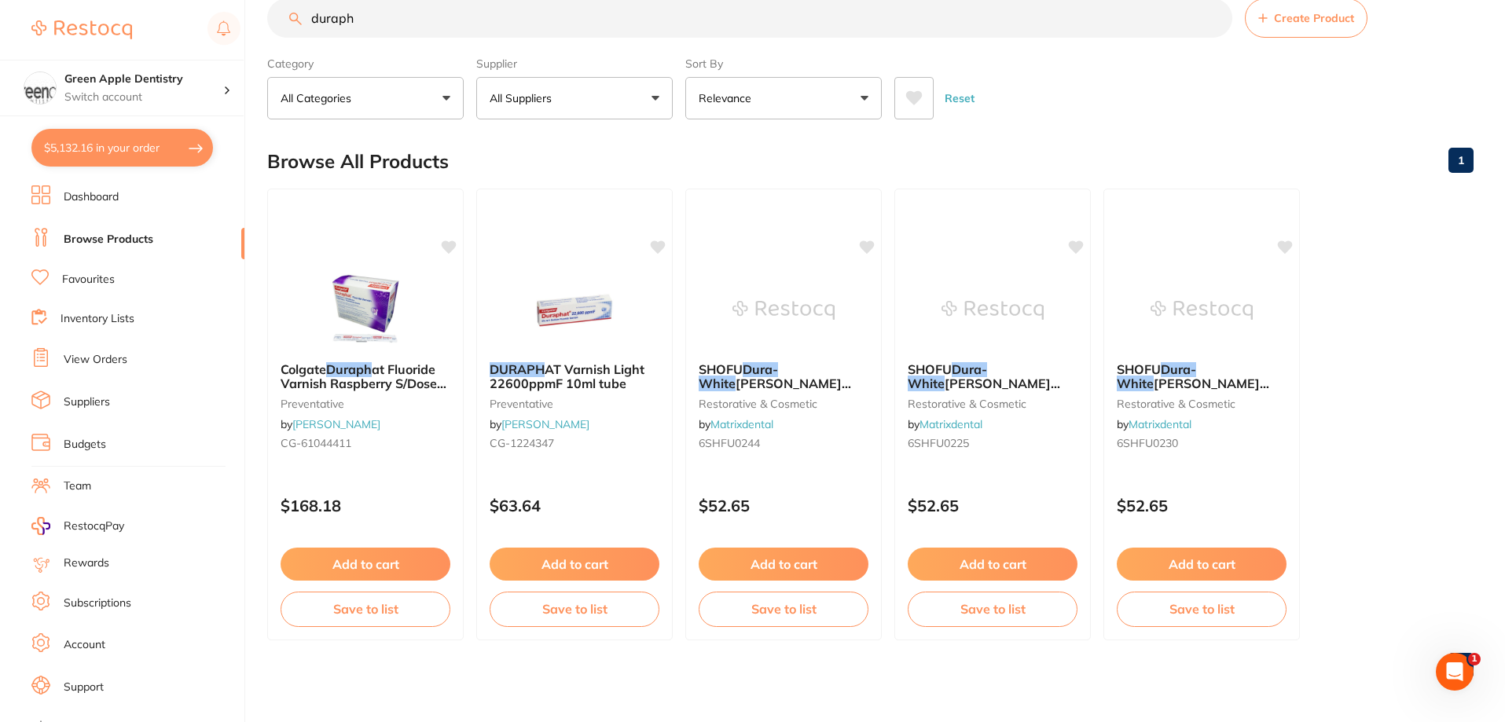
click at [122, 155] on button "$5,132.16 in your order" at bounding box center [122, 148] width 182 height 38
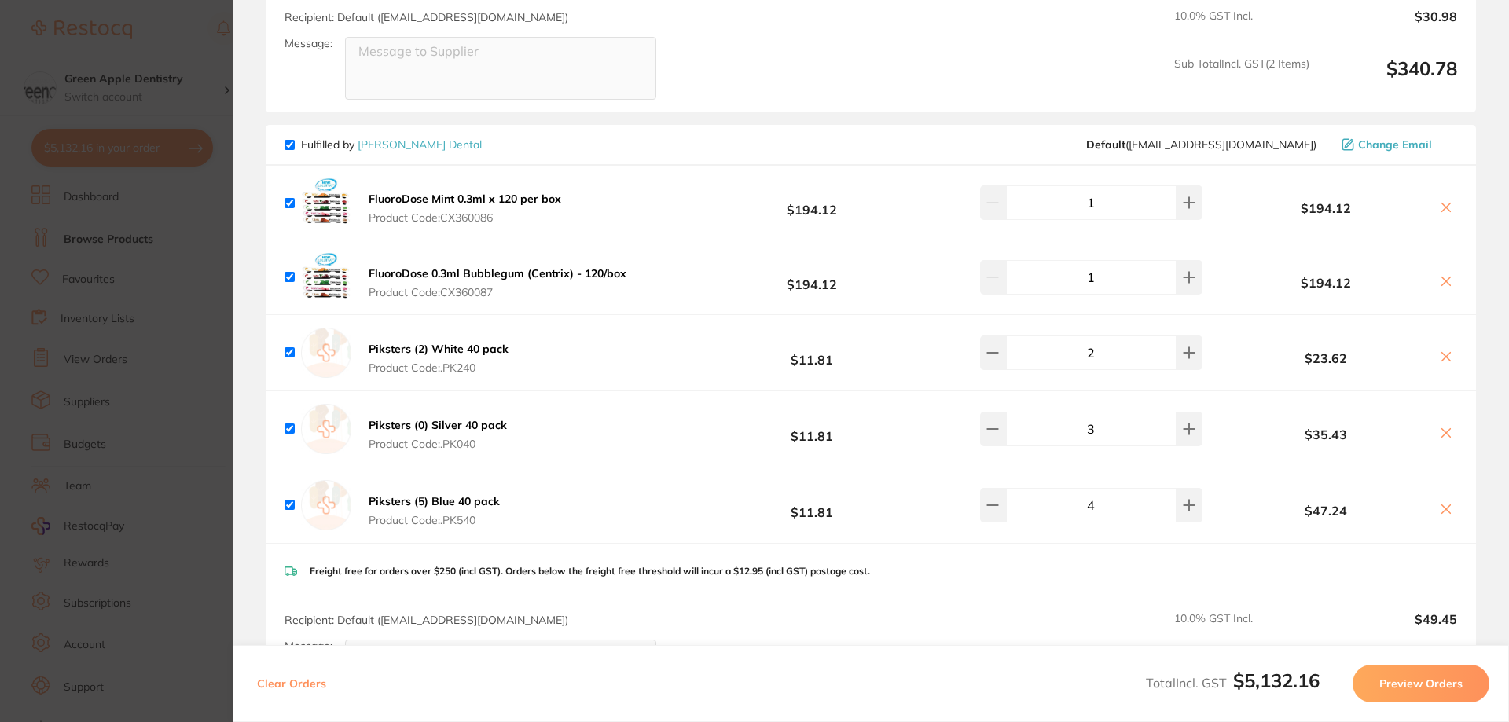
scroll to position [943, 0]
click at [552, 268] on b "FluoroDose 0.3ml Bubblegum (Centrix) - 120/box" at bounding box center [498, 275] width 258 height 14
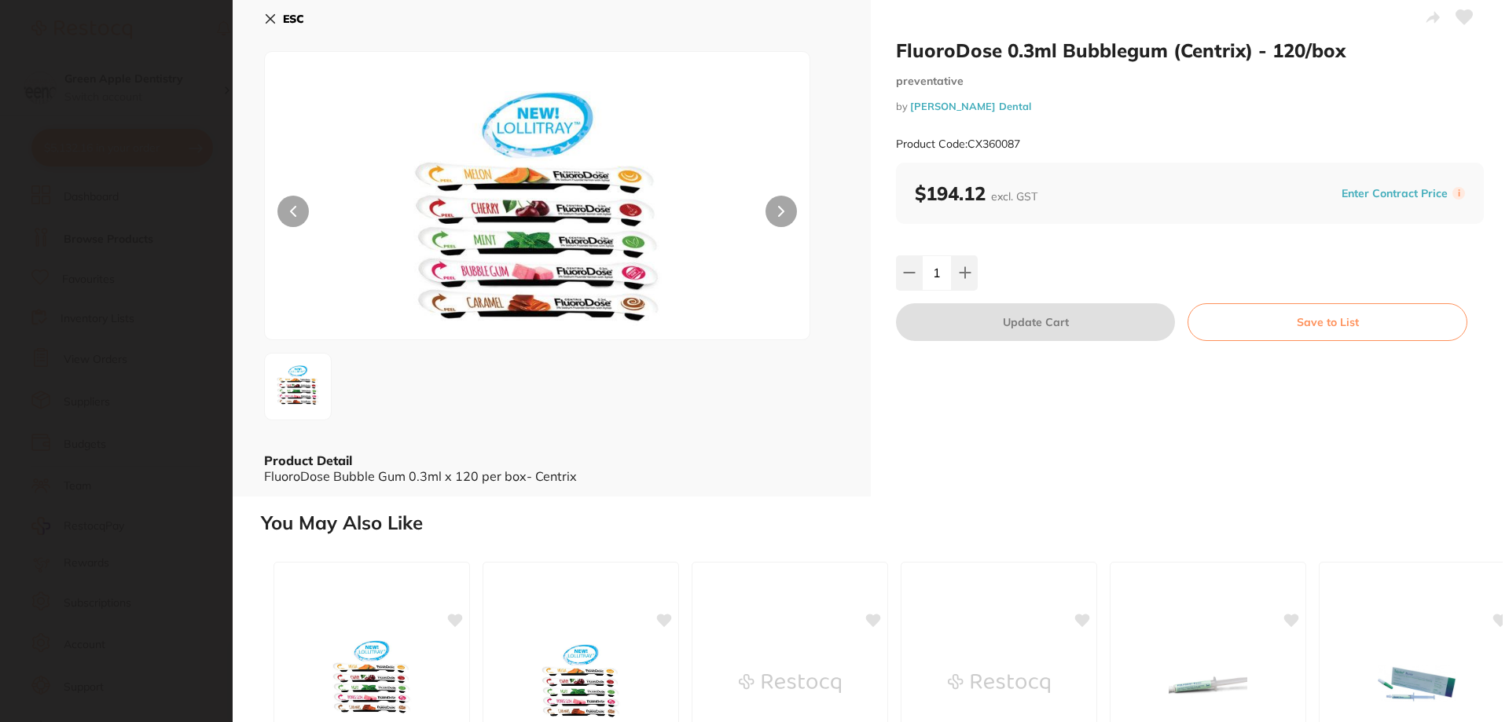
scroll to position [0, 0]
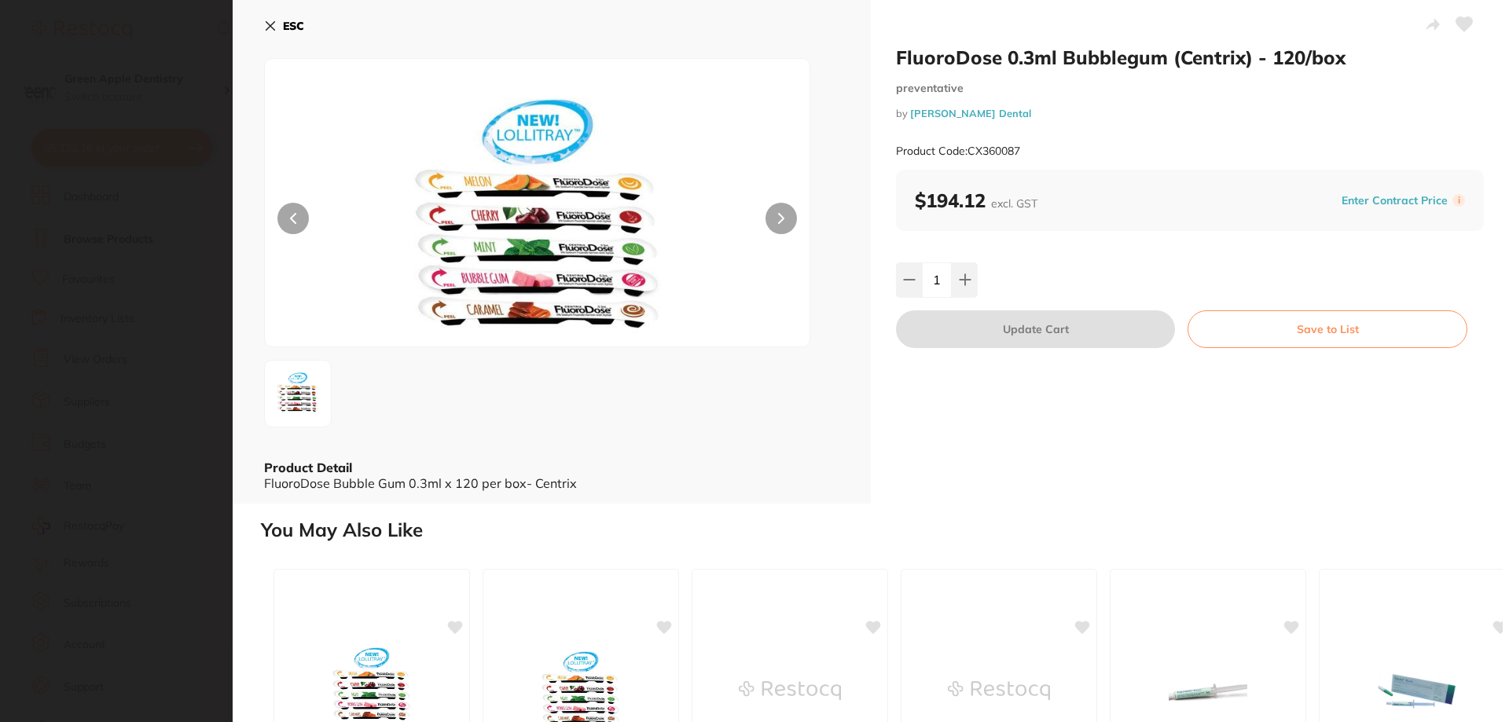
click at [300, 28] on b "ESC" at bounding box center [293, 26] width 21 height 14
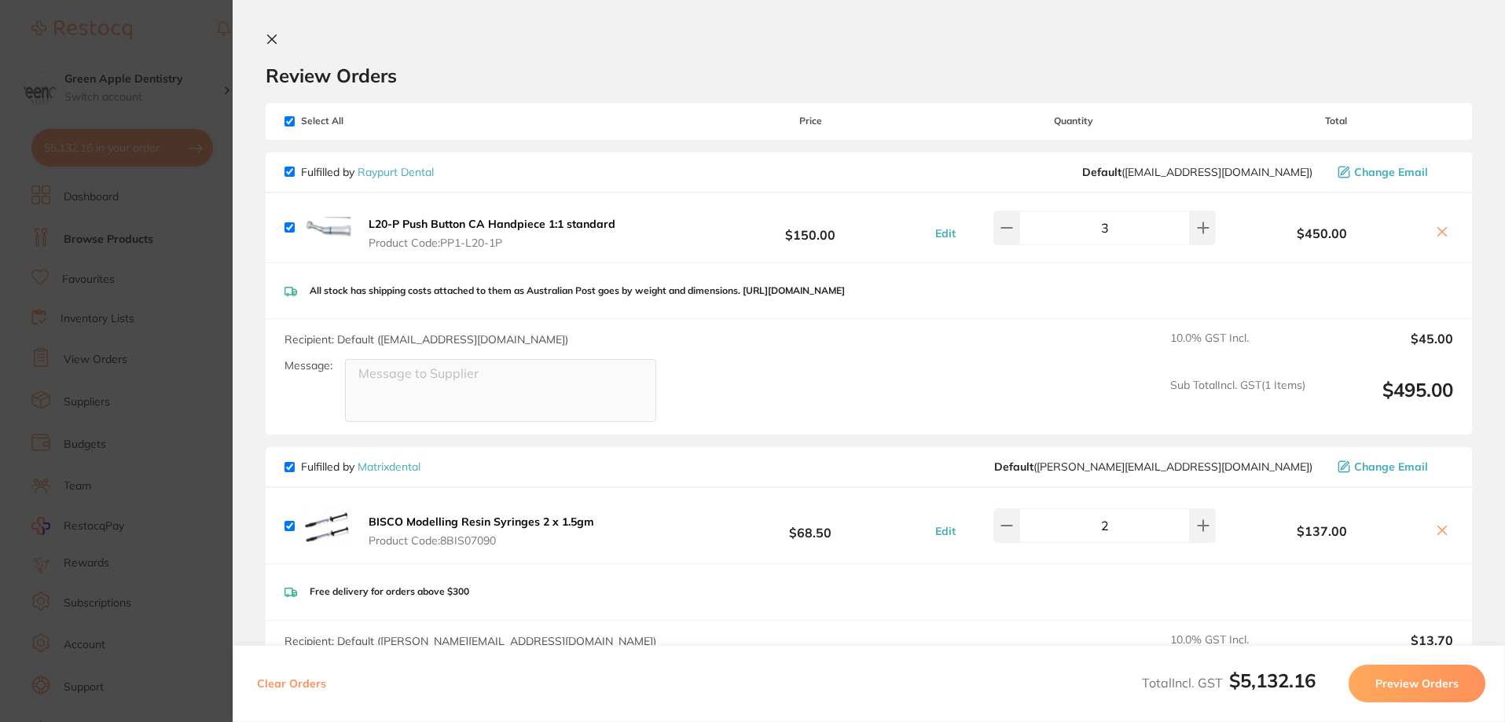
click at [268, 37] on icon at bounding box center [272, 39] width 13 height 13
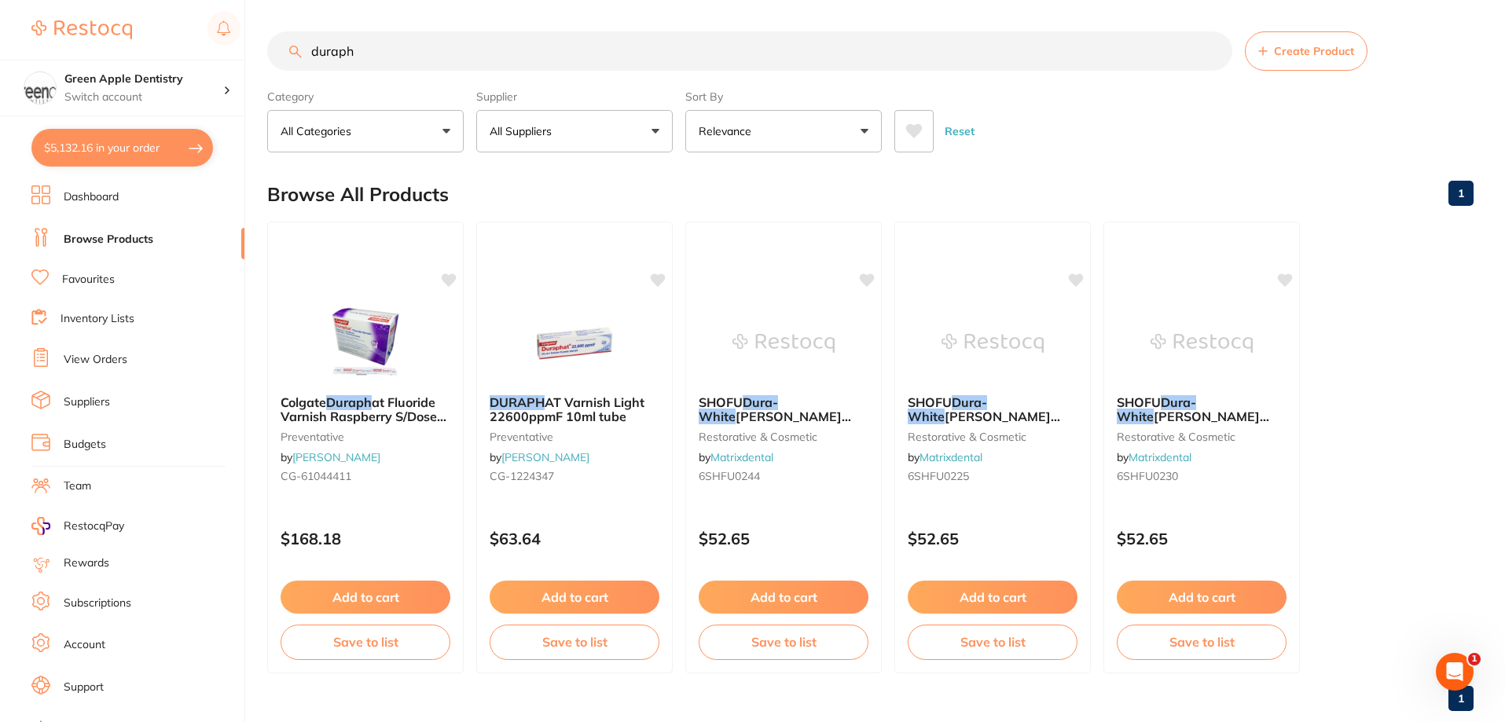
click at [117, 145] on button "$5,132.16 in your order" at bounding box center [122, 148] width 182 height 38
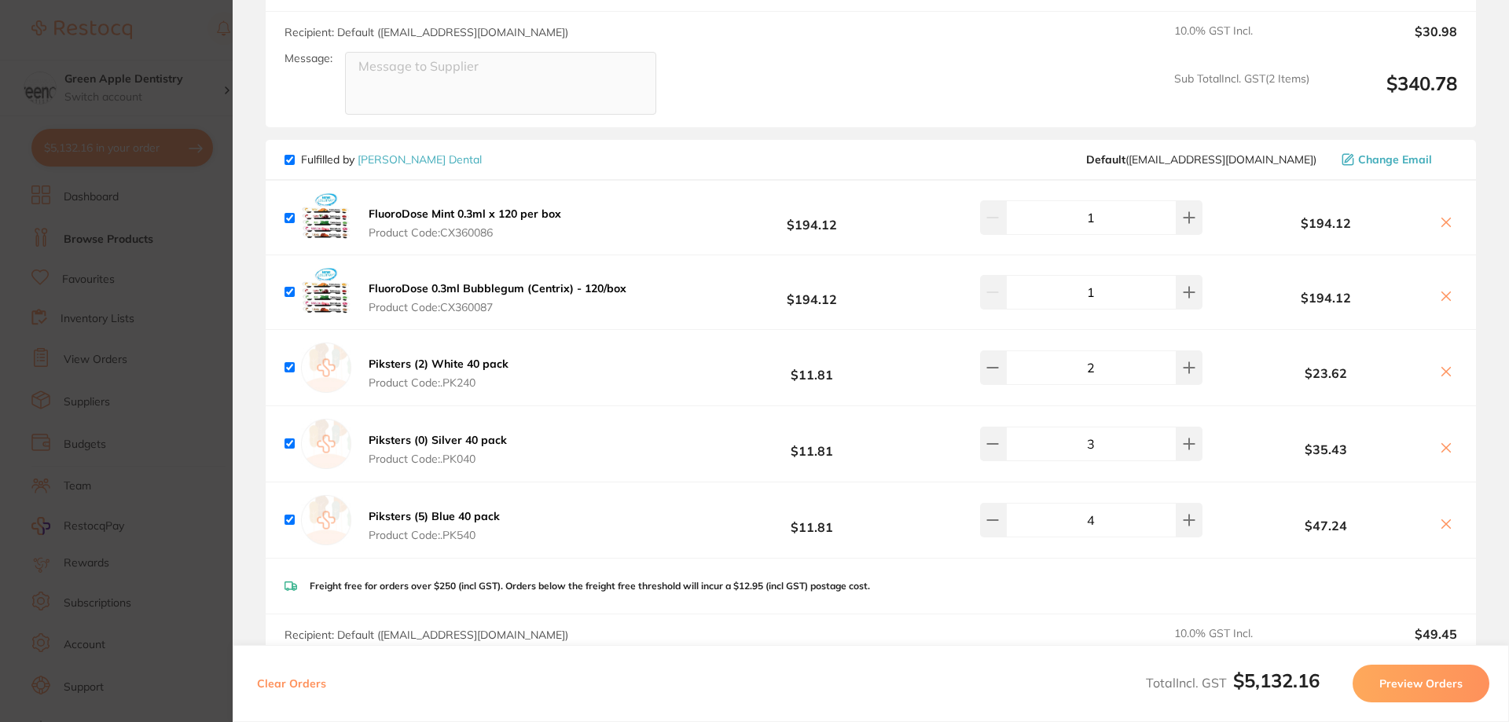
scroll to position [864, 0]
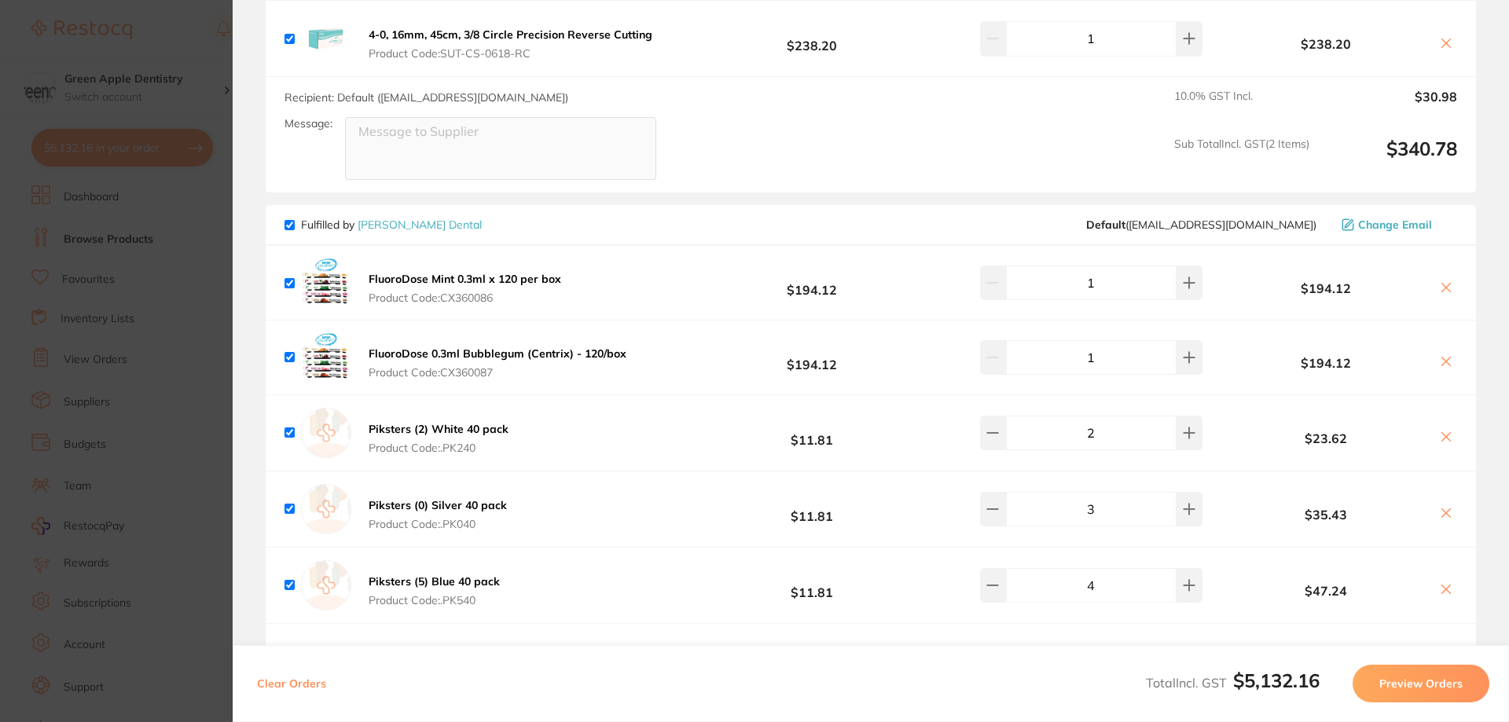
click at [527, 280] on b "FluoroDose Mint 0.3ml x 120 per box" at bounding box center [465, 279] width 193 height 14
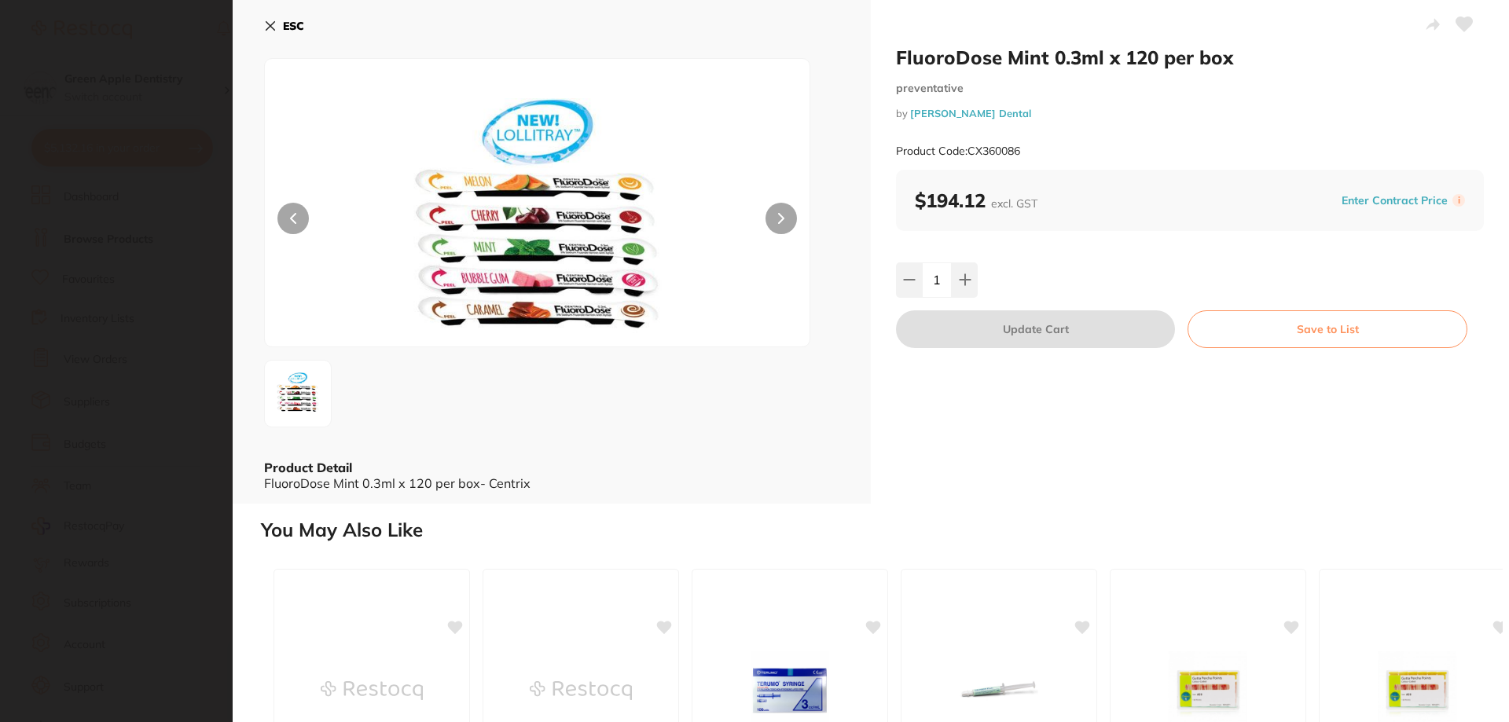
scroll to position [0, 0]
click at [282, 20] on button "ESC" at bounding box center [284, 26] width 40 height 27
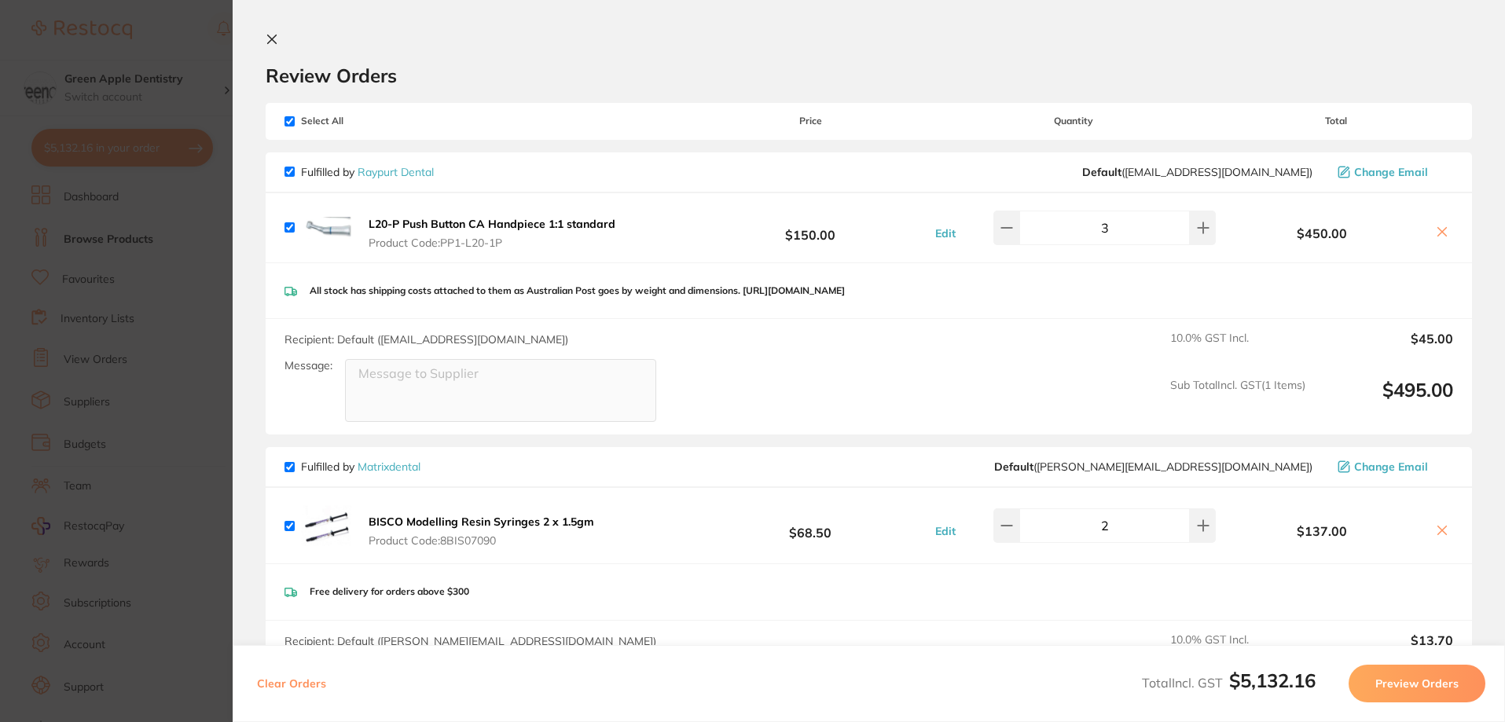
click at [266, 39] on icon at bounding box center [272, 39] width 13 height 13
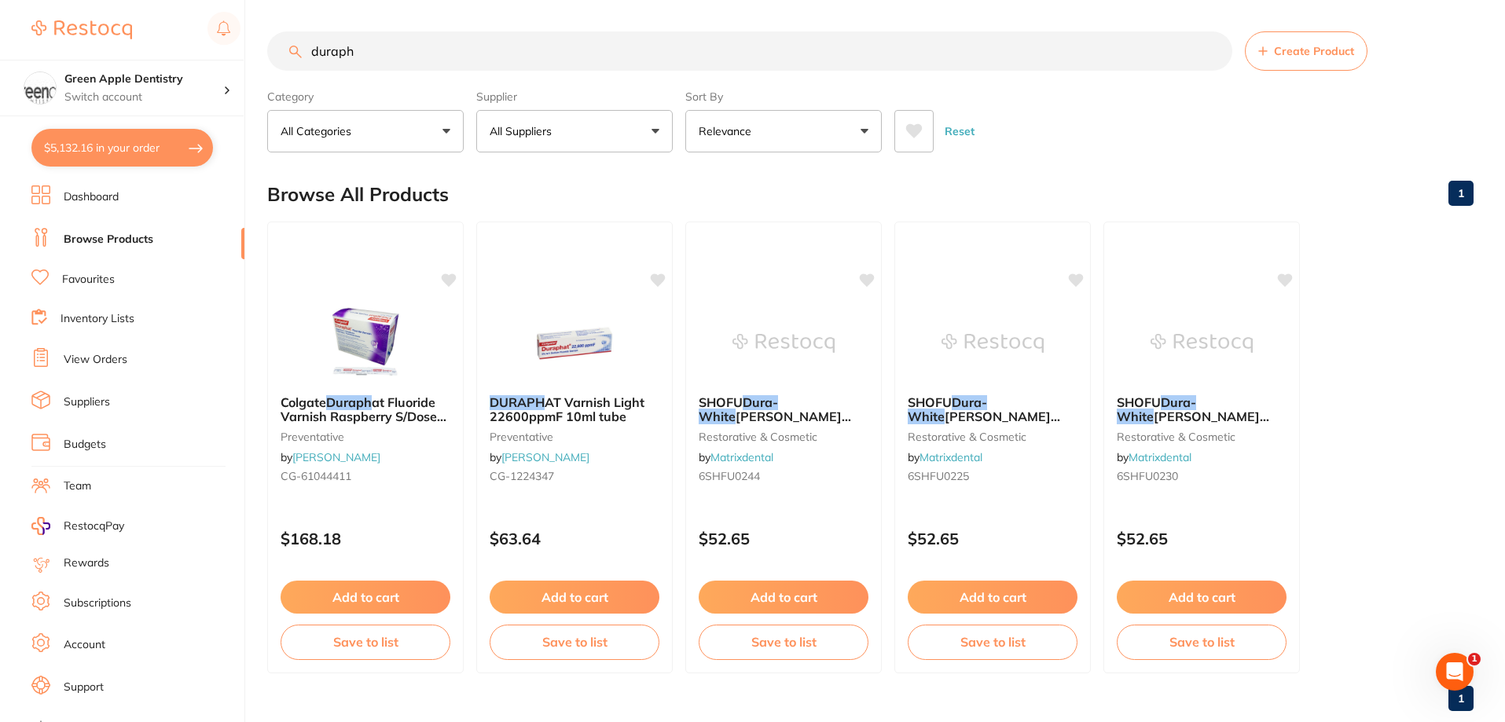
click at [145, 157] on button "$5,132.16 in your order" at bounding box center [122, 148] width 182 height 38
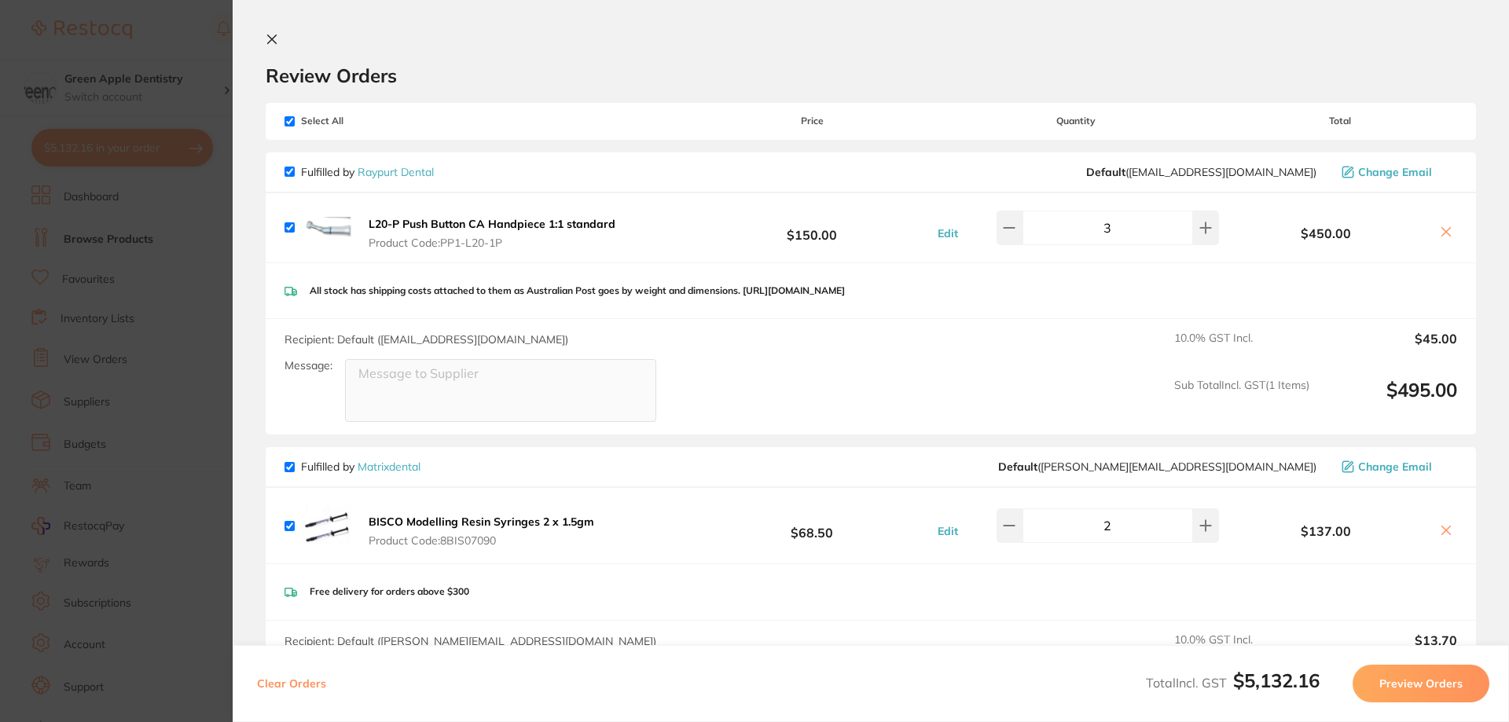
click at [437, 221] on b "L20-P Push Button CA Handpiece 1:1 standard" at bounding box center [492, 224] width 247 height 14
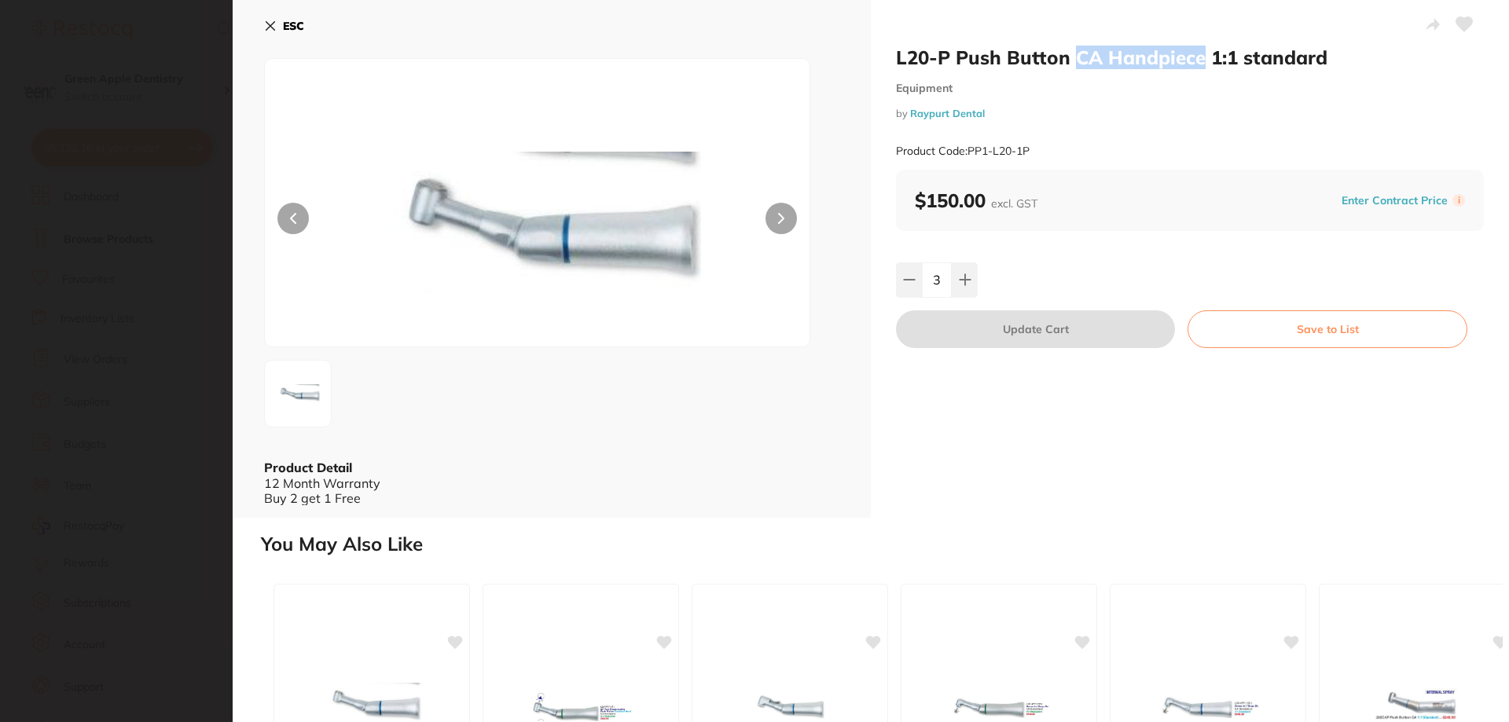
drag, startPoint x: 1070, startPoint y: 63, endPoint x: 1198, endPoint y: 61, distance: 128.1
click at [1198, 61] on h2 "L20-P Push Button CA Handpiece 1:1 standard" at bounding box center [1190, 58] width 588 height 24
copy h2 "CA Handpiece"
click at [278, 31] on button "ESC" at bounding box center [284, 26] width 40 height 27
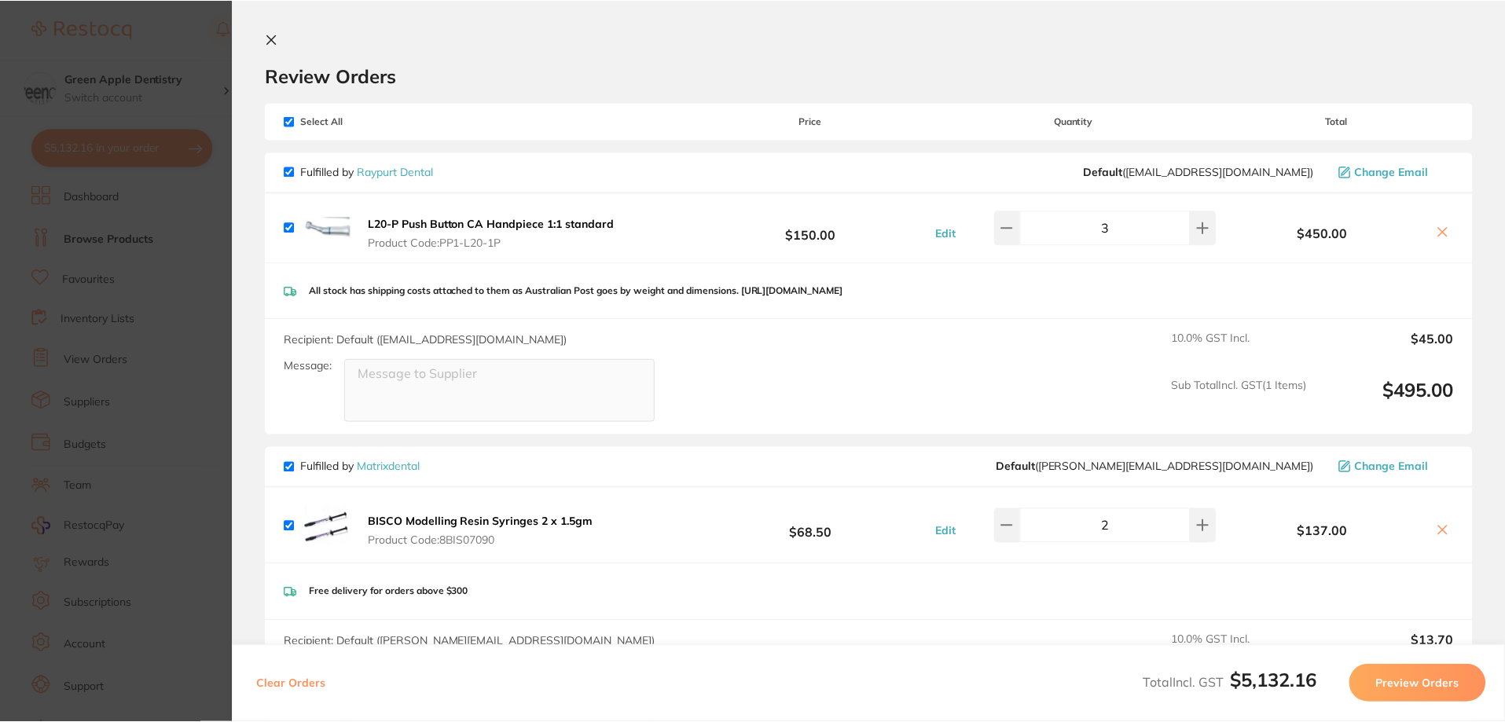
scroll to position [1, 0]
click at [276, 39] on button at bounding box center [275, 40] width 19 height 15
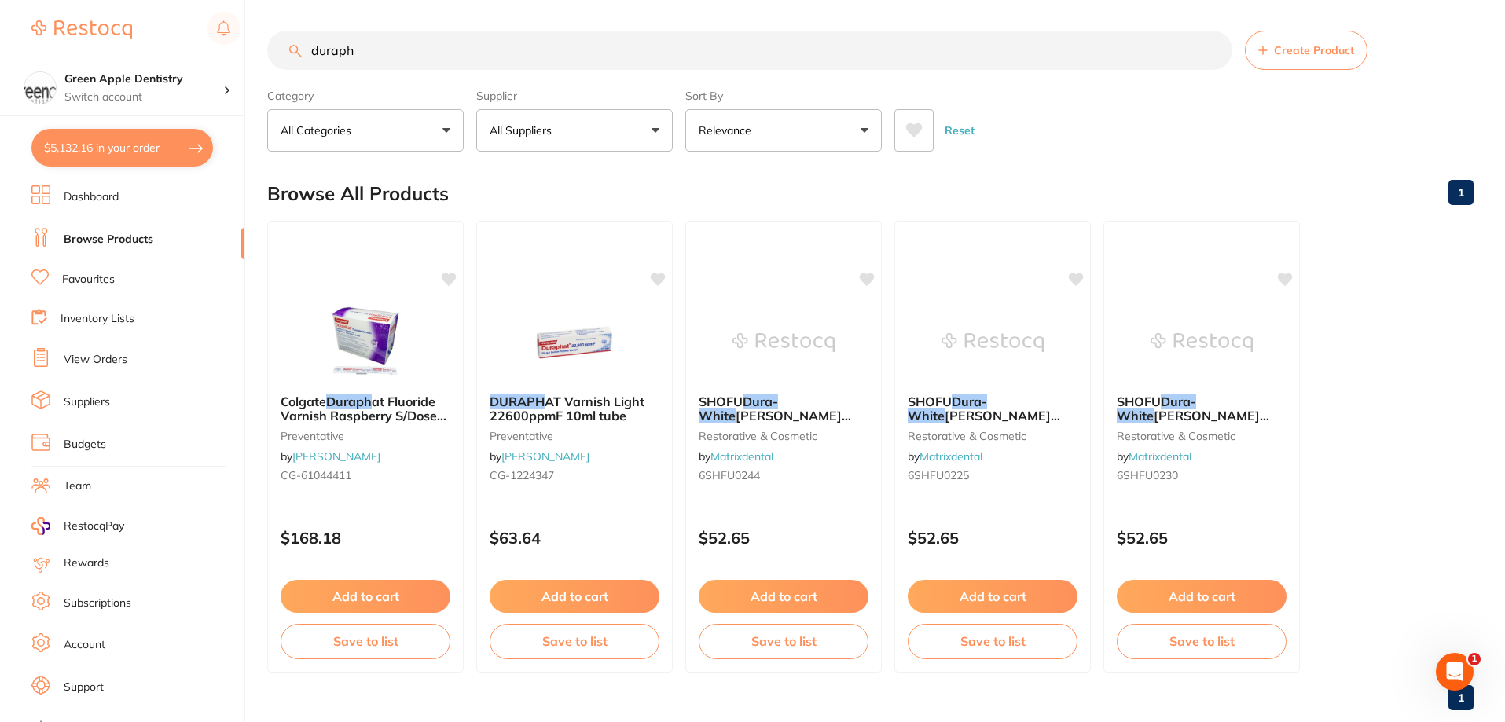
click at [373, 54] on input "duraph" at bounding box center [749, 50] width 965 height 39
paste input "CA Handpiece"
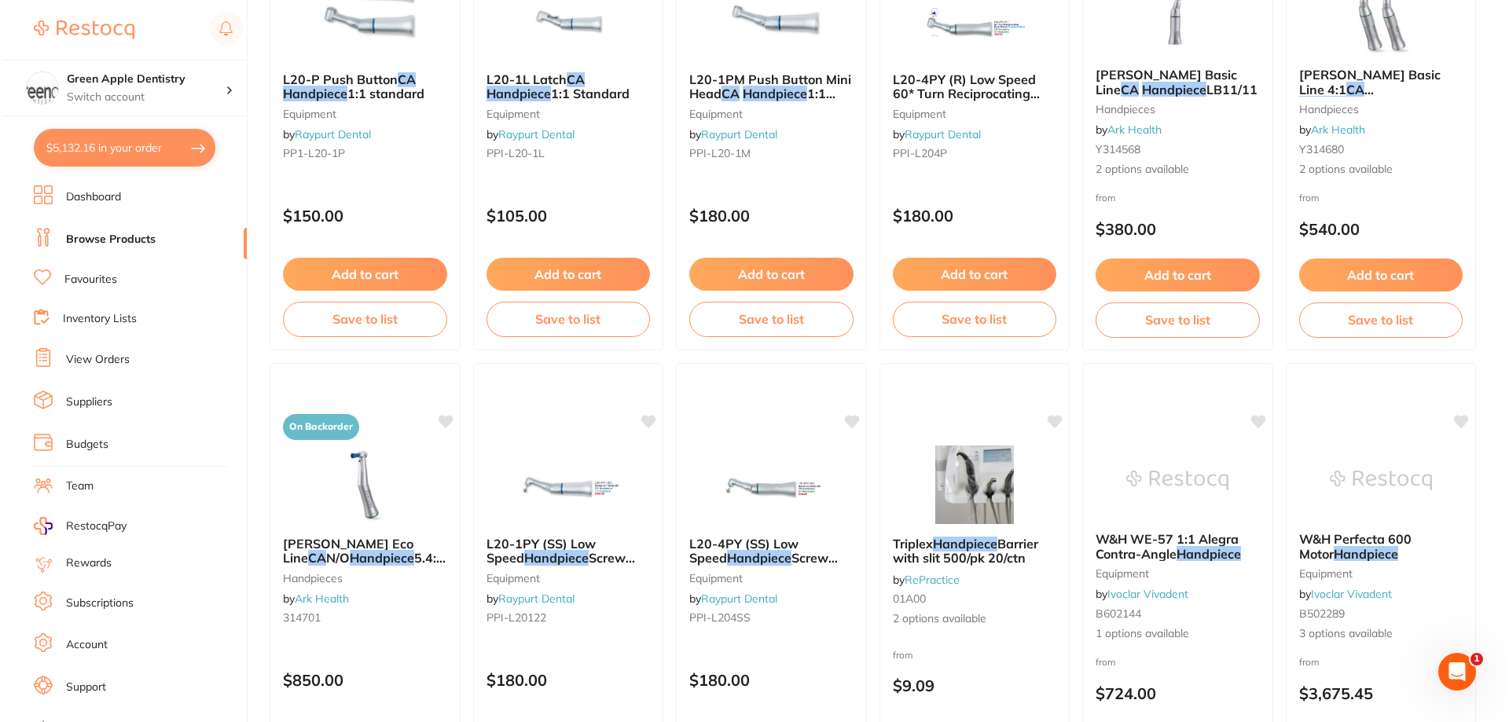
scroll to position [0, 0]
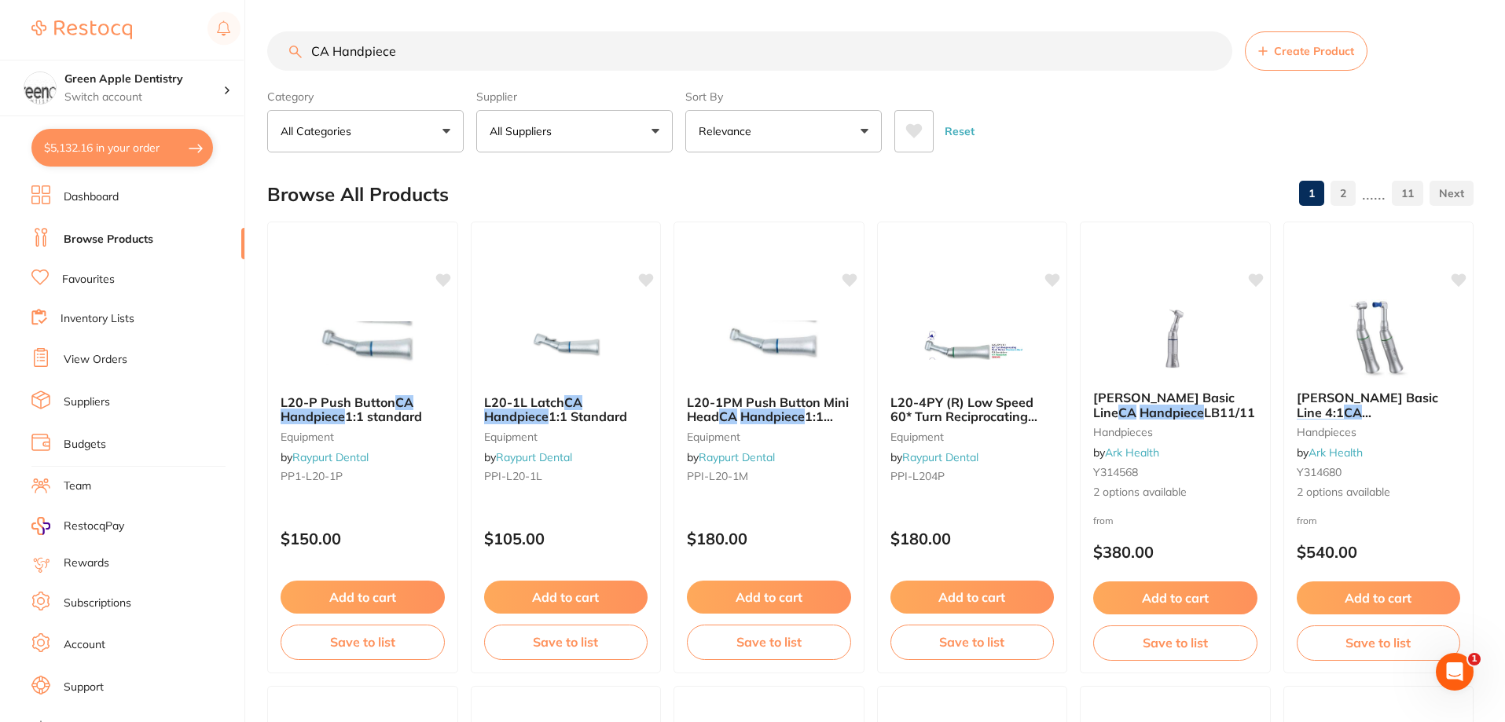
type input "CA Handpiece"
click at [588, 294] on div "L20-1L Latch CA Handpiece 1:1 Standard Equipment by Raypurt Dental PPI-L20-1L $…" at bounding box center [566, 448] width 191 height 452
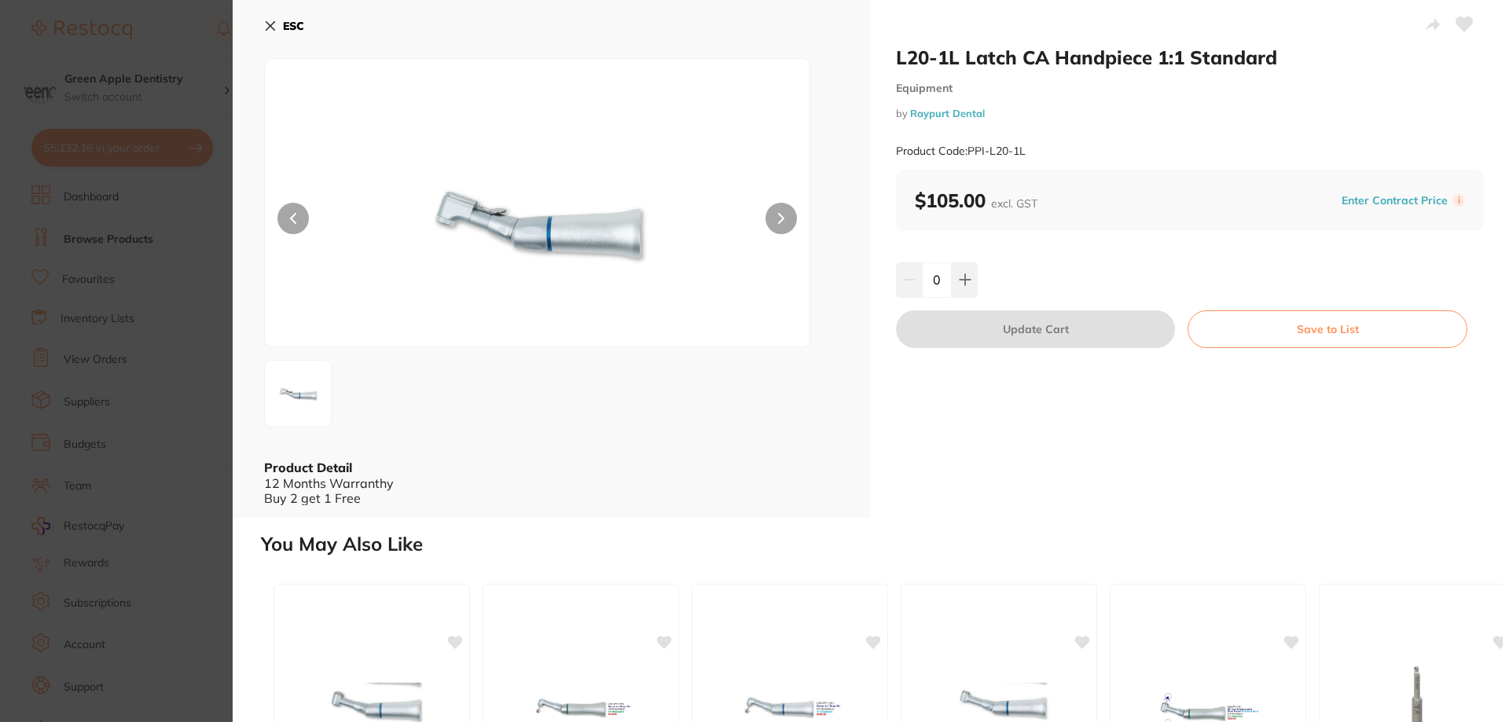
click at [289, 20] on b "ESC" at bounding box center [293, 26] width 21 height 14
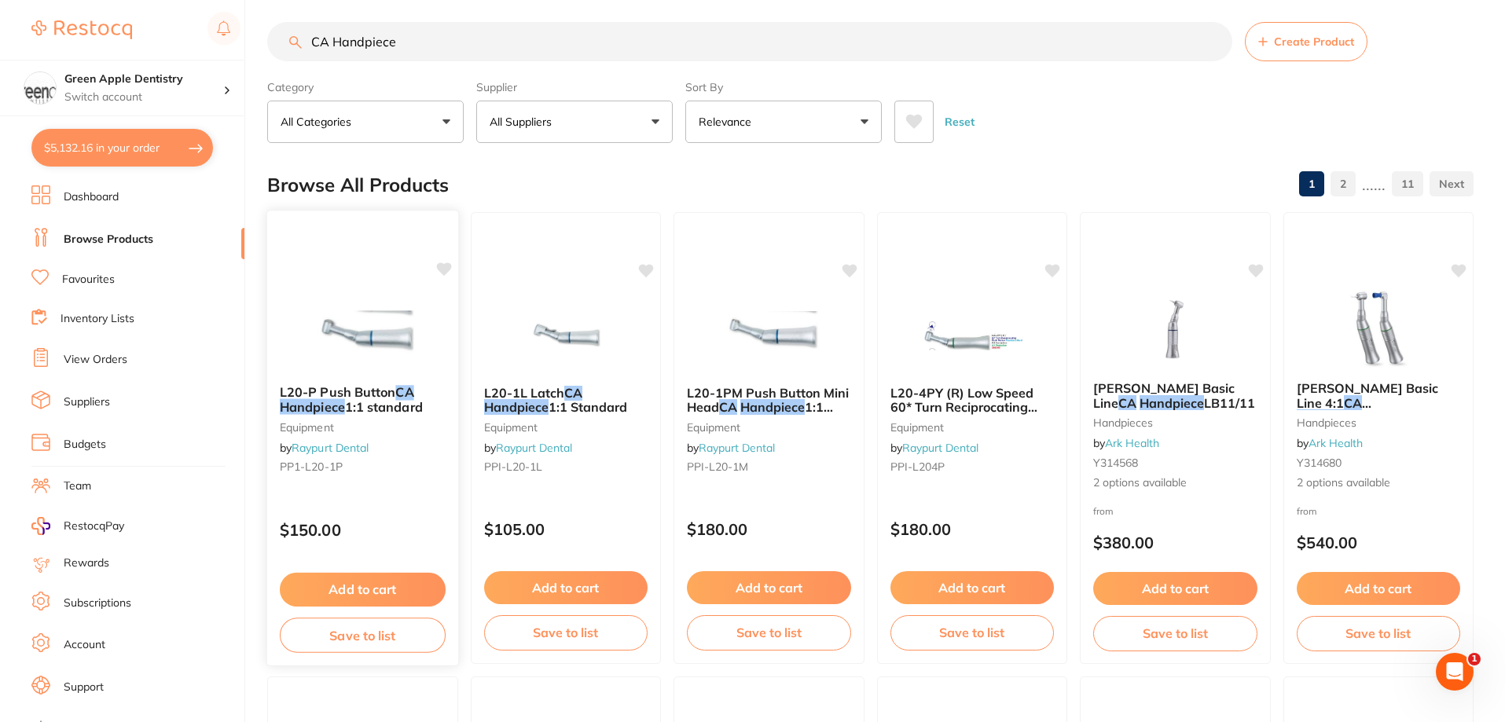
click at [366, 288] on div "L20-P Push Button CA Handpiece 1:1 standard Equipment by Raypurt Dental PP1-L20…" at bounding box center [362, 438] width 193 height 457
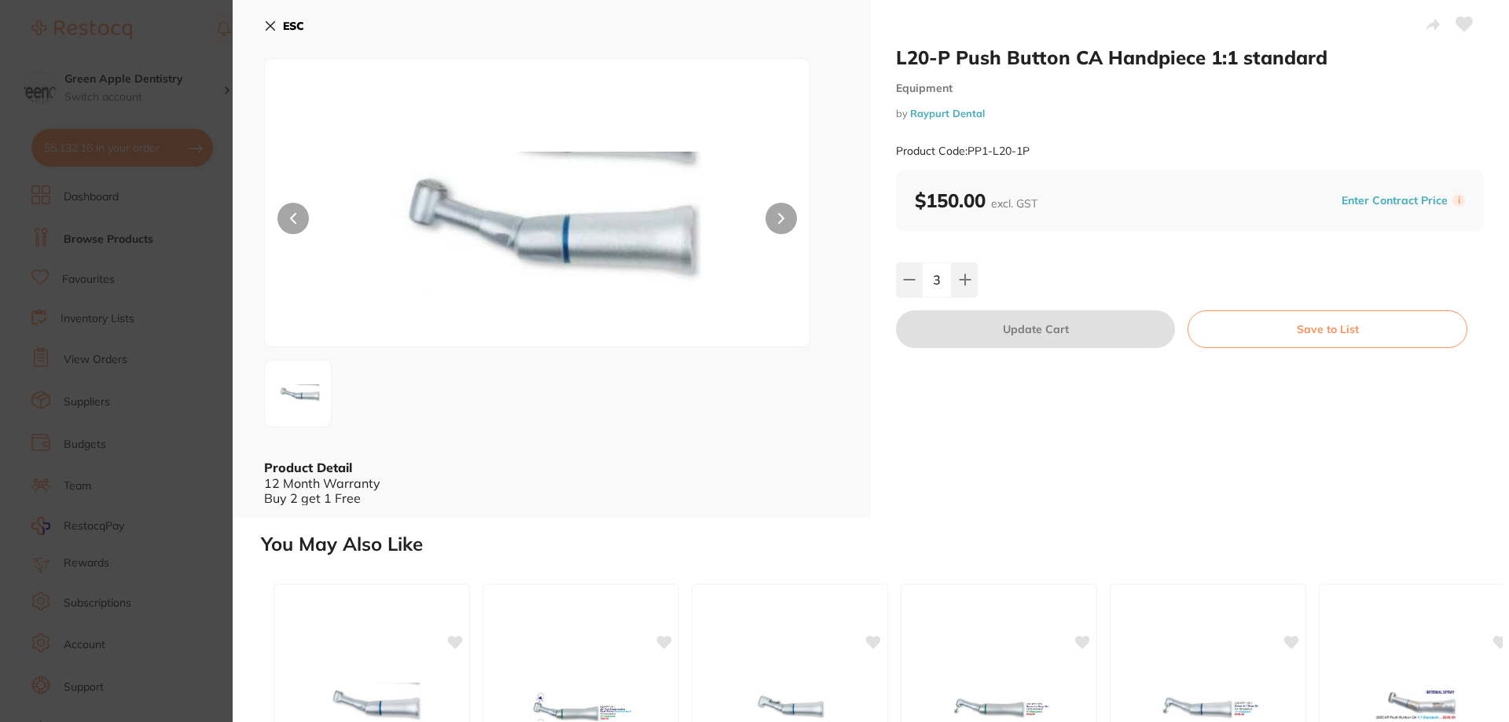
click at [268, 25] on icon at bounding box center [270, 26] width 13 height 13
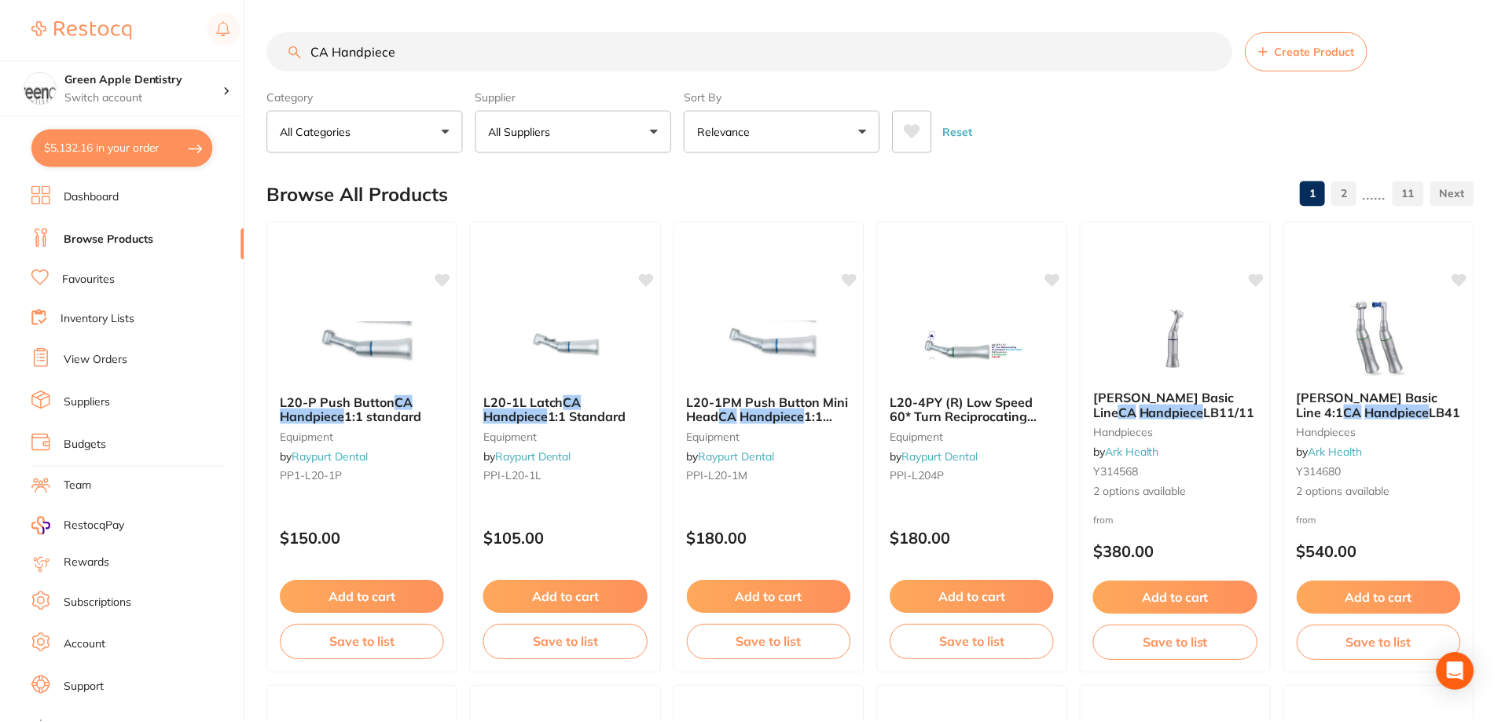
scroll to position [9, 0]
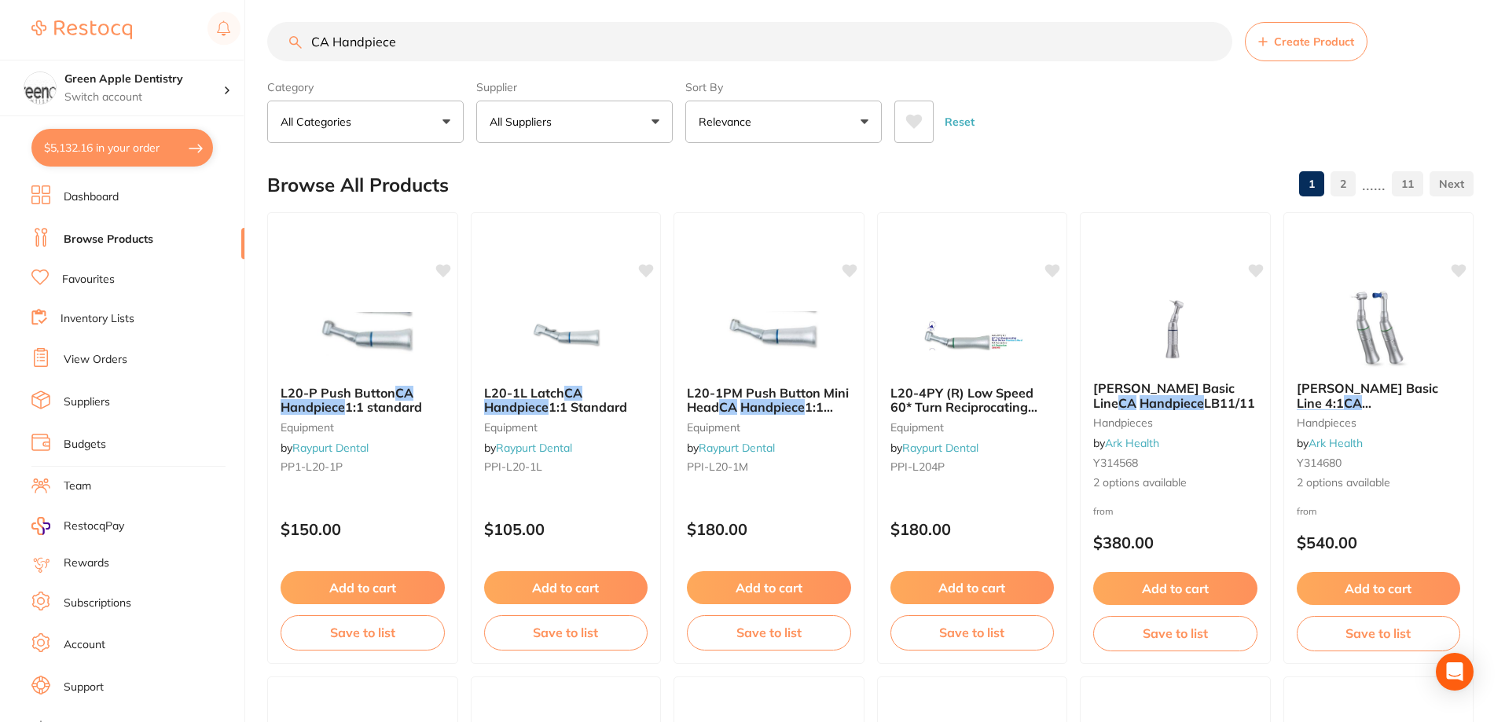
click at [277, 23] on div "CA Handpiece Create Product" at bounding box center [870, 41] width 1206 height 39
